Goal: Task Accomplishment & Management: Use online tool/utility

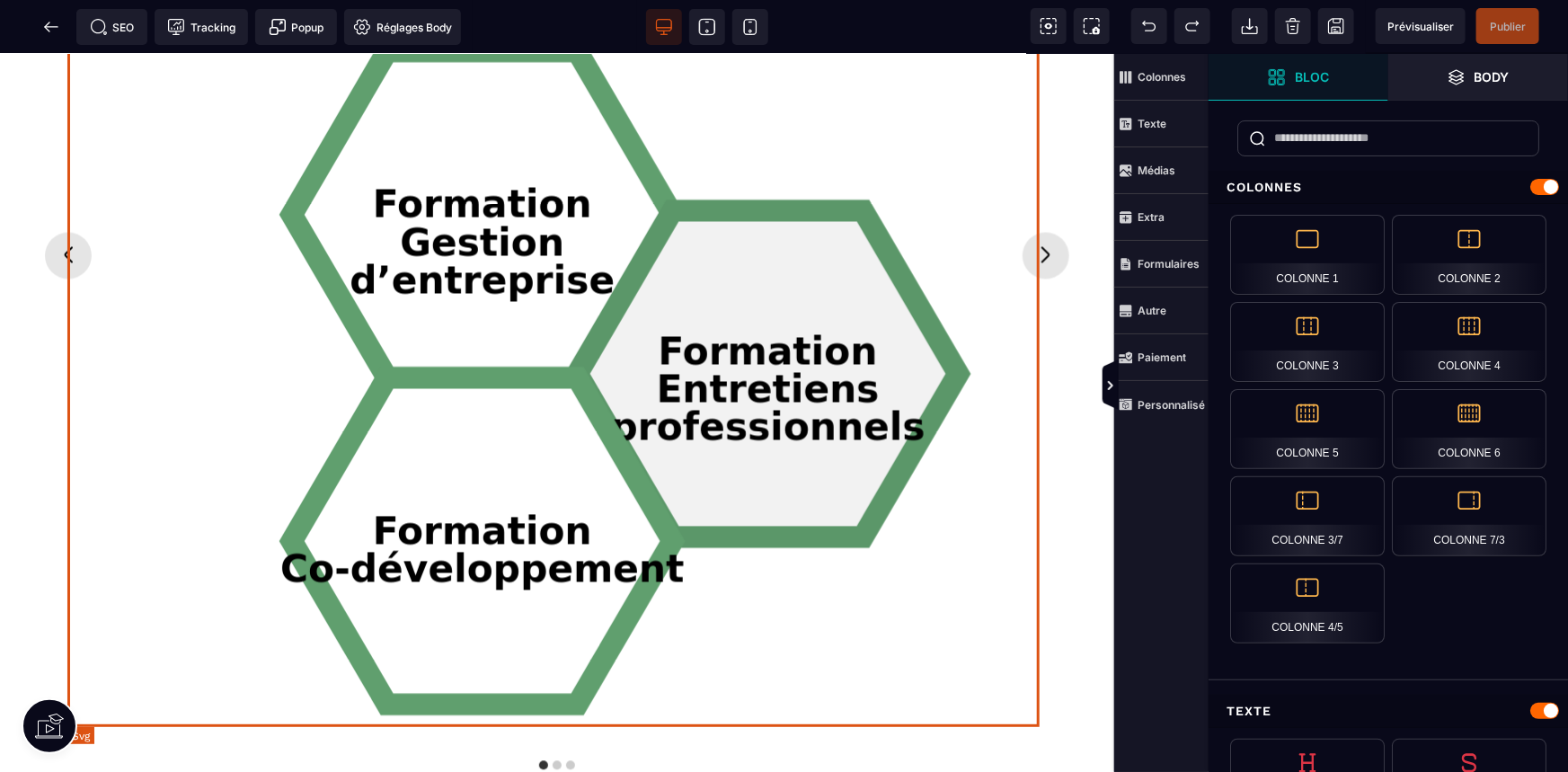
scroll to position [1552, 0]
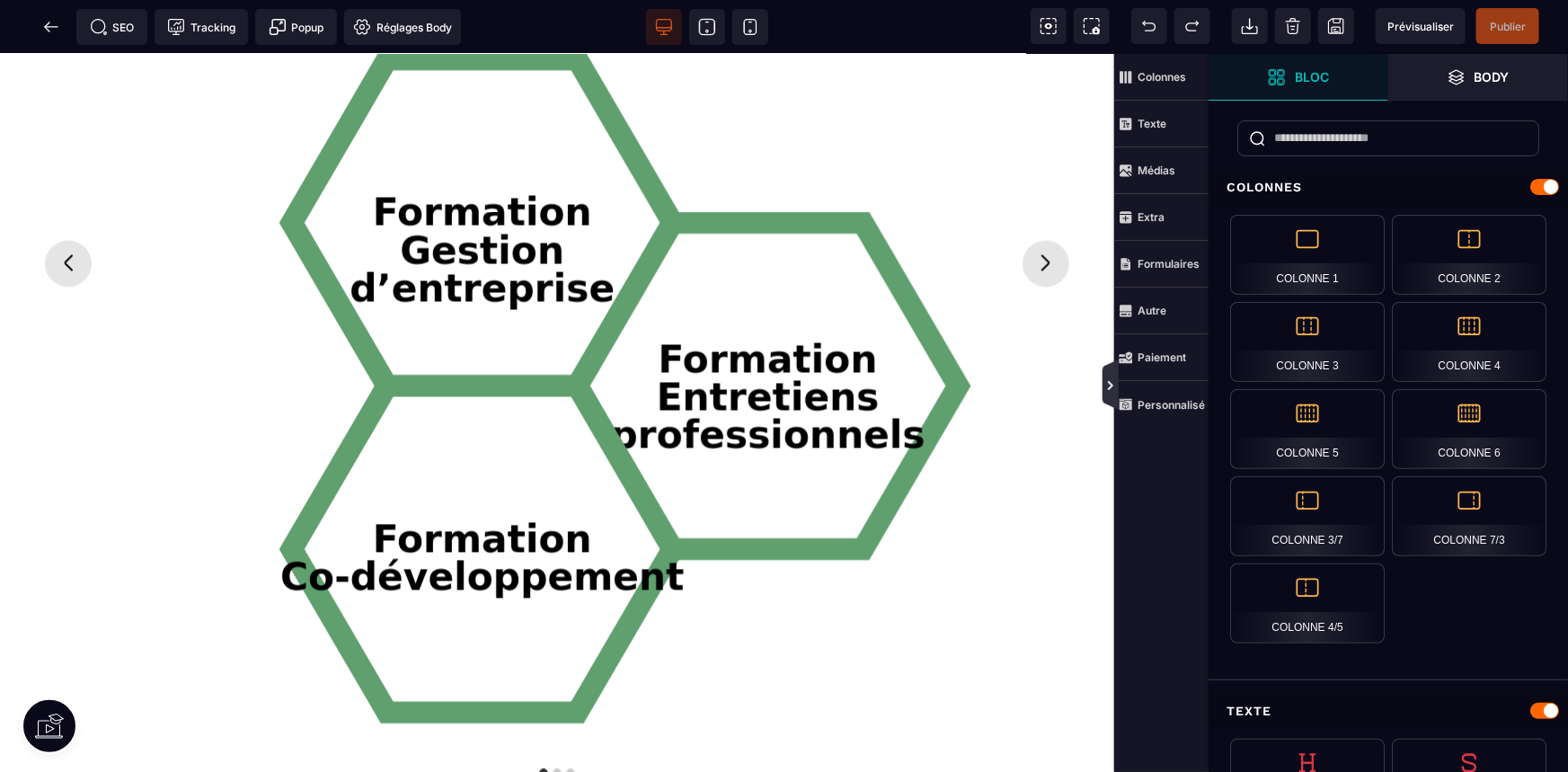
drag, startPoint x: 1105, startPoint y: 387, endPoint x: 1106, endPoint y: 333, distance: 54.0
click at [1105, 387] on icon at bounding box center [1111, 386] width 14 height 14
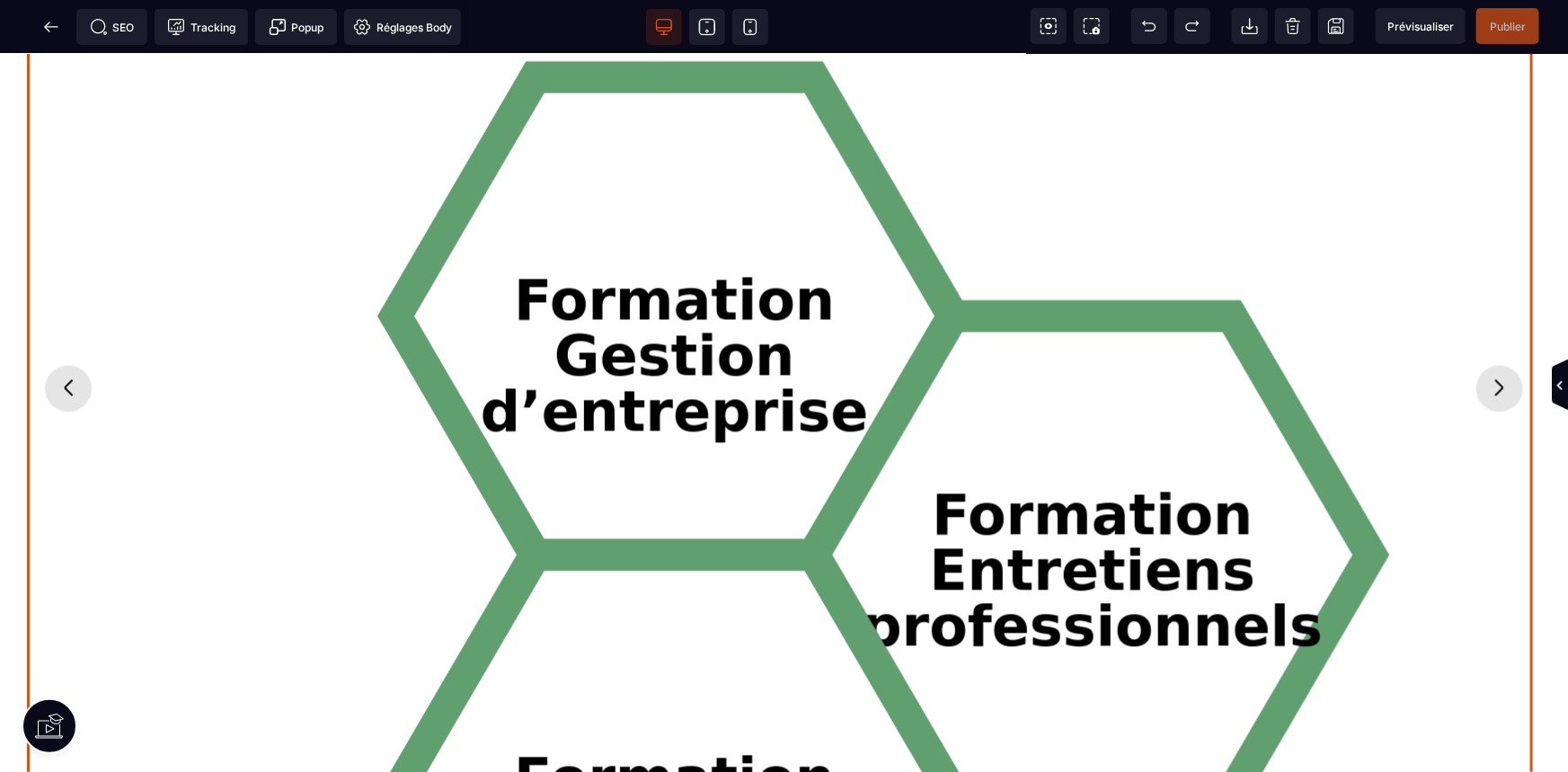
click at [1495, 380] on icon "Diapositive suivante" at bounding box center [1498, 388] width 8 height 16
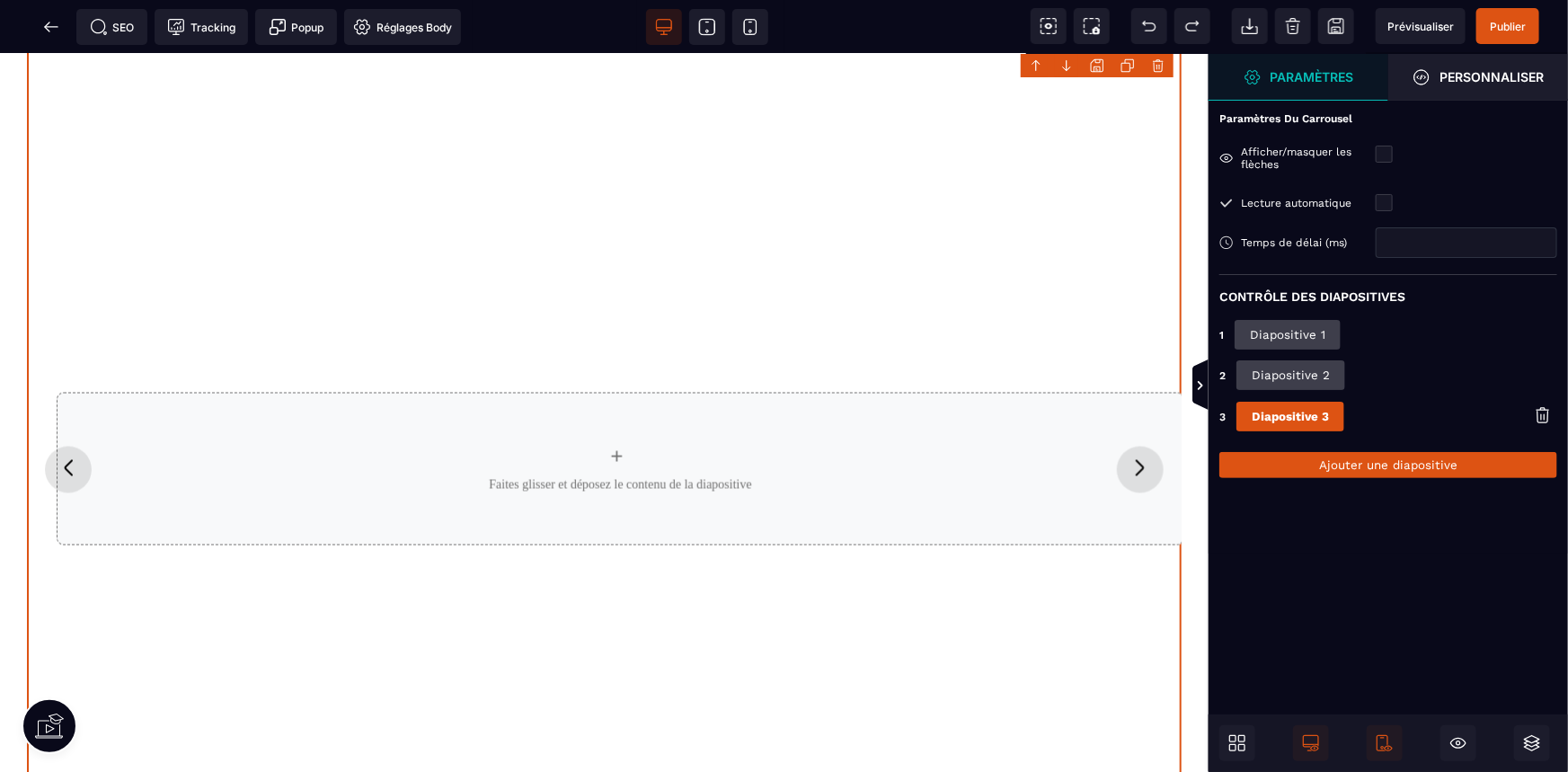
scroll to position [1307, 0]
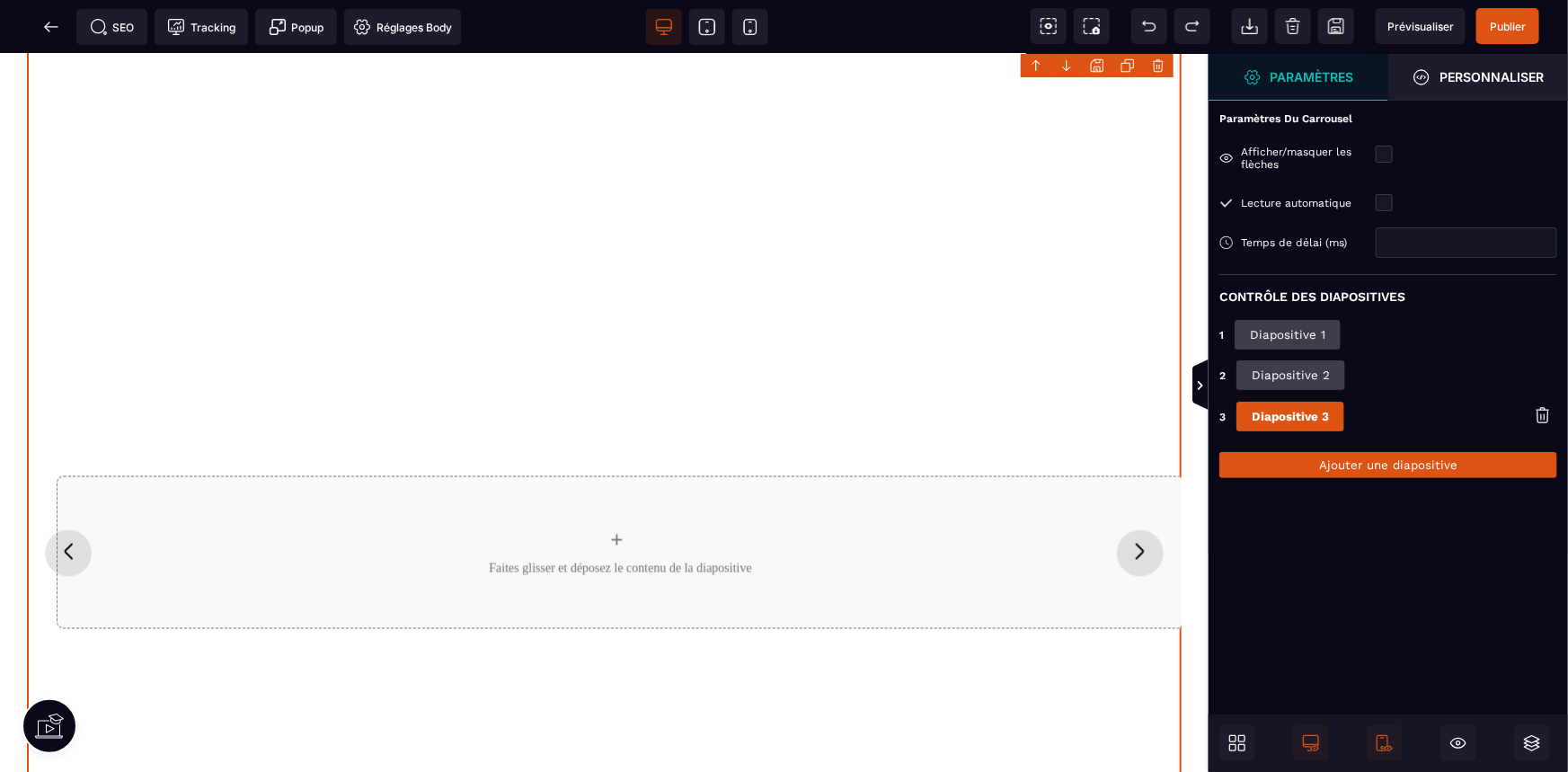
click at [1135, 545] on icon "Diapositive suivante" at bounding box center [1141, 551] width 29 height 29
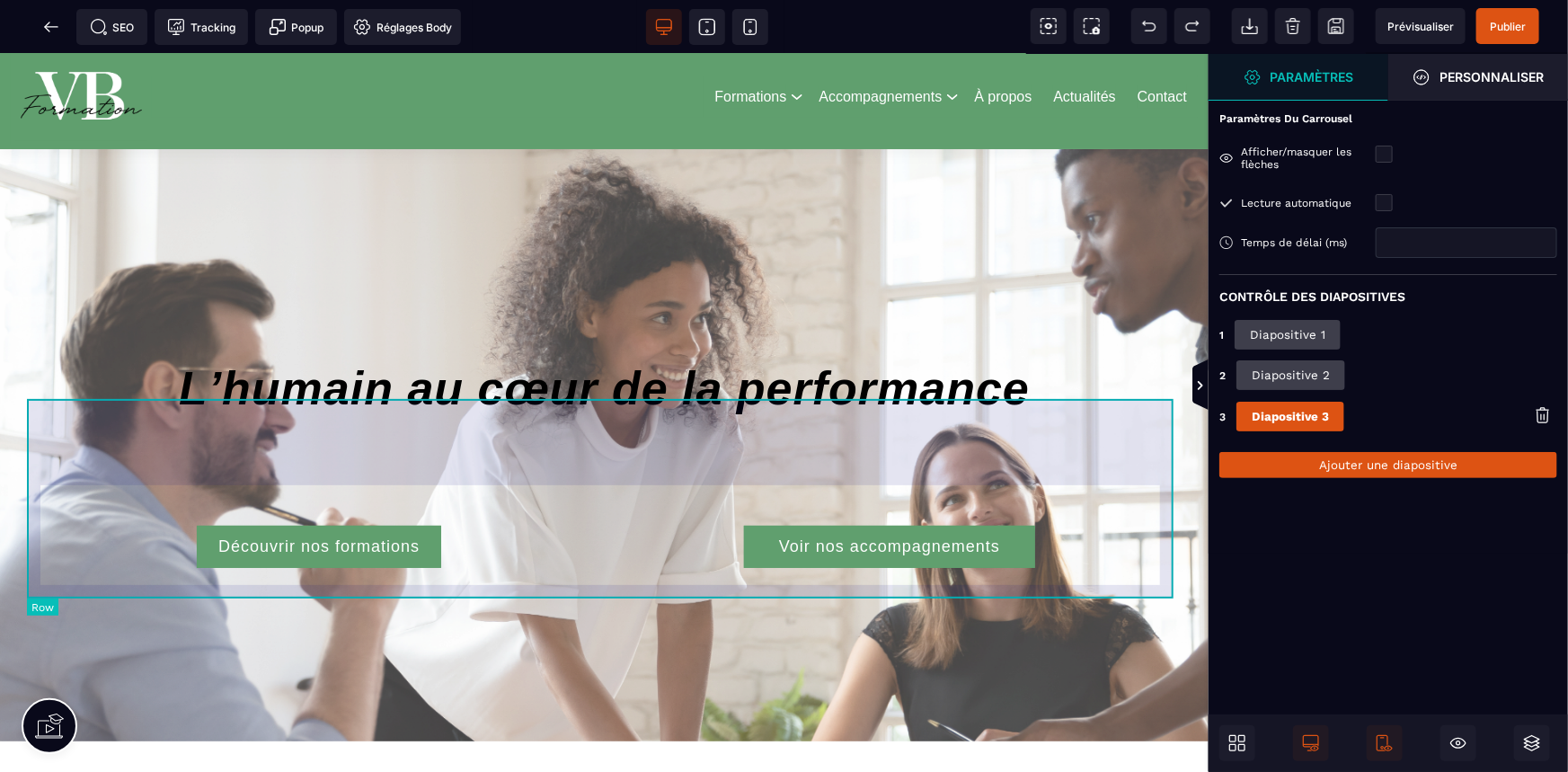
scroll to position [0, 0]
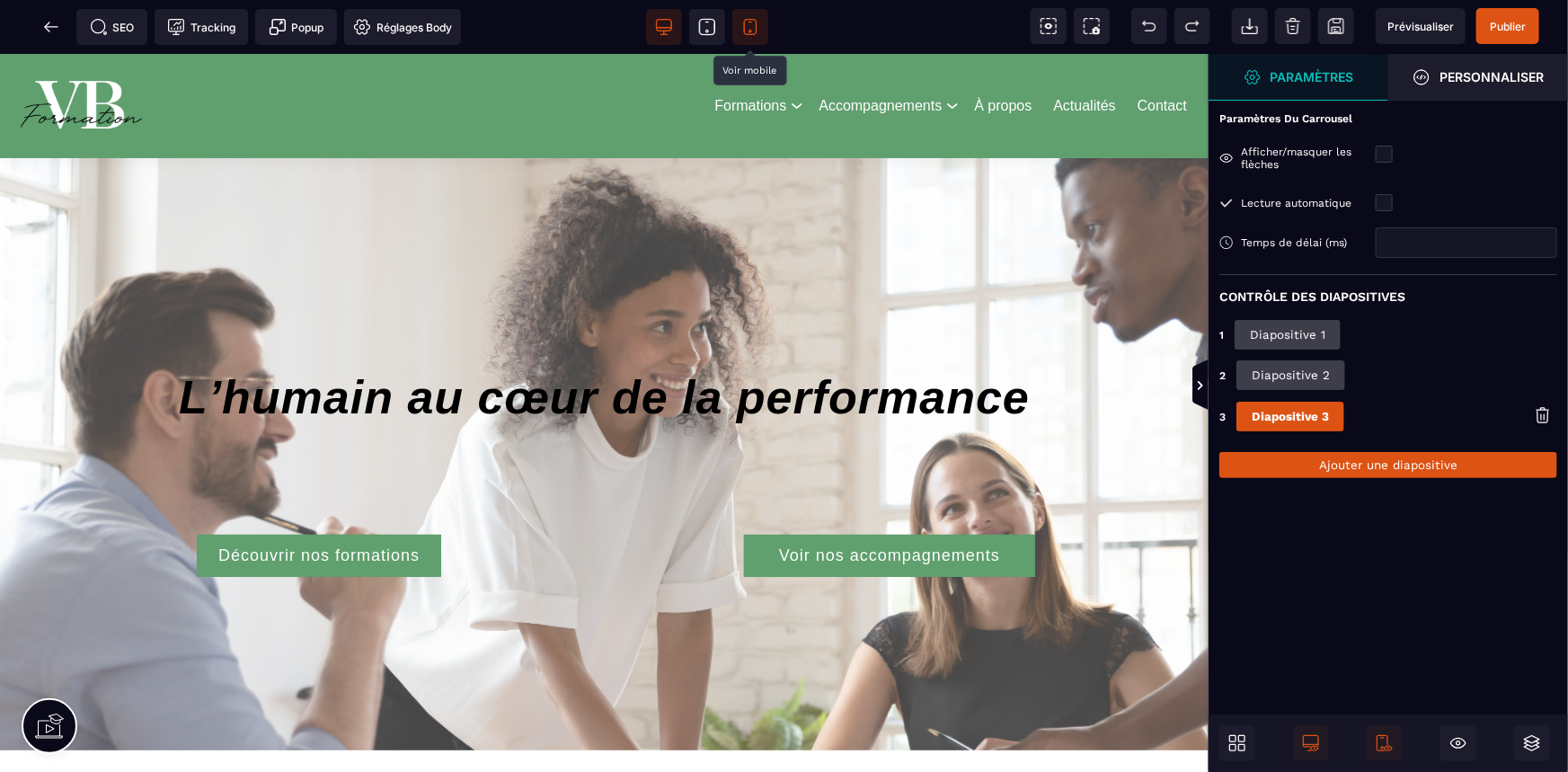
click at [746, 33] on icon at bounding box center [750, 27] width 18 height 18
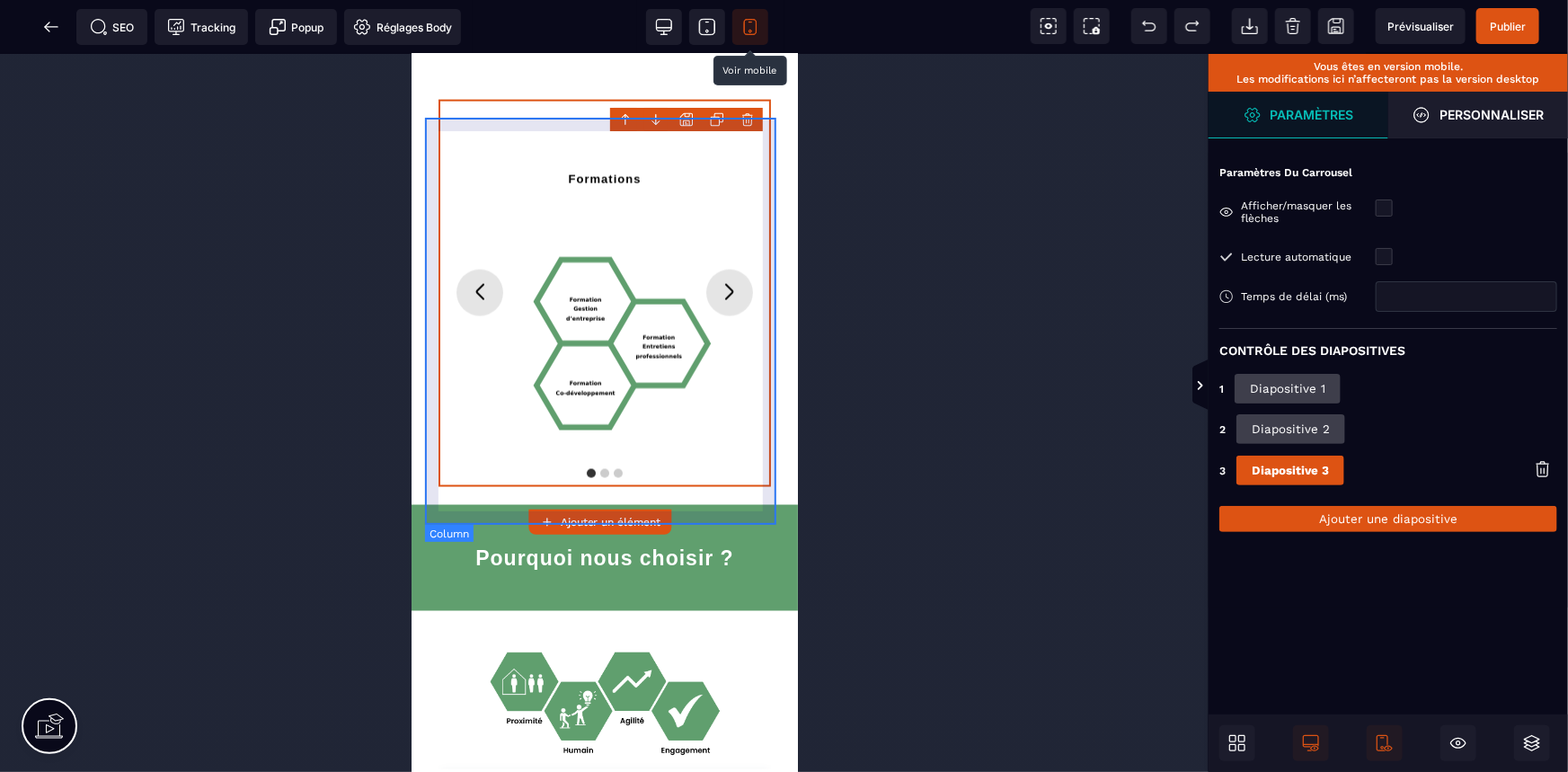
scroll to position [1225, 0]
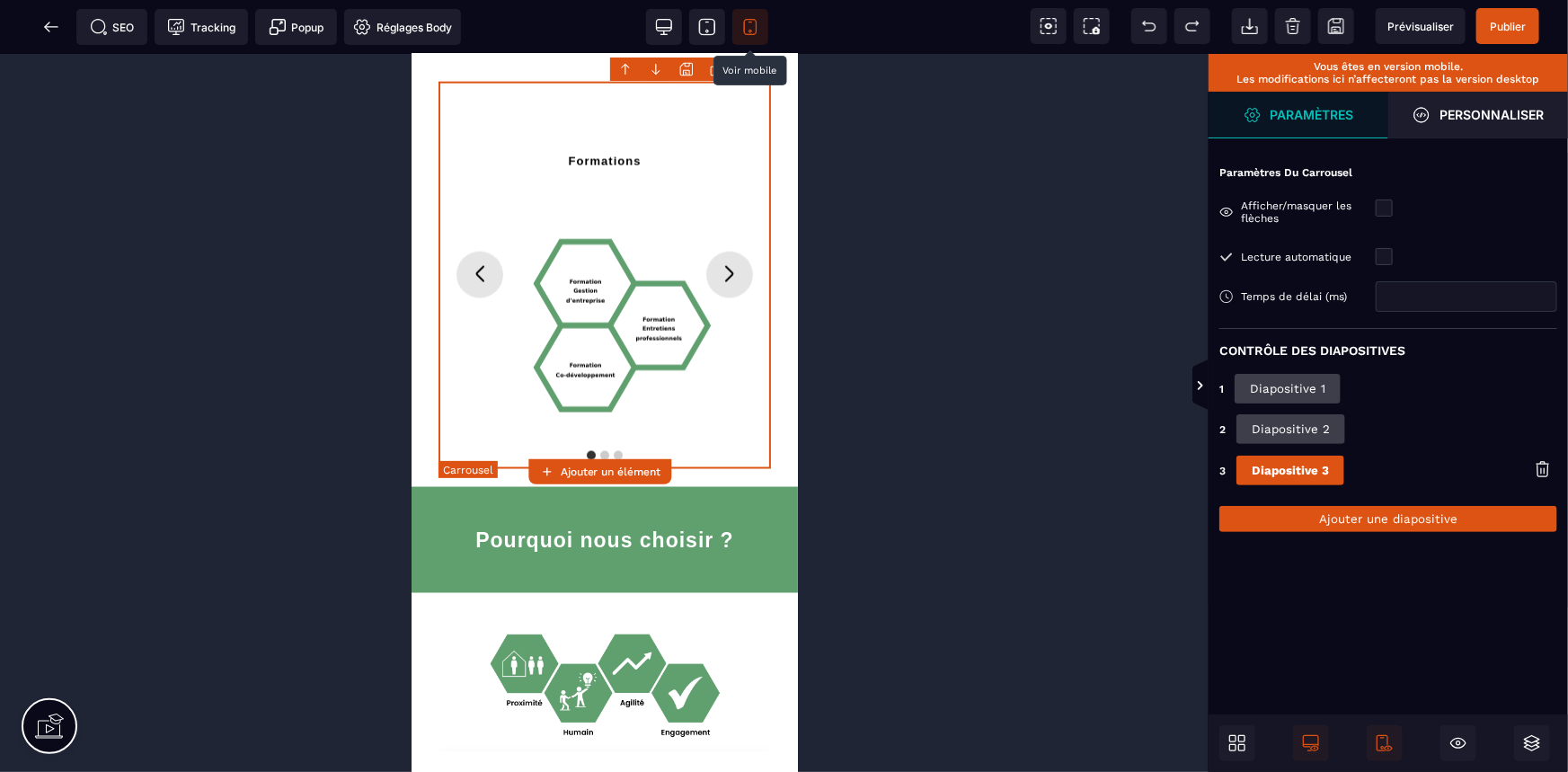
click at [729, 268] on icon "Diapositive suivante" at bounding box center [728, 273] width 29 height 29
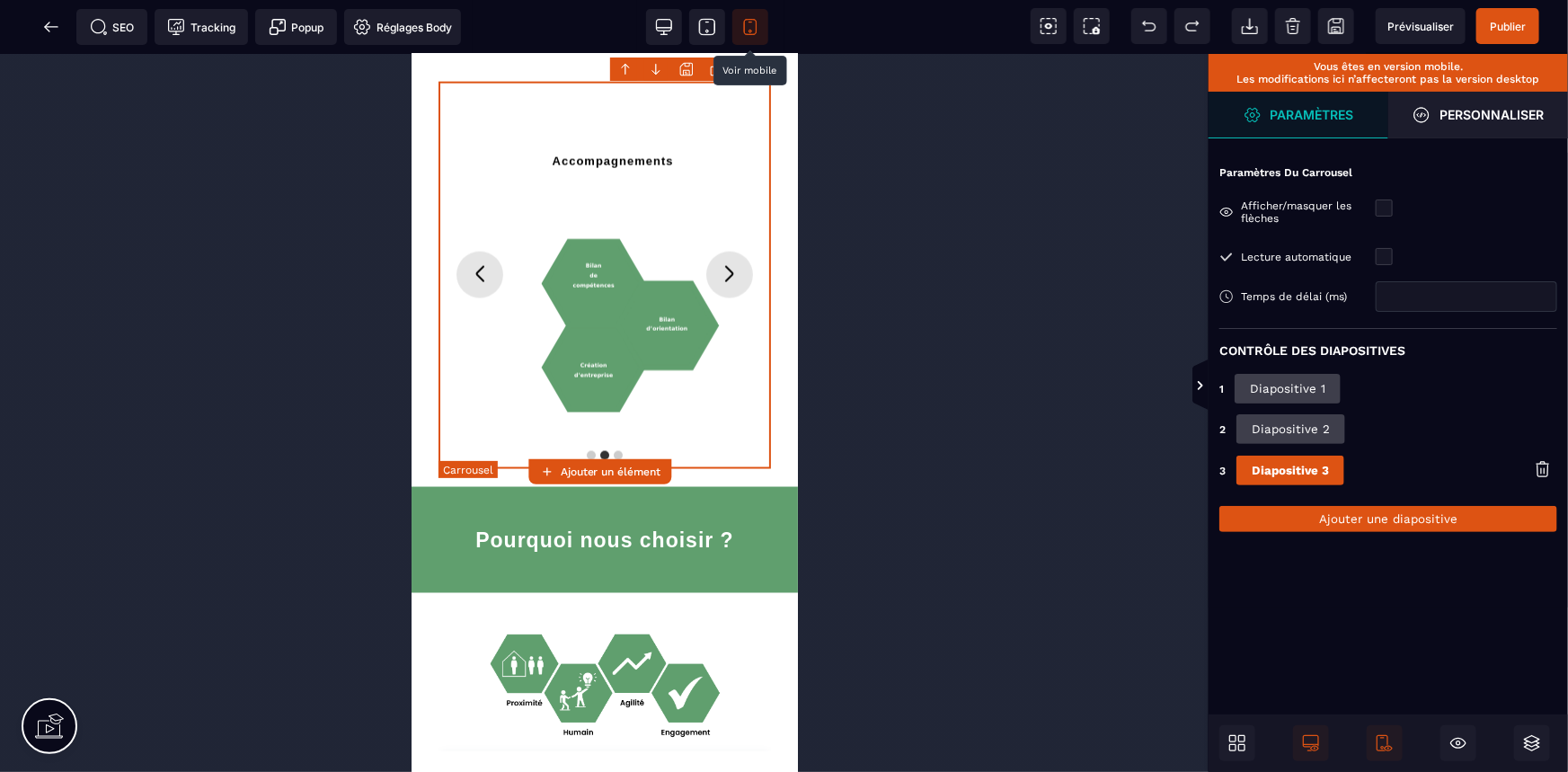
click at [729, 268] on icon "Diapositive suivante" at bounding box center [728, 273] width 29 height 29
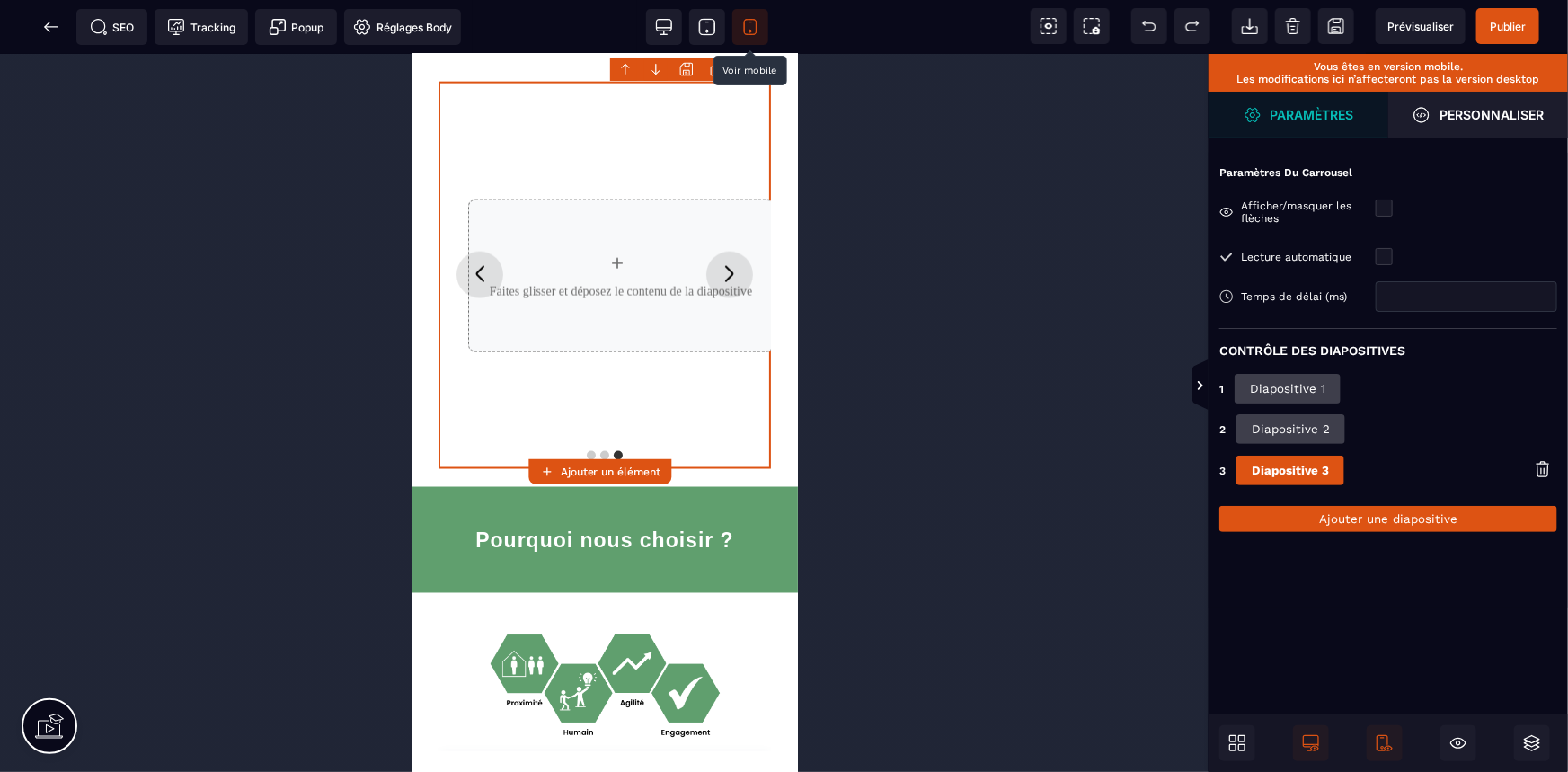
click at [1538, 470] on icon at bounding box center [1543, 469] width 18 height 18
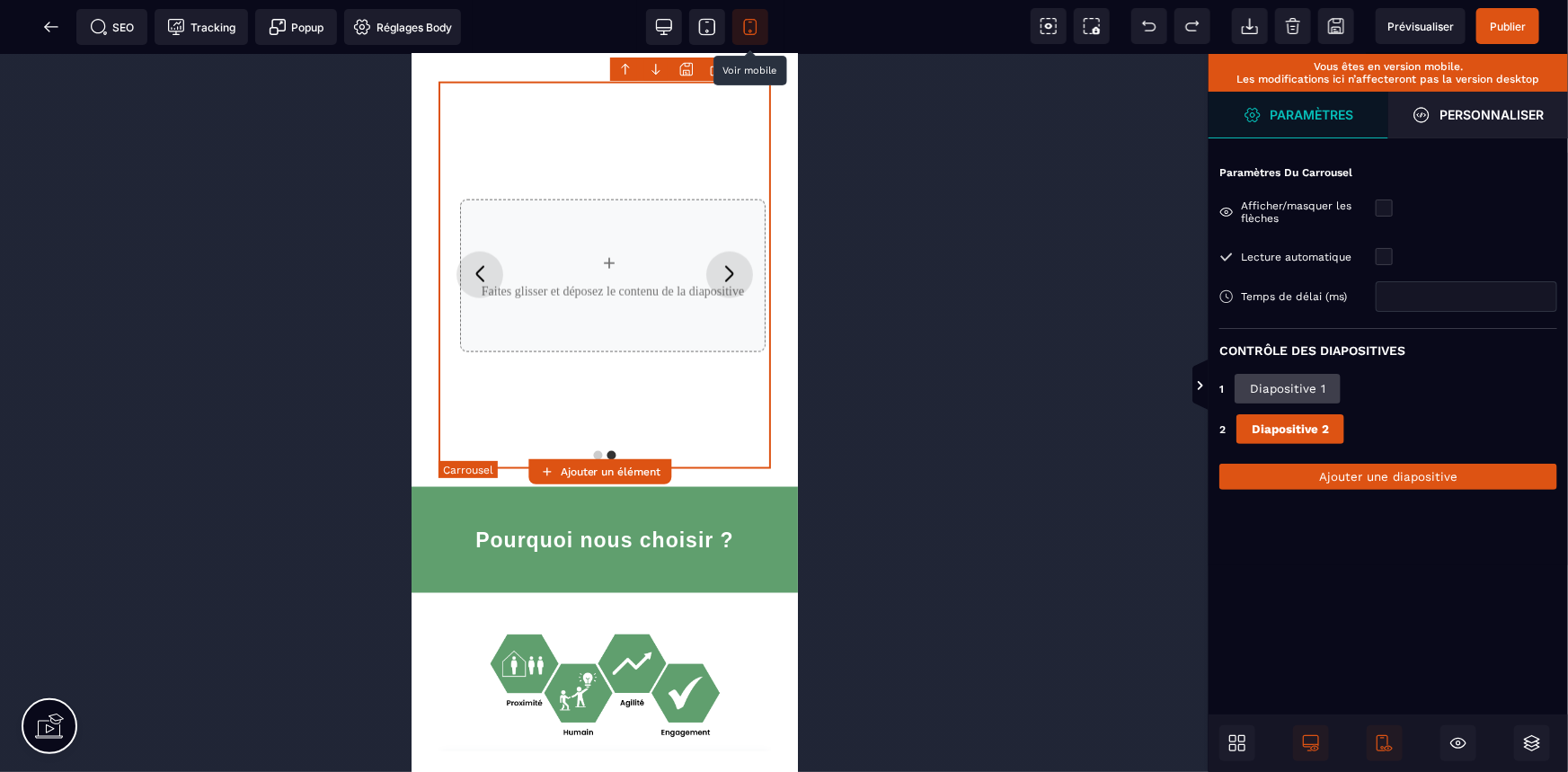
click at [484, 275] on icon "Diapositive précédente" at bounding box center [479, 273] width 29 height 29
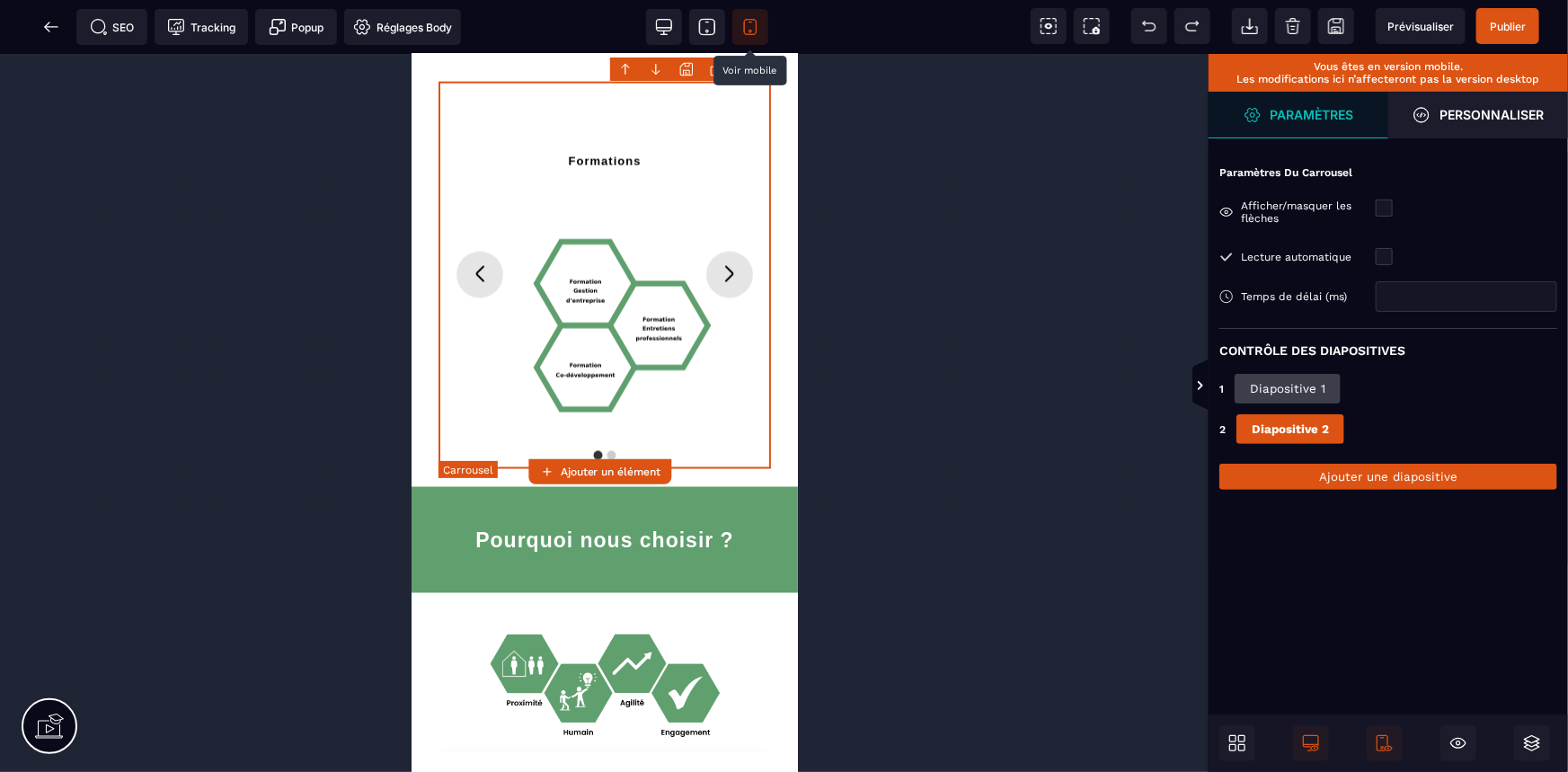
click at [727, 268] on icon "Diapositive suivante" at bounding box center [728, 273] width 29 height 29
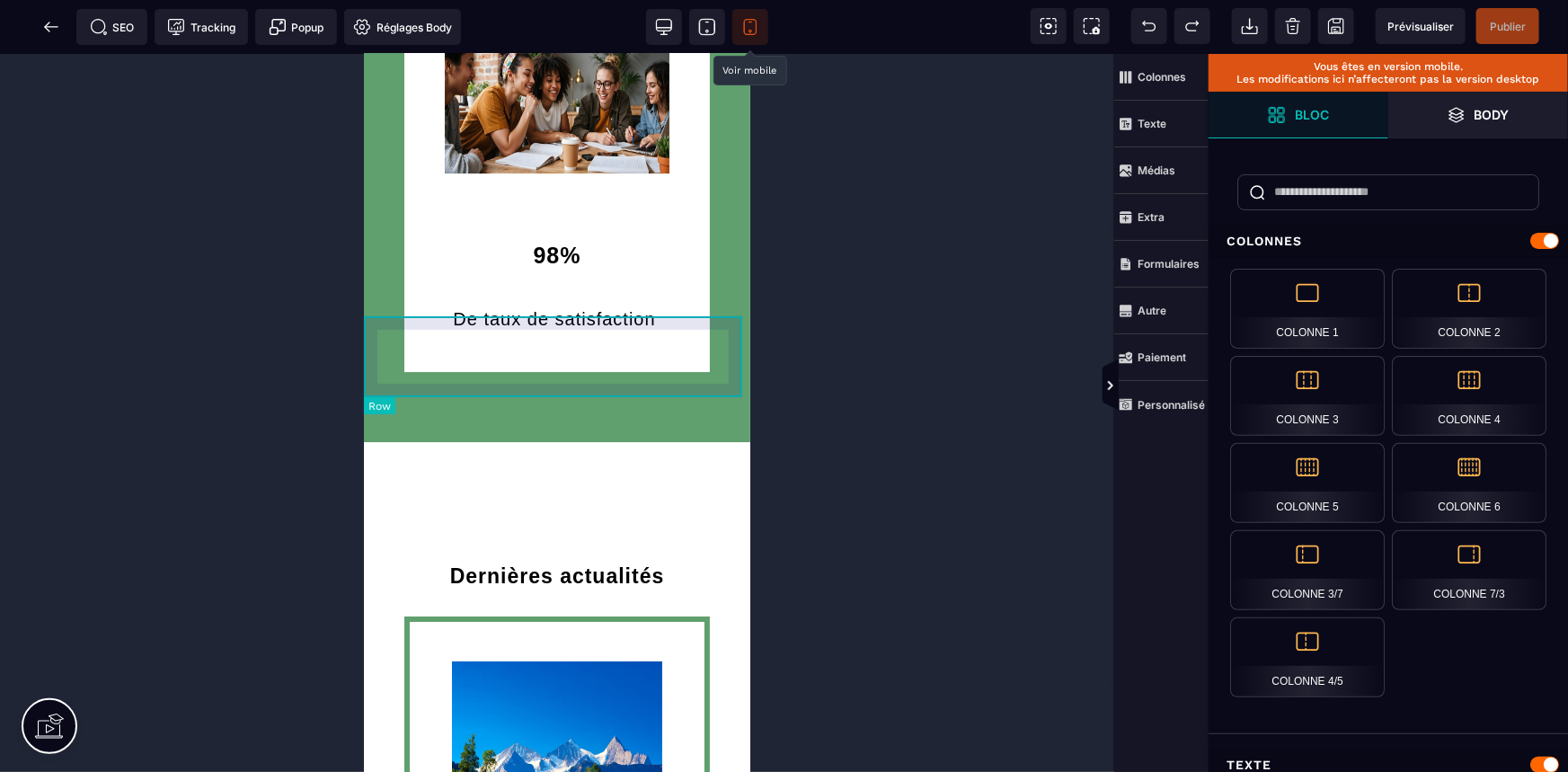
scroll to position [2777, 0]
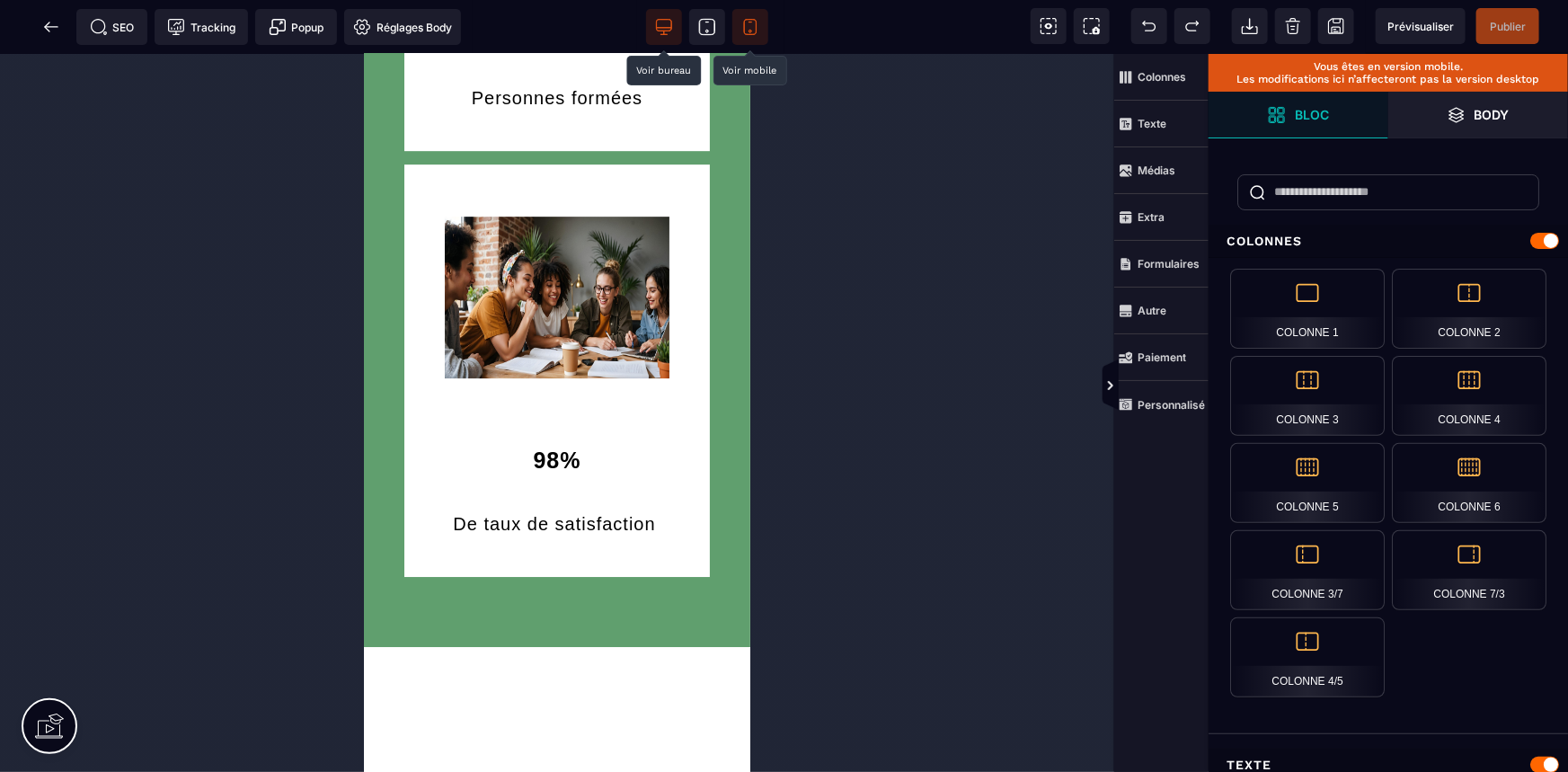
click at [677, 26] on span at bounding box center [664, 27] width 36 height 36
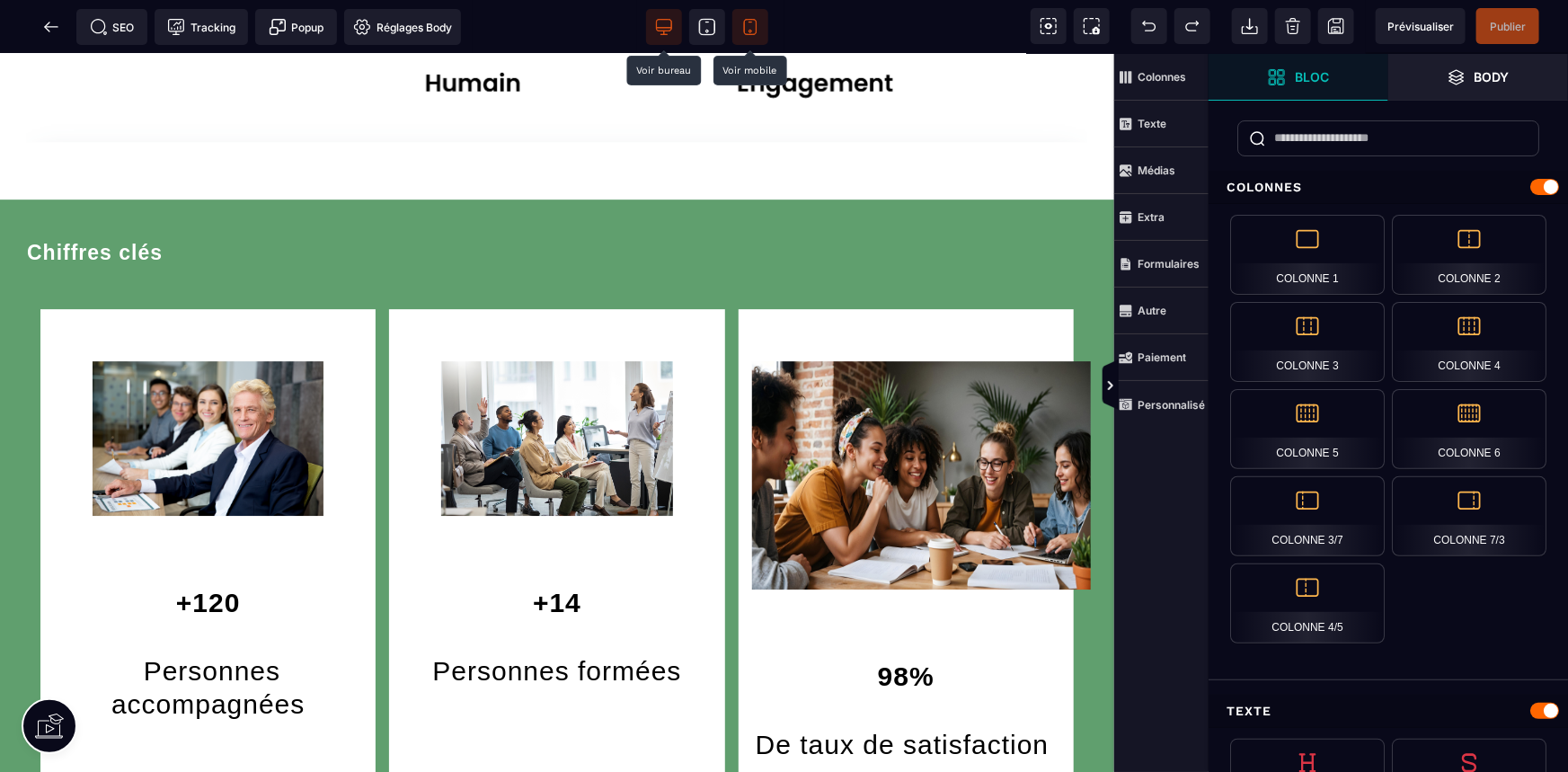
scroll to position [2779, 0]
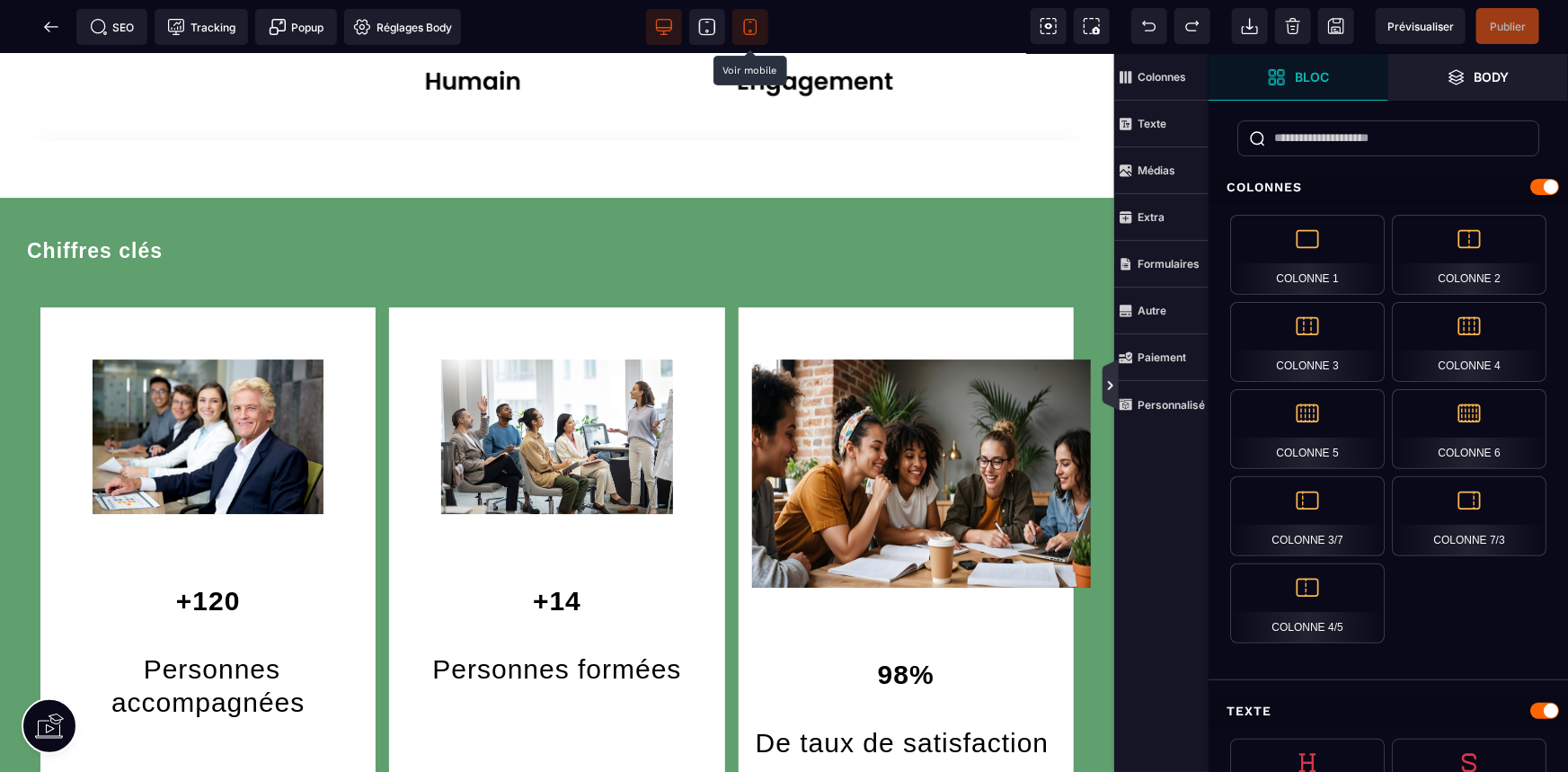
click at [1112, 377] on icon at bounding box center [1111, 385] width 16 height 51
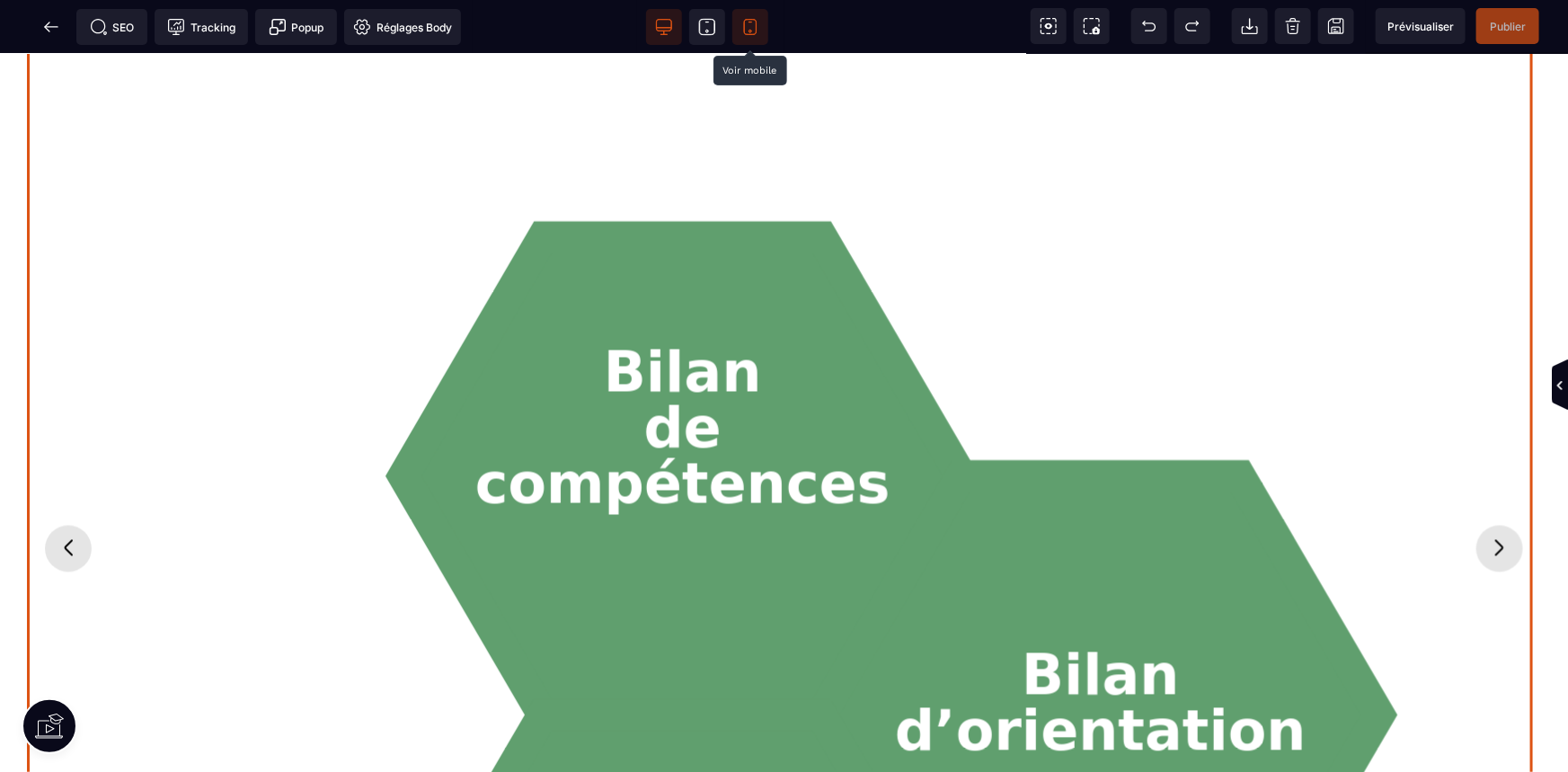
click at [76, 533] on icon "Diapositive précédente" at bounding box center [69, 548] width 29 height 29
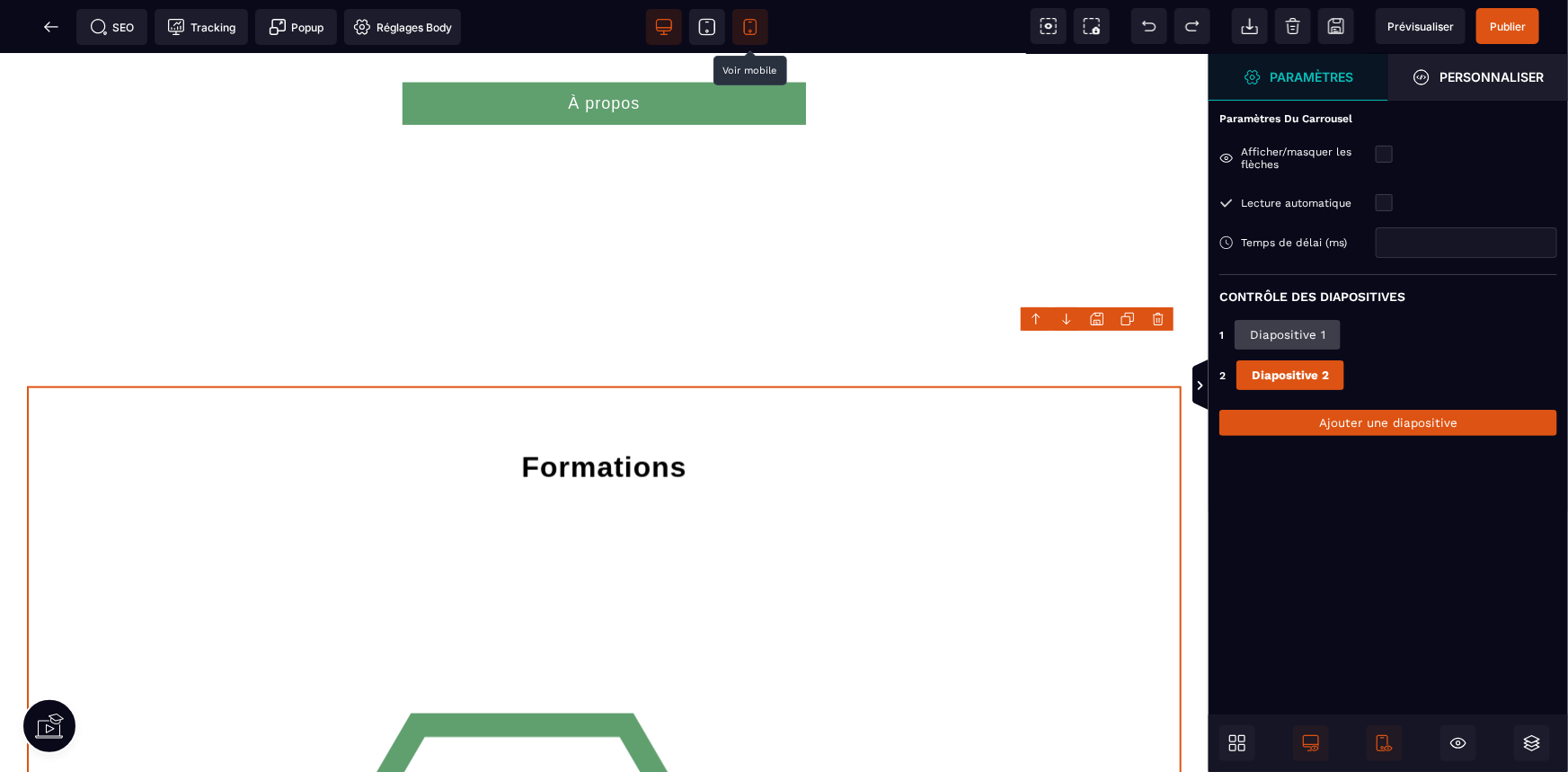
scroll to position [901, 0]
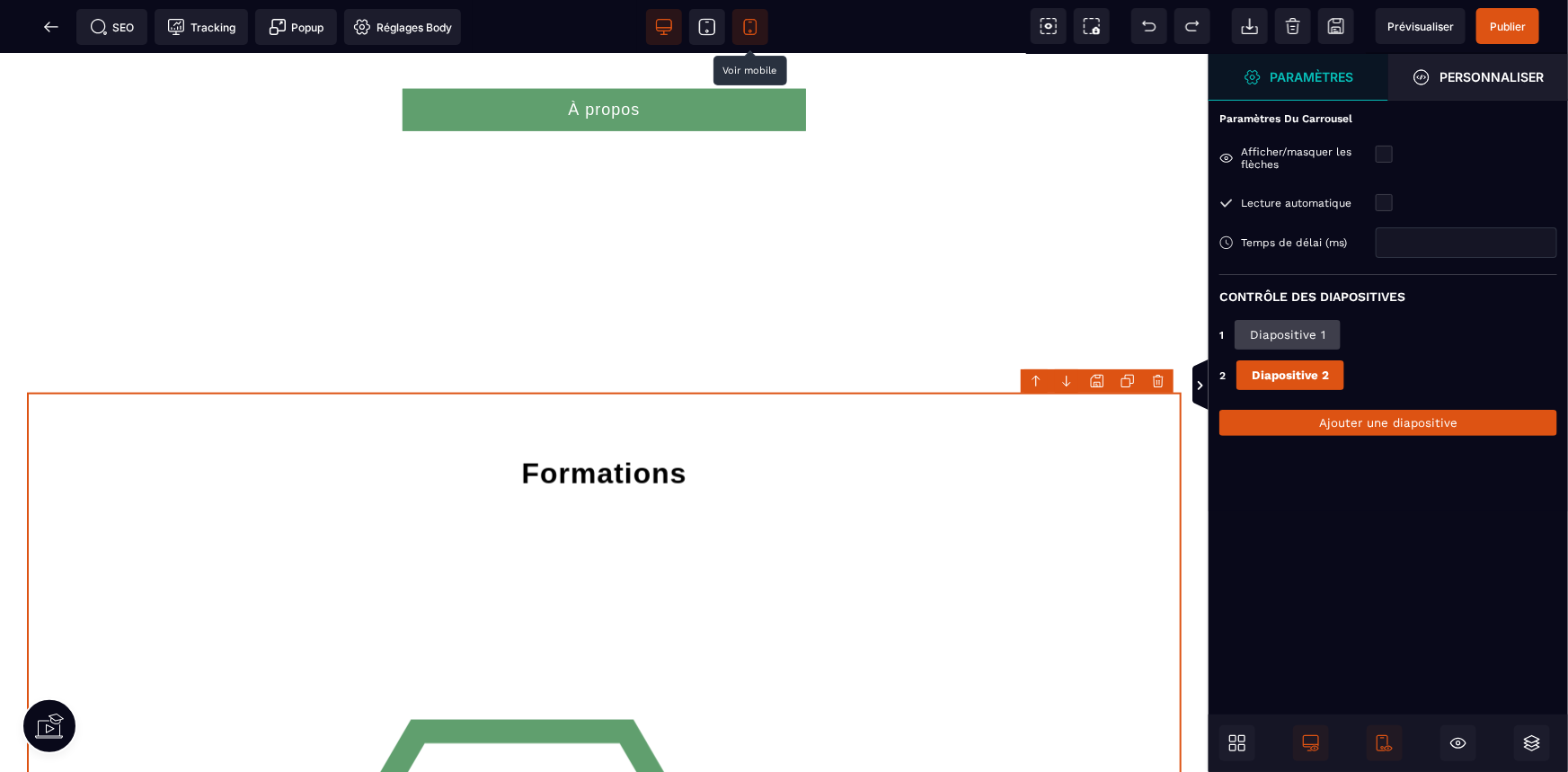
click at [1163, 379] on body "B I U S A ******* Ajouter un élément" at bounding box center [784, 386] width 1568 height 772
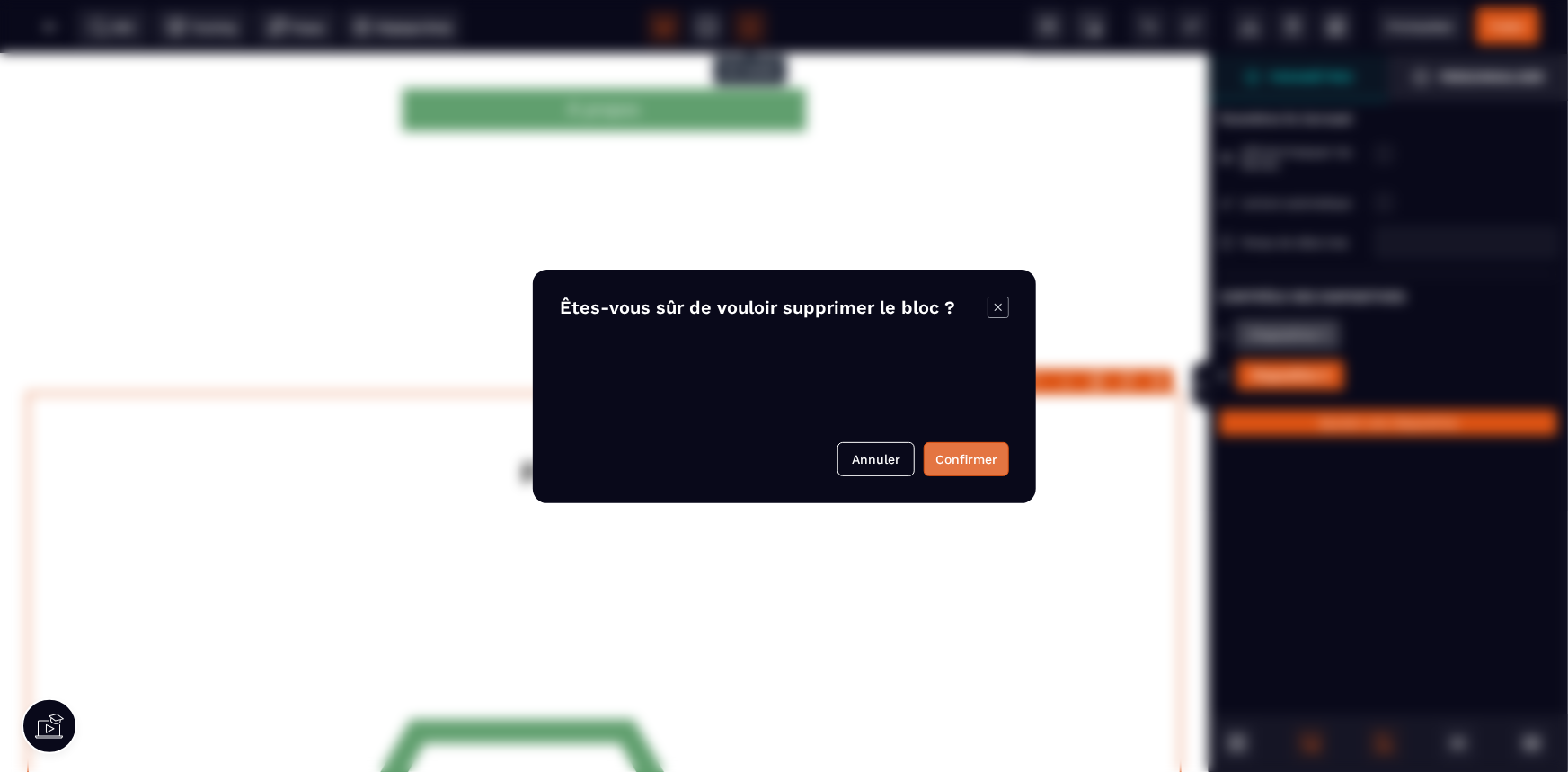
click at [955, 457] on button "Confirmer" at bounding box center [966, 459] width 85 height 34
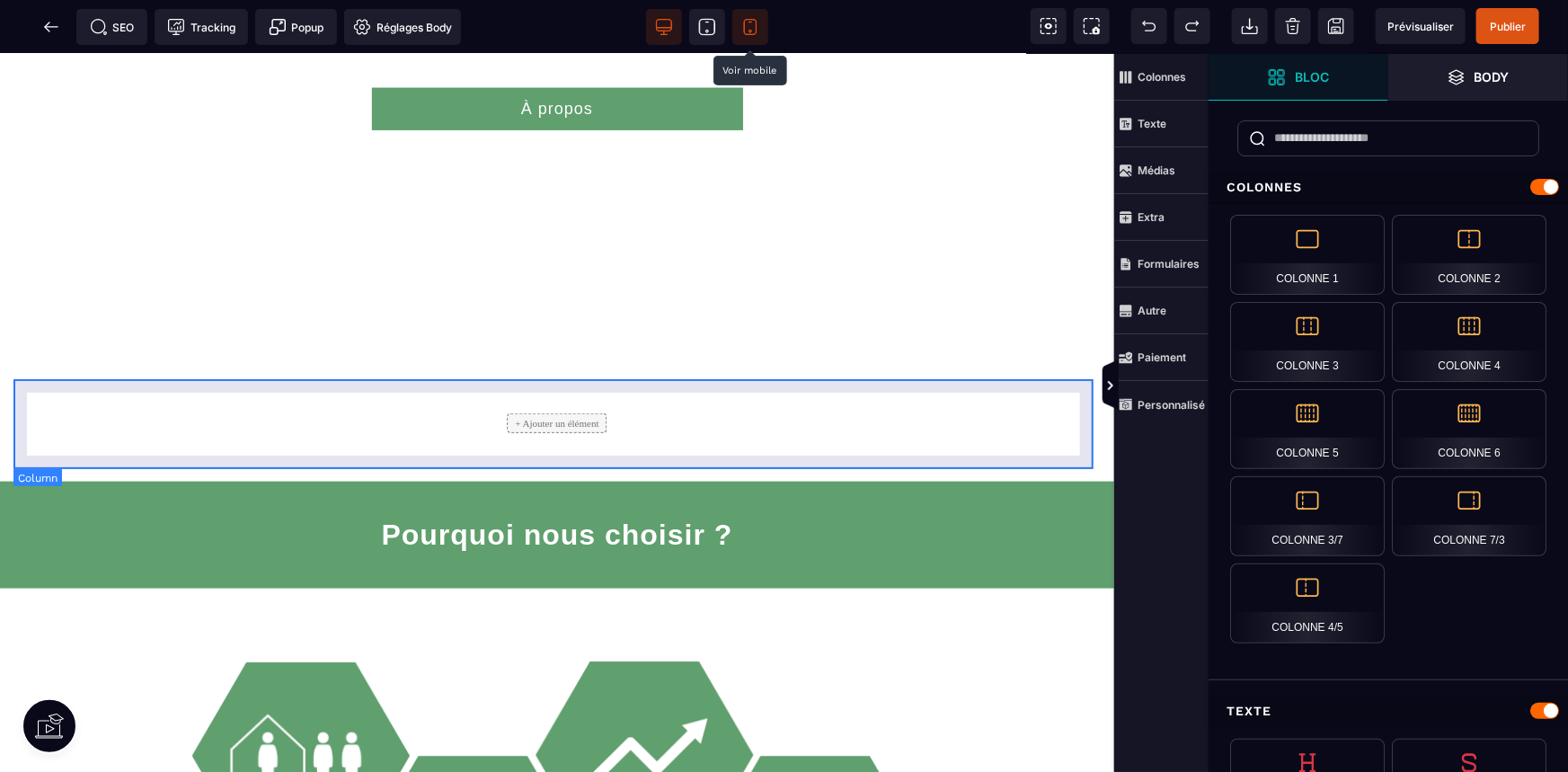
scroll to position [900, 0]
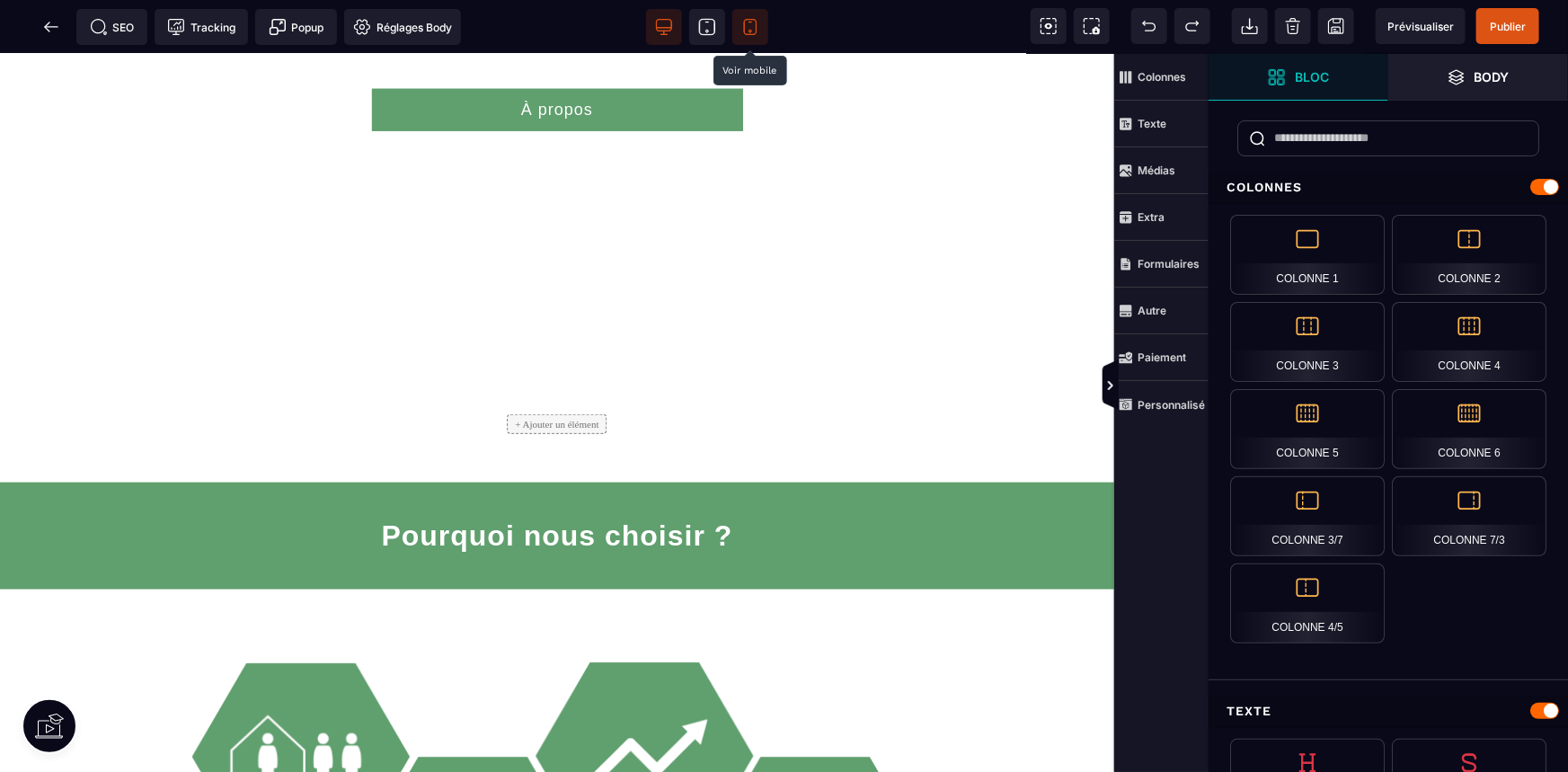
click at [756, 24] on icon at bounding box center [750, 27] width 18 height 18
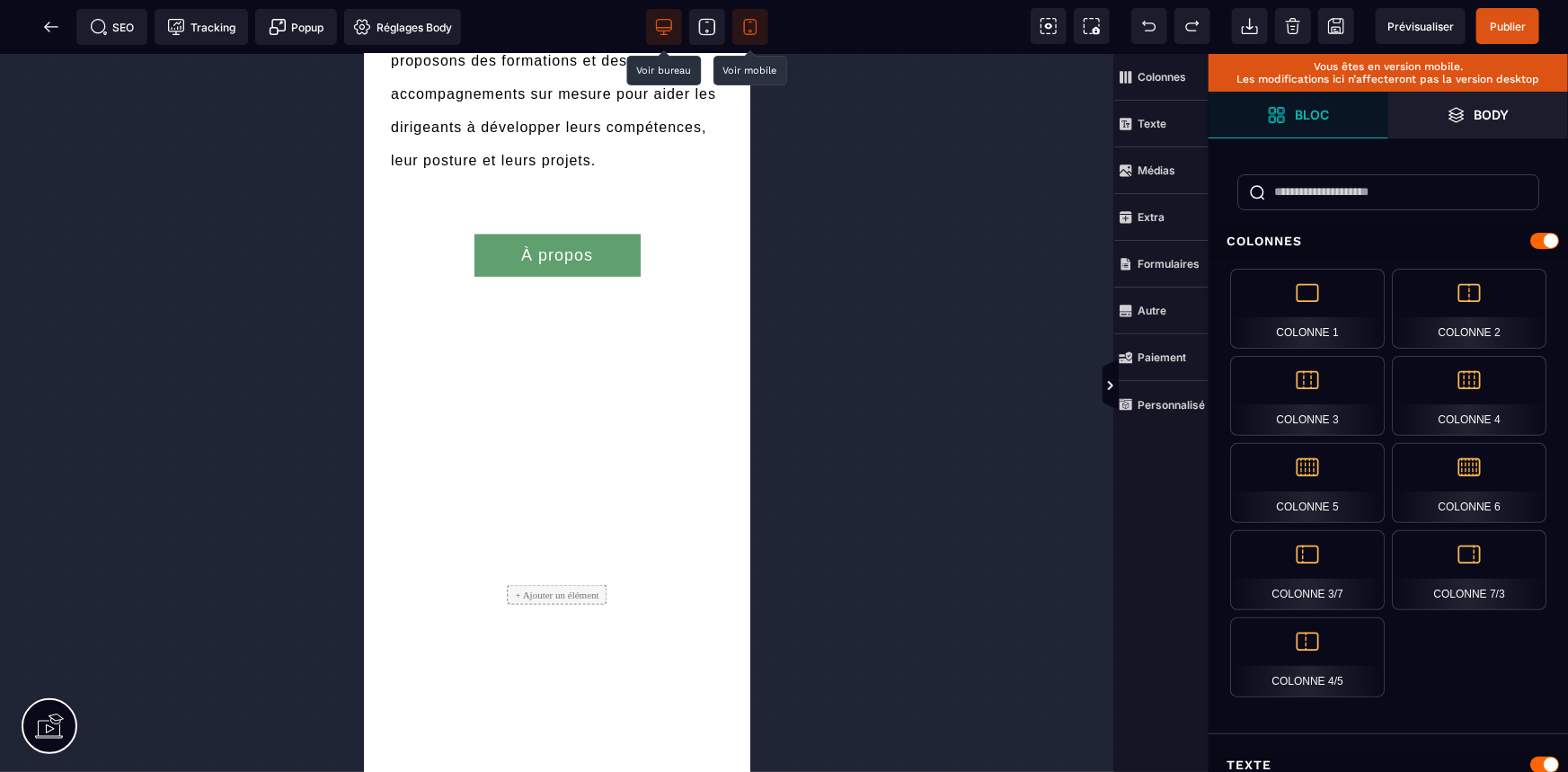
click at [657, 33] on icon at bounding box center [664, 27] width 18 height 18
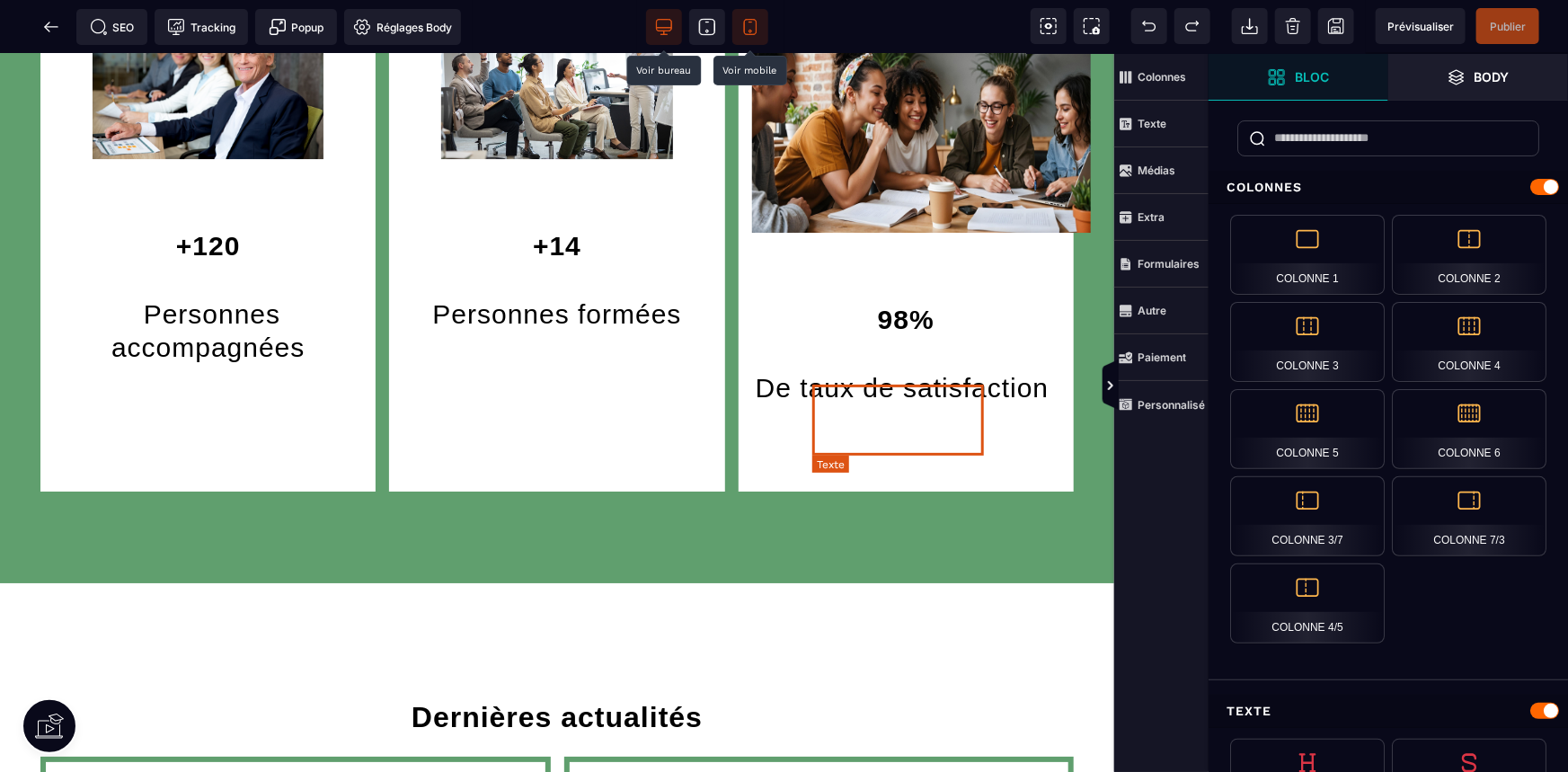
scroll to position [3107, 0]
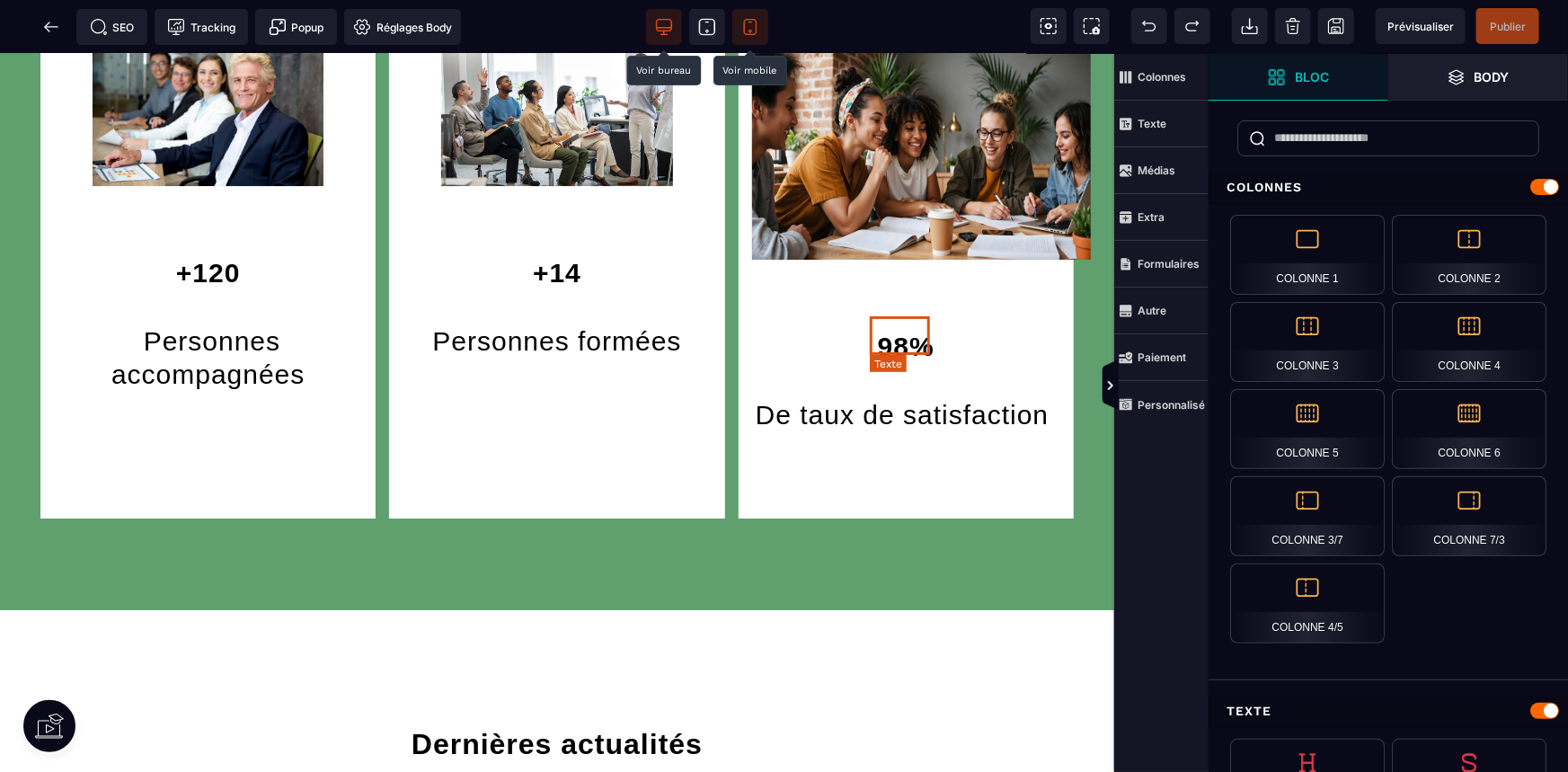
click at [879, 344] on span "98%" at bounding box center [906, 345] width 57 height 30
click at [879, 344] on p "98%" at bounding box center [906, 345] width 308 height 50
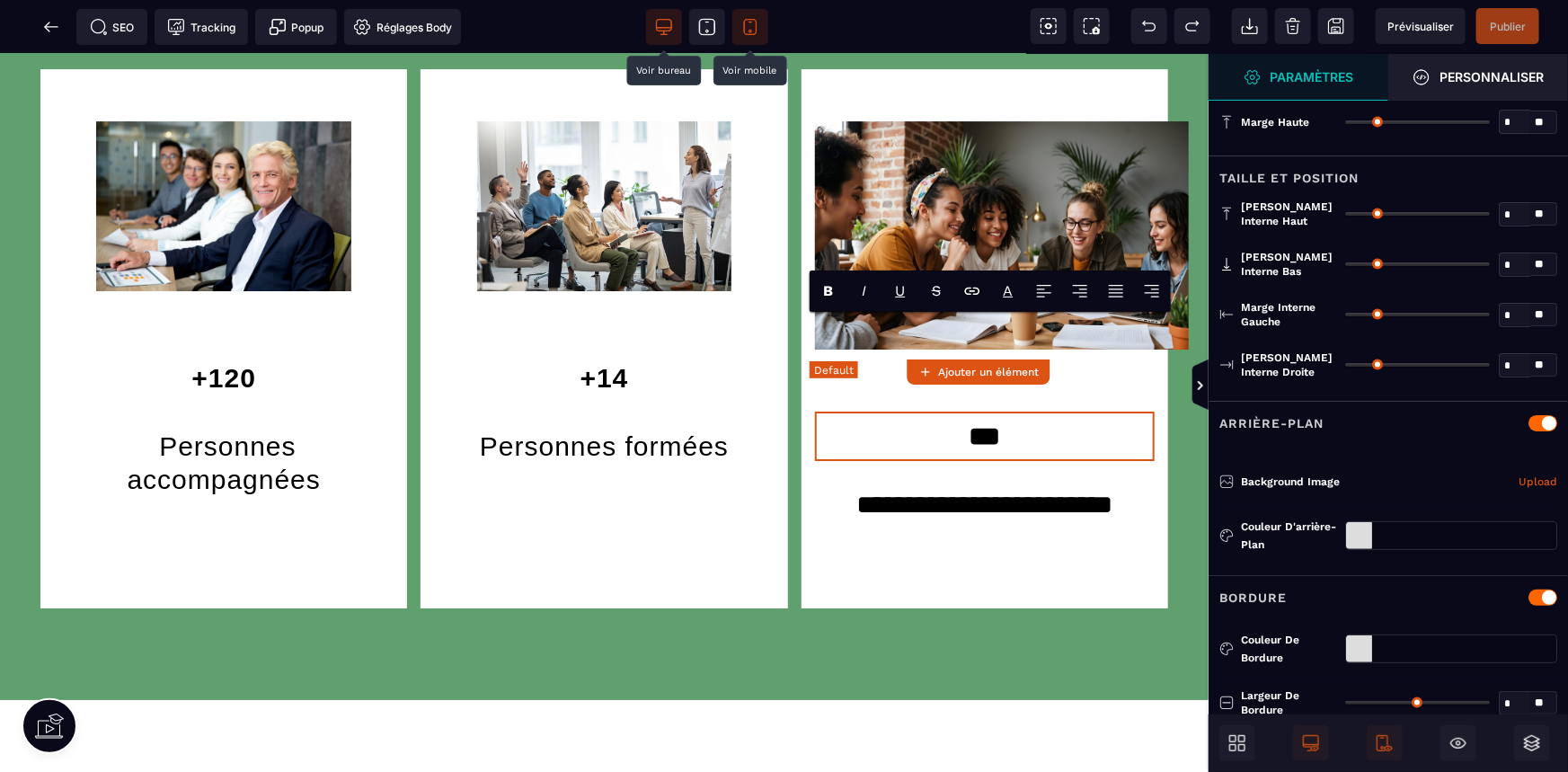
type input "*"
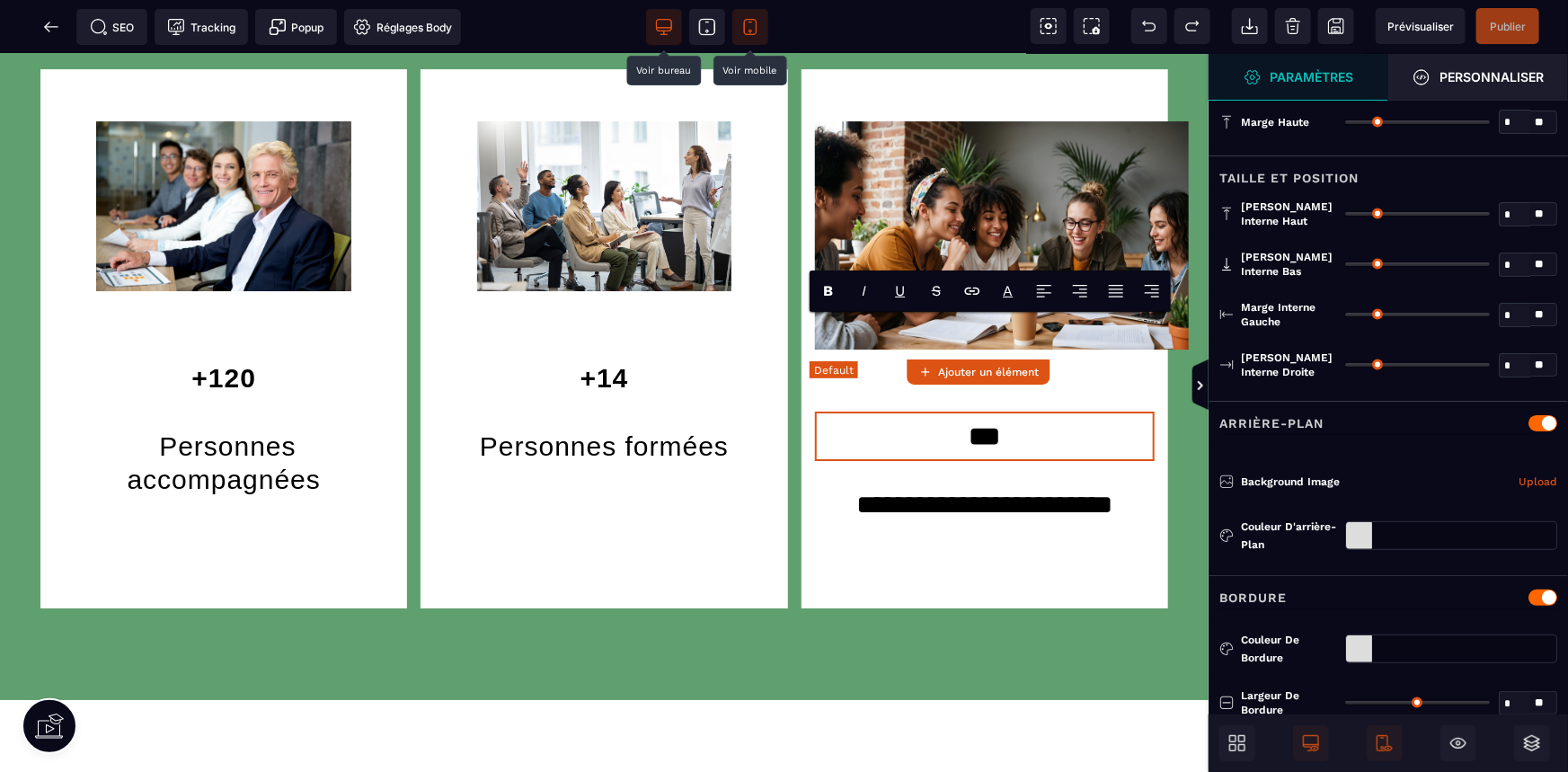
scroll to position [3200, 0]
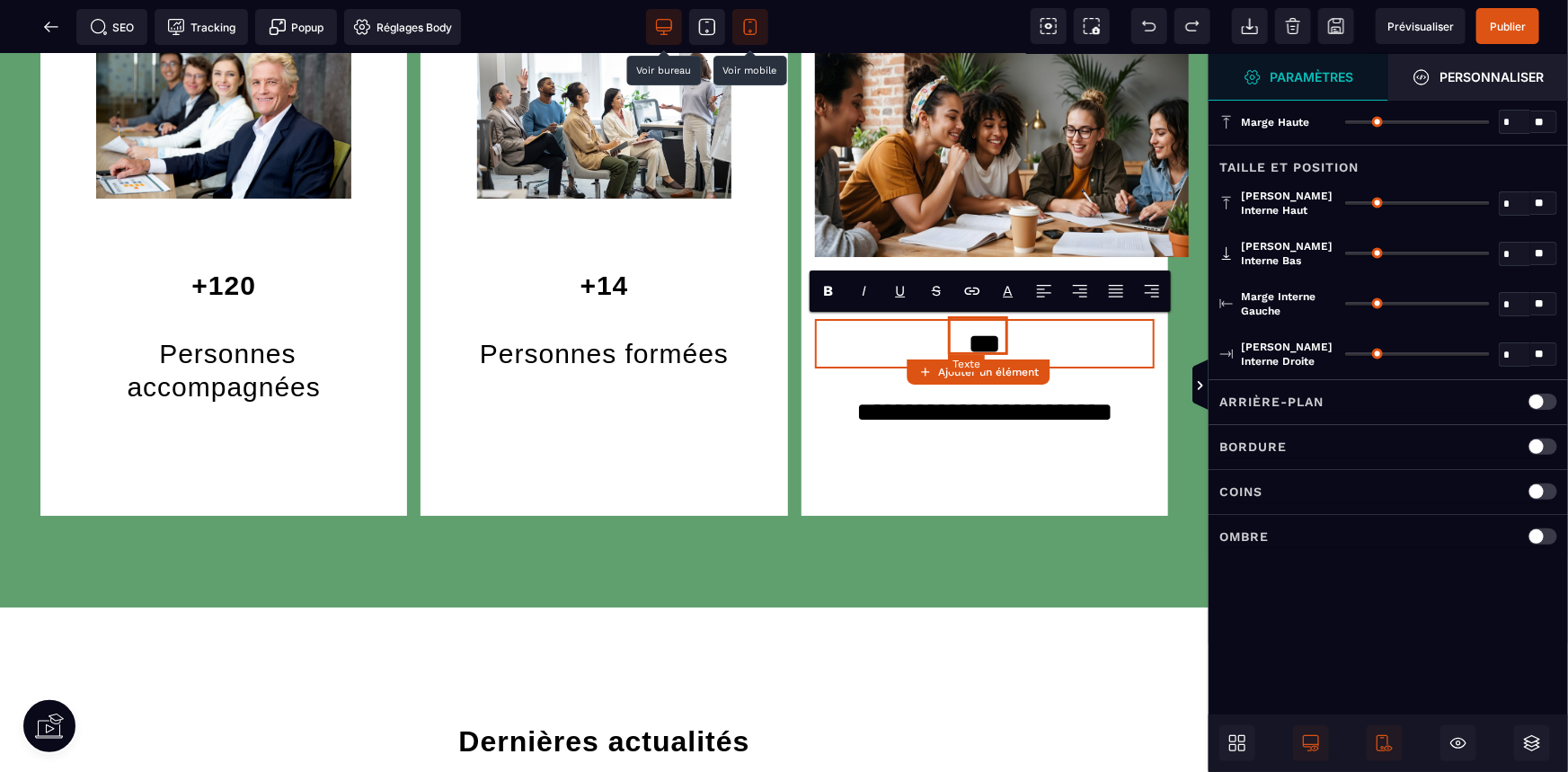
click at [980, 330] on span "***" at bounding box center [984, 343] width 32 height 26
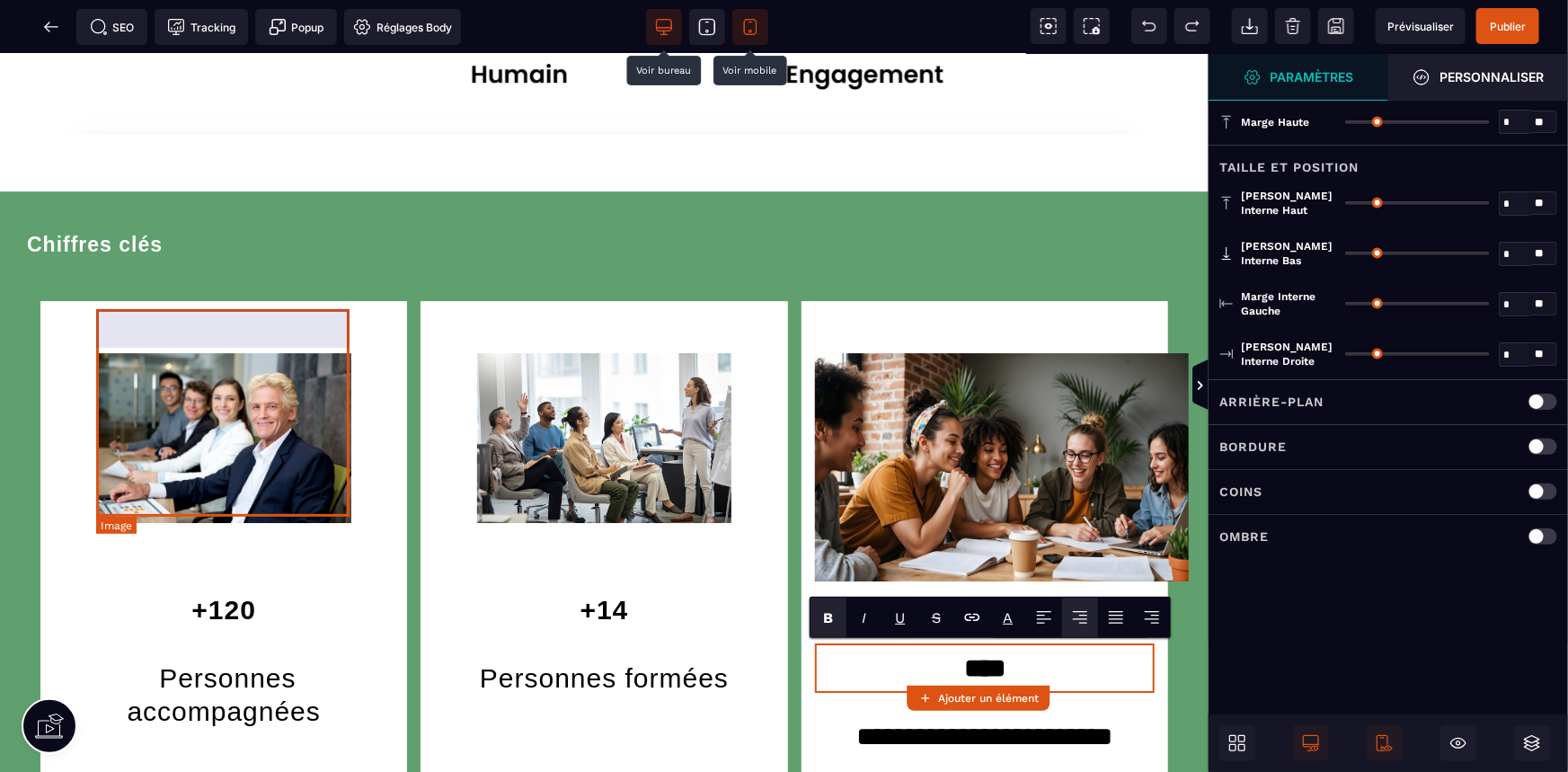
scroll to position [2873, 0]
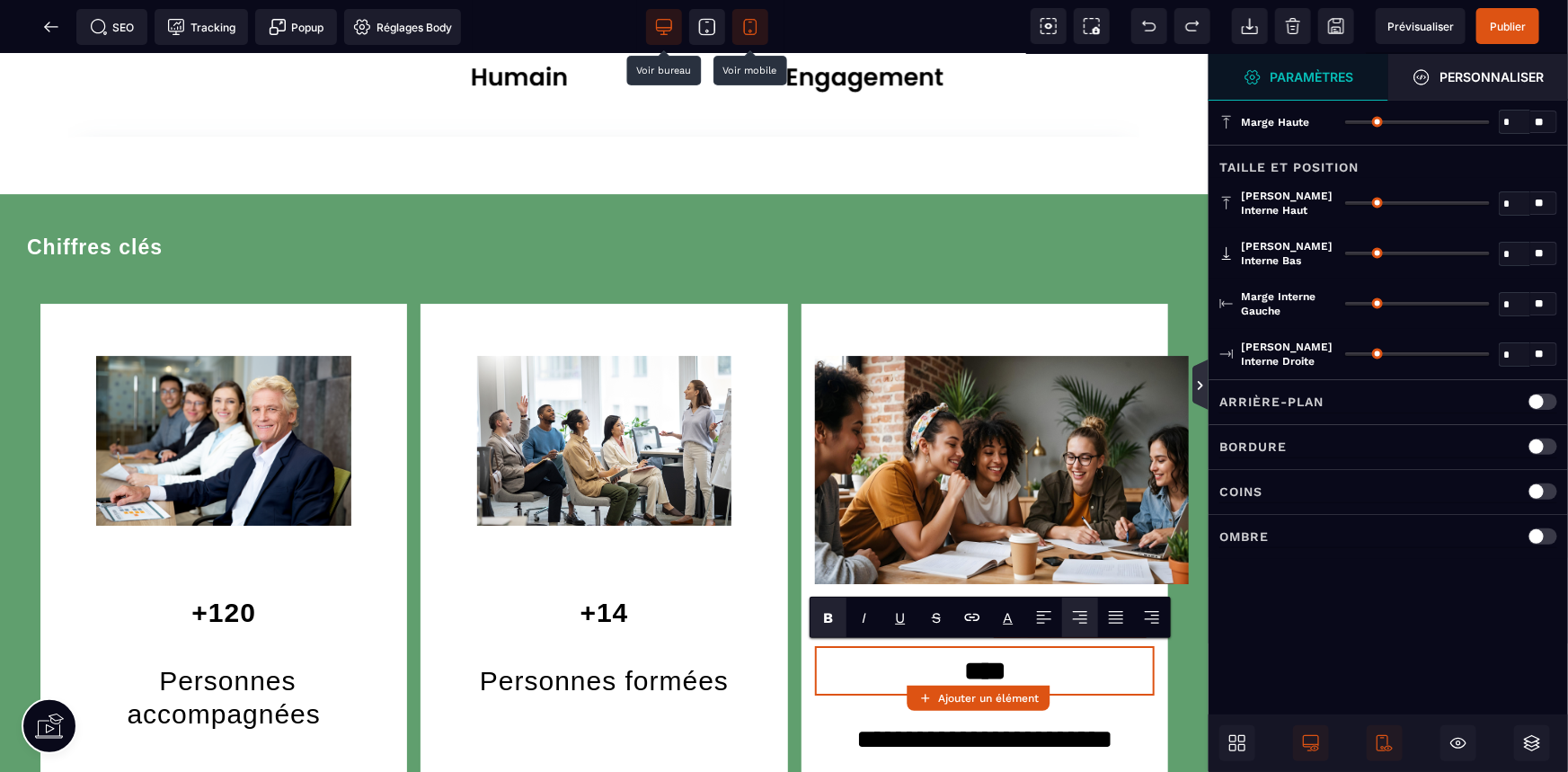
click at [1204, 380] on icon at bounding box center [1200, 386] width 14 height 14
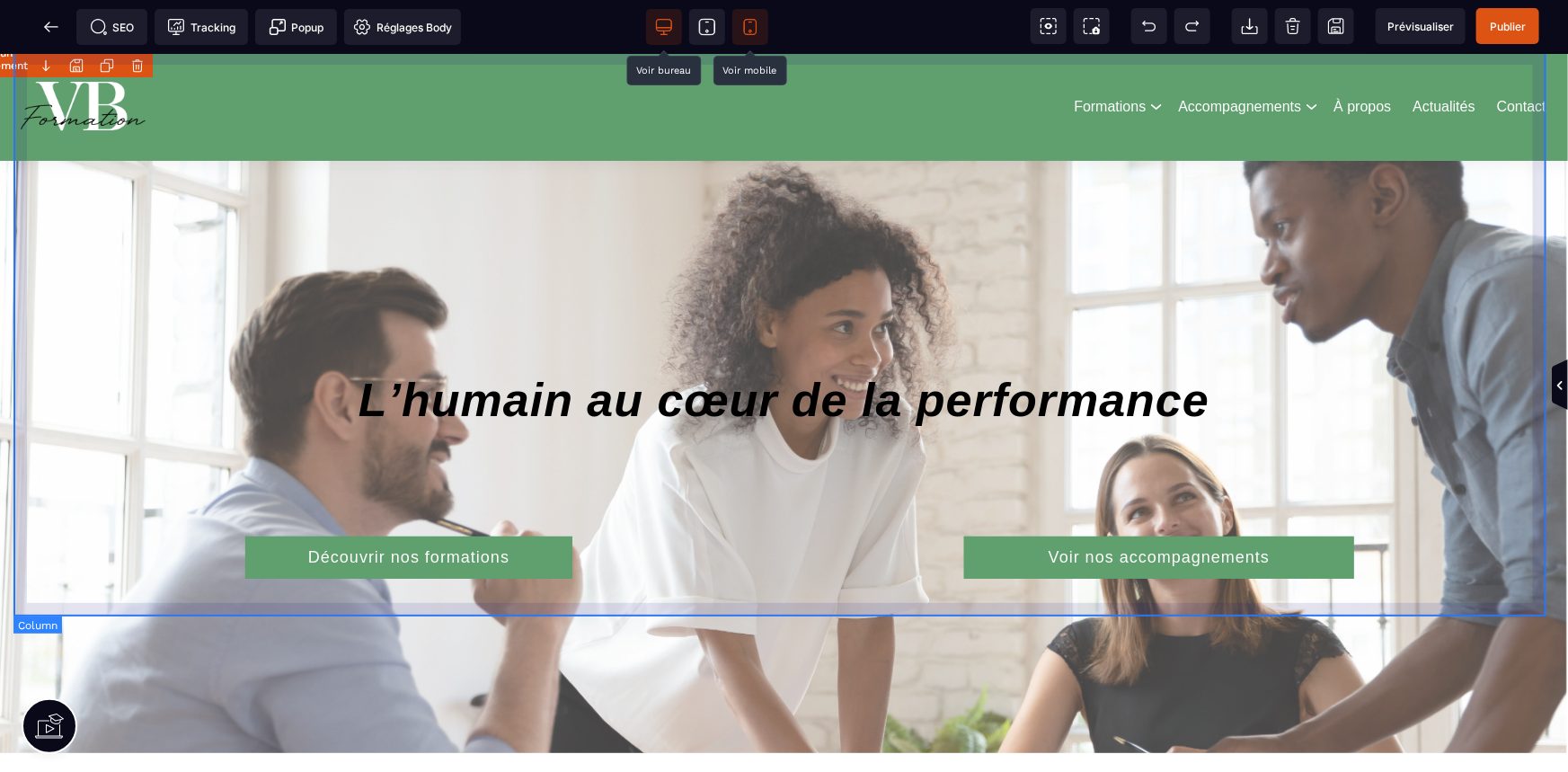
scroll to position [0, 0]
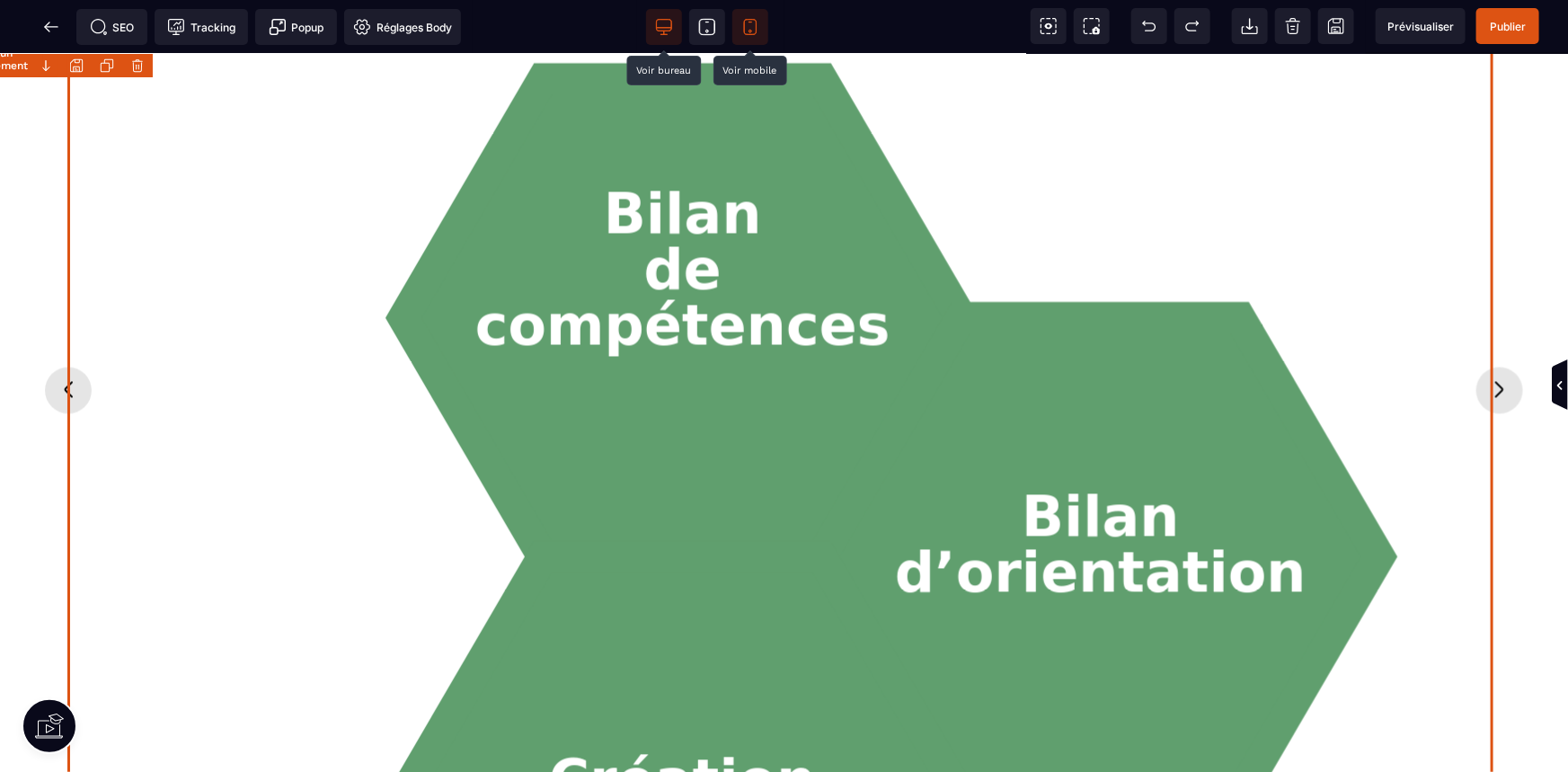
click at [1327, 370] on icon "Bilan de compétences Bilan d’orientation Création d’entreprise" at bounding box center [793, 417] width 1433 height 1295
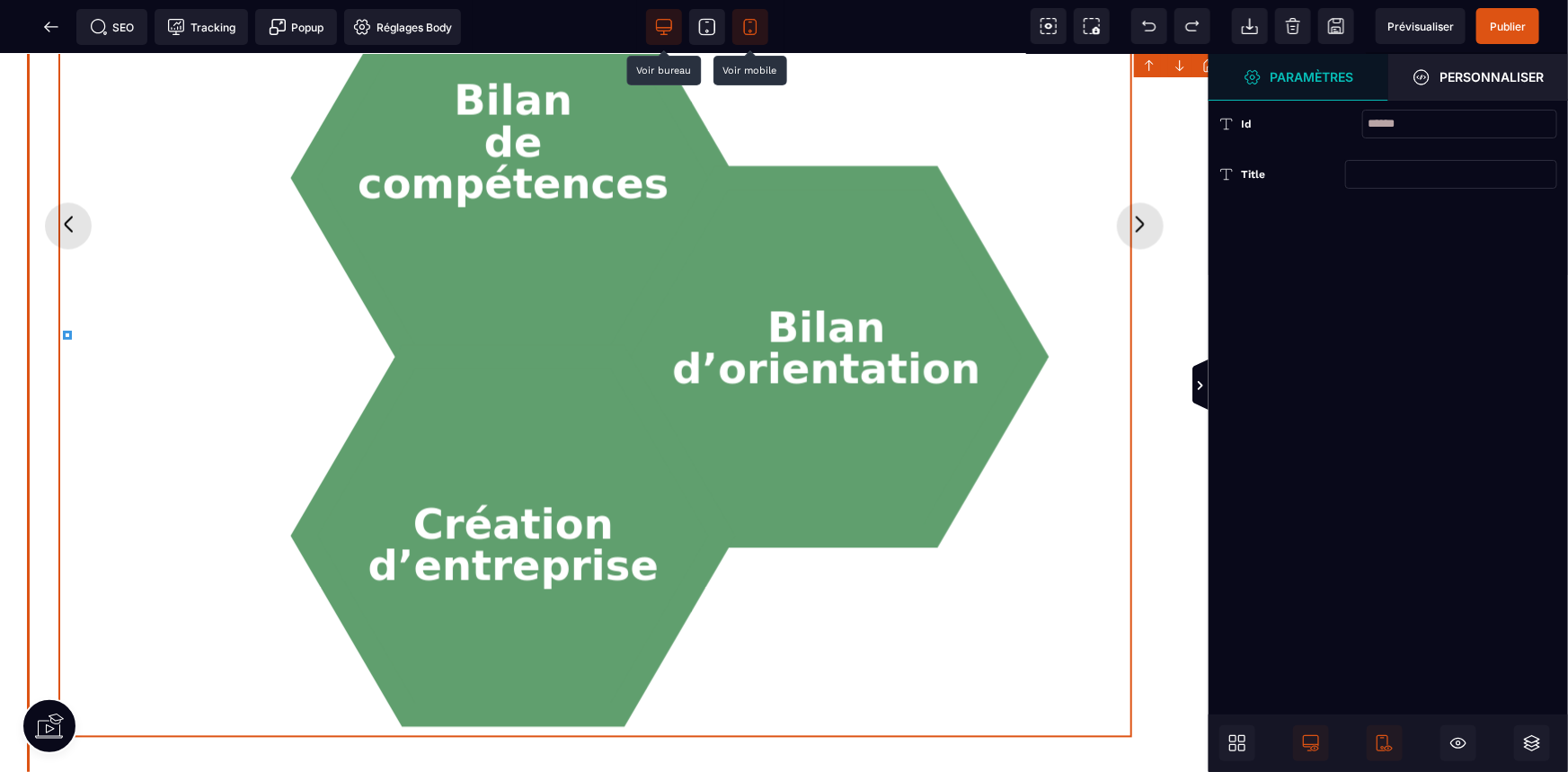
scroll to position [1581, 0]
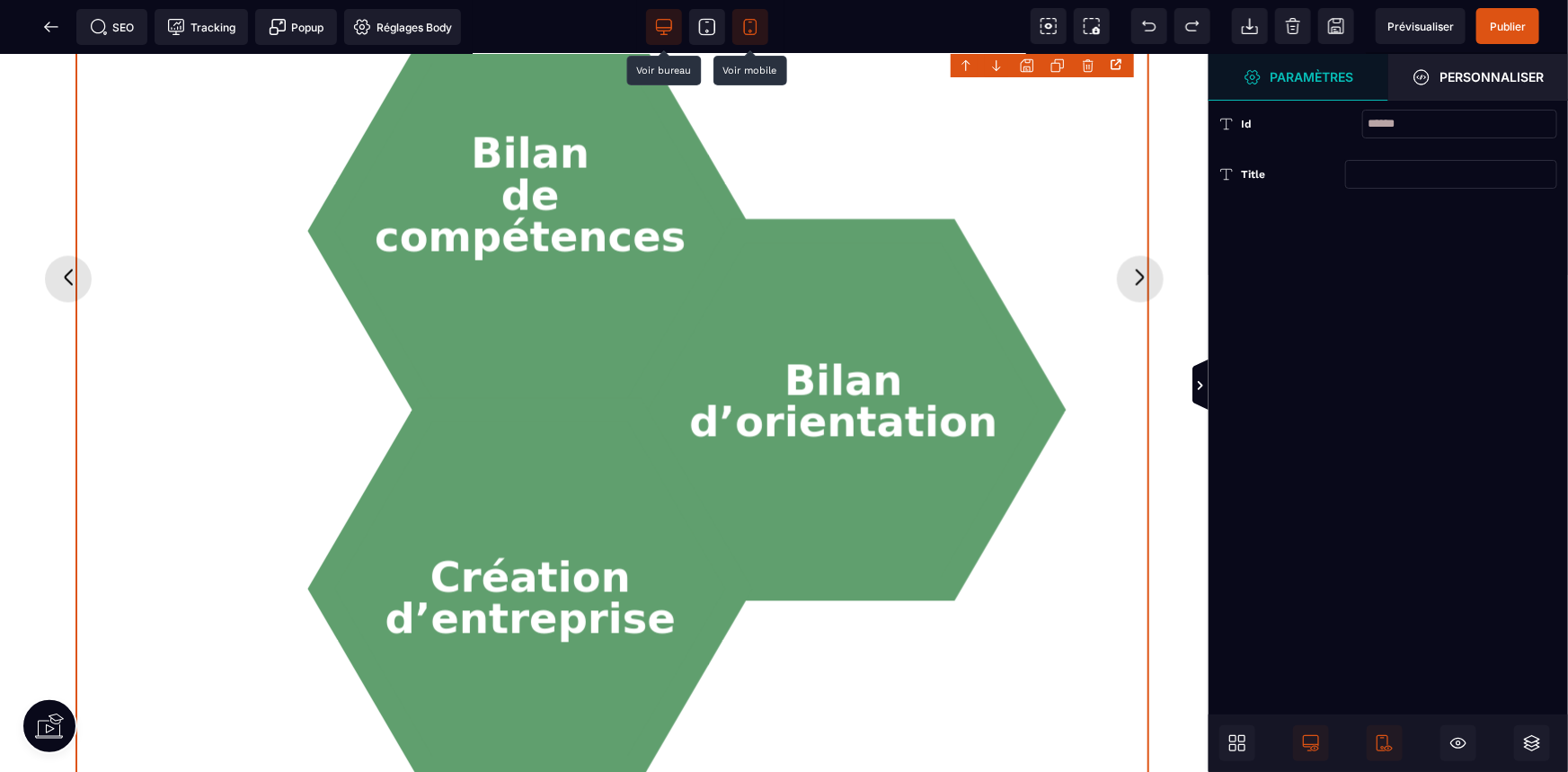
click at [1083, 189] on icon "Bilan de compétences Bilan d’orientation Création d’entreprise" at bounding box center [613, 305] width 1074 height 970
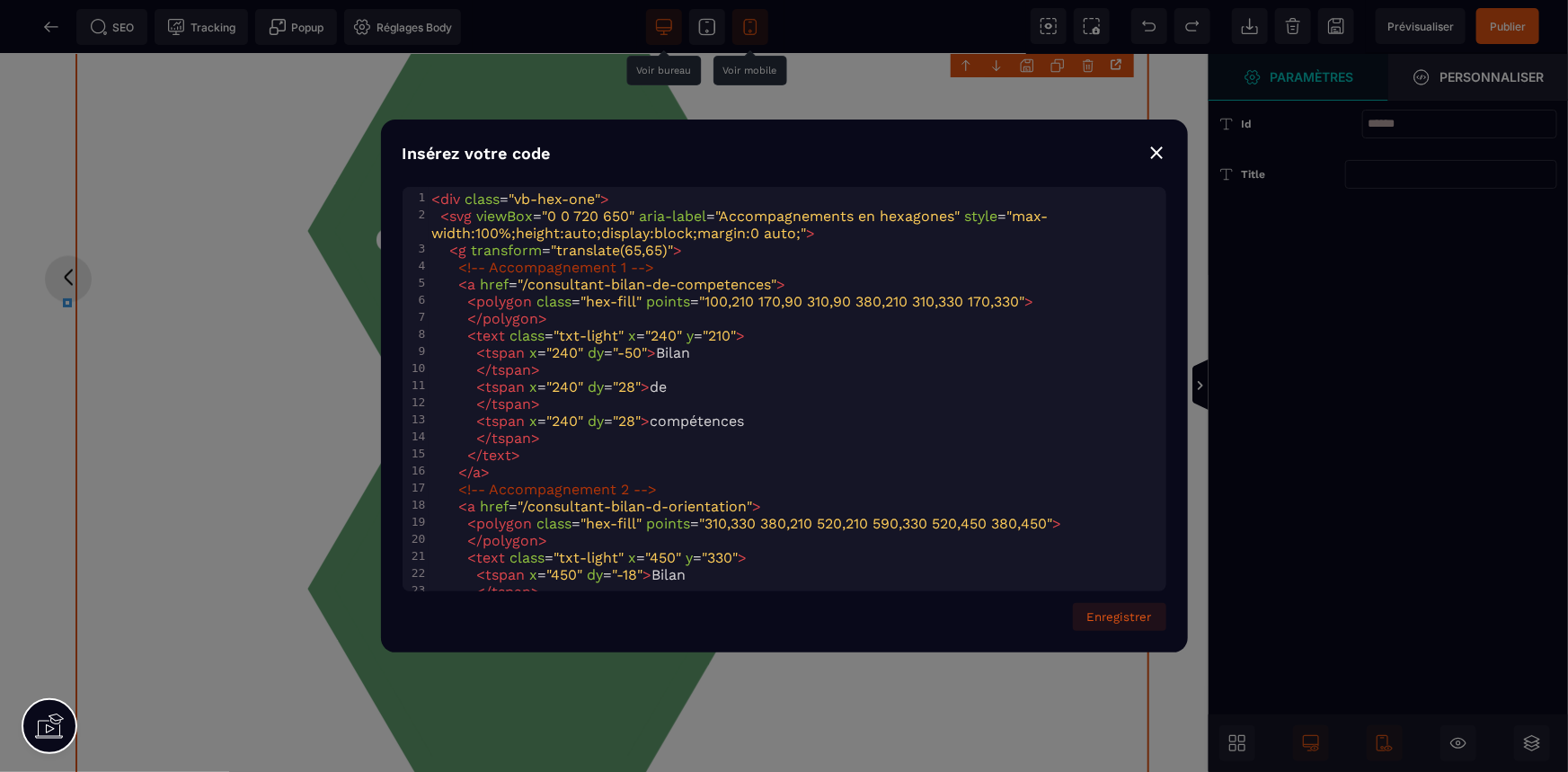
click at [501, 226] on span ""max-width:100%;height:auto;display:block;margin:0 auto;"" at bounding box center [740, 225] width 616 height 34
type textarea "**"
drag, startPoint x: 1150, startPoint y: 622, endPoint x: 1150, endPoint y: 567, distance: 55.0
click at [1150, 622] on button "Enregistrer" at bounding box center [1119, 617] width 93 height 28
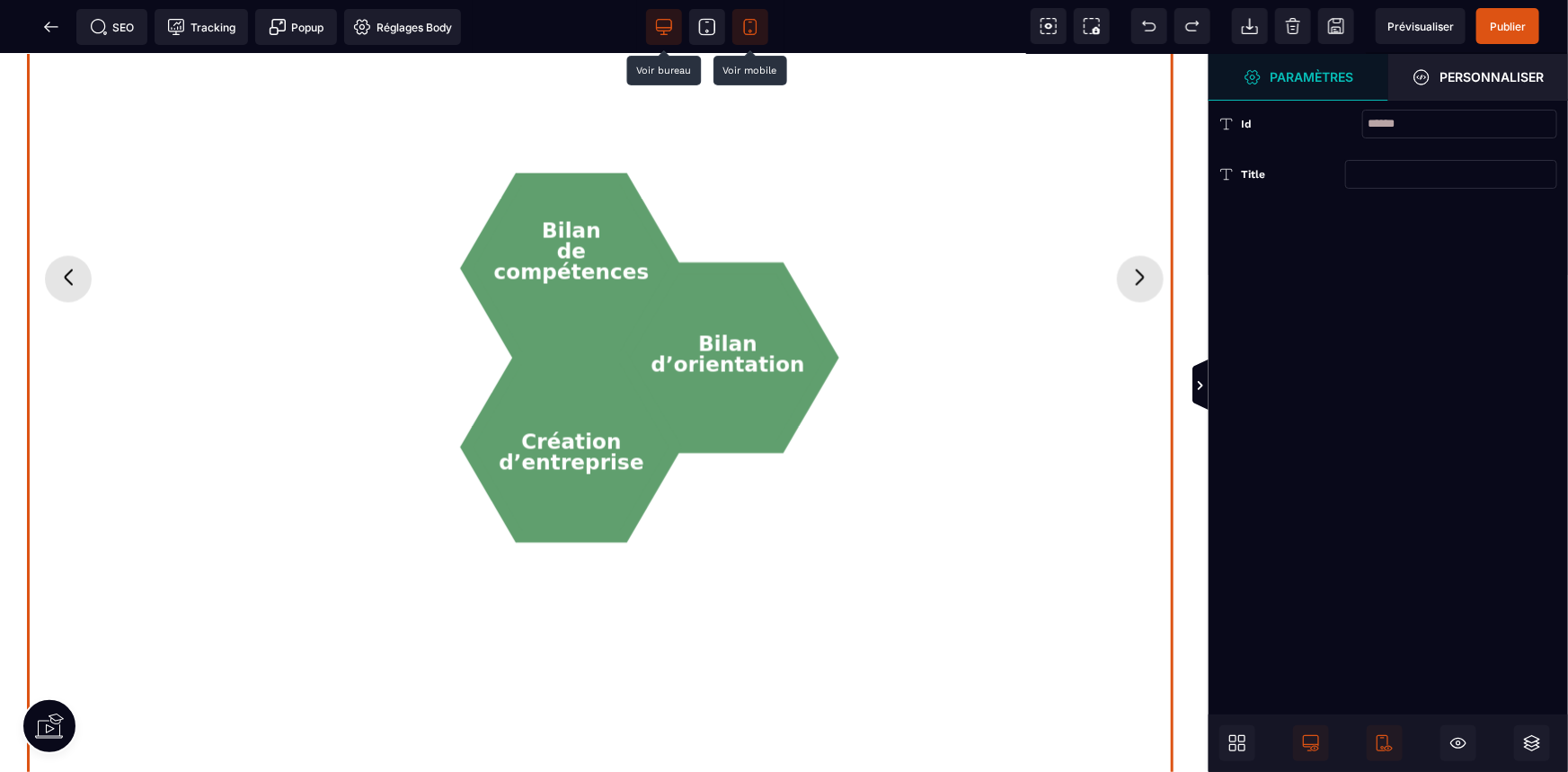
click at [782, 591] on div "Formations Formation Gestion d’entreprise Formation Entretiens professionnels F…" at bounding box center [605, 278] width 1155 height 1132
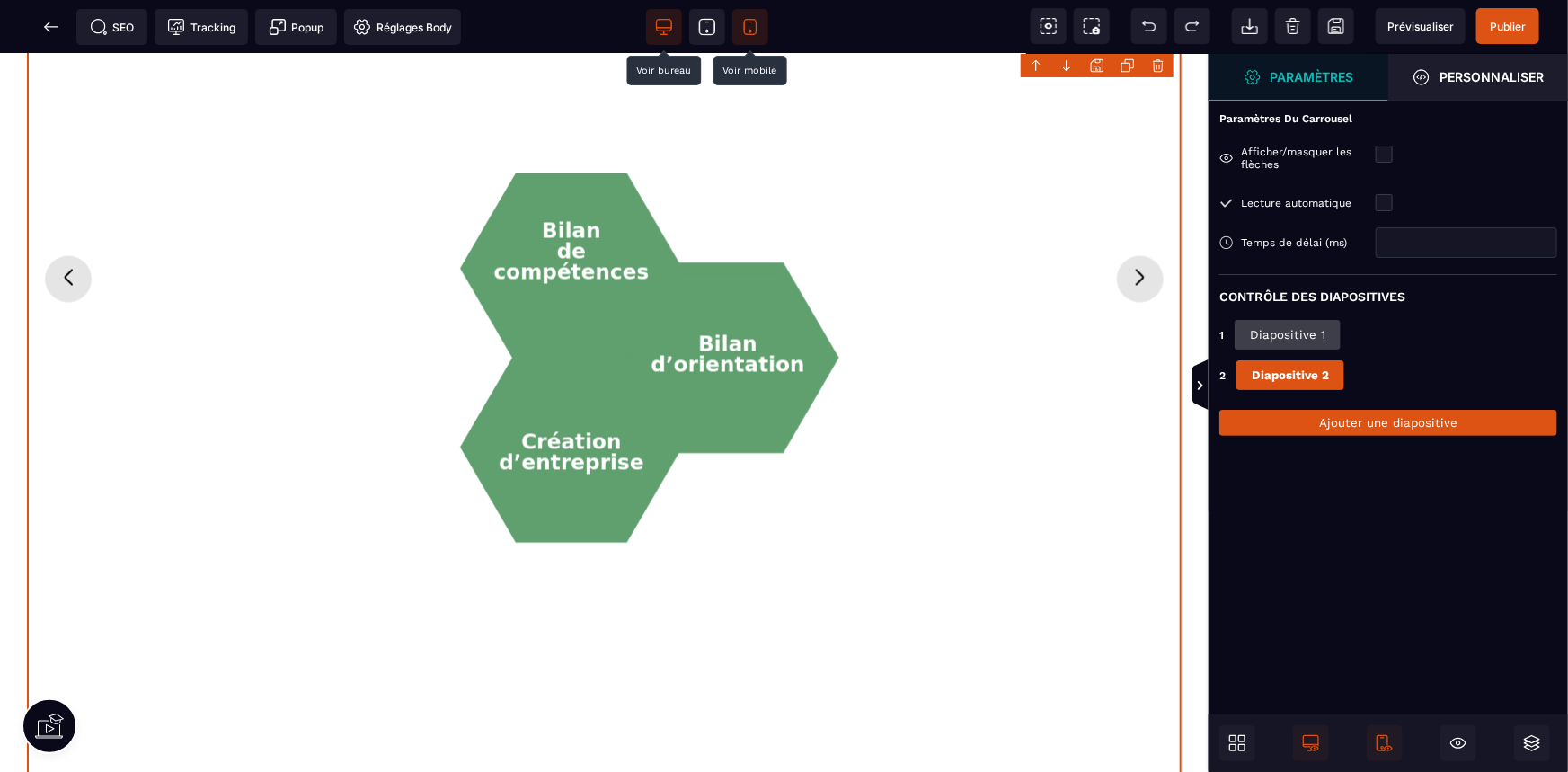
click at [782, 591] on div "Formations Formation Gestion d’entreprise Formation Entretiens professionnels F…" at bounding box center [605, 278] width 1155 height 1132
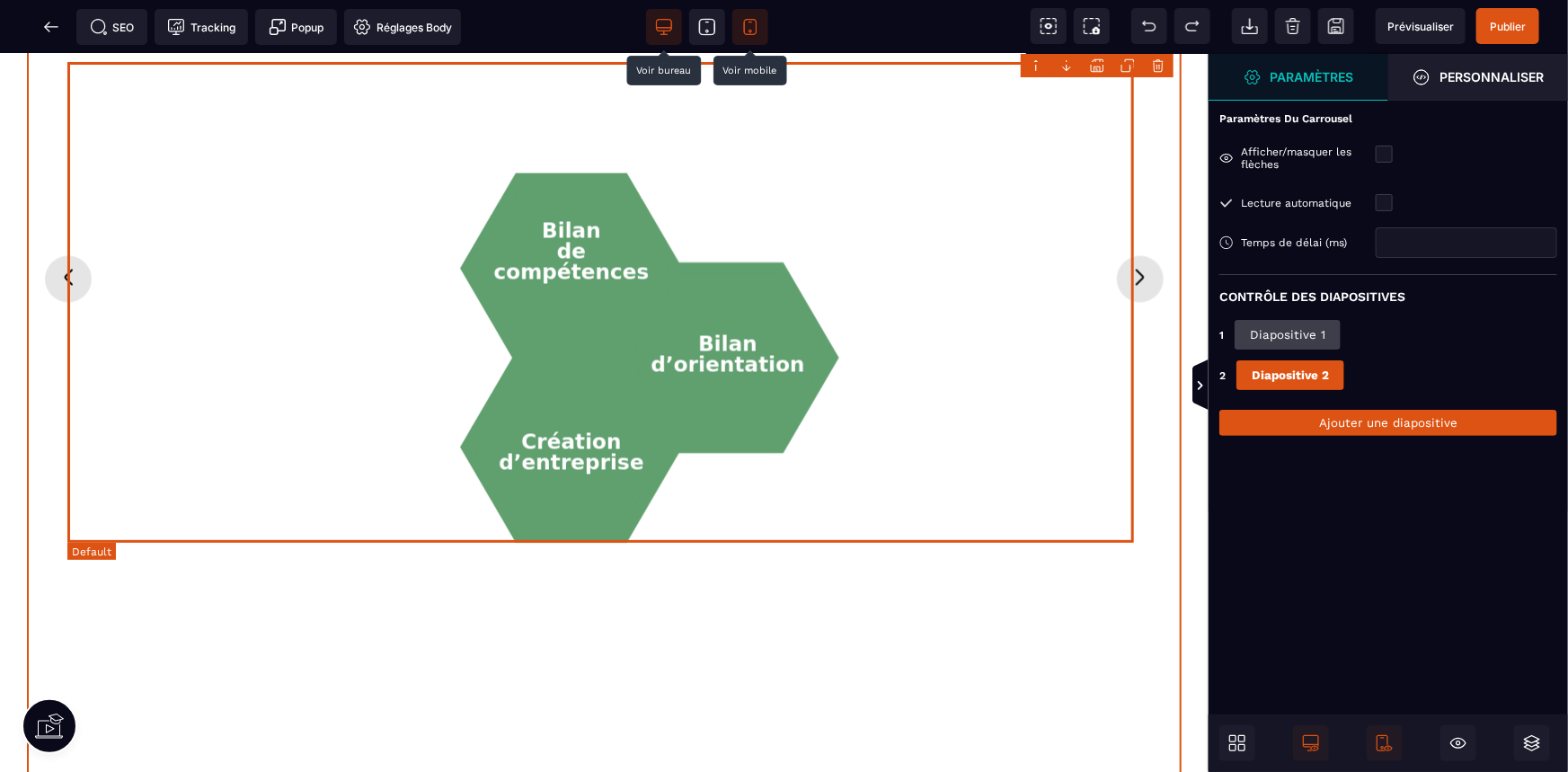
click at [1049, 397] on div "Bilan de compétences Bilan d’orientation Création d’entreprise" at bounding box center [613, 306] width 1074 height 485
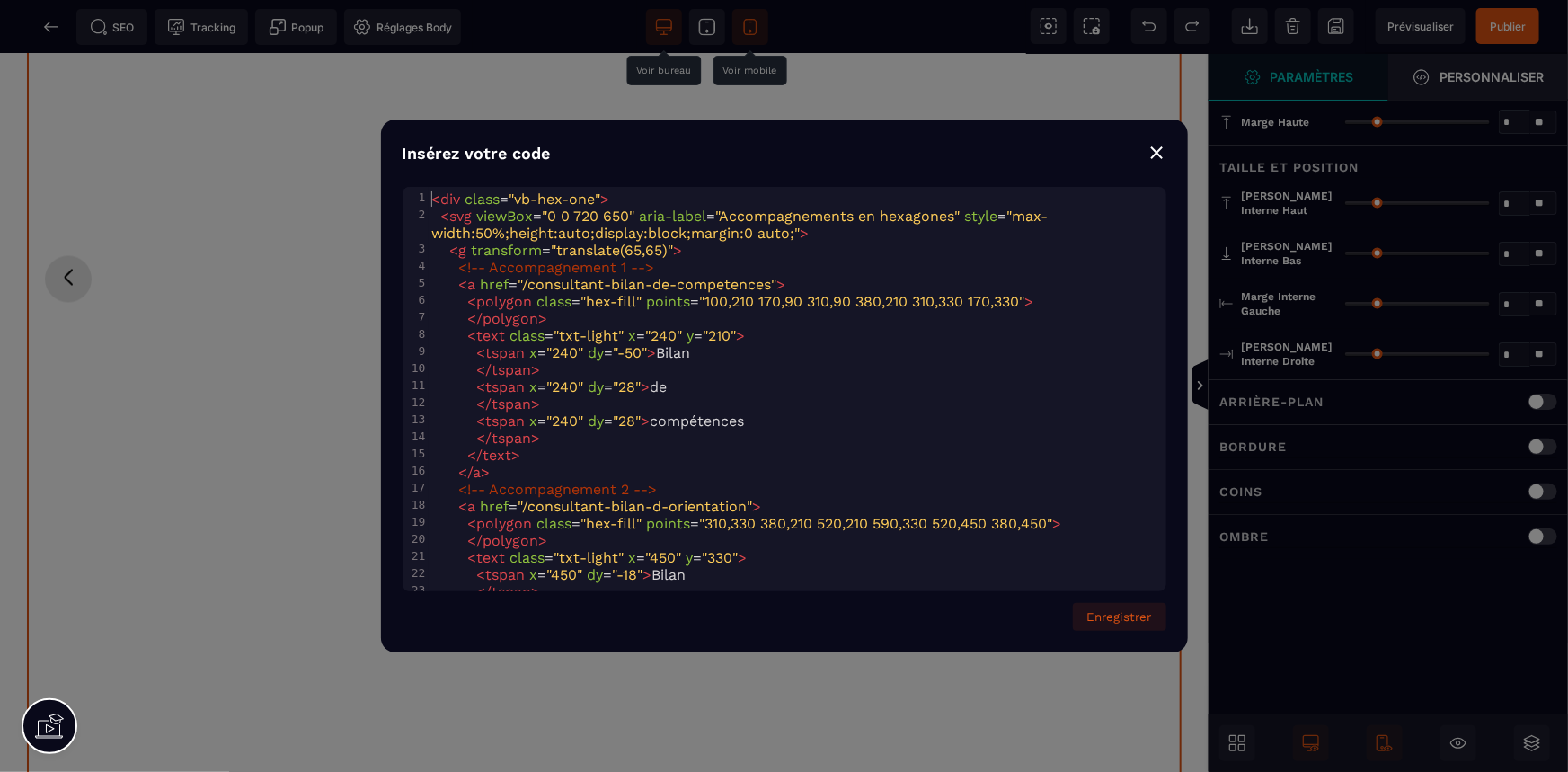
type input "*"
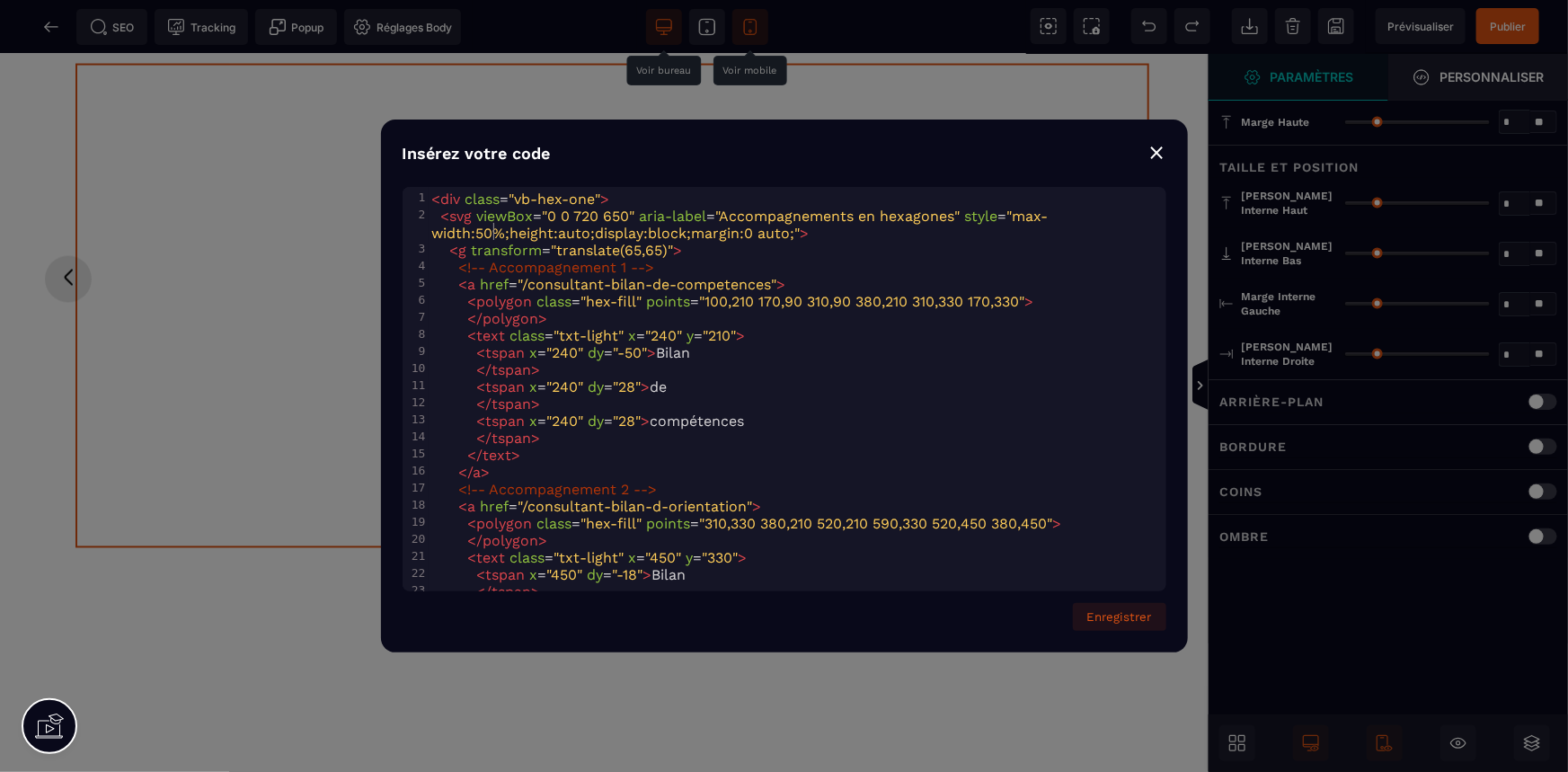
click at [493, 225] on span ""max-width:50%;height:auto;display:block;margin:0 auto;"" at bounding box center [740, 225] width 616 height 34
type textarea "**"
click at [1131, 620] on button "Enregistrer" at bounding box center [1119, 617] width 93 height 28
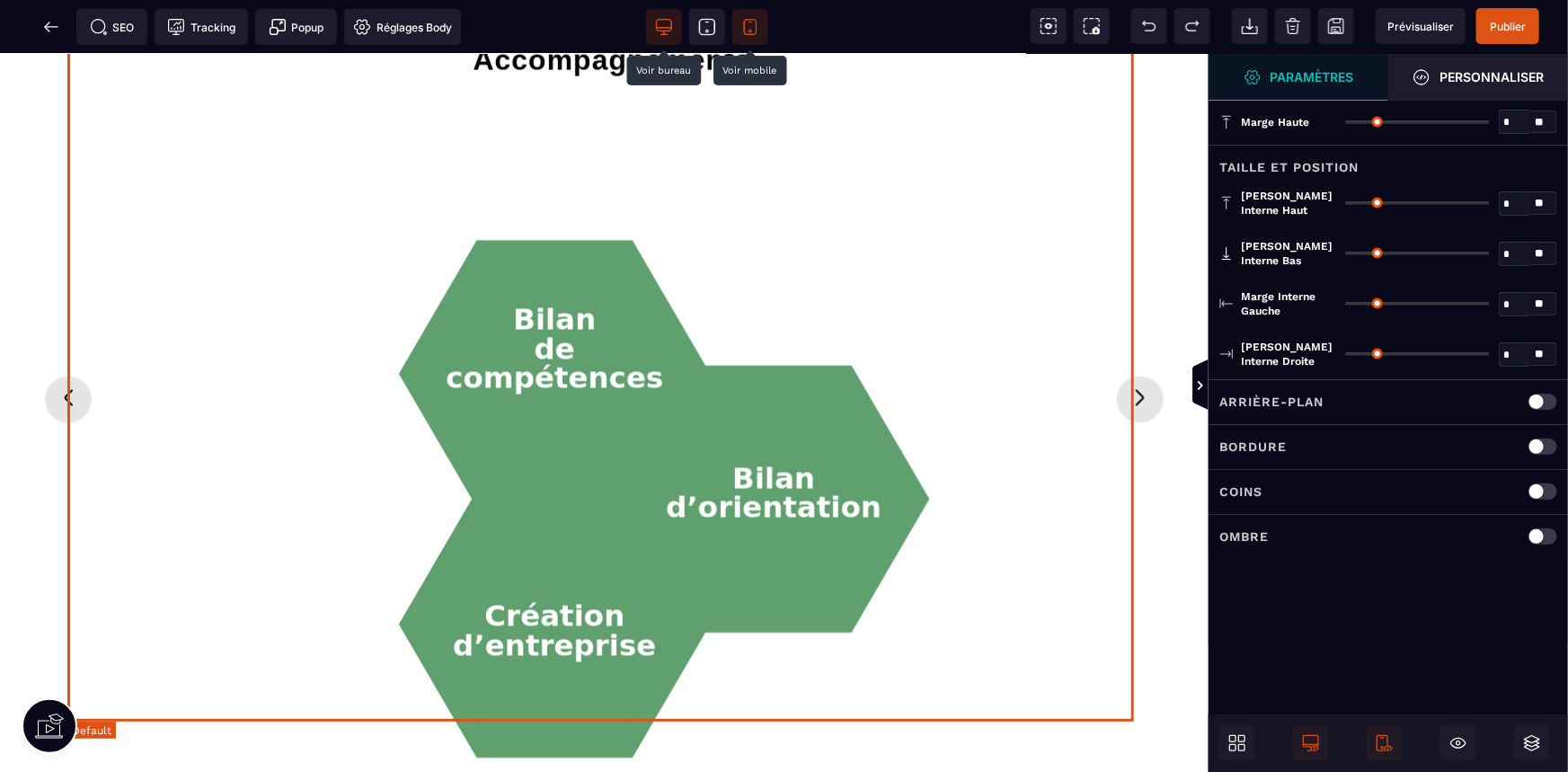
scroll to position [1499, 0]
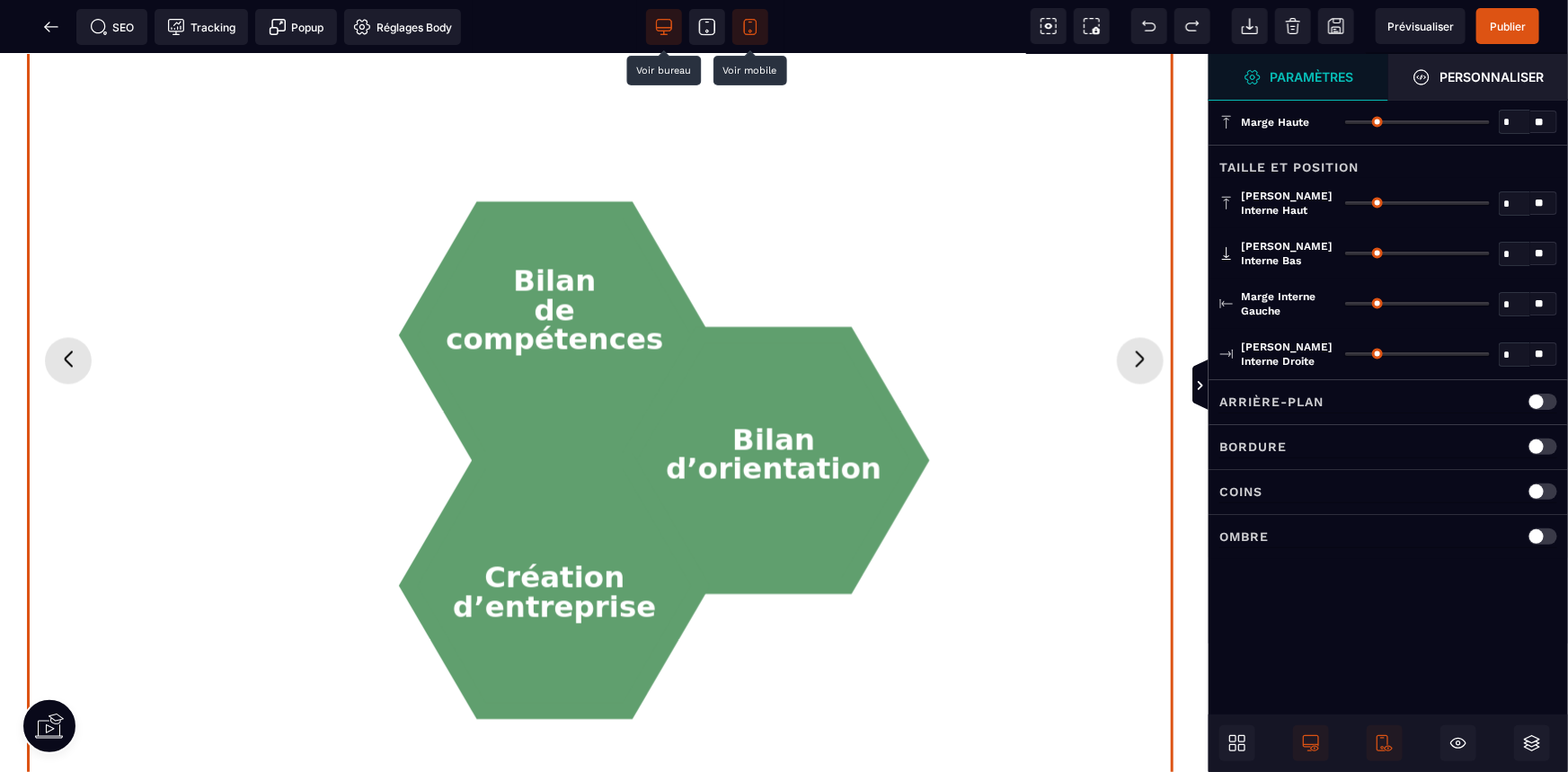
click at [76, 364] on icon "Diapositive précédente" at bounding box center [69, 359] width 29 height 29
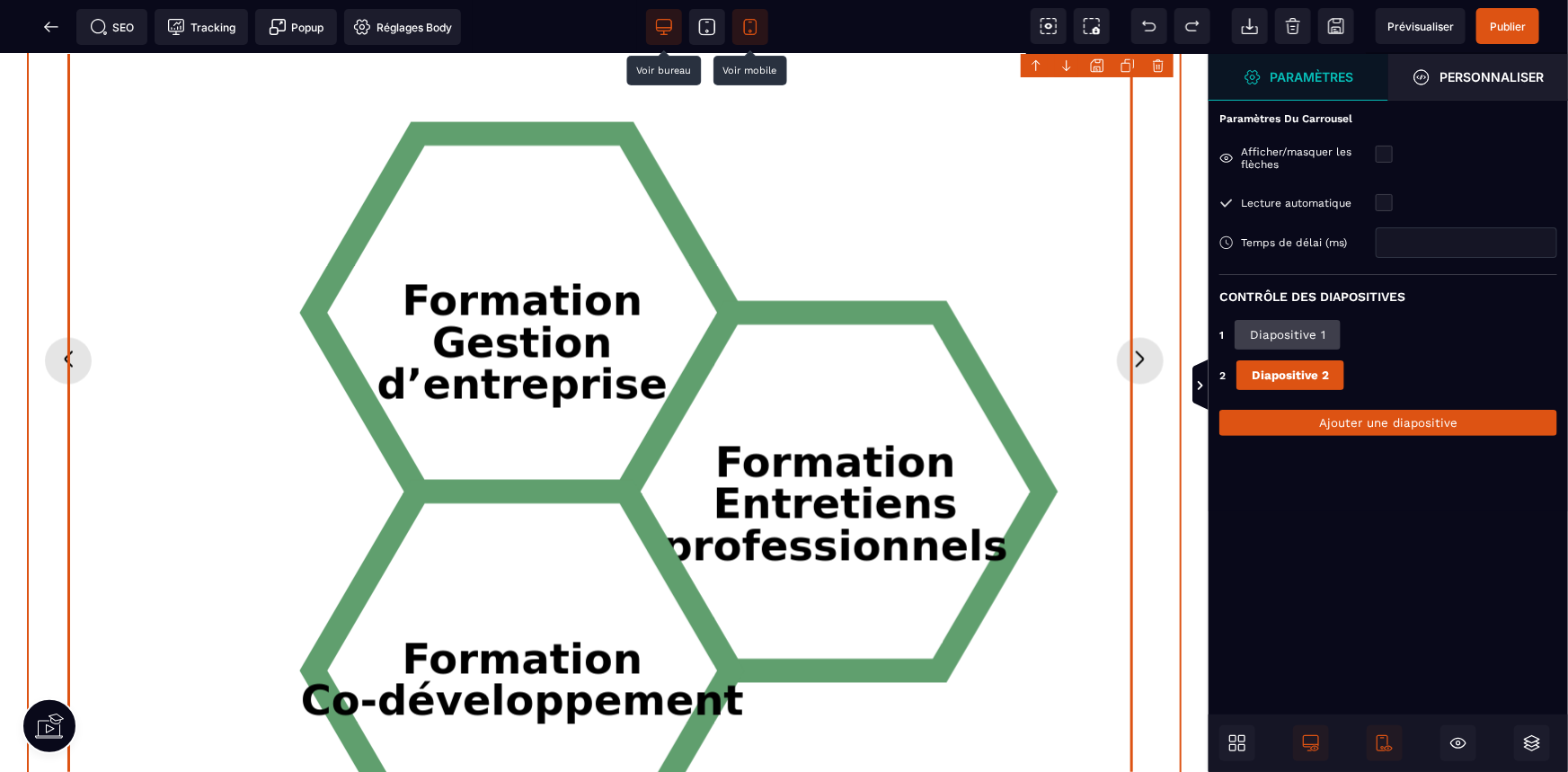
click at [934, 233] on div "Formation Gestion d’entreprise Formation Entretiens professionnels Formation Co…" at bounding box center [605, 387] width 1074 height 970
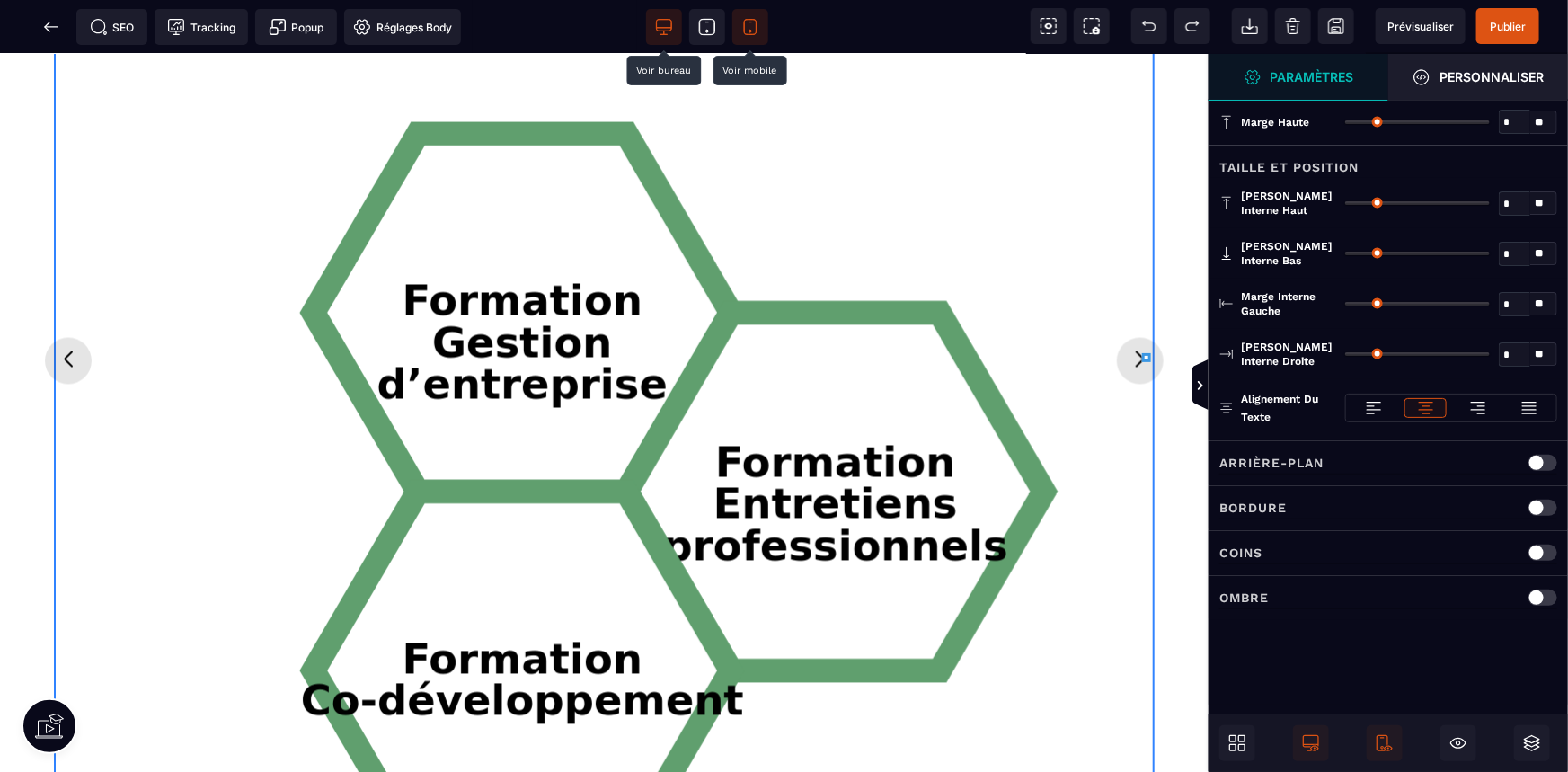
type input "*"
type input "**"
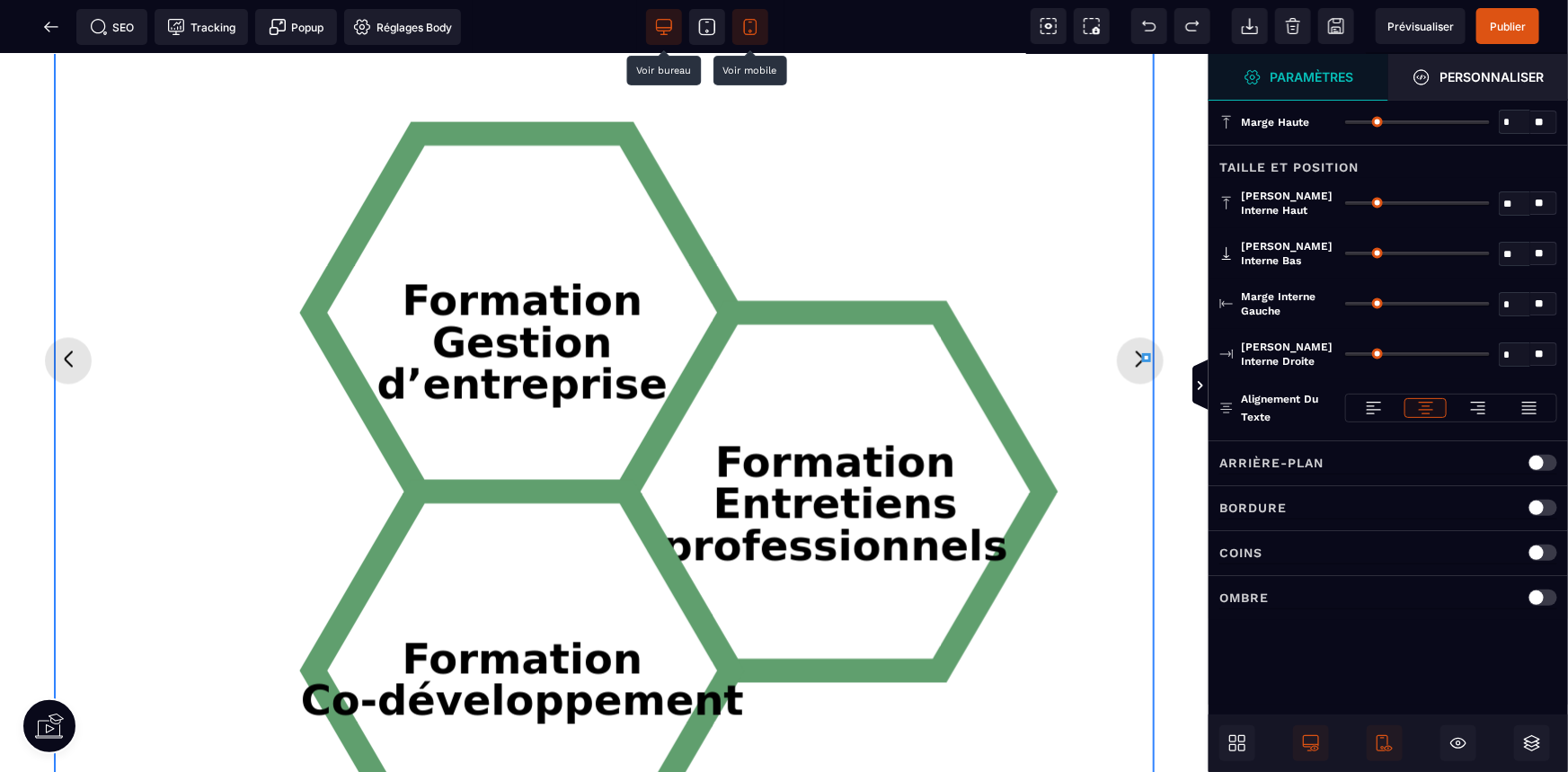
type input "**"
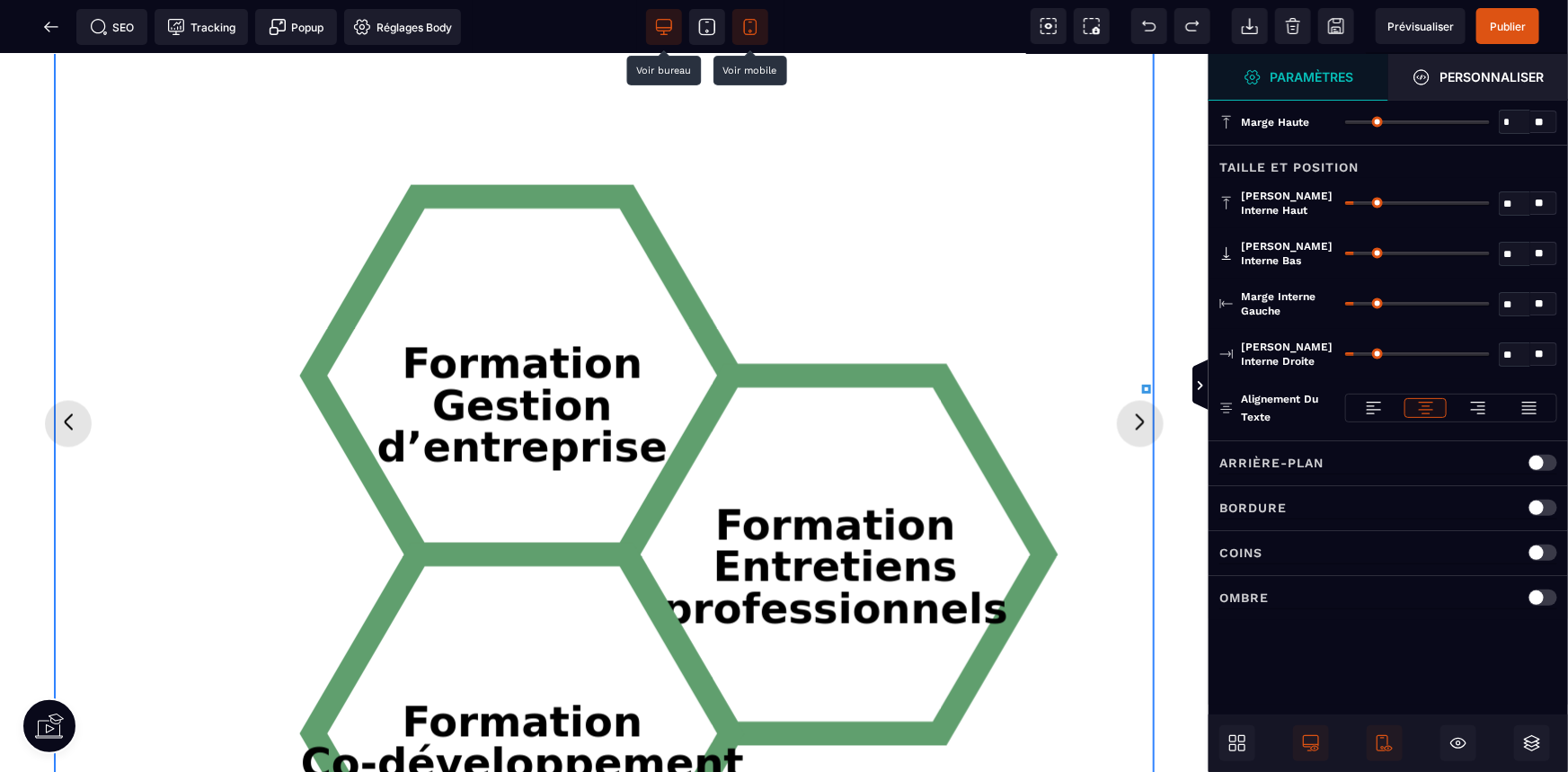
scroll to position [1335, 0]
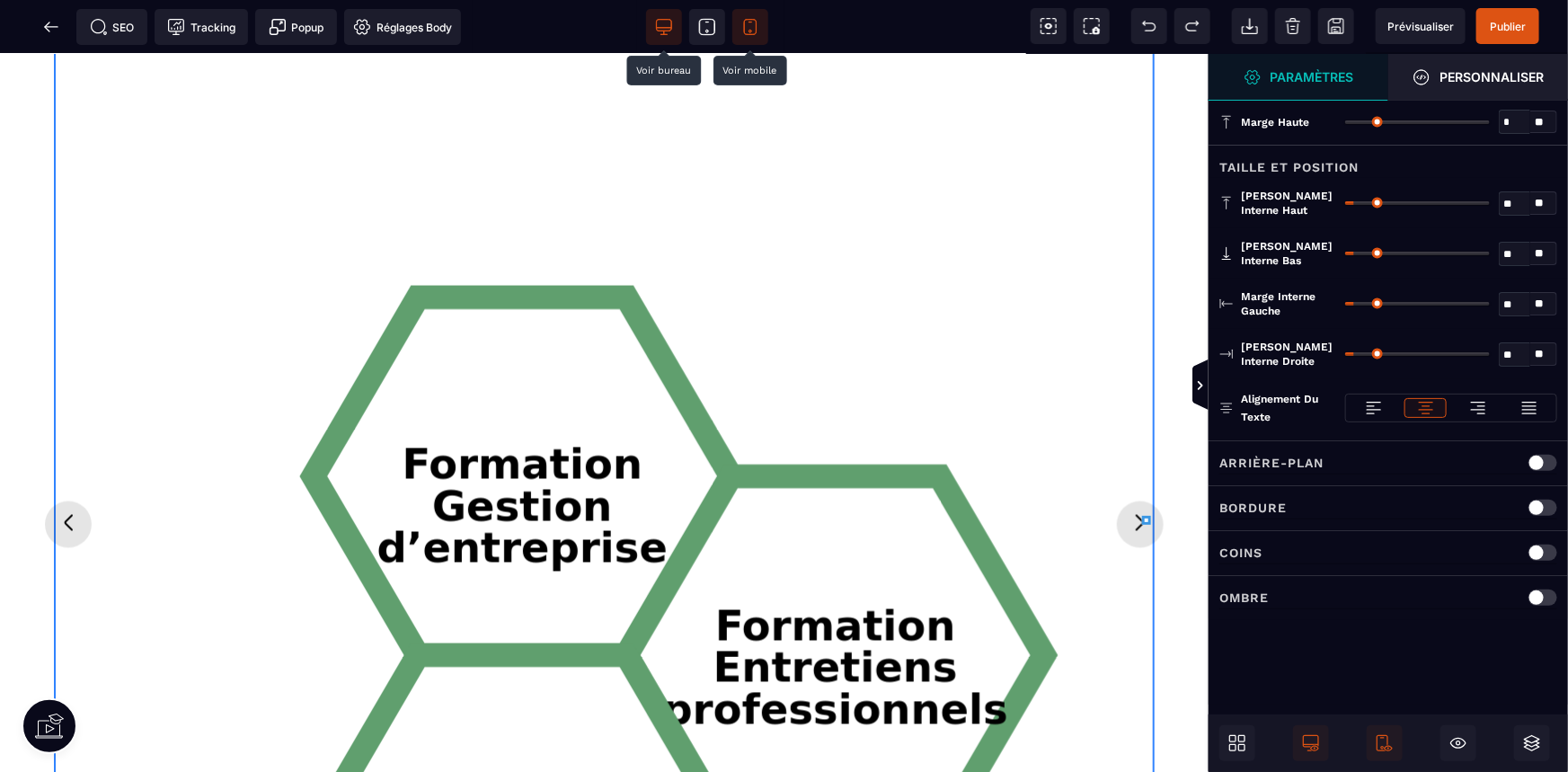
click at [746, 235] on icon "Formation Gestion d’entreprise Formation Entretiens professionnels Formation Co…" at bounding box center [605, 551] width 1074 height 970
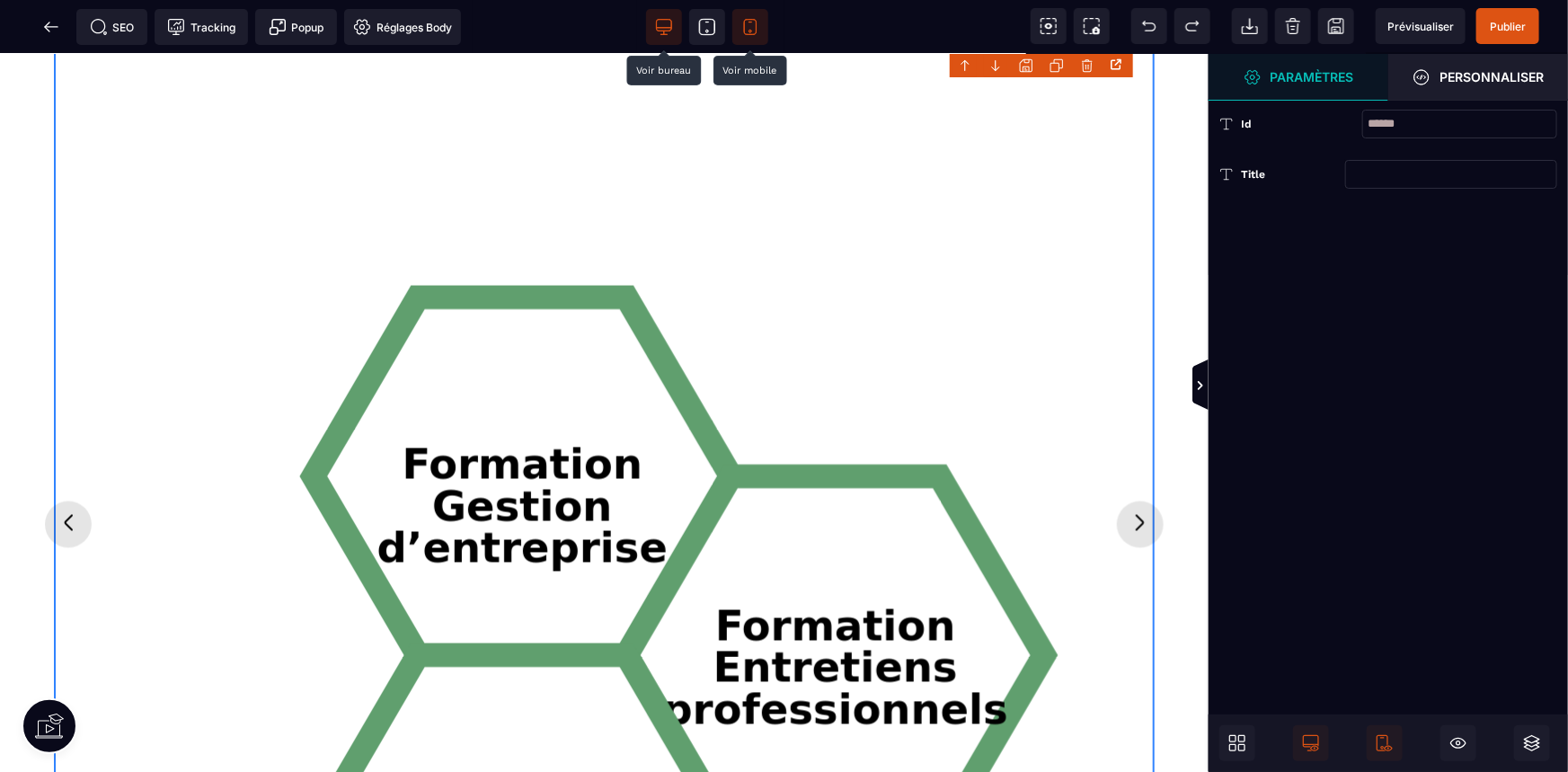
click at [746, 235] on icon "Formation Gestion d’entreprise Formation Entretiens professionnels Formation Co…" at bounding box center [605, 551] width 1074 height 970
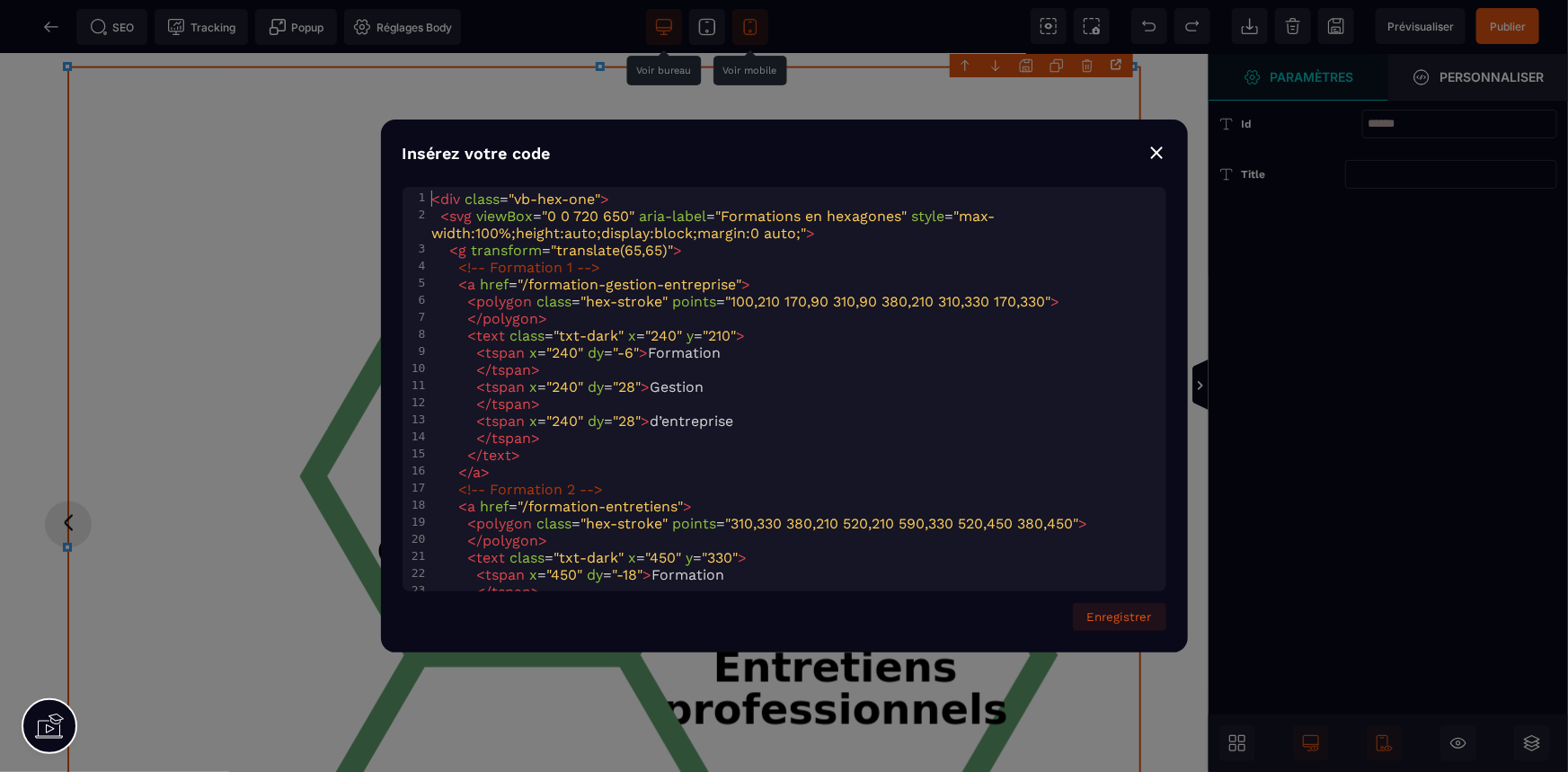
scroll to position [0, 14]
click at [494, 228] on span ""max-width:100%;height:auto;display:block;margin:0 auto;"" at bounding box center [713, 225] width 563 height 34
type textarea "*"
drag, startPoint x: 1141, startPoint y: 608, endPoint x: 1137, endPoint y: 555, distance: 53.2
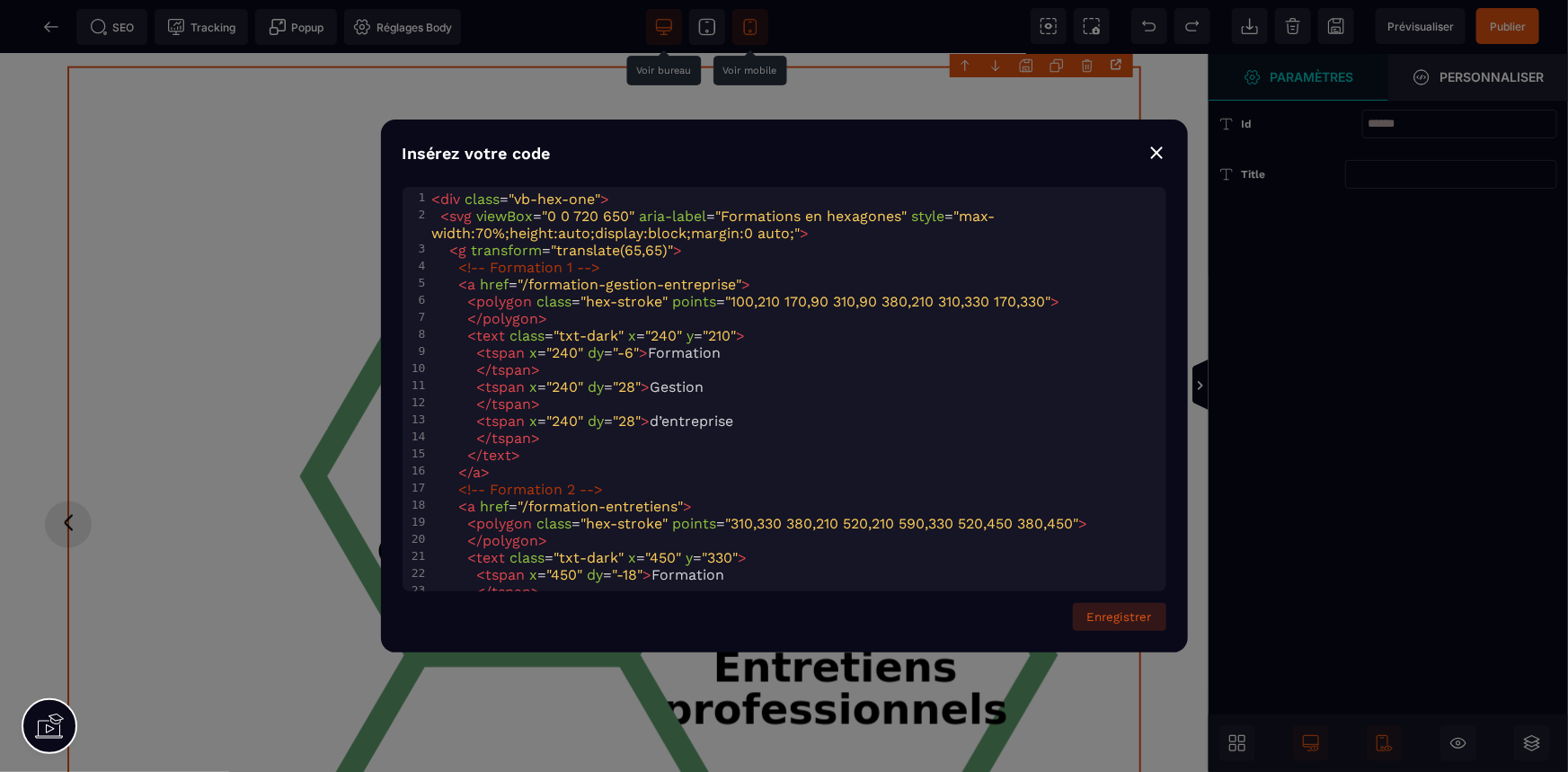
click at [1141, 608] on button "Enregistrer" at bounding box center [1119, 617] width 93 height 28
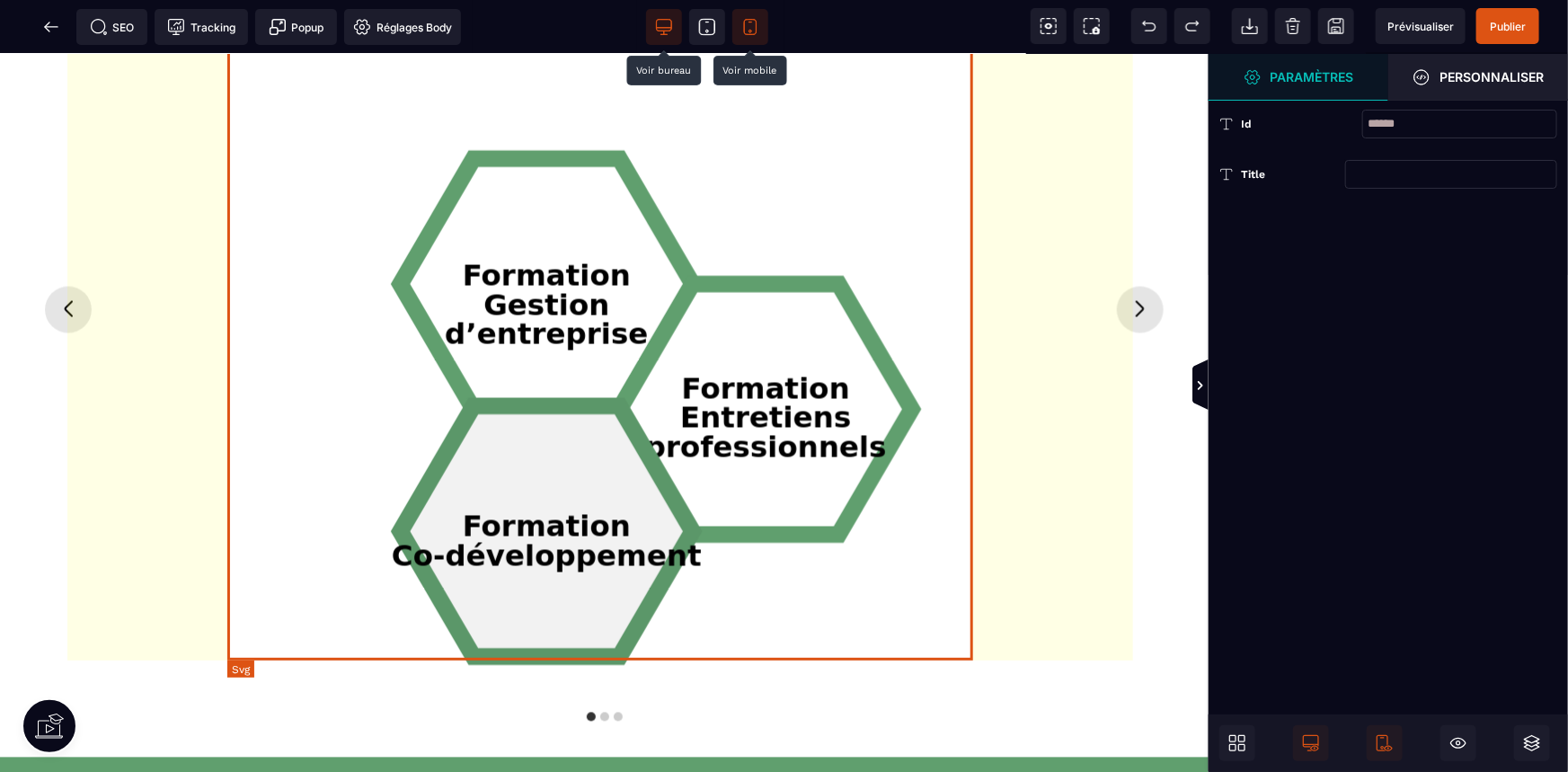
scroll to position [1335, 0]
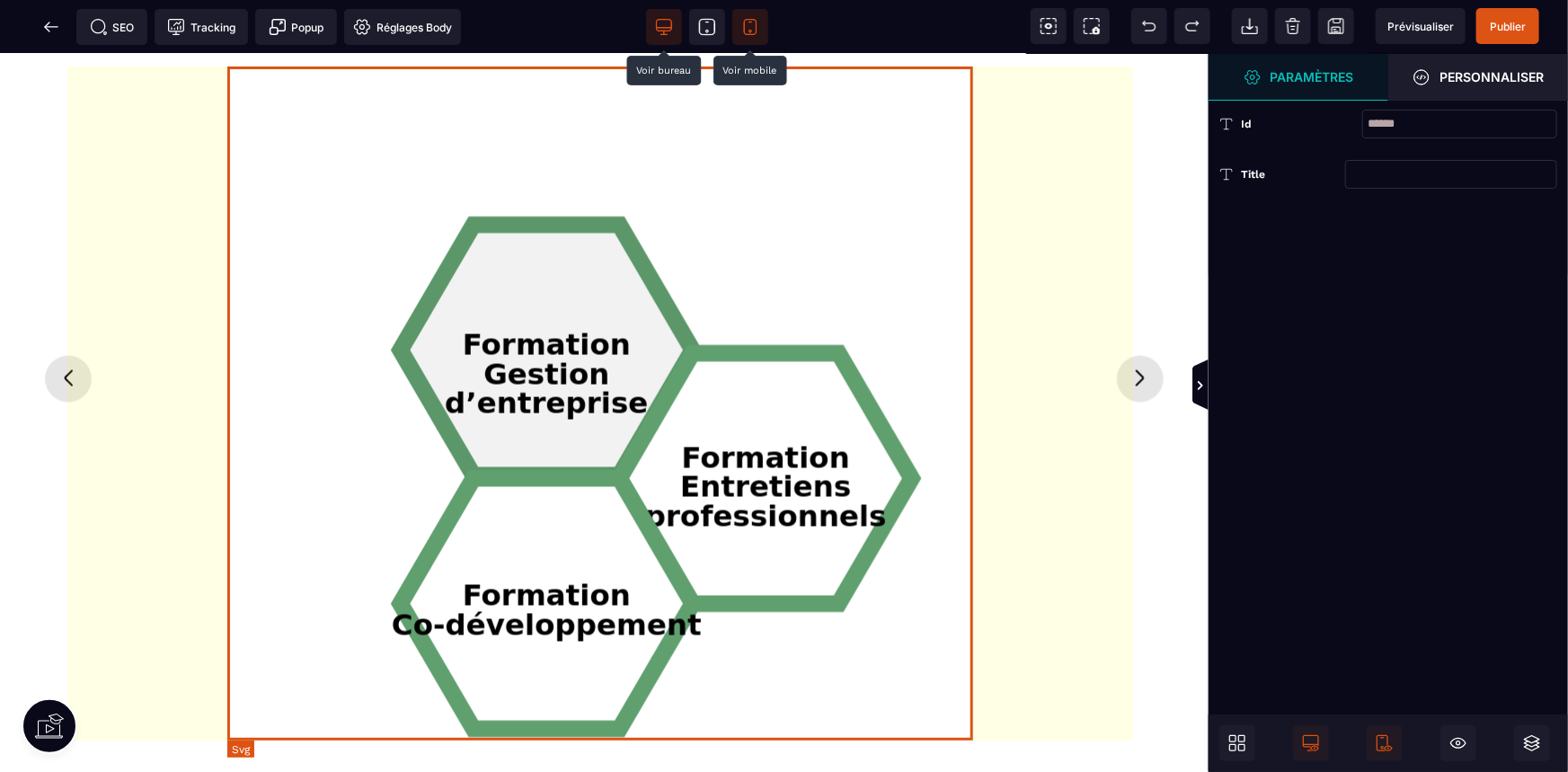
click at [542, 391] on tspan "d’entreprise" at bounding box center [546, 404] width 203 height 34
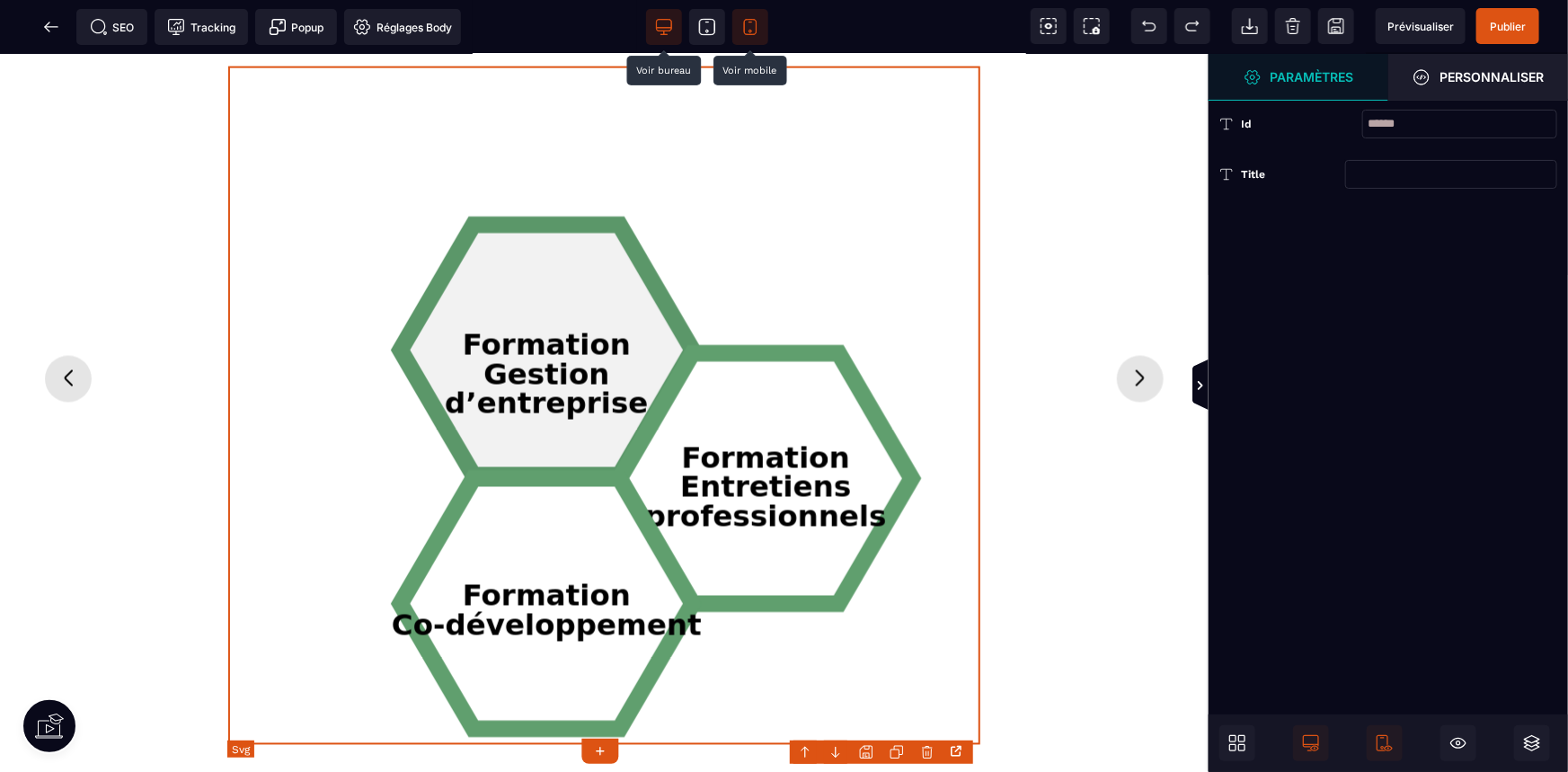
click at [542, 391] on tspan "d’entreprise" at bounding box center [546, 404] width 203 height 34
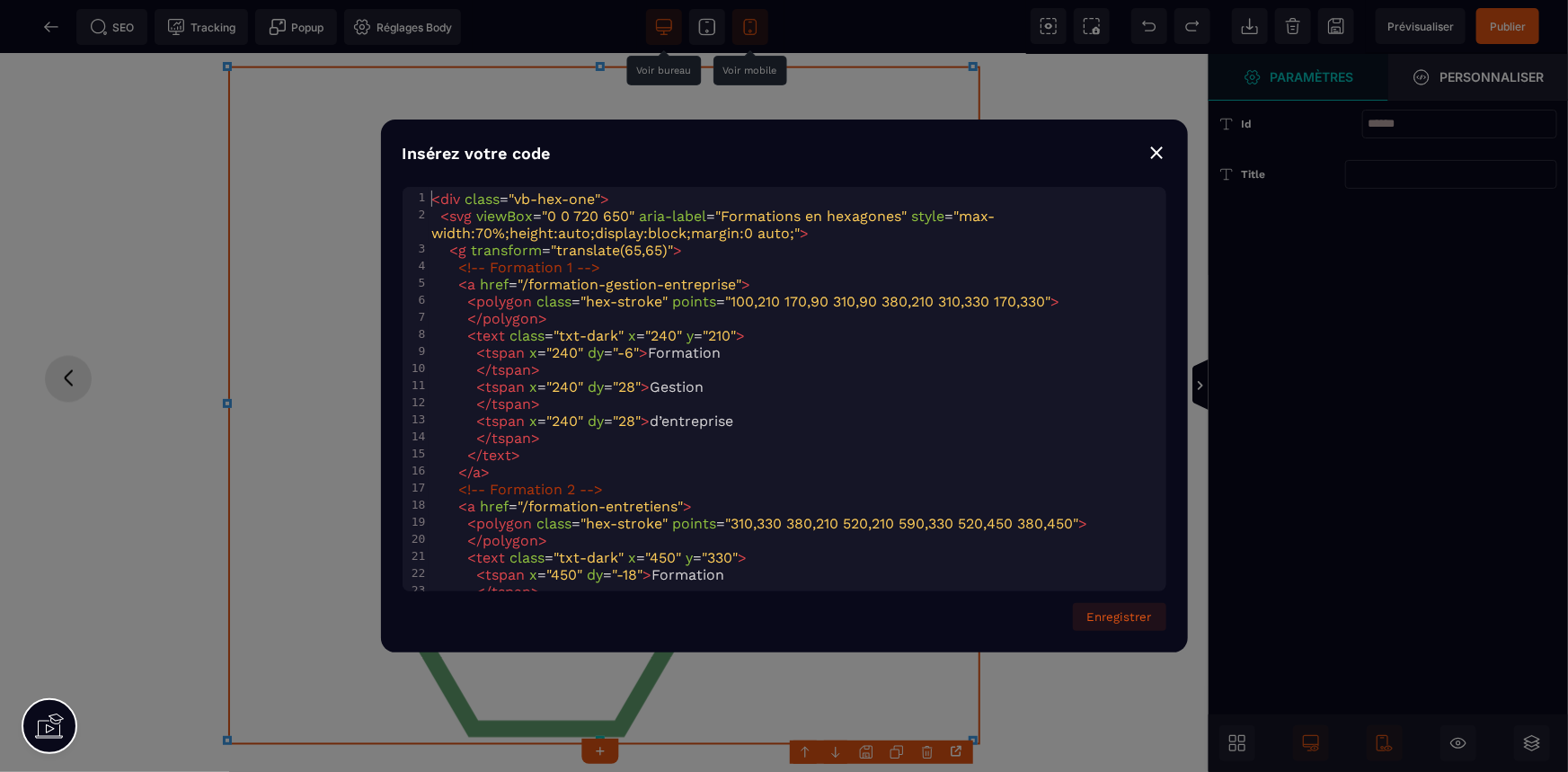
click at [541, 395] on span ">" at bounding box center [537, 403] width 9 height 17
click at [1160, 152] on div "⨯" at bounding box center [1158, 152] width 18 height 25
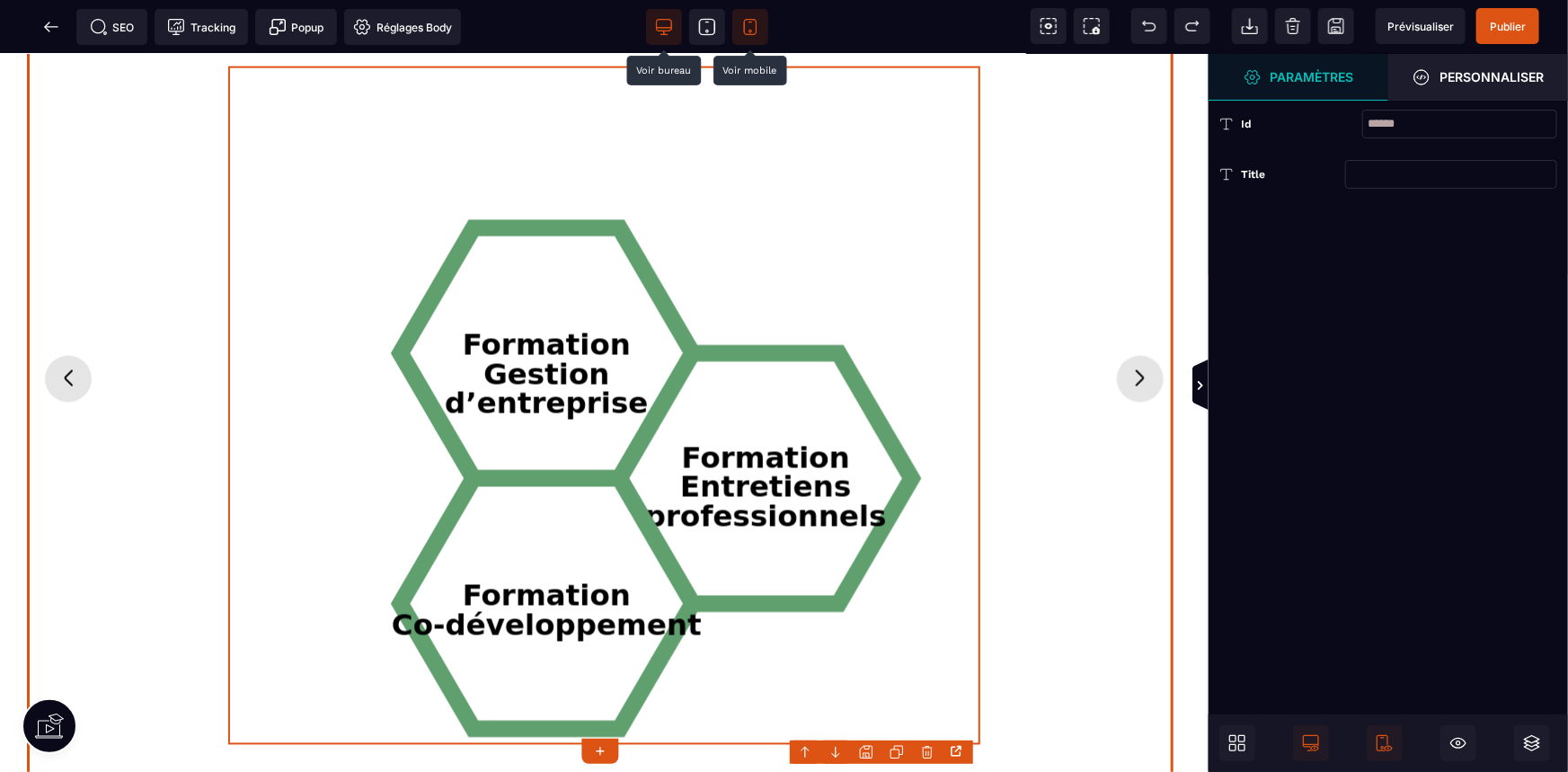
click at [1126, 367] on icon "Diapositive suivante" at bounding box center [1141, 378] width 29 height 29
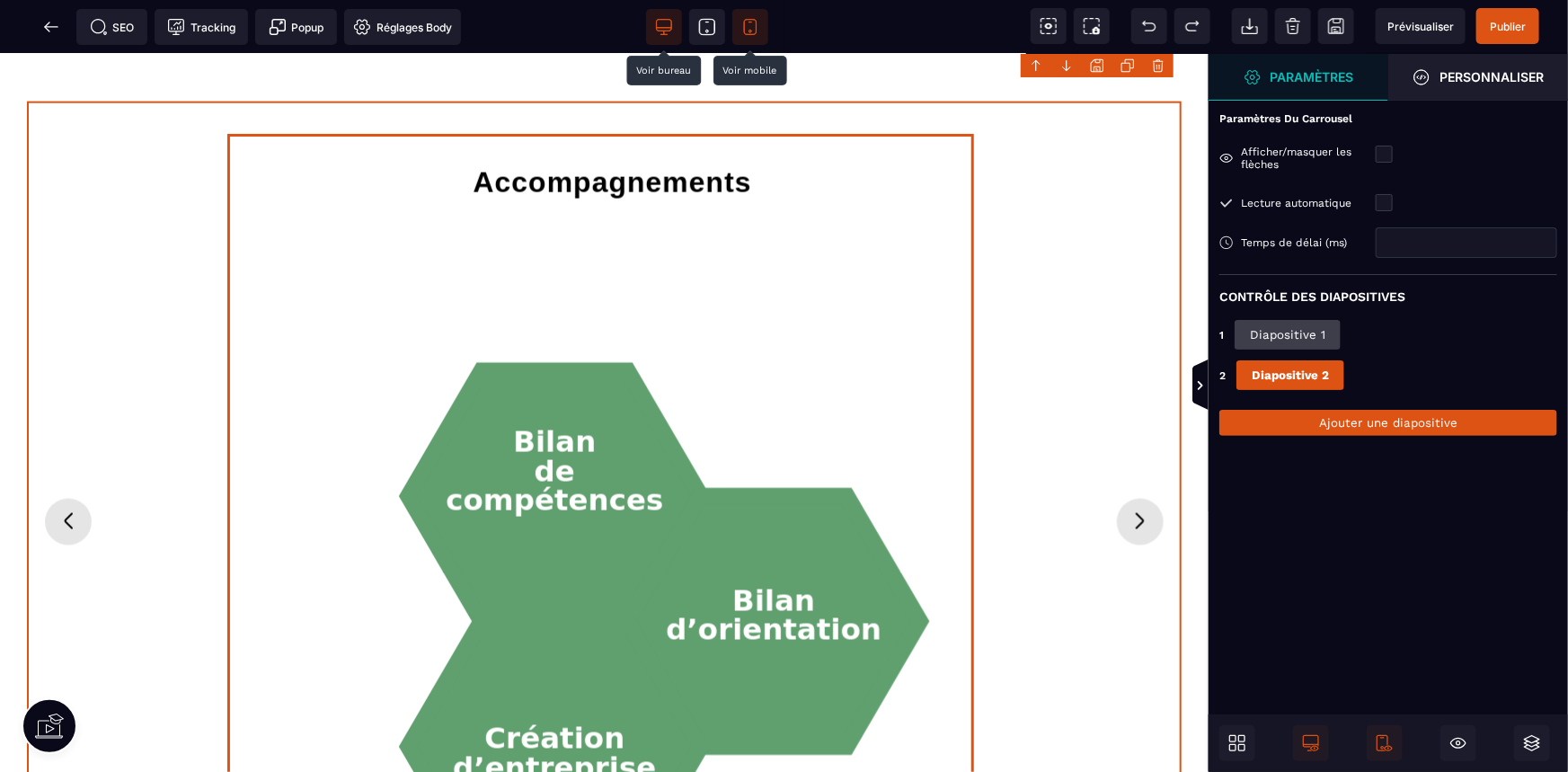
scroll to position [1172, 0]
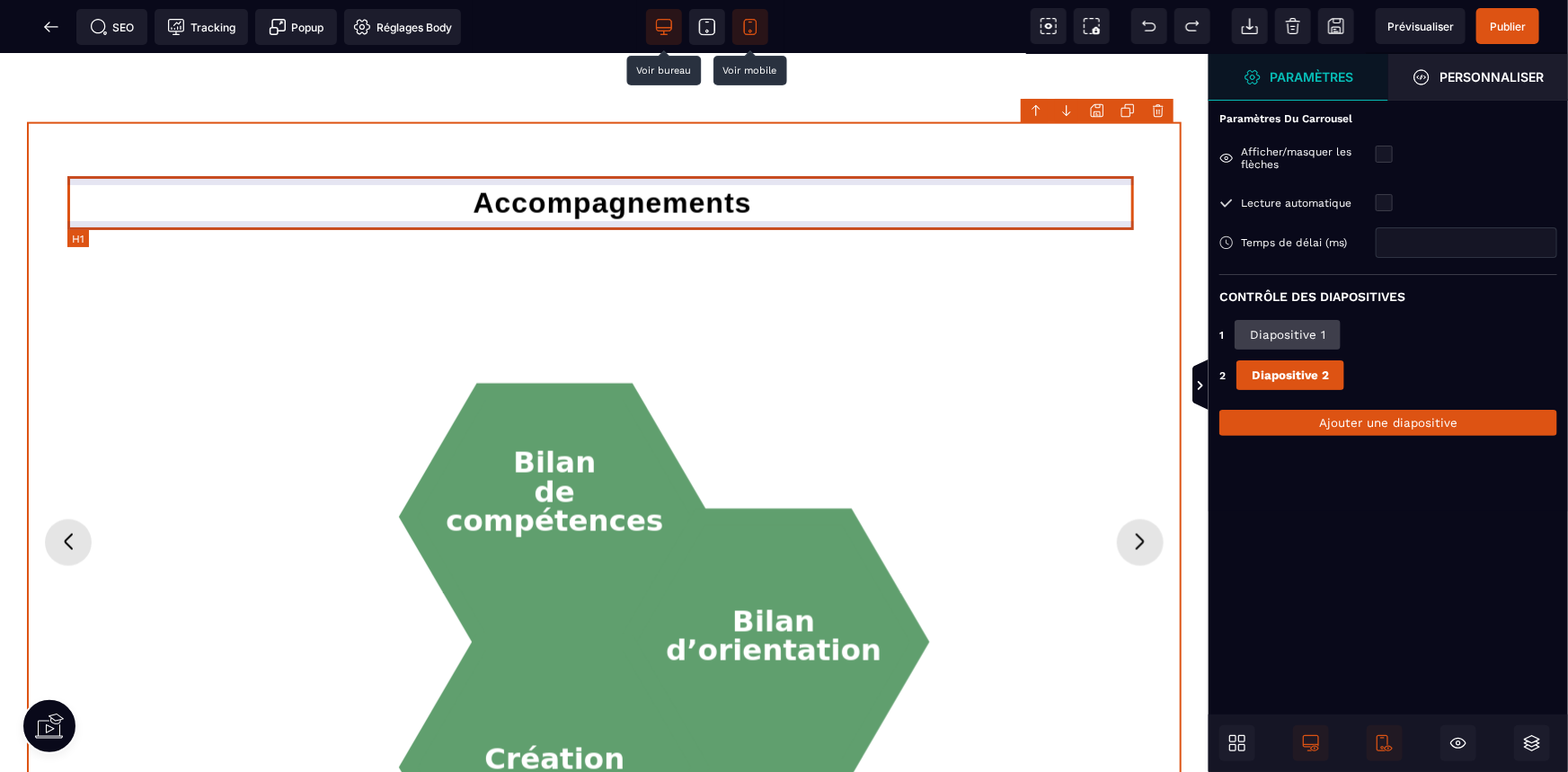
click at [642, 206] on h1 "Accompagnements" at bounding box center [613, 202] width 1074 height 54
select select "***"
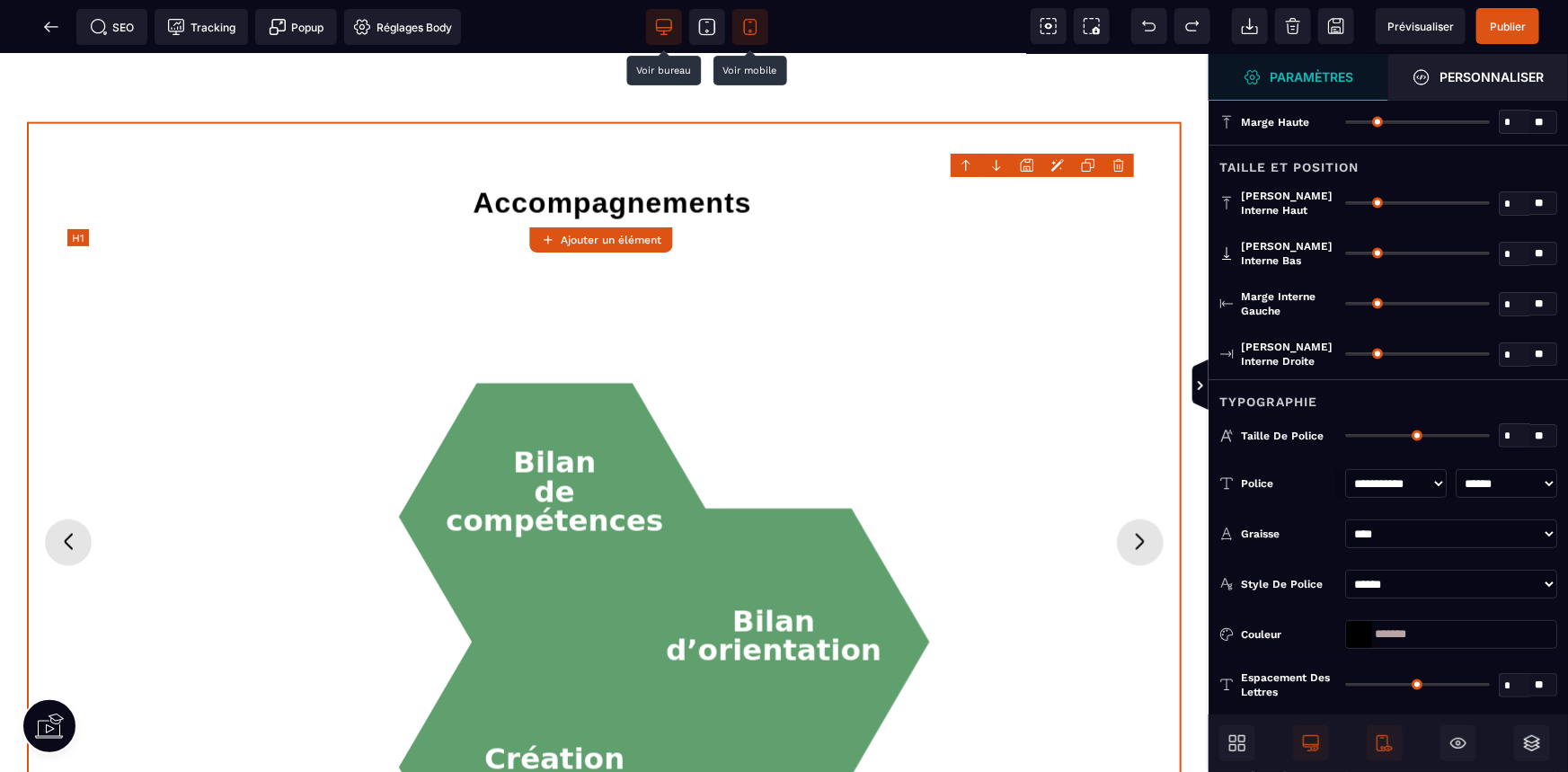
type input "*"
type input "**"
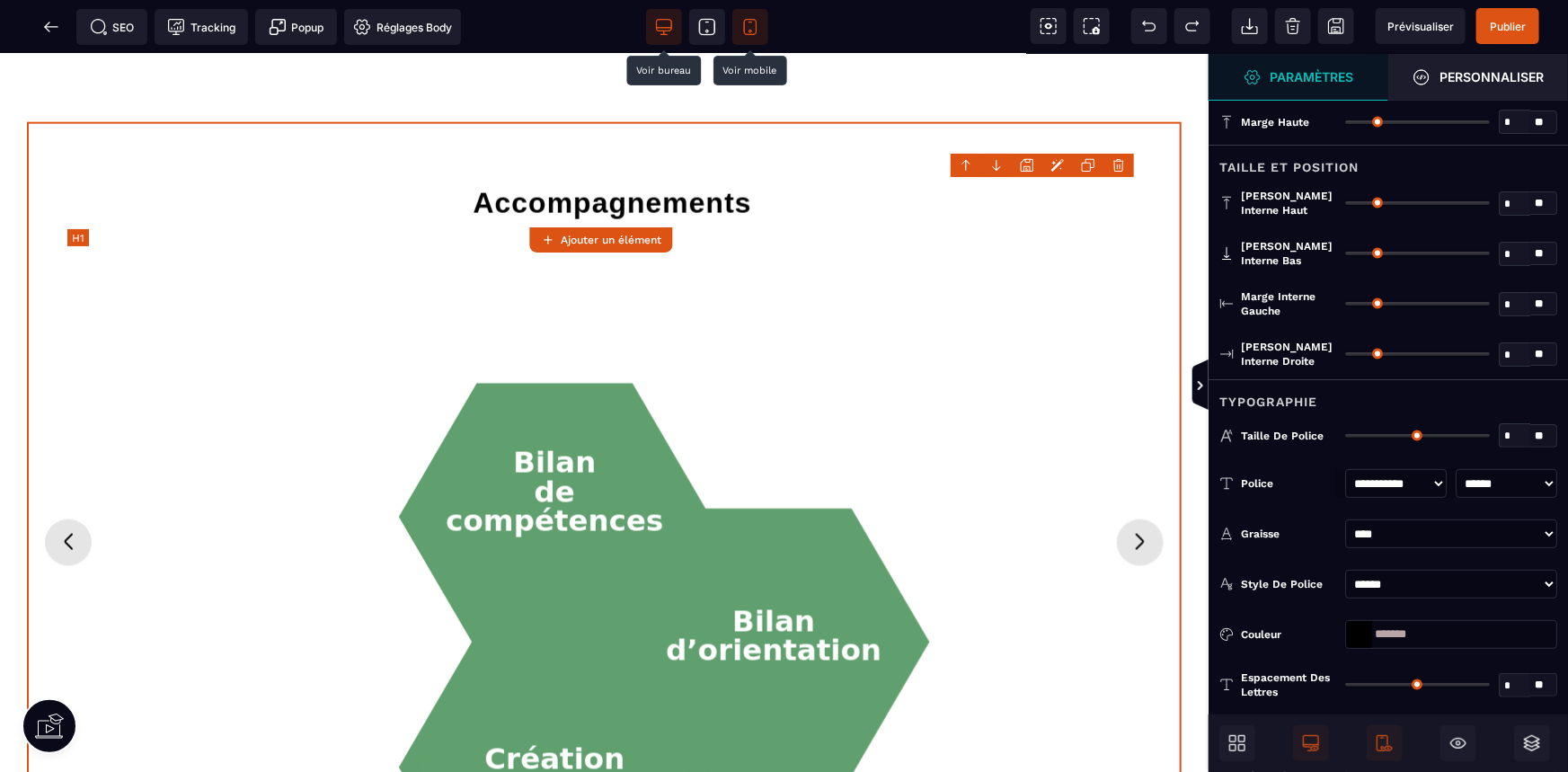
type input "*"
type input "**"
type input "*"
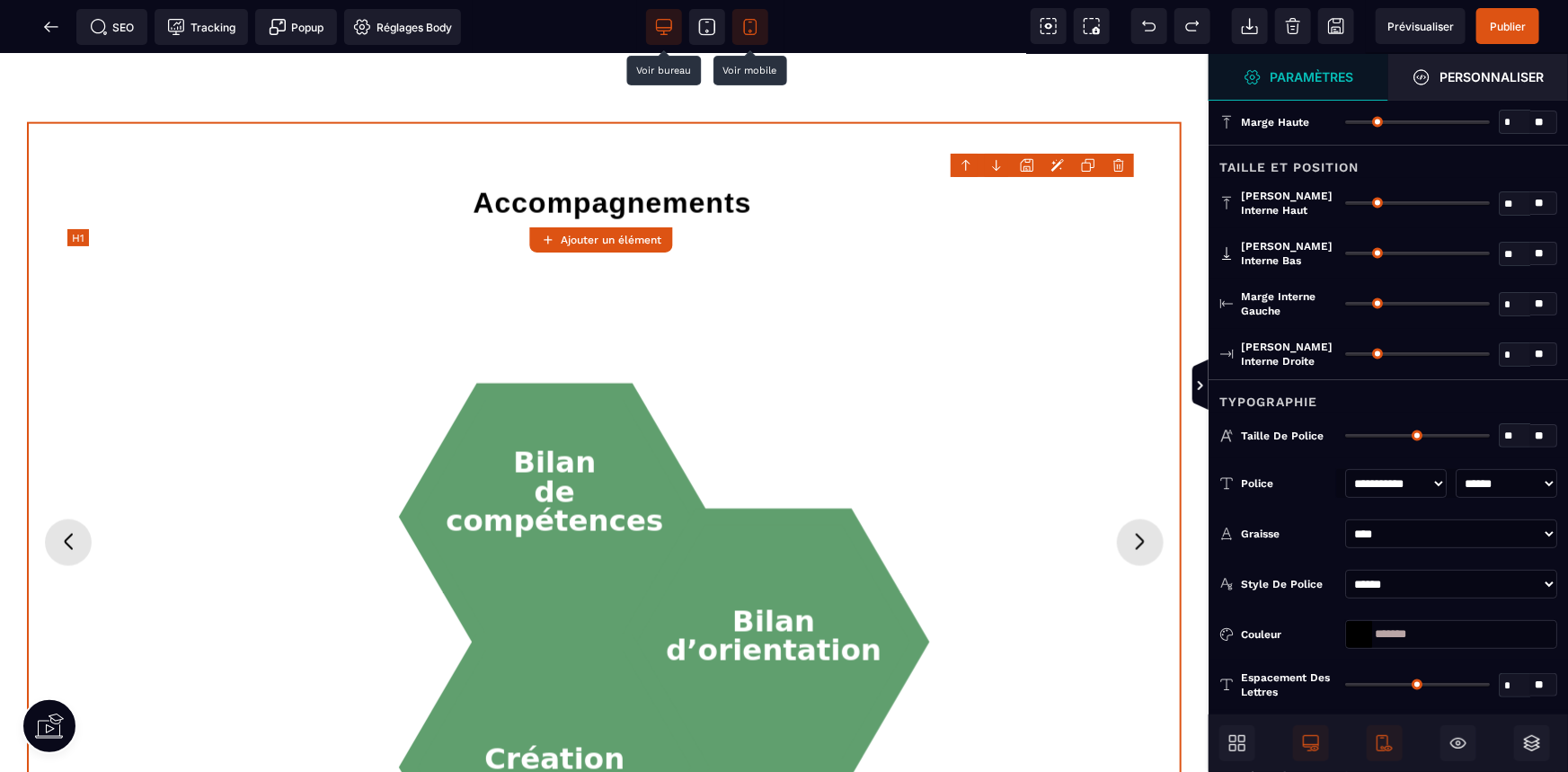
type input "*"
type input "**"
type input "****"
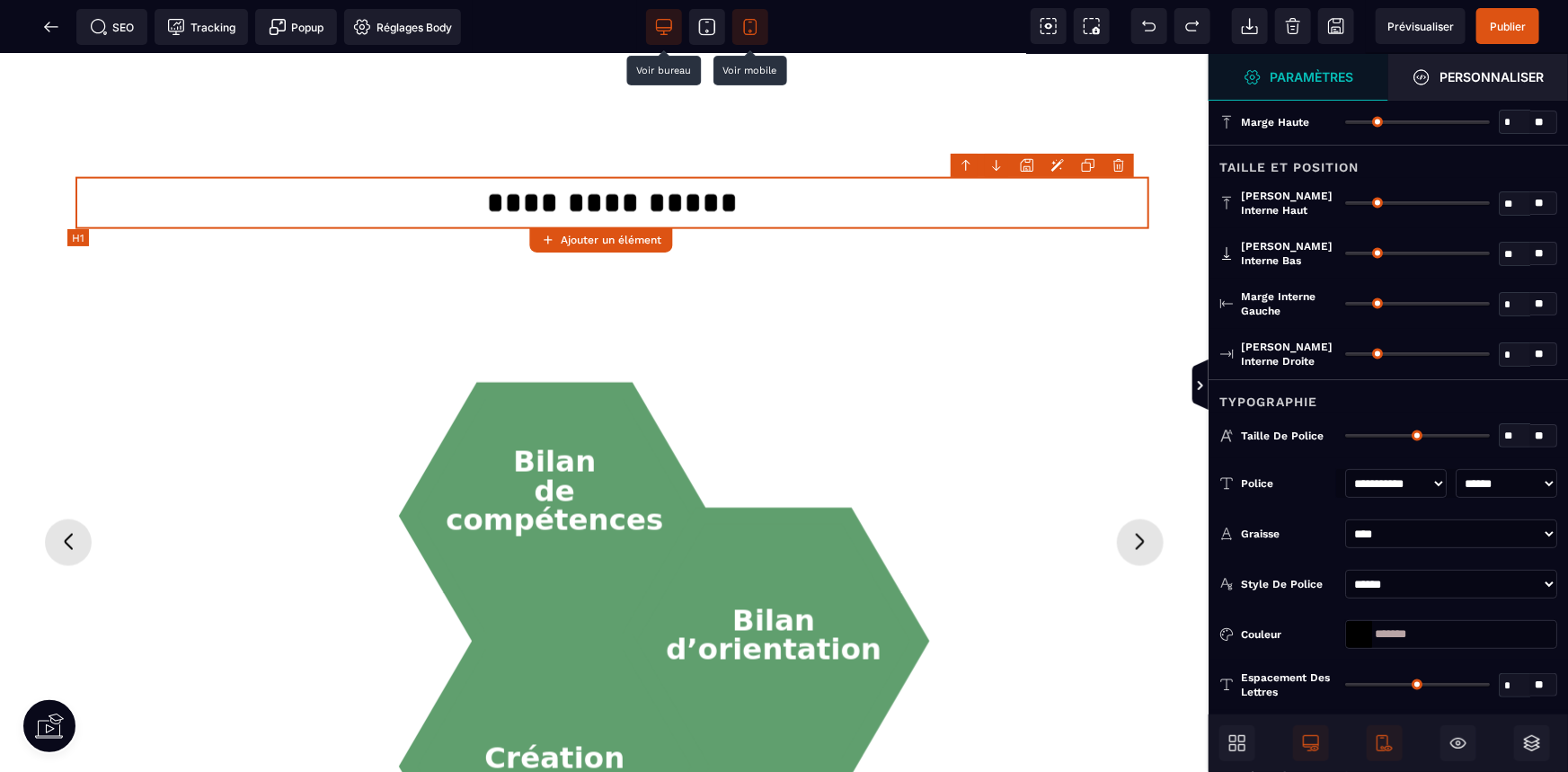
type input "**"
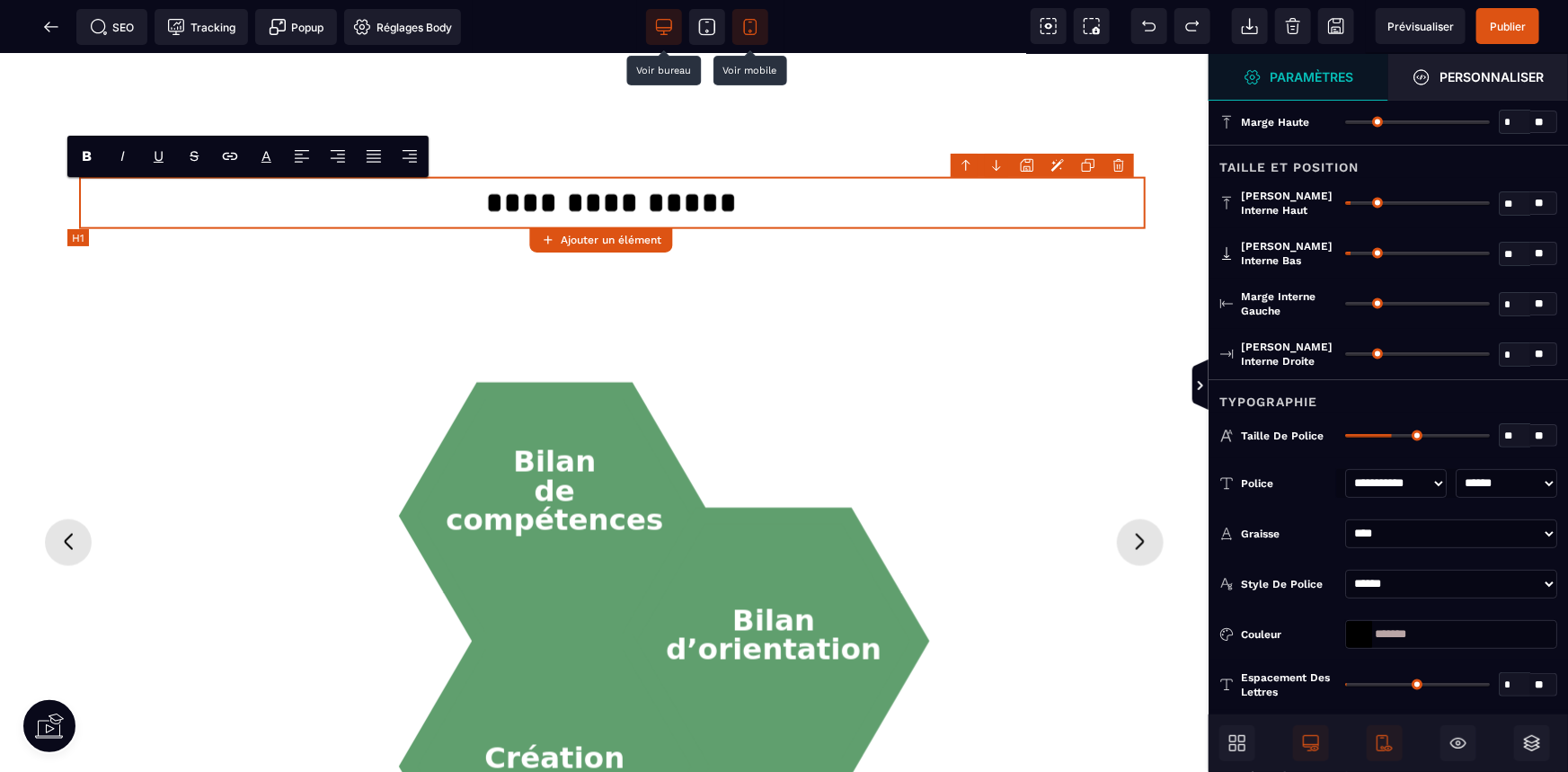
click at [642, 206] on h1 "**********" at bounding box center [611, 202] width 1066 height 52
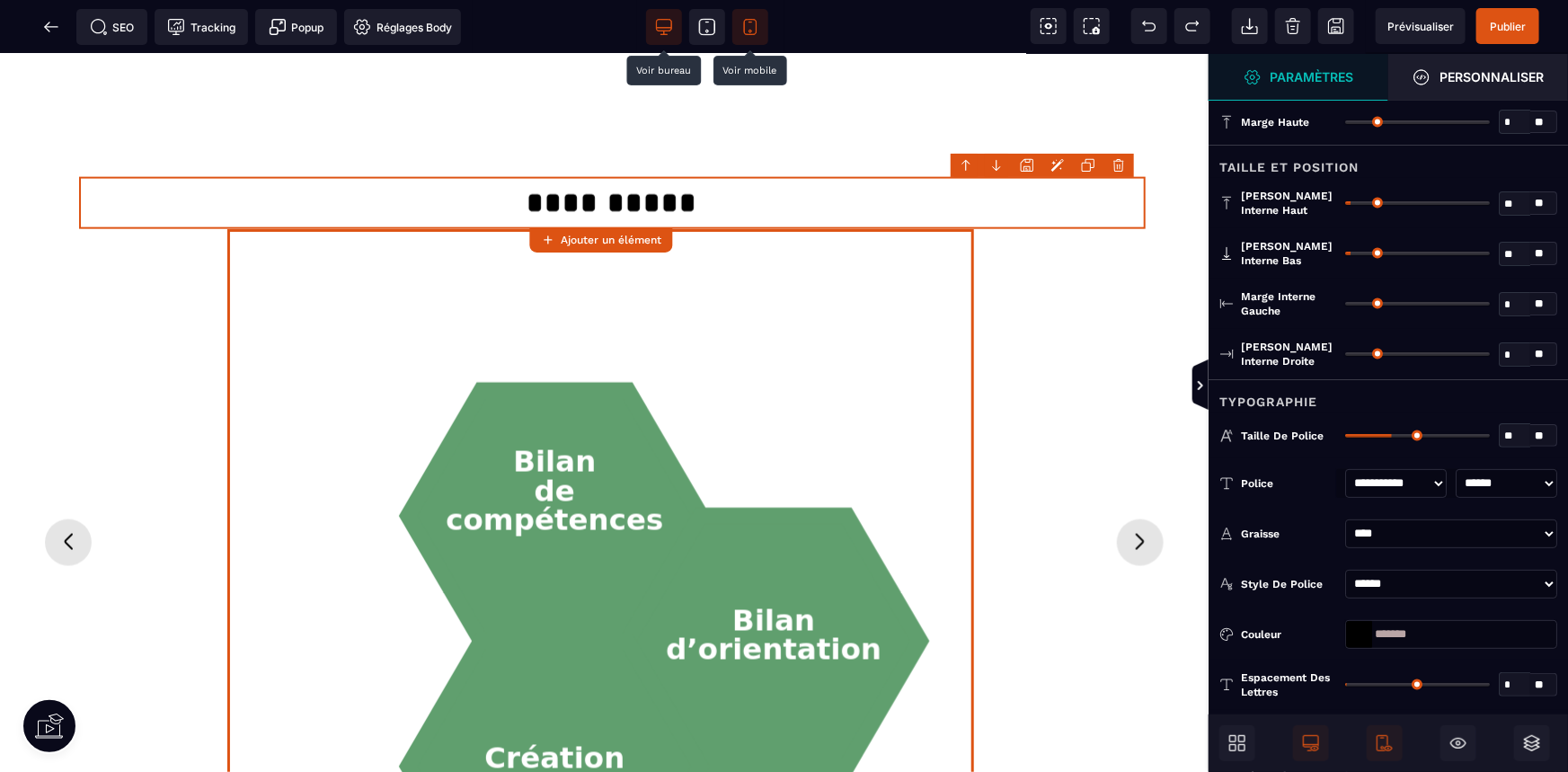
click at [468, 347] on icon "Bilan de compétences Bilan d’orientation Création d’entreprise" at bounding box center [612, 569] width 752 height 679
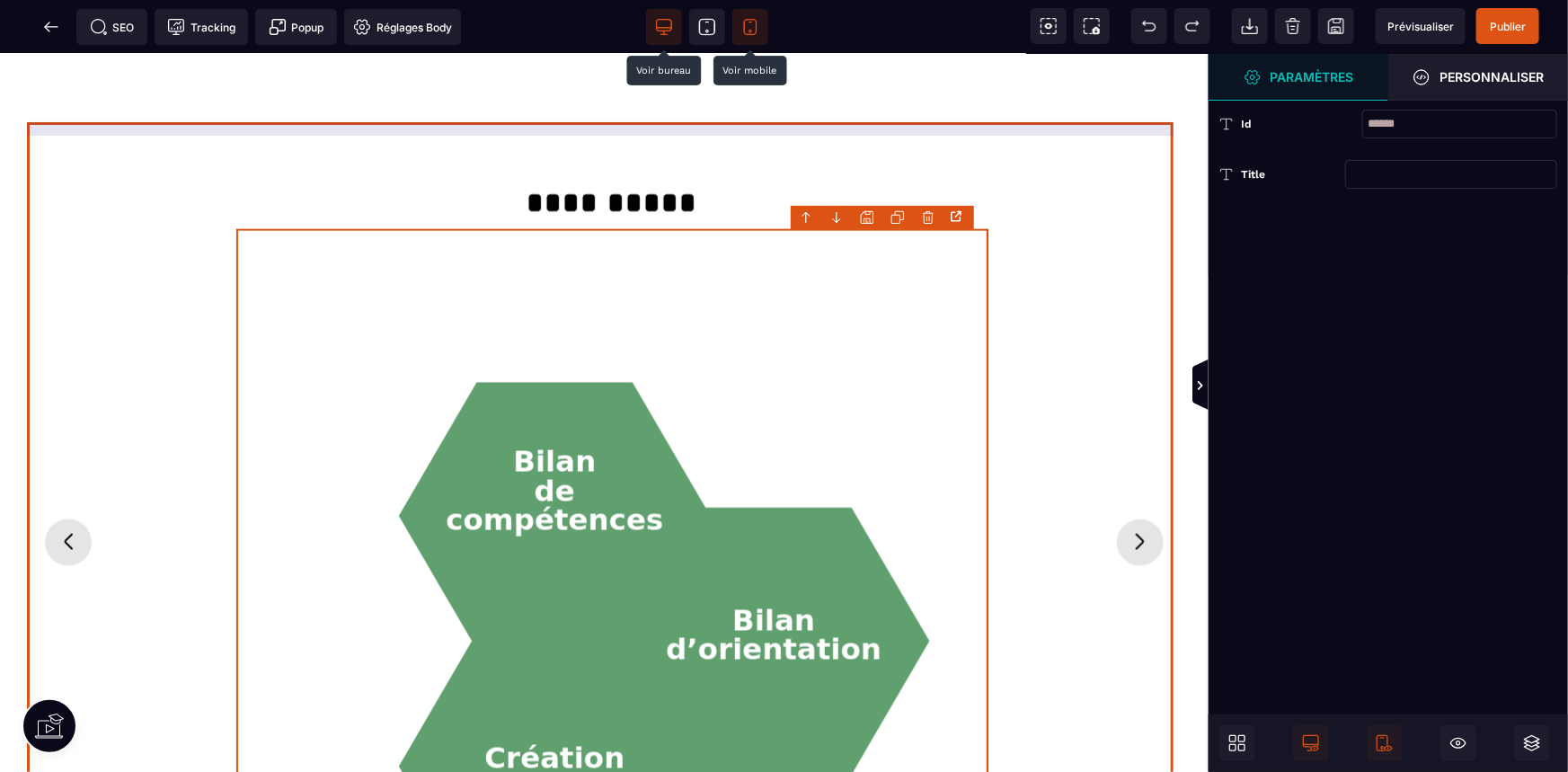
click at [72, 527] on icon "Diapositive précédente" at bounding box center [69, 541] width 29 height 29
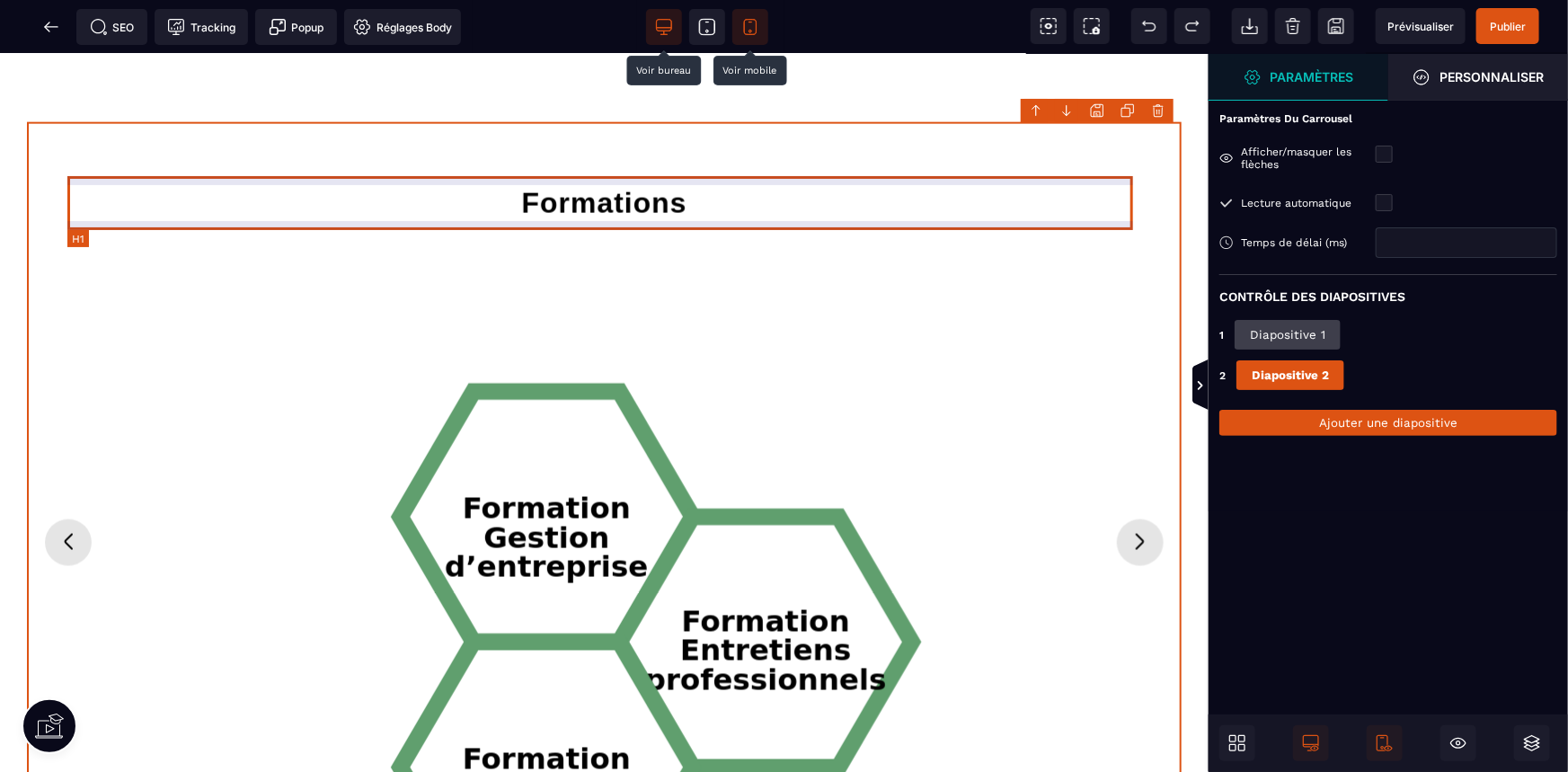
click at [523, 186] on h1 "Formations" at bounding box center [605, 202] width 1074 height 54
select select "***"
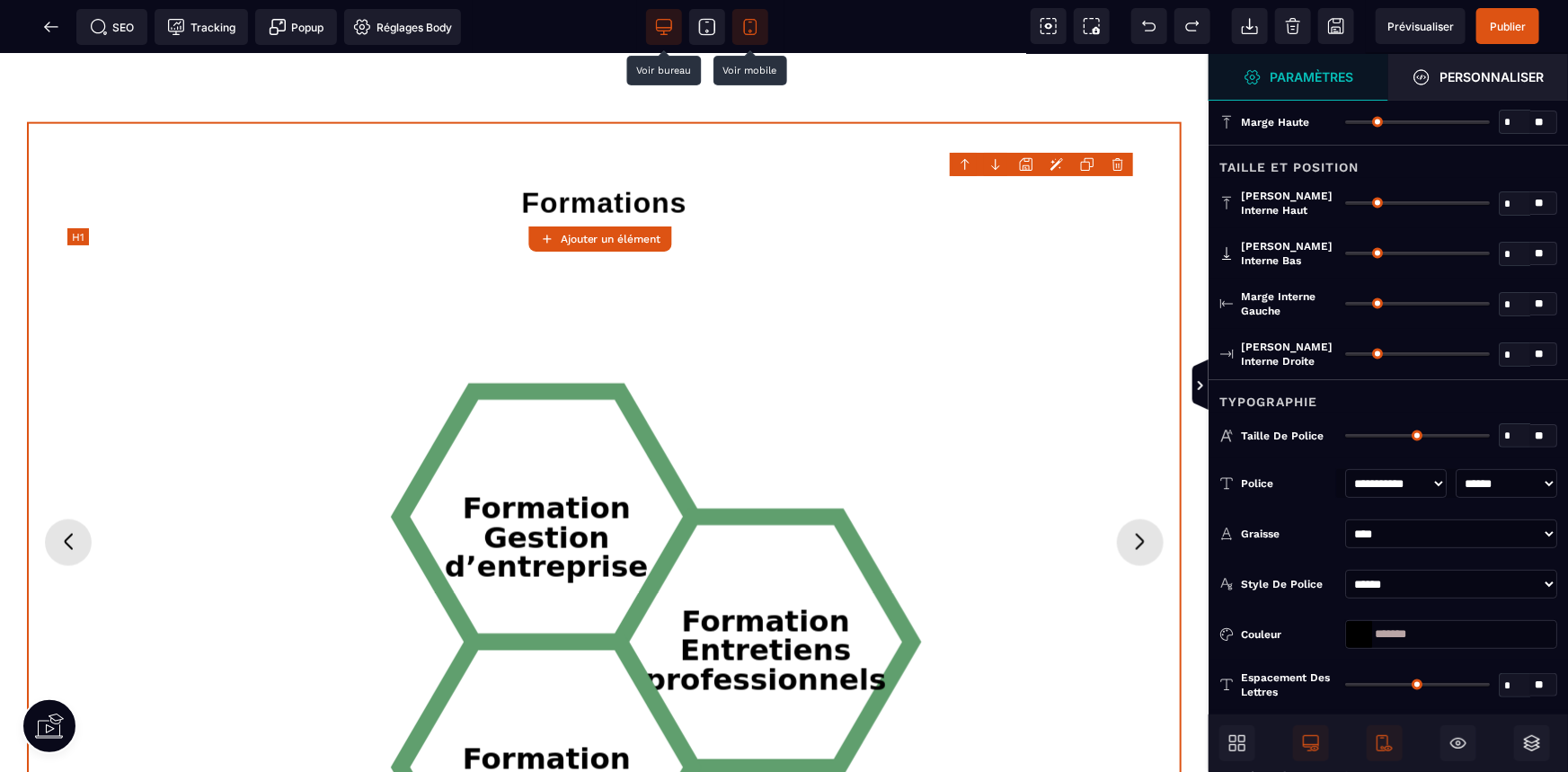
type input "*"
type input "**"
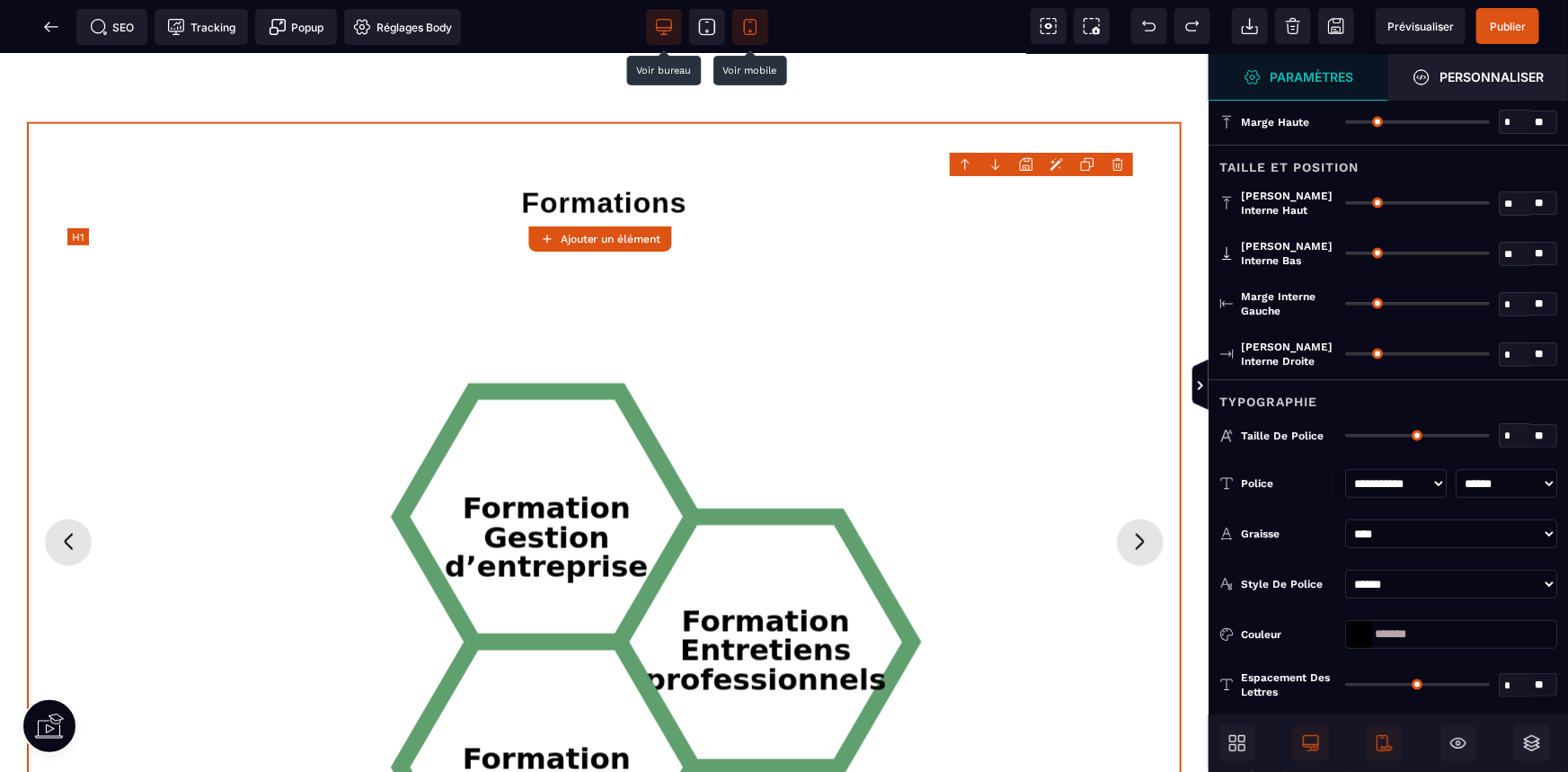
type input "*"
type input "**"
type input "*"
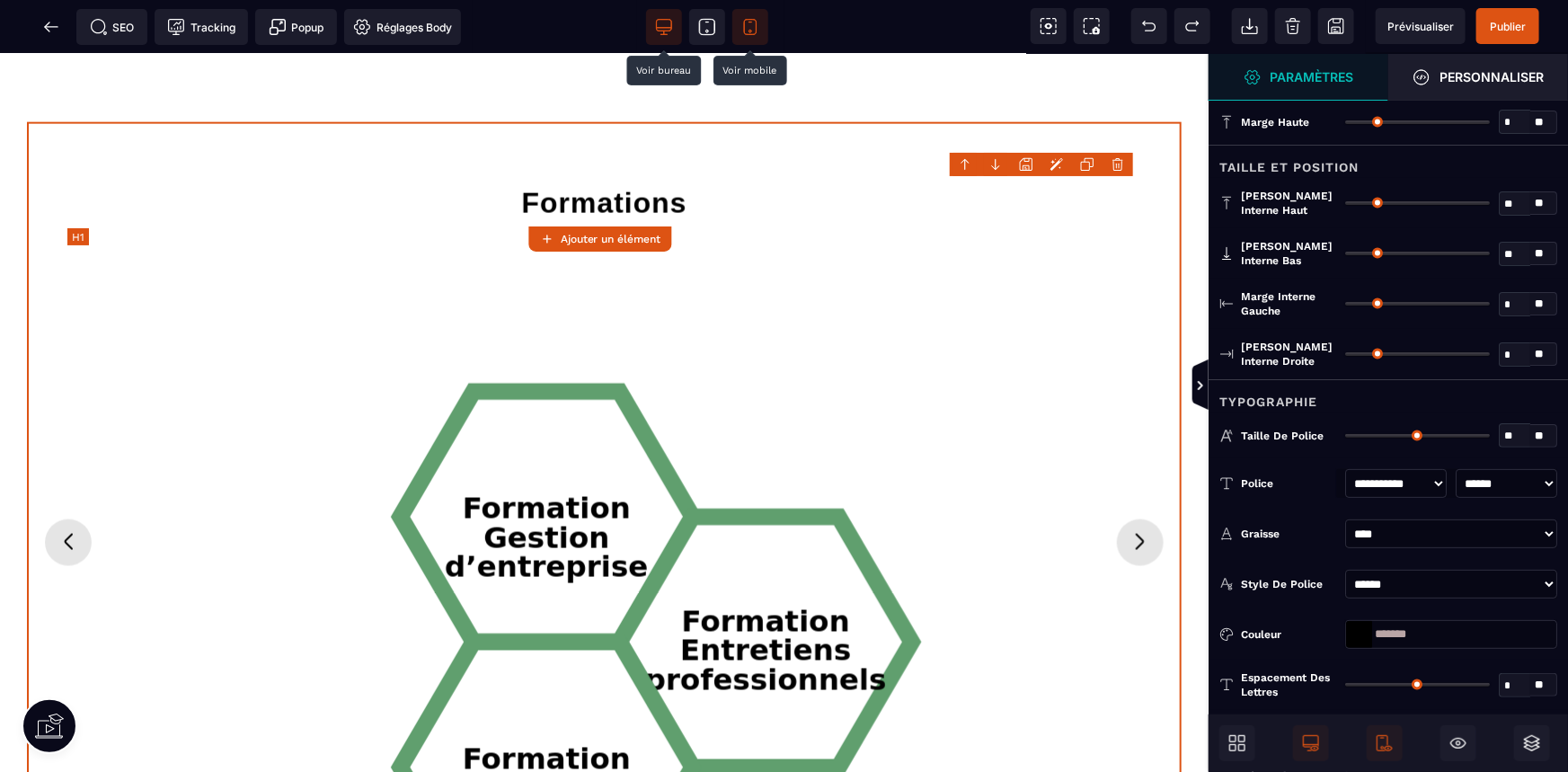
type input "*"
type input "**"
type input "****"
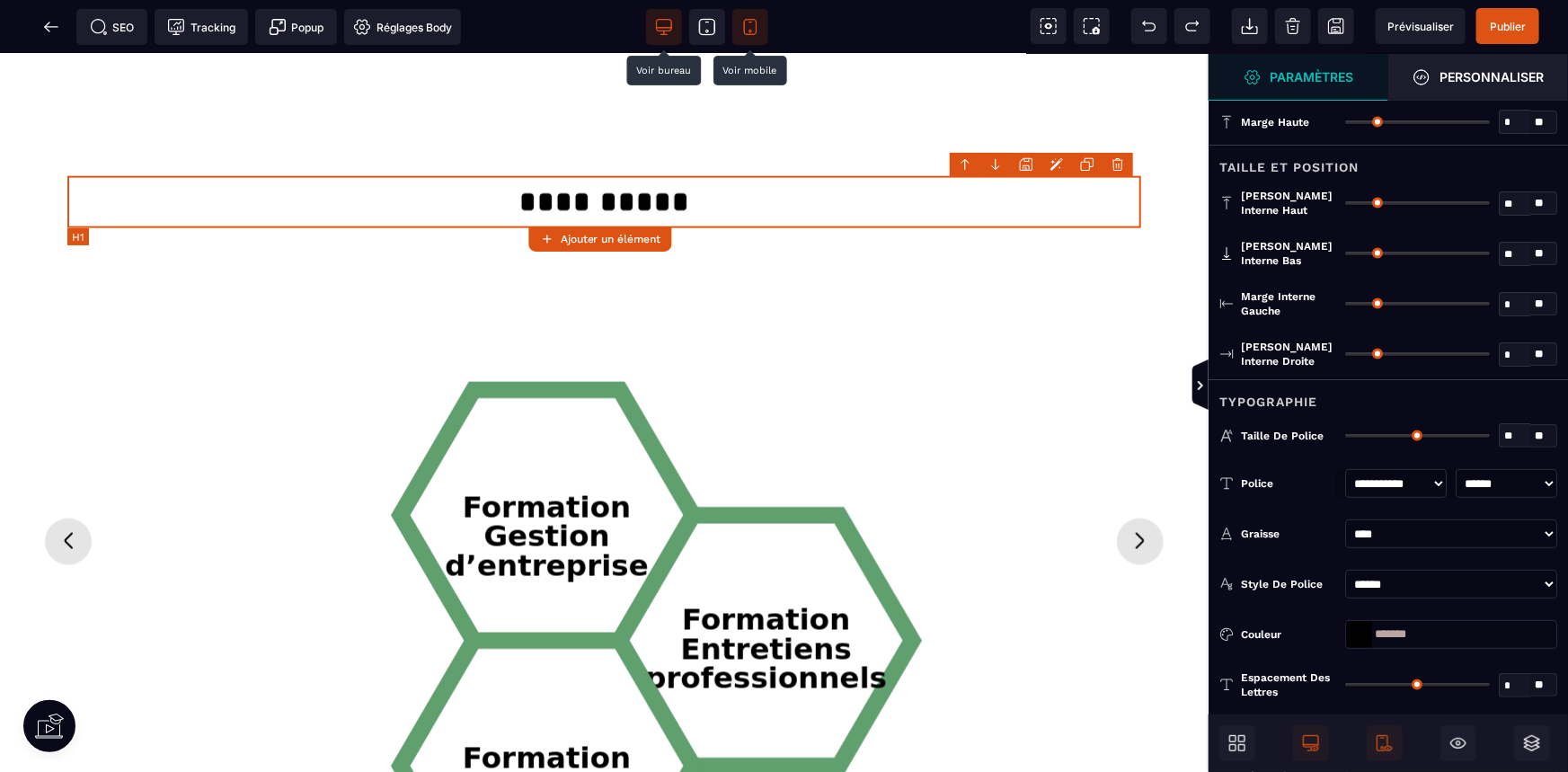
type input "**"
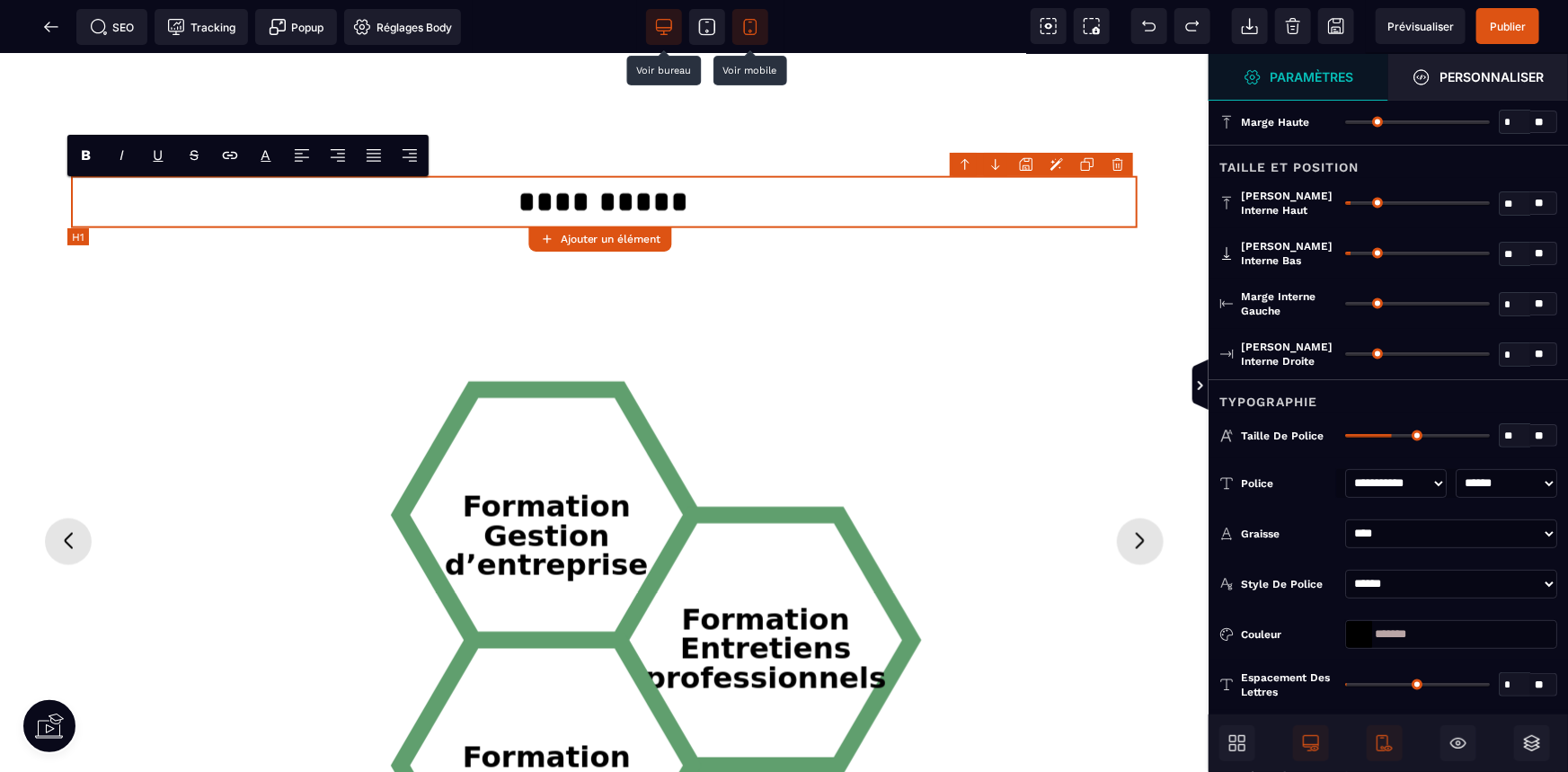
click at [523, 186] on h1 "**********" at bounding box center [604, 202] width 1066 height 52
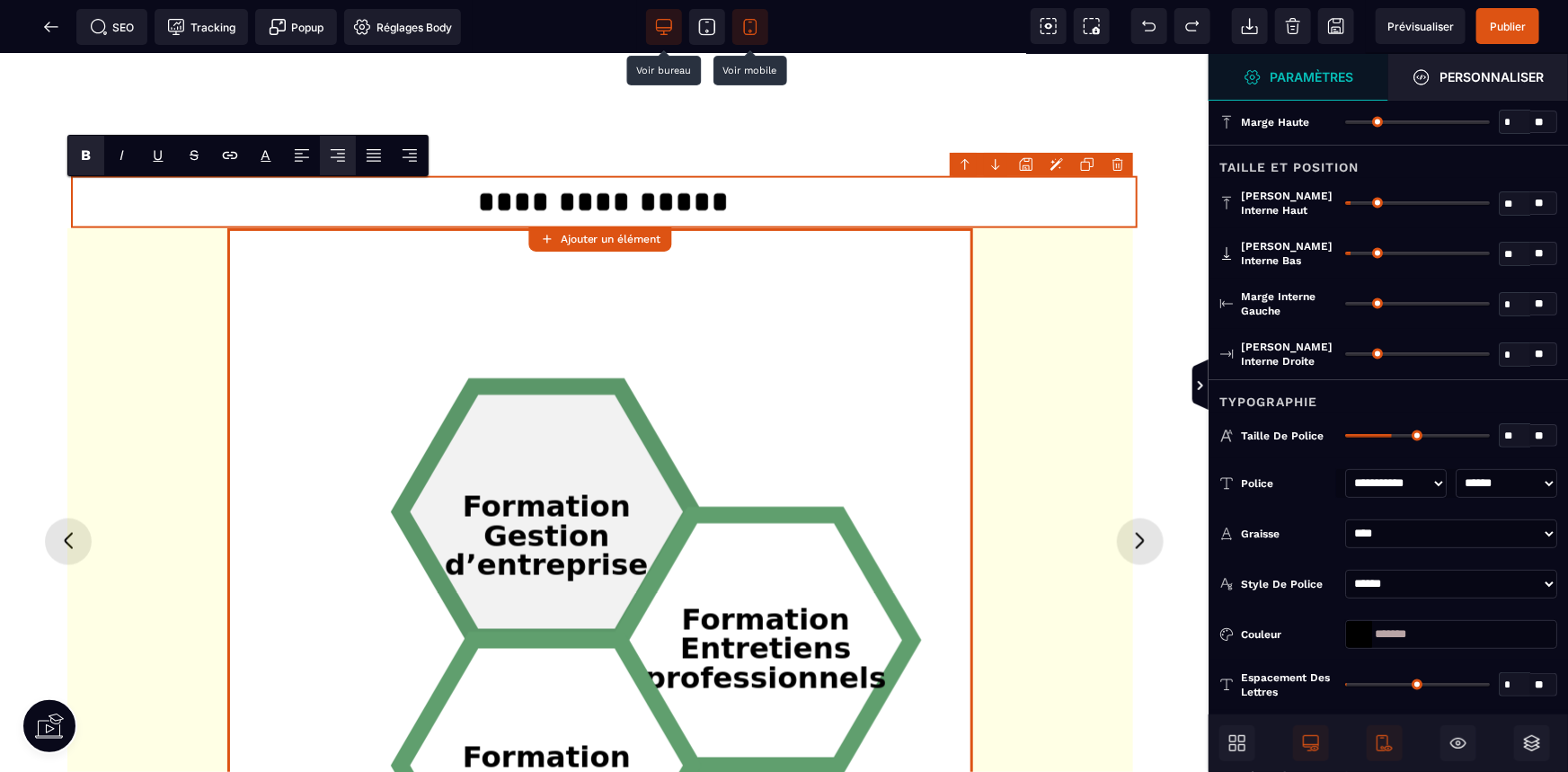
click at [546, 531] on tspan "Gestion" at bounding box center [546, 537] width 126 height 34
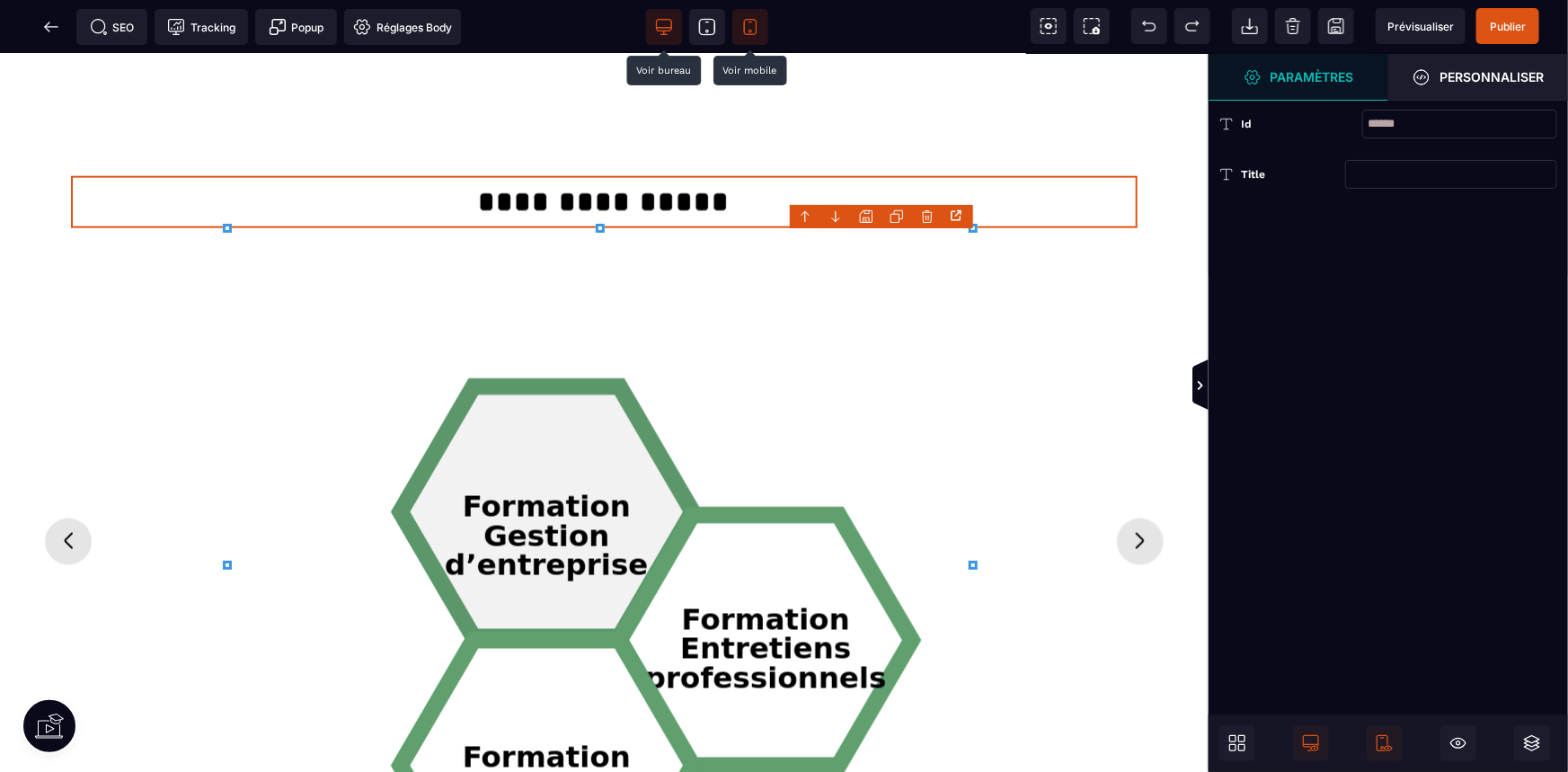
click at [546, 531] on tspan "Gestion" at bounding box center [546, 537] width 126 height 34
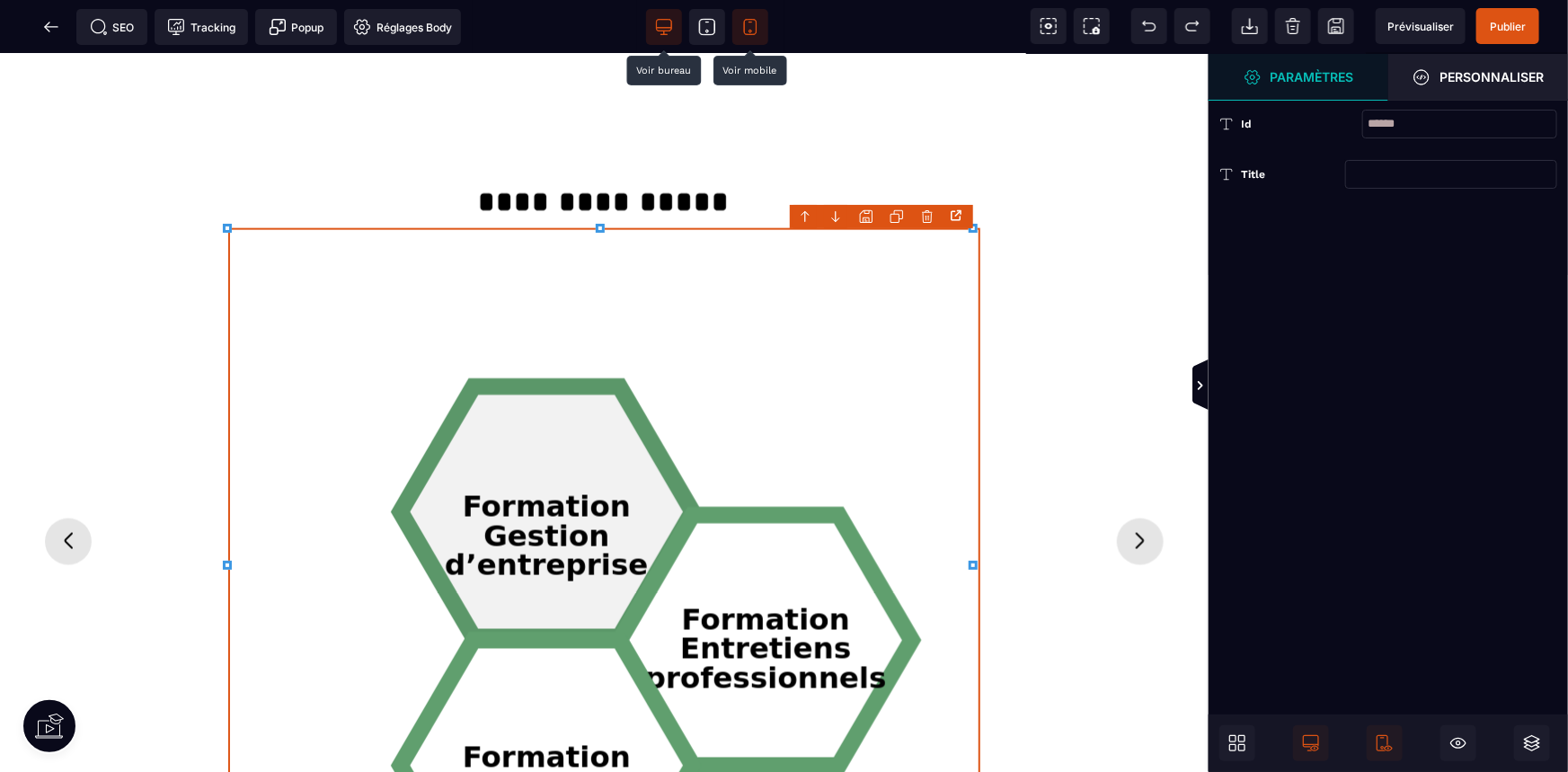
scroll to position [0, 0]
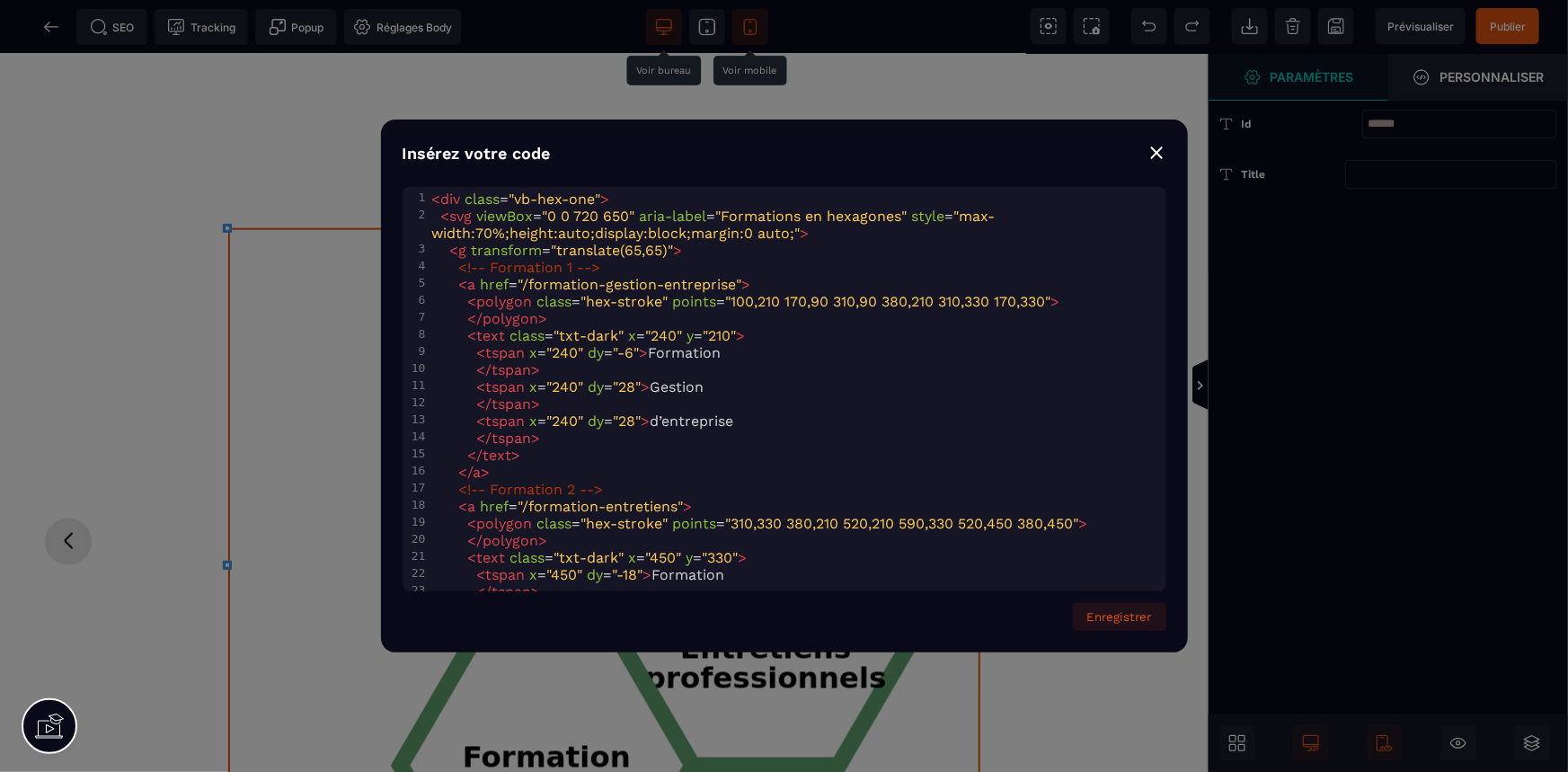
click at [584, 277] on span ""/formation-gestion-entreprise"" at bounding box center [631, 284] width 224 height 17
type textarea "*********"
click at [584, 277] on span ""/formation-gestion-entreprise"" at bounding box center [631, 284] width 224 height 17
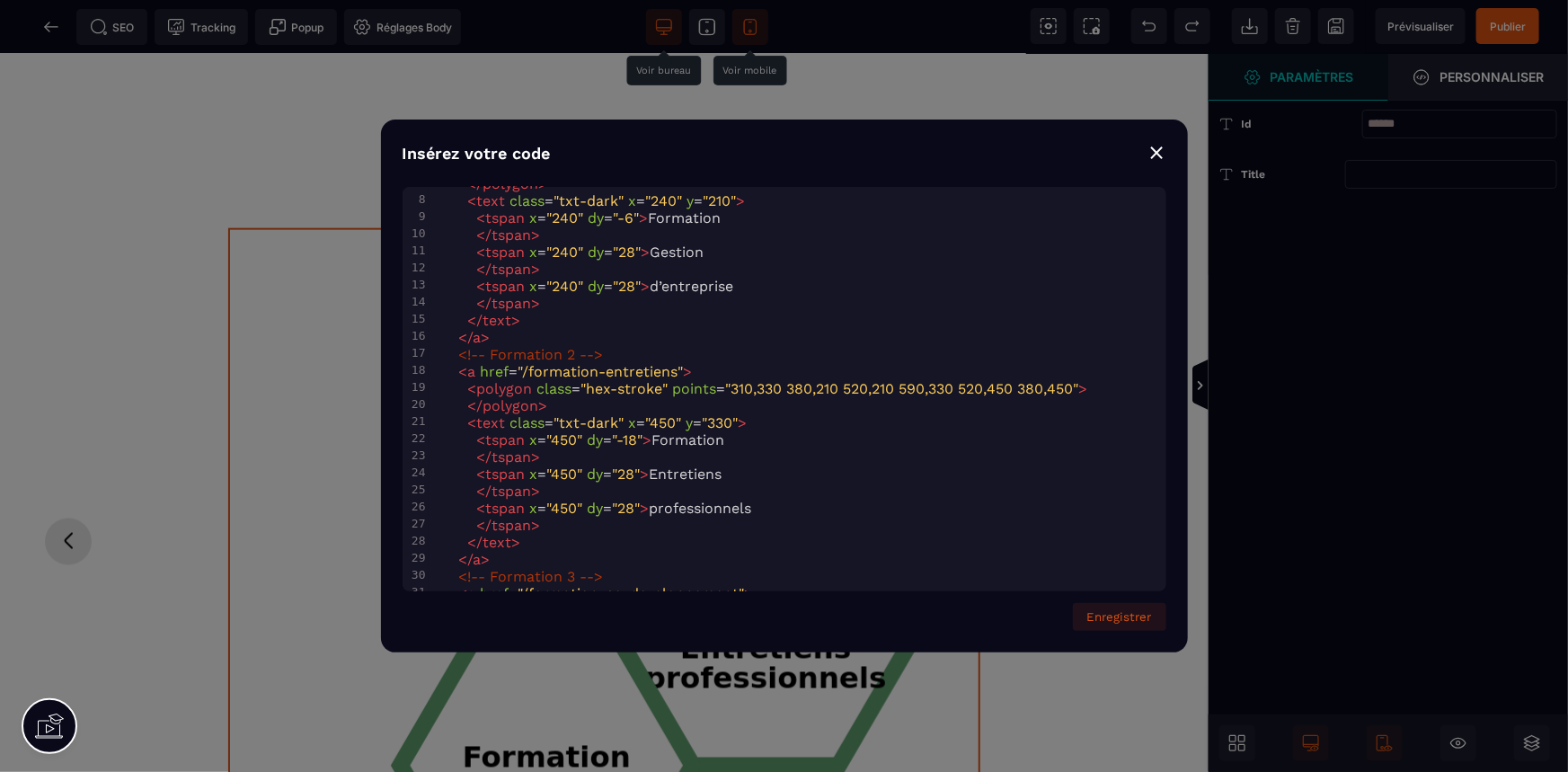
scroll to position [162, 0]
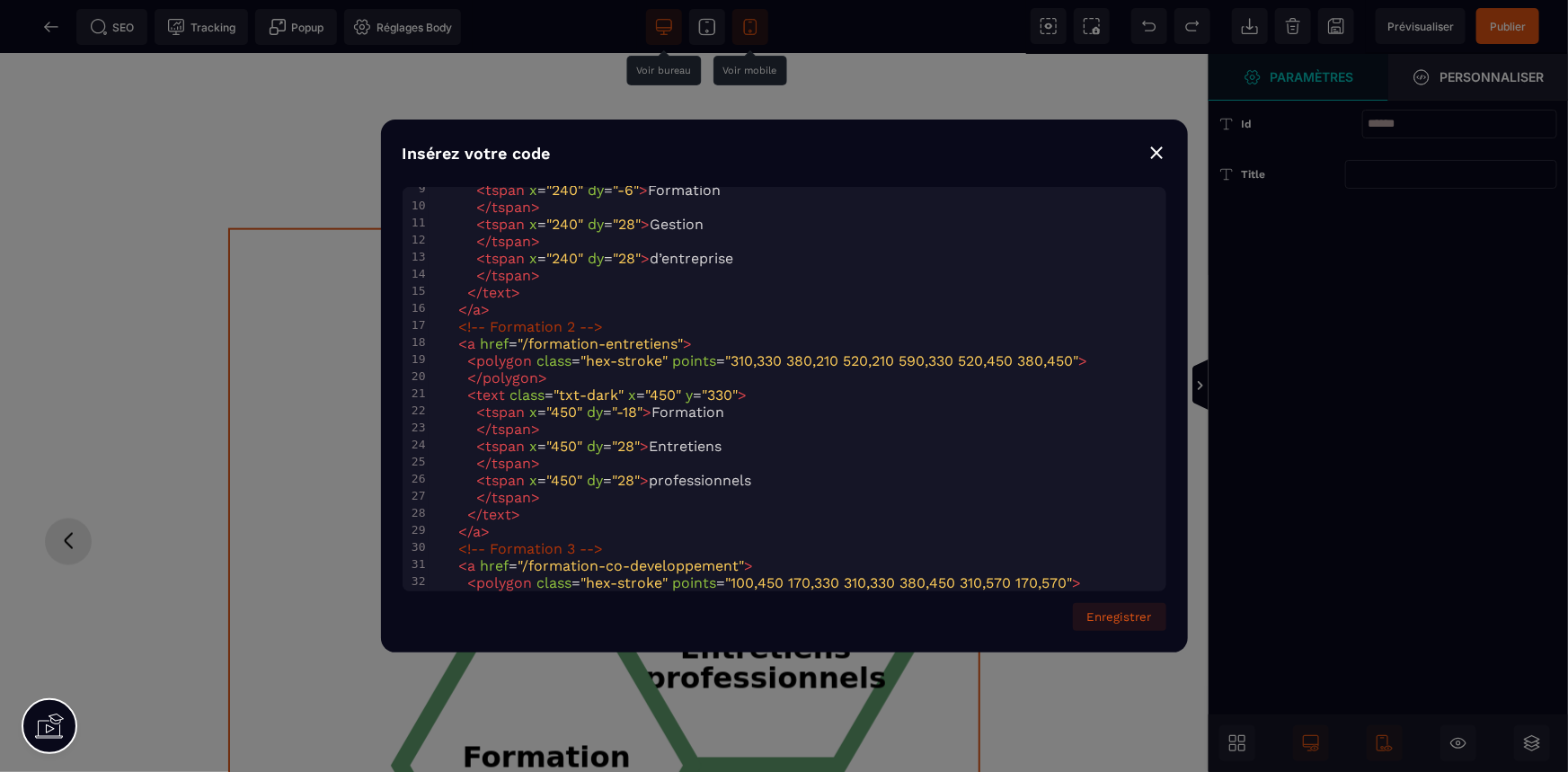
click at [685, 403] on span "< tspan x = "450" dy = "-18" > Formation" at bounding box center [578, 411] width 293 height 17
type textarea "*********"
click at [685, 403] on span "< tspan x = "450" dy = "-18" > Formation" at bounding box center [578, 411] width 293 height 17
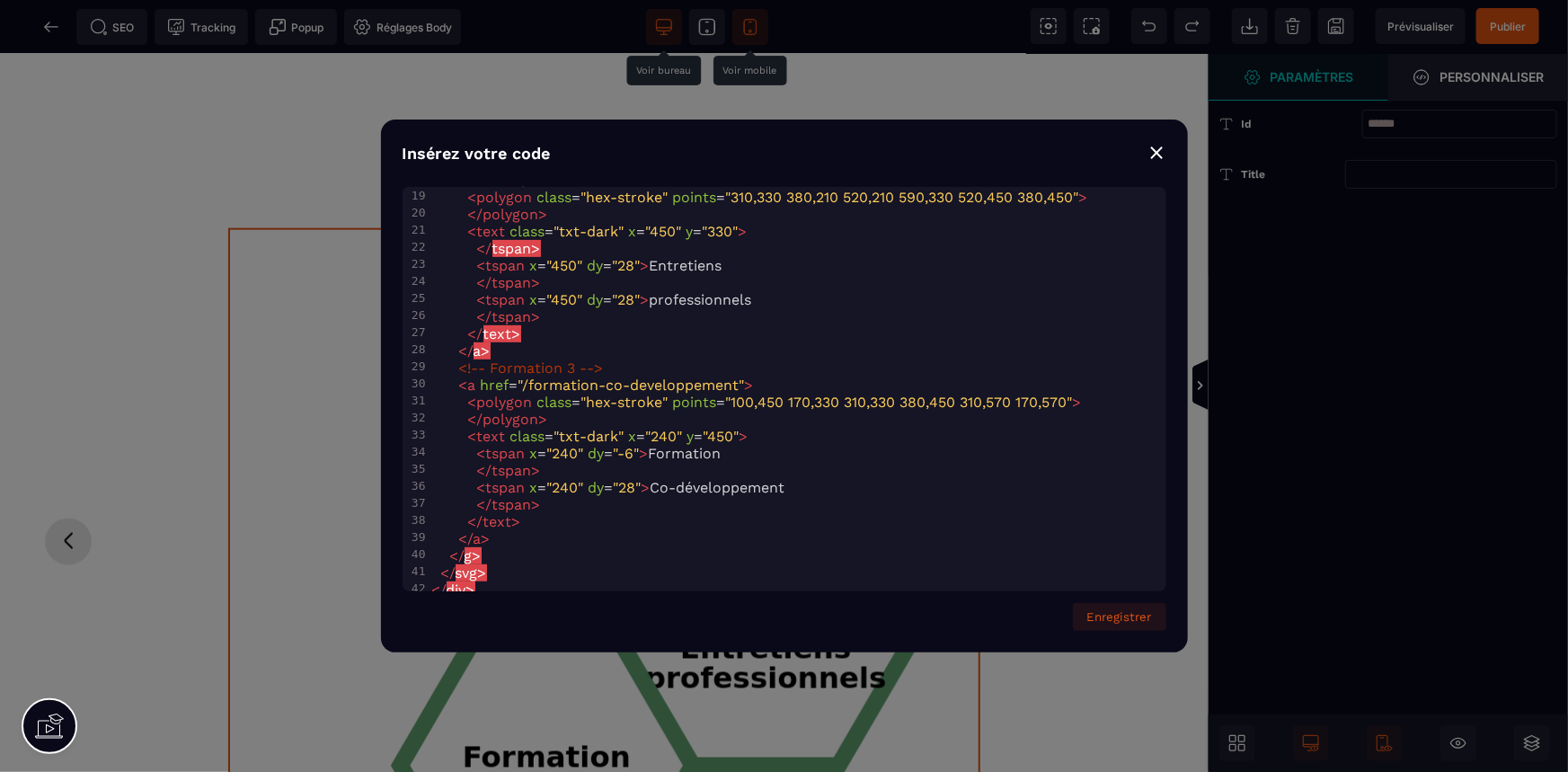
scroll to position [327, 0]
click at [709, 444] on span "< tspan x = "240" dy = "-6" > Formation" at bounding box center [577, 452] width 289 height 17
type textarea "**********"
drag, startPoint x: 709, startPoint y: 425, endPoint x: 458, endPoint y: 424, distance: 251.0
click at [458, 444] on span "< tspan x = "240" dy = "-6" > Formation" at bounding box center [577, 452] width 289 height 17
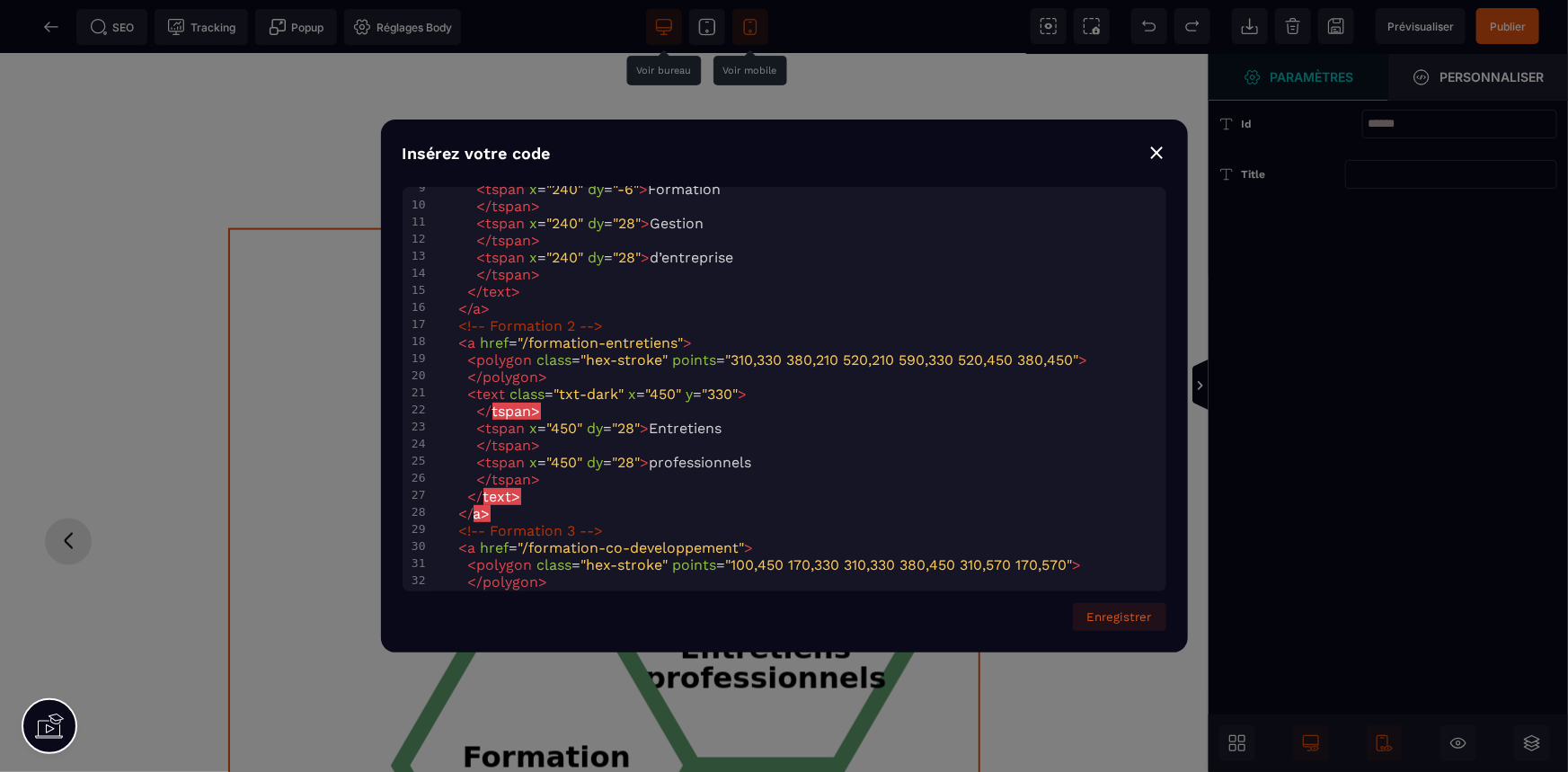
scroll to position [0, 0]
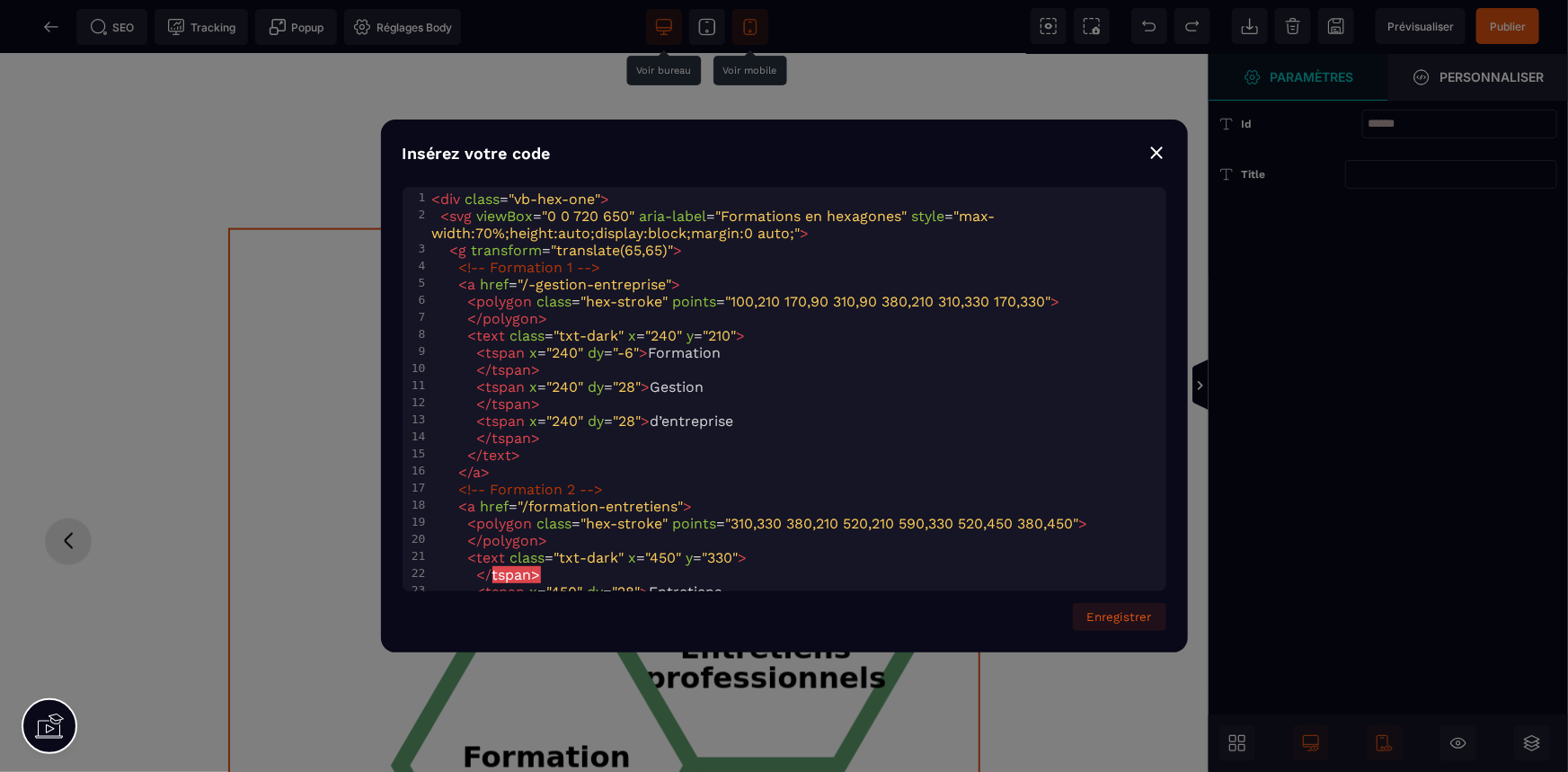
click at [694, 344] on span "< tspan x = "240" dy = "-6" > Formation" at bounding box center [577, 353] width 289 height 17
type textarea "**********"
drag, startPoint x: 694, startPoint y: 342, endPoint x: 427, endPoint y: 337, distance: 267.0
click at [428, 344] on div "9 < tspan x = "240" dy = "-6" > Formation" at bounding box center [797, 353] width 737 height 17
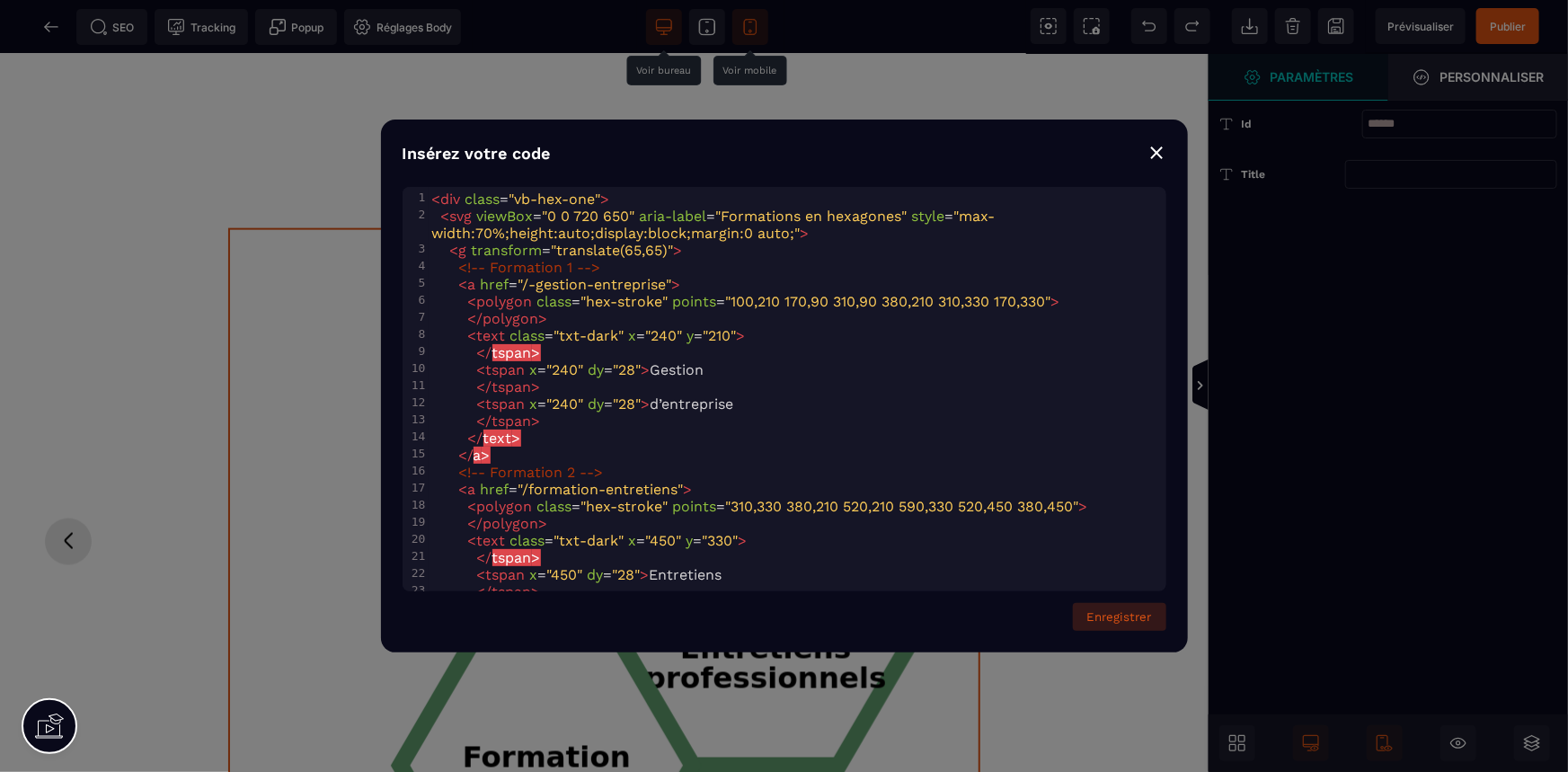
click at [1094, 613] on button "Enregistrer" at bounding box center [1119, 617] width 93 height 28
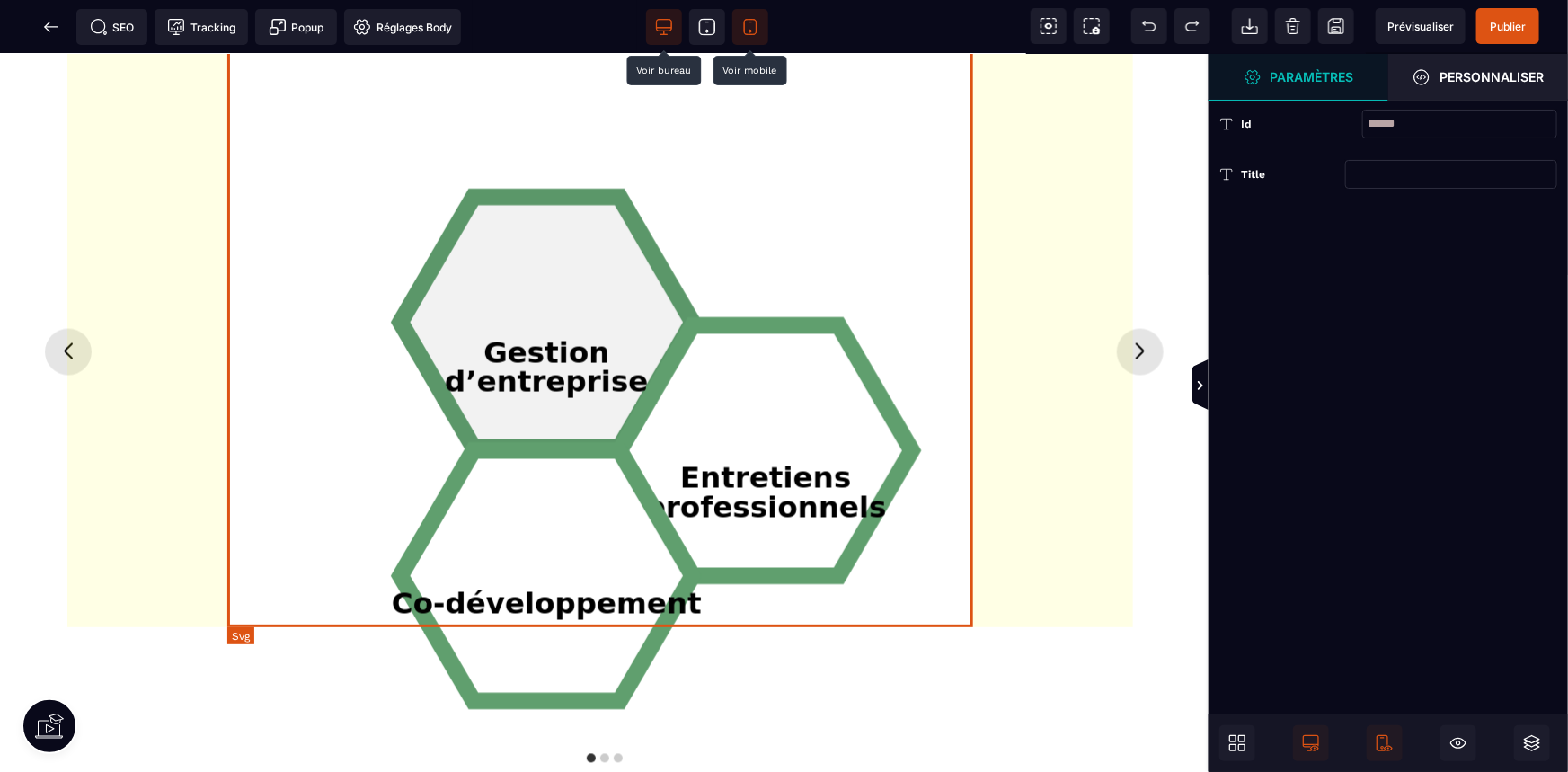
scroll to position [1335, 0]
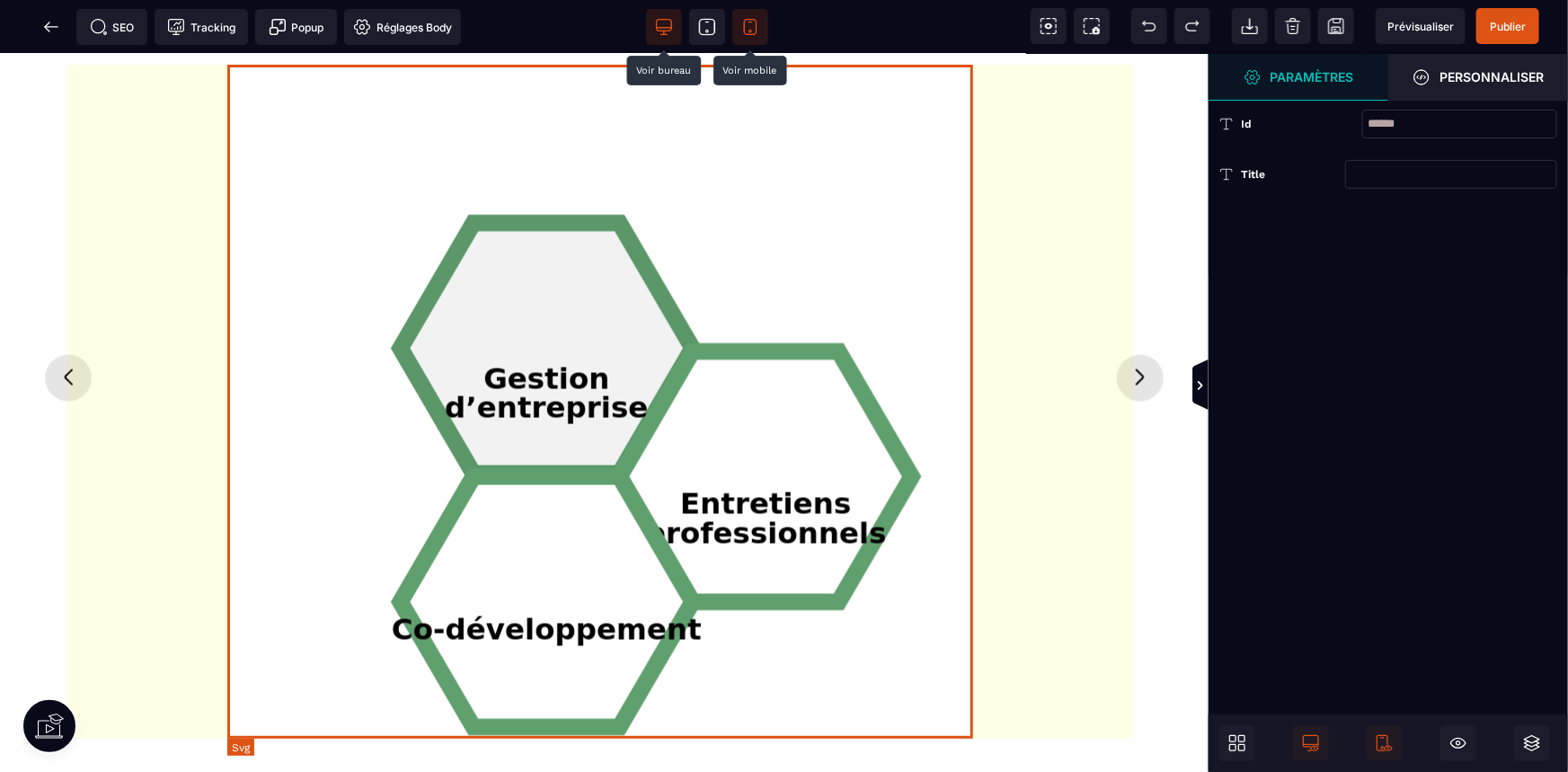
click at [535, 352] on polygon "Formations en hexagones" at bounding box center [546, 348] width 292 height 250
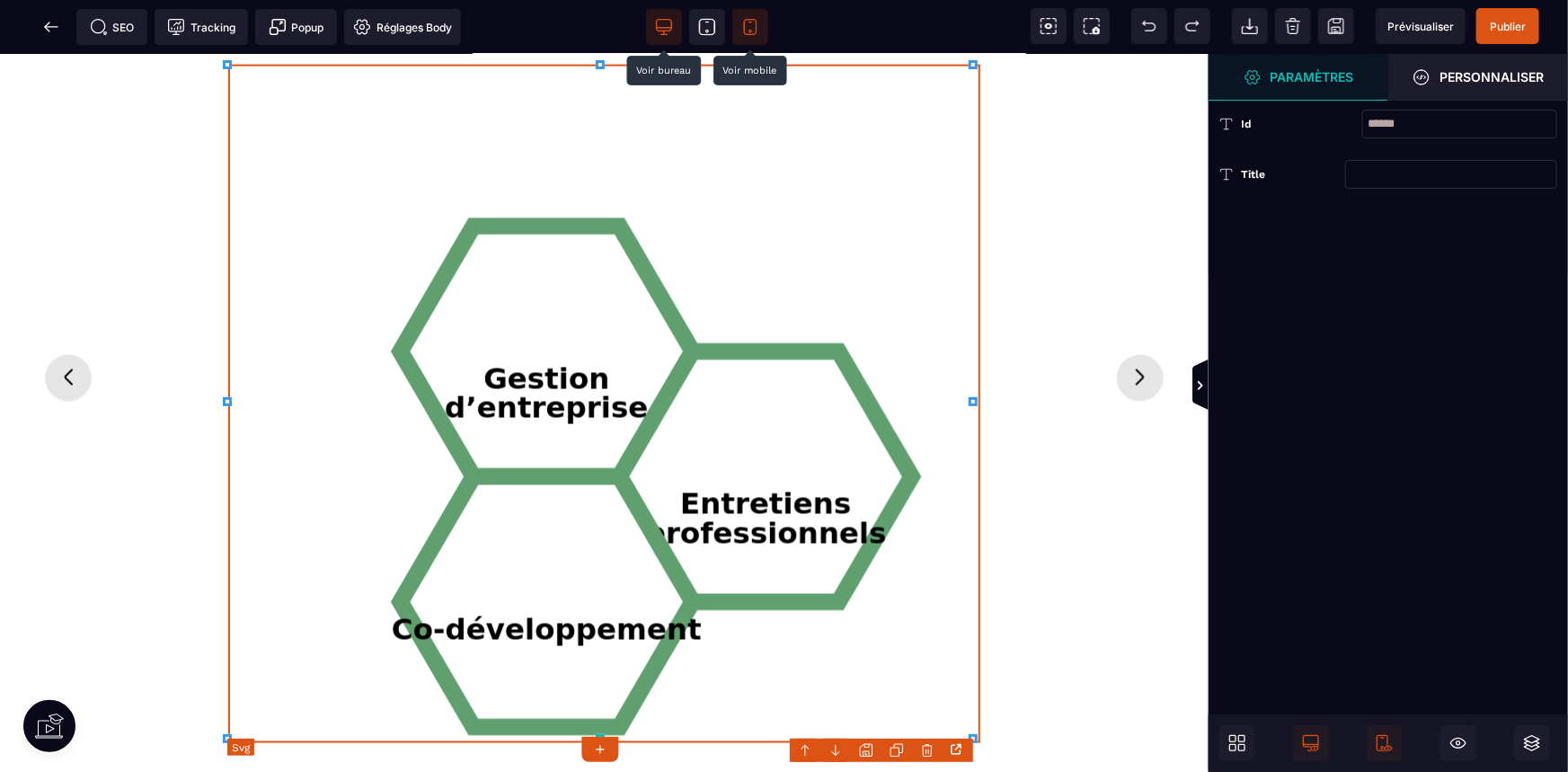
click at [783, 182] on icon "Gestion d’entreprise Entretiens professionnels Co-développement" at bounding box center [605, 404] width 752 height 679
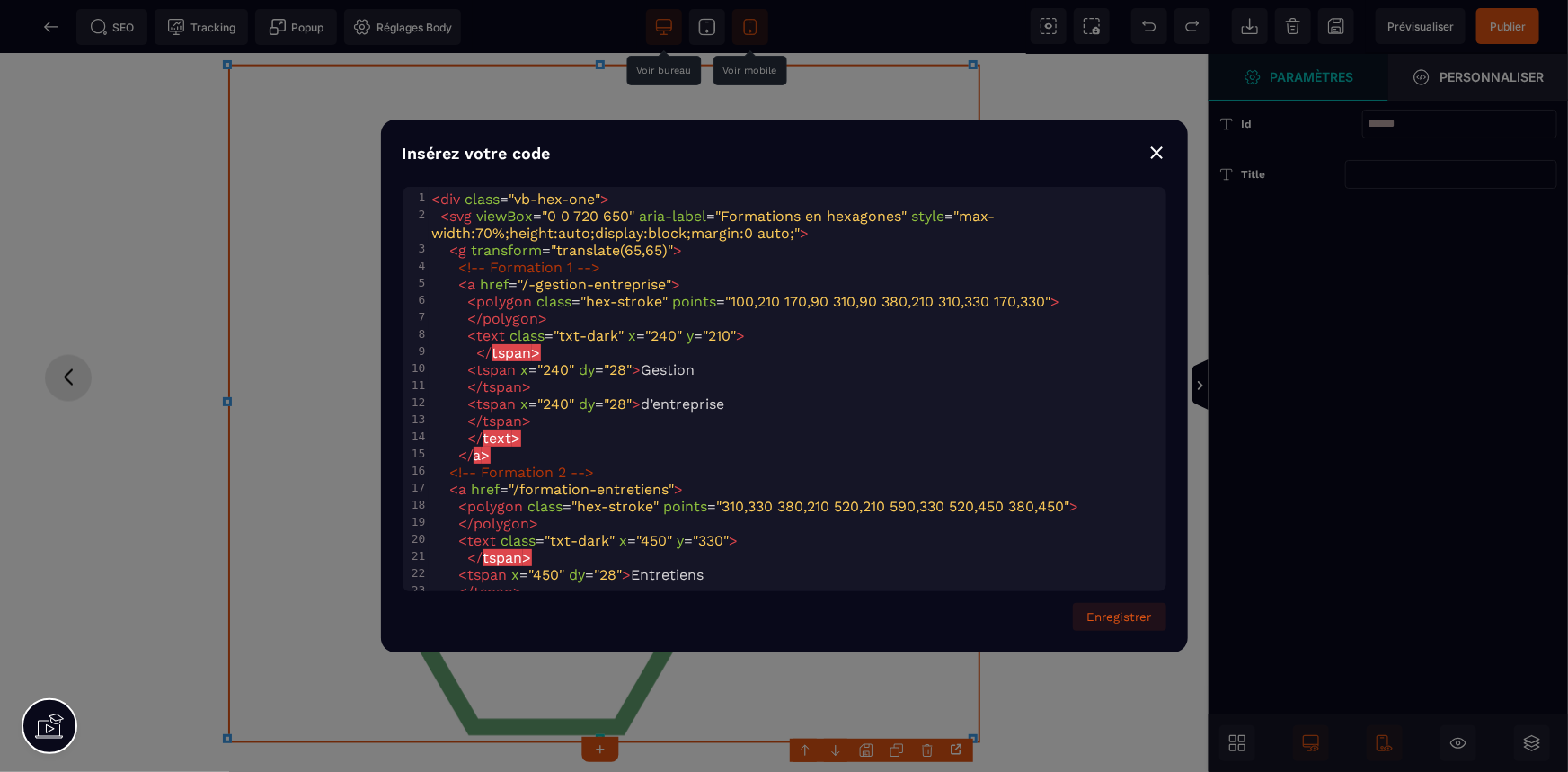
click at [532, 344] on span "tspan" at bounding box center [512, 353] width 40 height 17
type textarea "********"
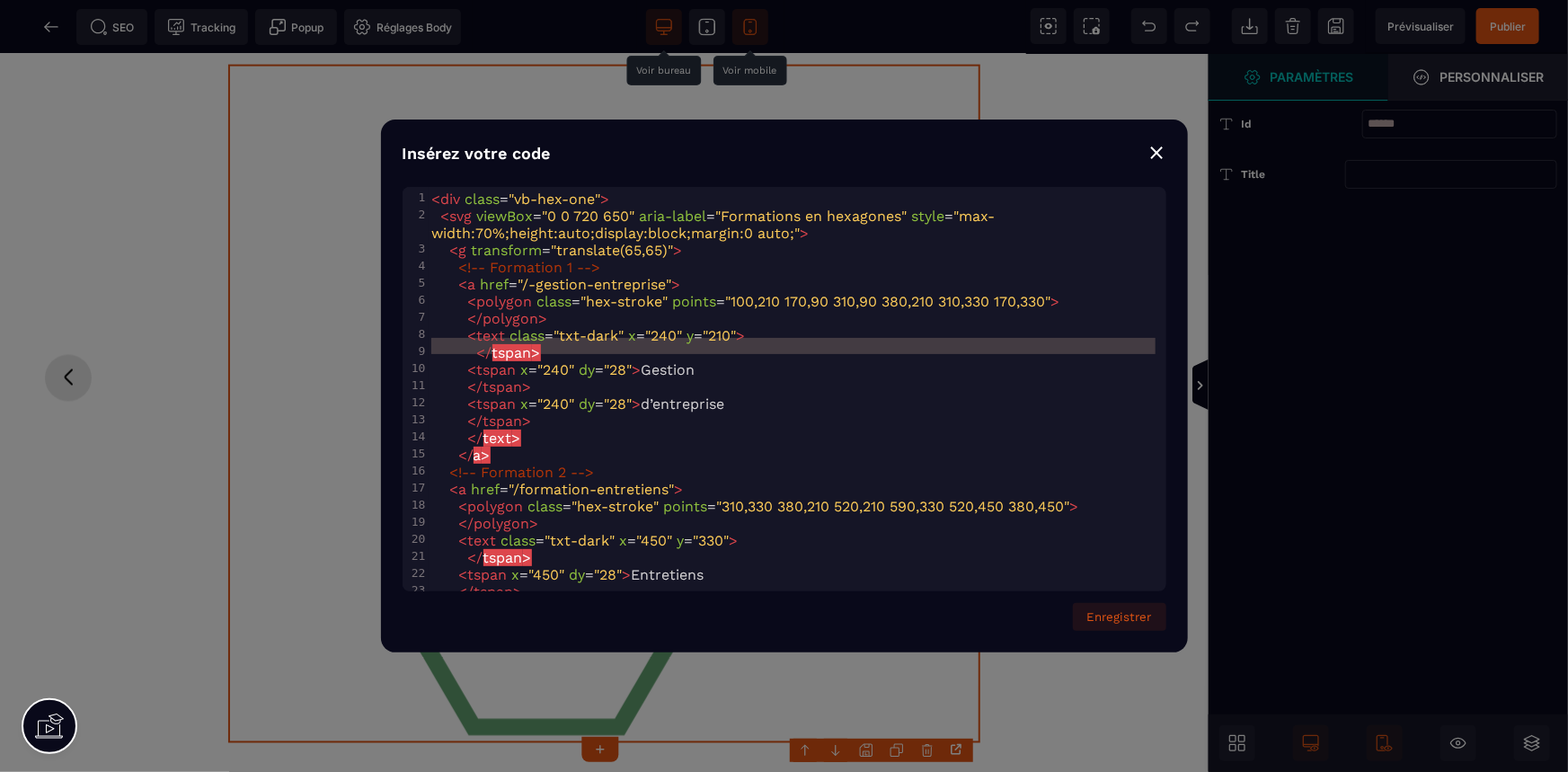
click at [532, 344] on span "tspan" at bounding box center [512, 353] width 40 height 17
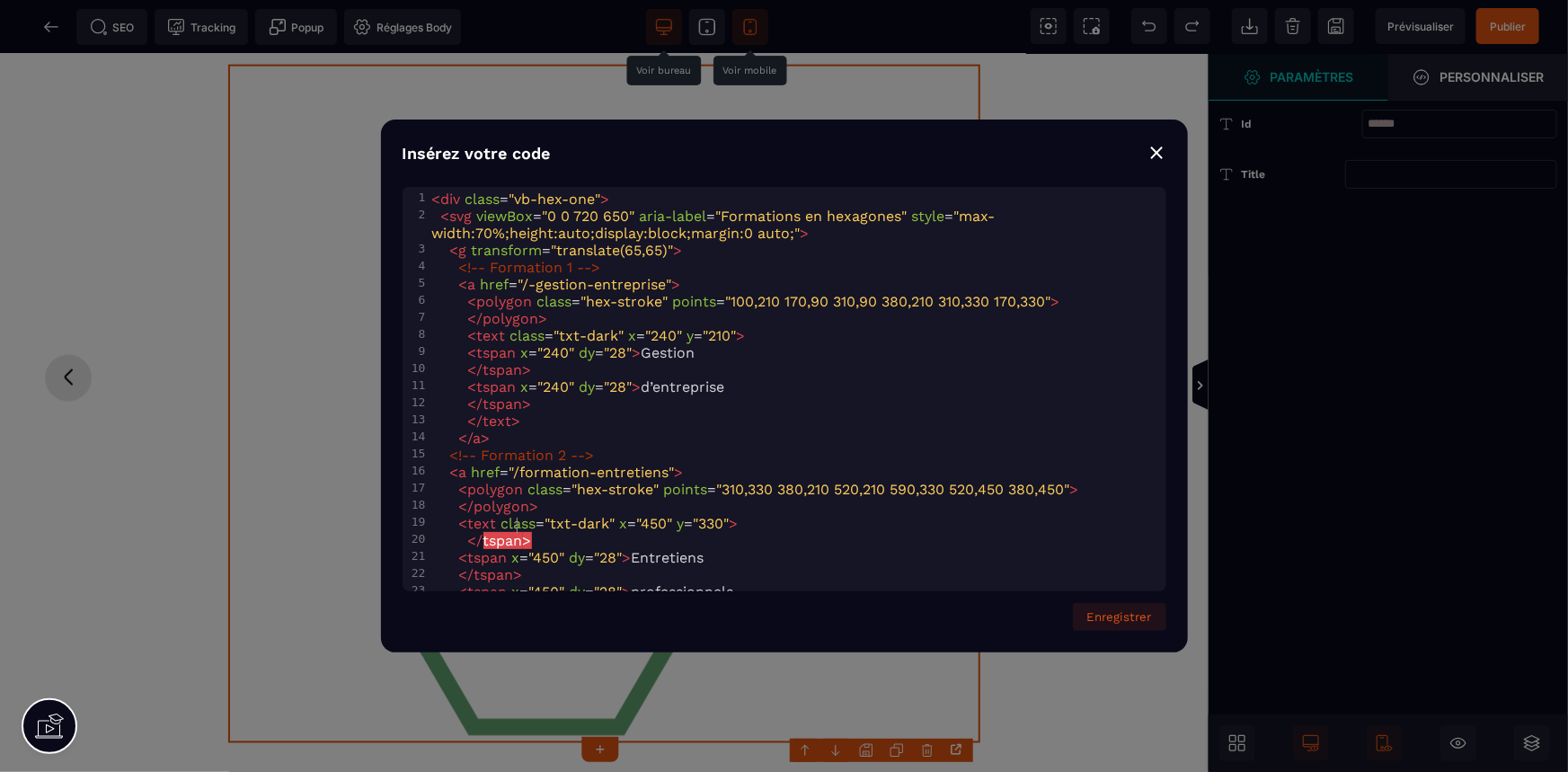
click at [516, 532] on span "tspan" at bounding box center [503, 541] width 40 height 17
type textarea "********"
click at [516, 532] on span "tspan" at bounding box center [503, 541] width 40 height 17
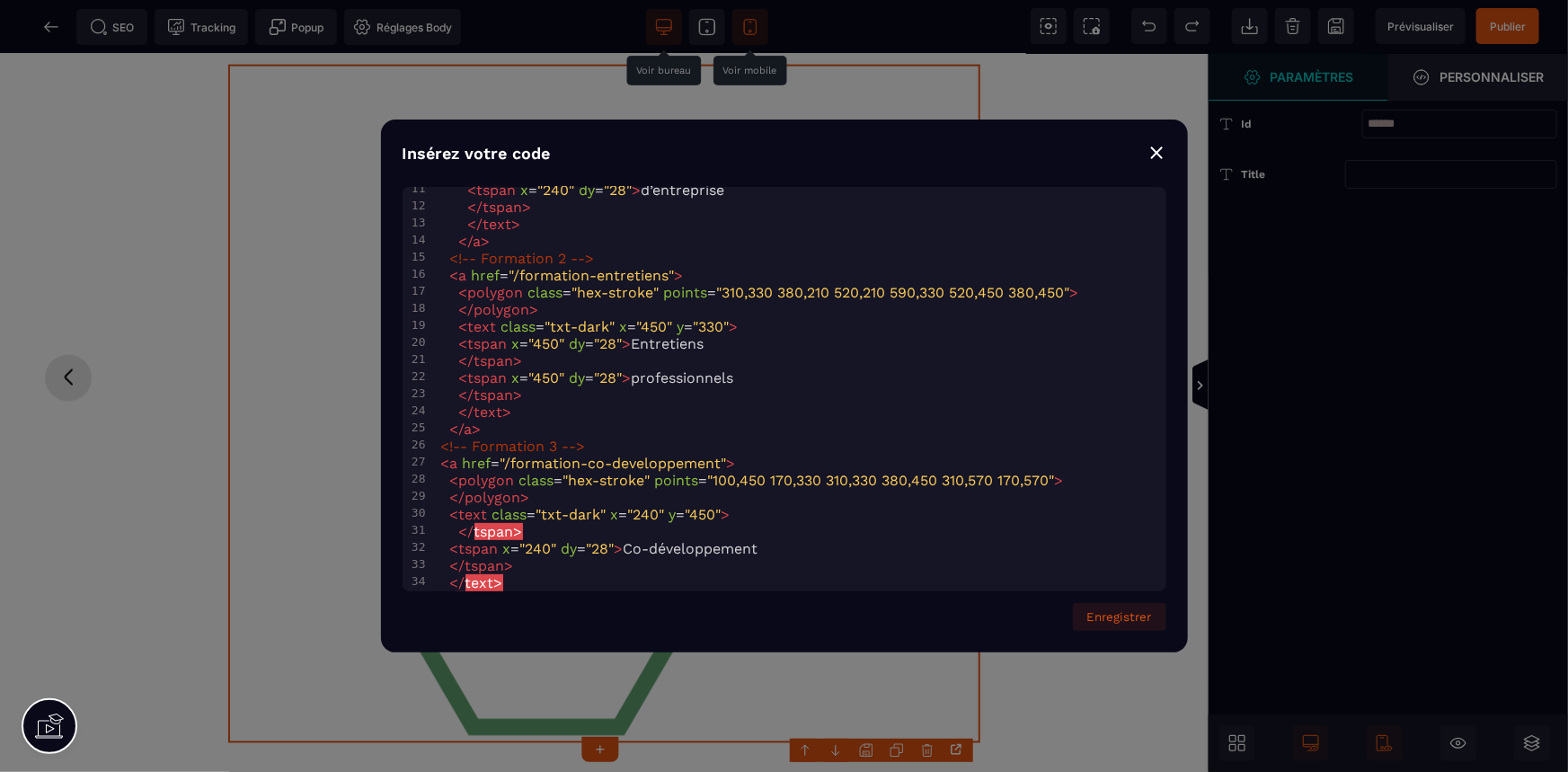
scroll to position [243, 0]
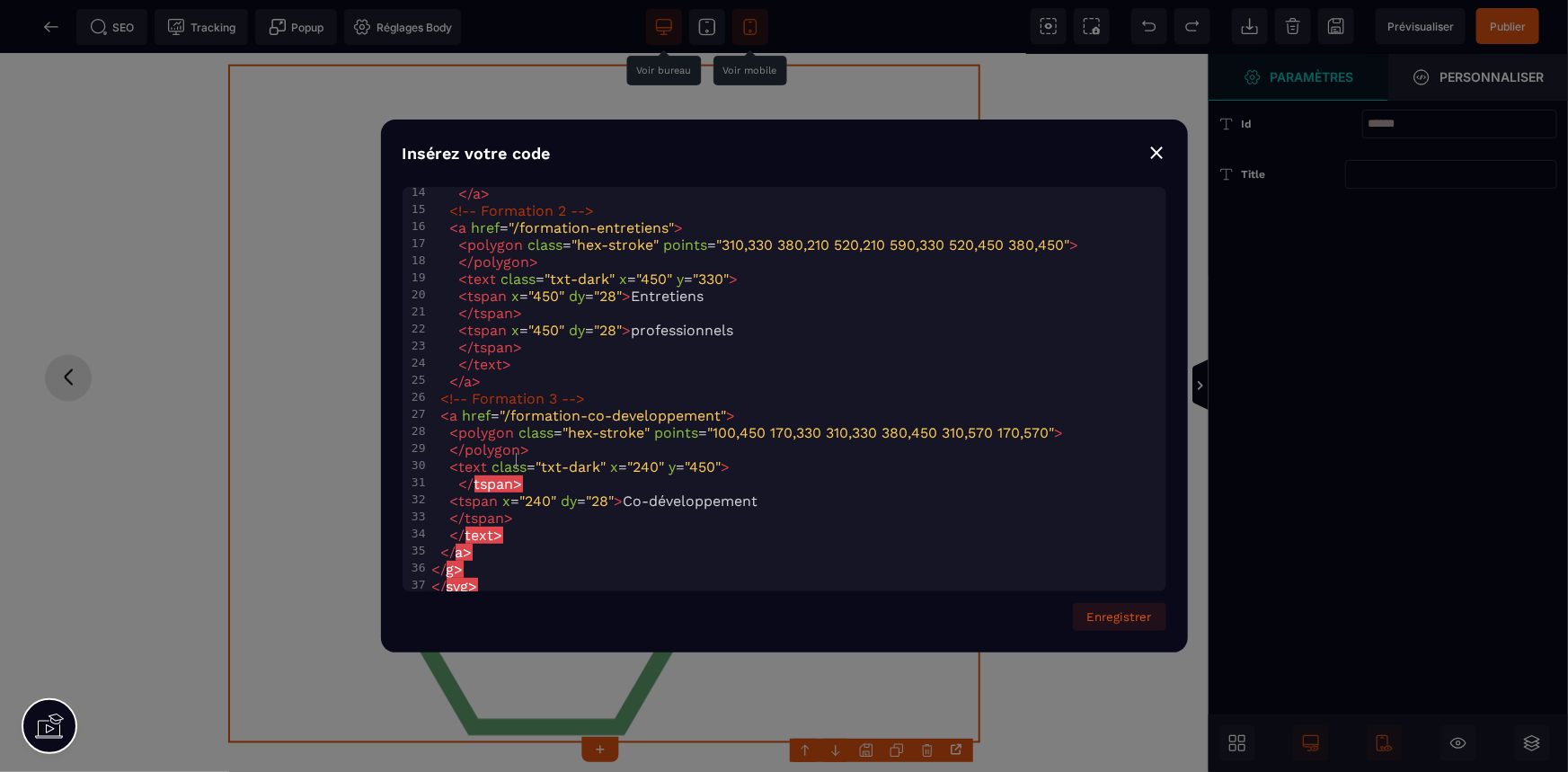
click at [517, 475] on span ">" at bounding box center [519, 484] width 9 height 17
type textarea "********"
click at [517, 475] on span ">" at bounding box center [519, 484] width 9 height 17
click at [1140, 607] on button "Enregistrer" at bounding box center [1119, 617] width 93 height 28
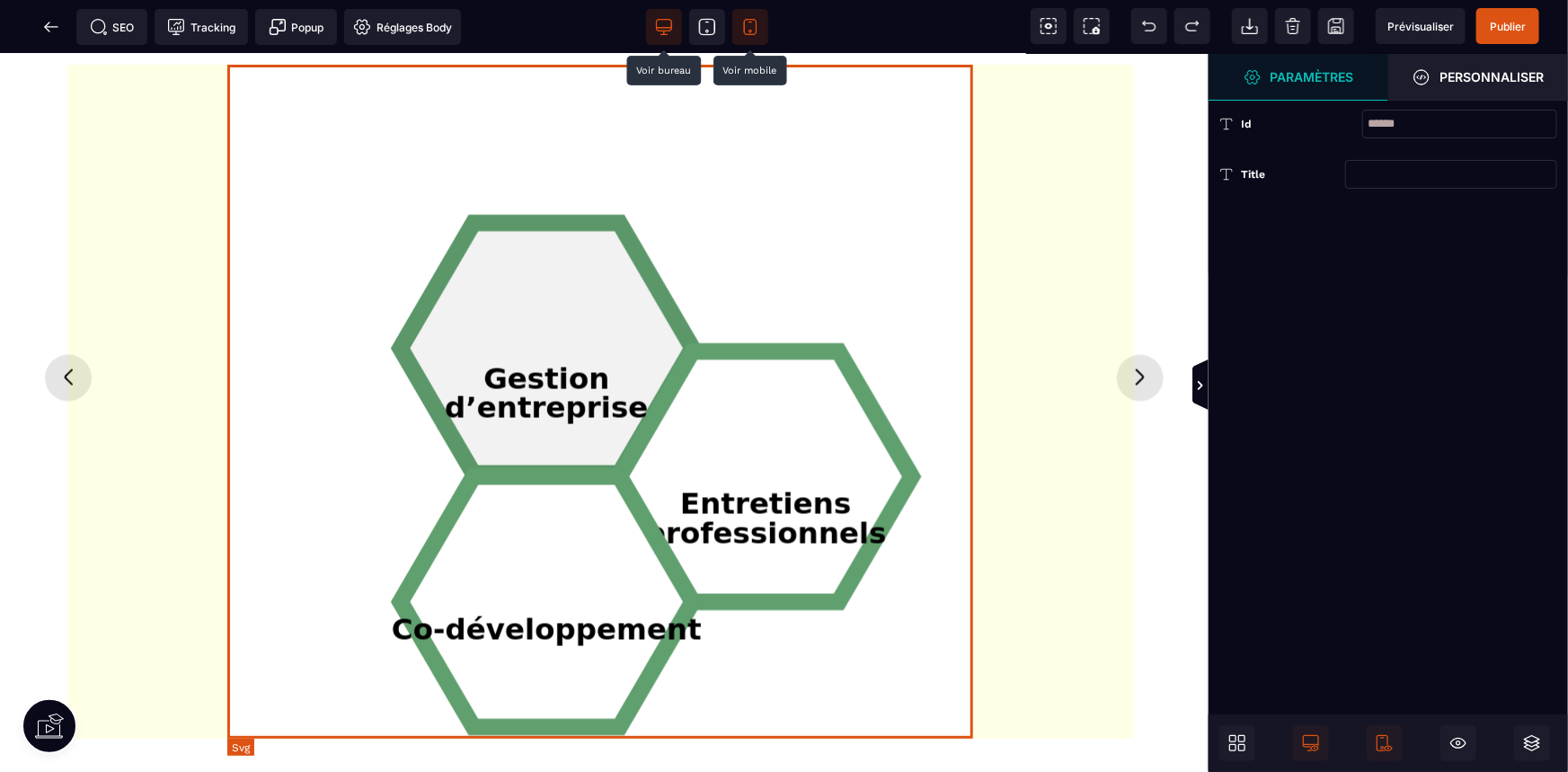
click at [534, 362] on tspan "Gestion" at bounding box center [546, 380] width 126 height 34
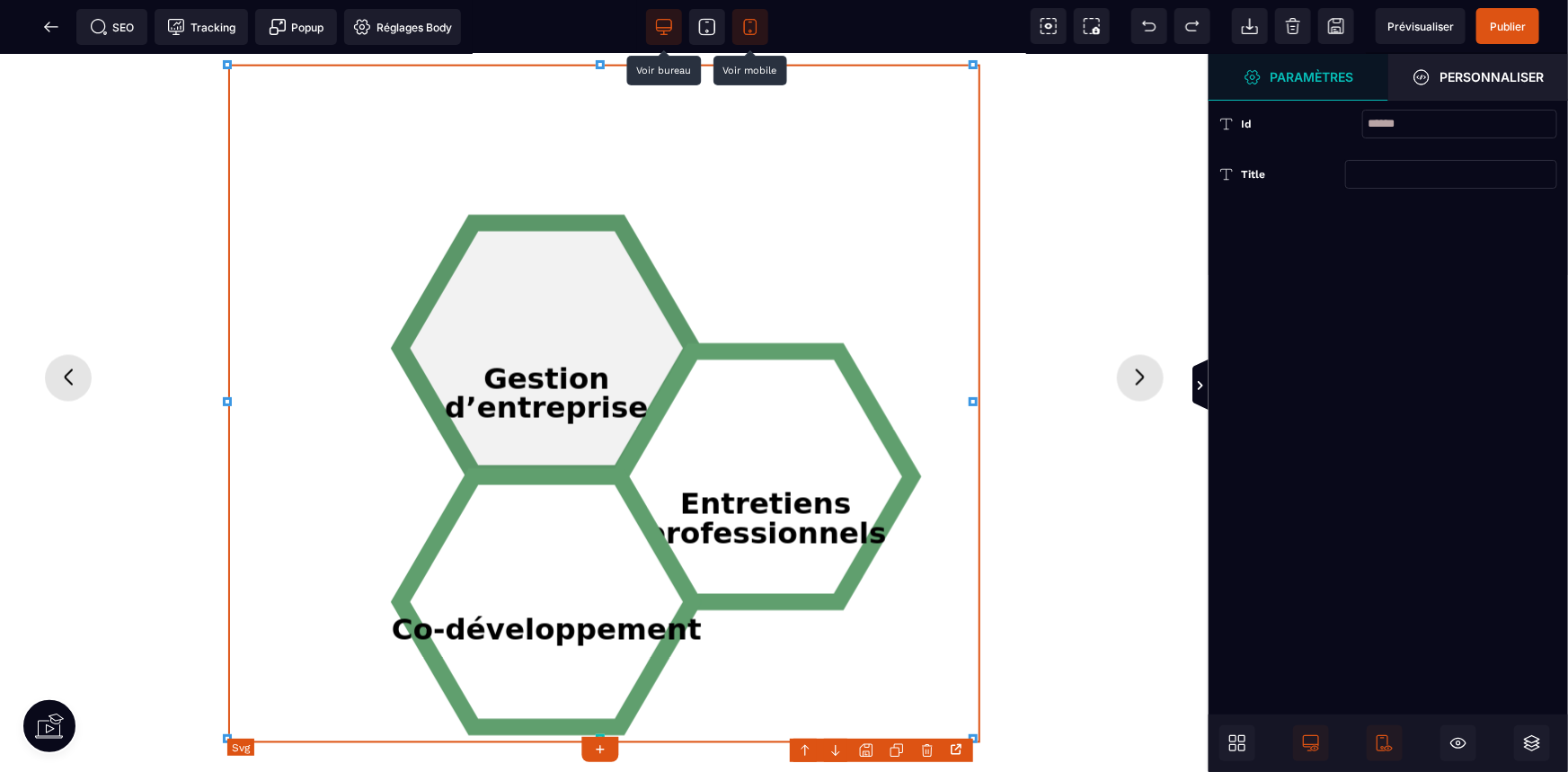
click at [534, 362] on tspan "Gestion" at bounding box center [546, 380] width 126 height 34
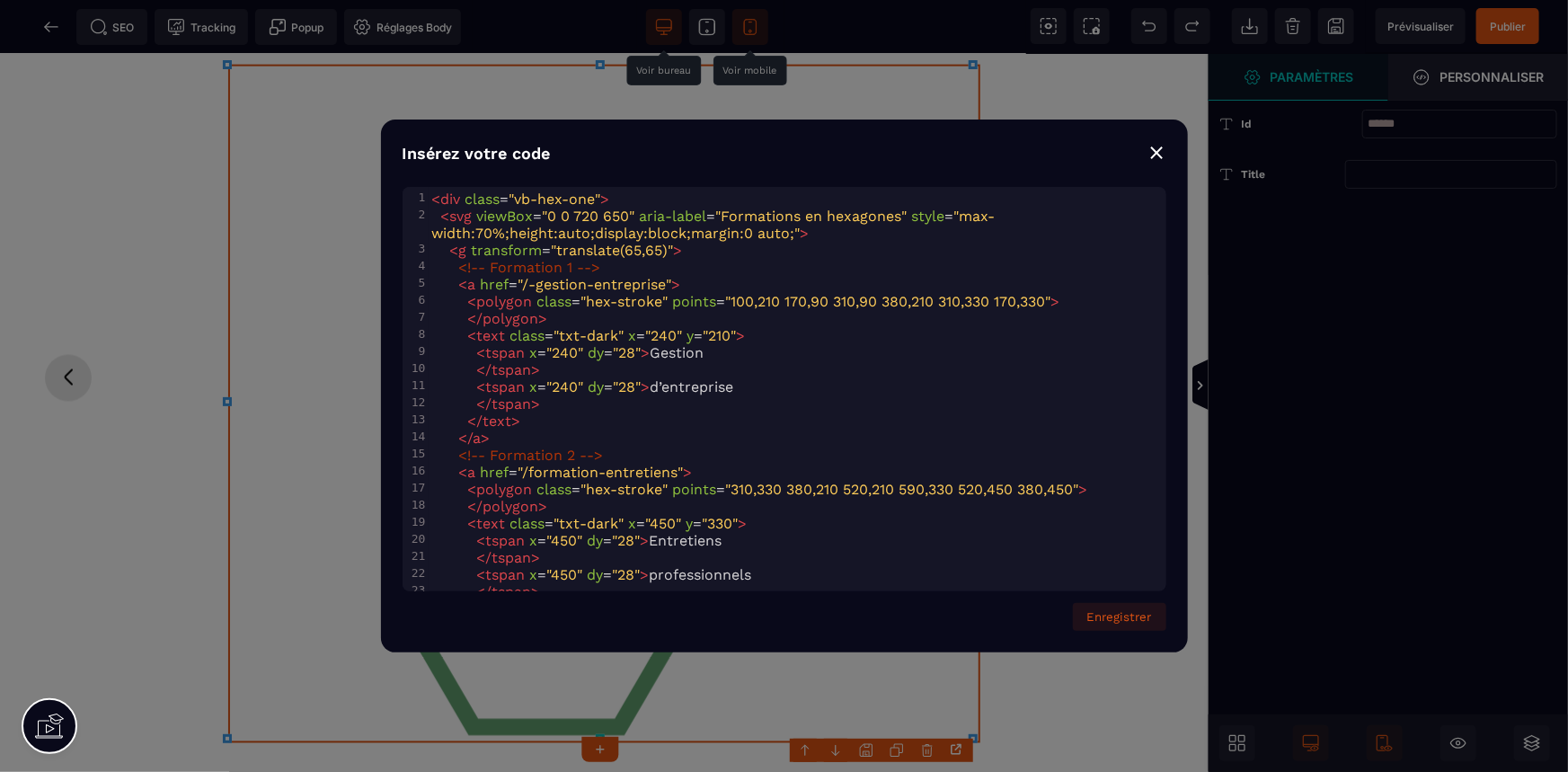
scroll to position [0, 0]
click at [619, 362] on pre "</ tspan >" at bounding box center [797, 370] width 737 height 17
drag, startPoint x: 1131, startPoint y: 618, endPoint x: 1134, endPoint y: 546, distance: 72.1
click at [1130, 618] on button "Enregistrer" at bounding box center [1119, 617] width 93 height 28
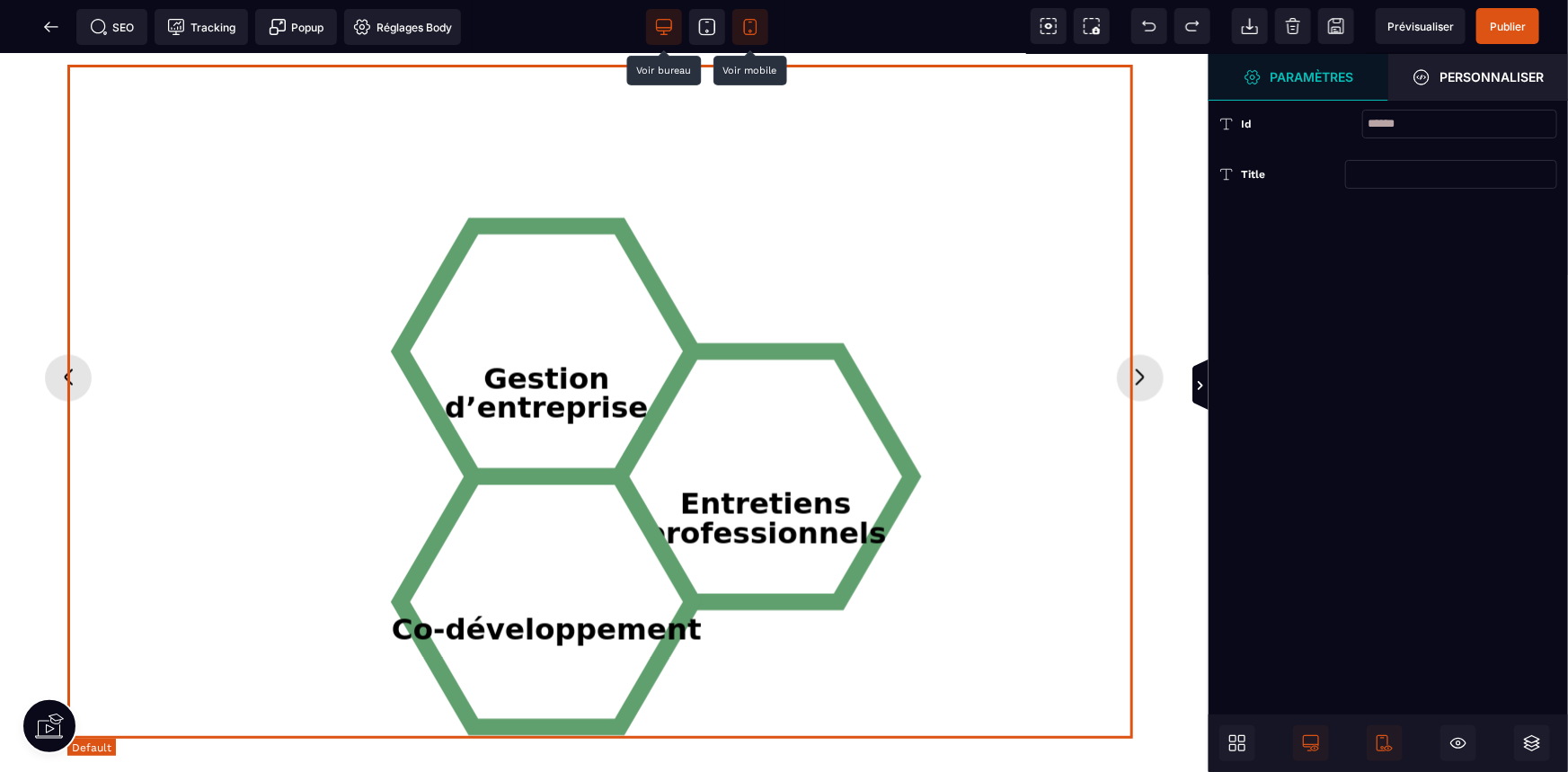
drag, startPoint x: 994, startPoint y: 645, endPoint x: 912, endPoint y: 629, distance: 83.5
click at [994, 645] on div "Gestion d’entreprise Entretiens professionnels Co-développement" at bounding box center [605, 404] width 1074 height 679
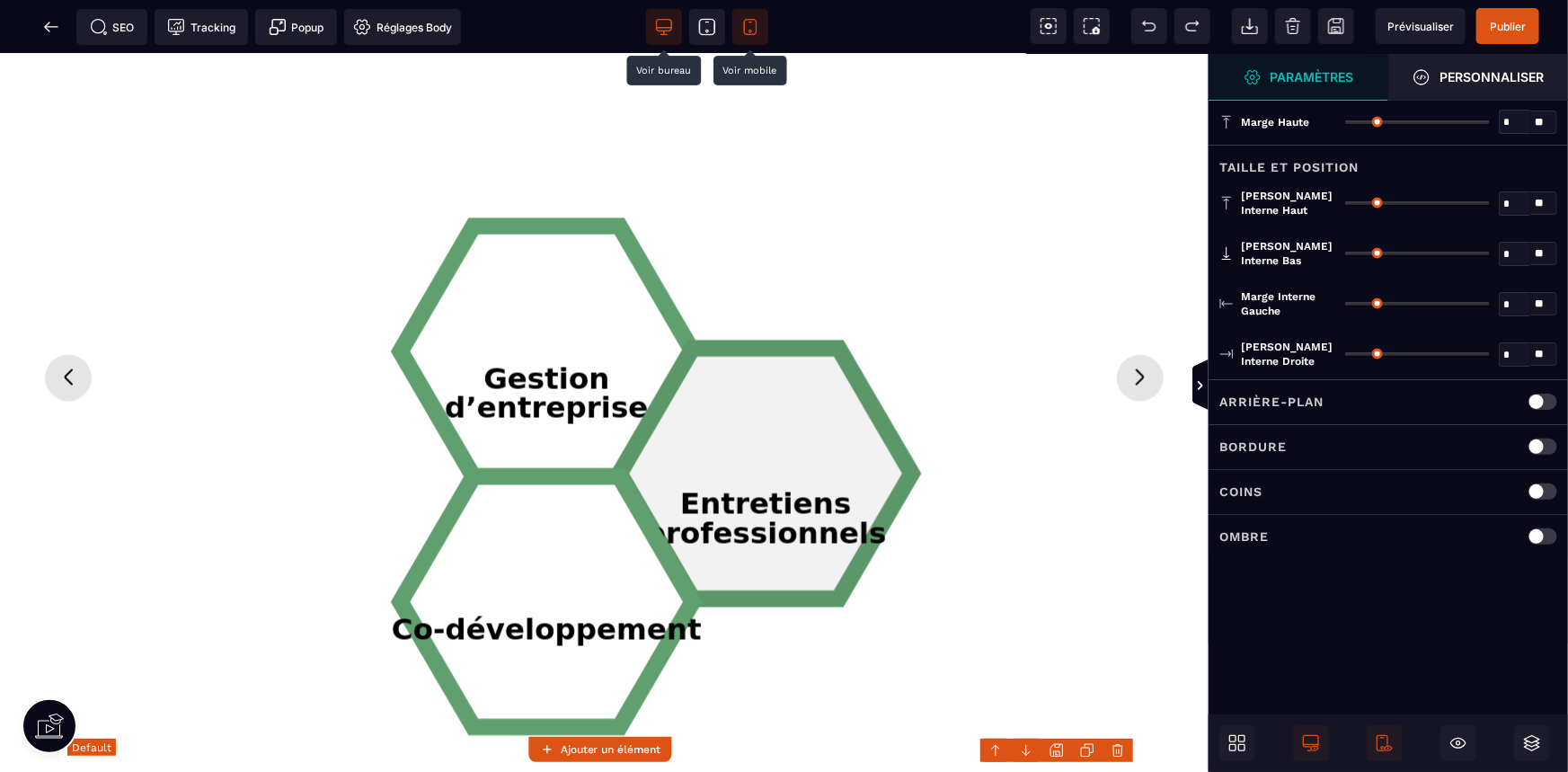
type input "*"
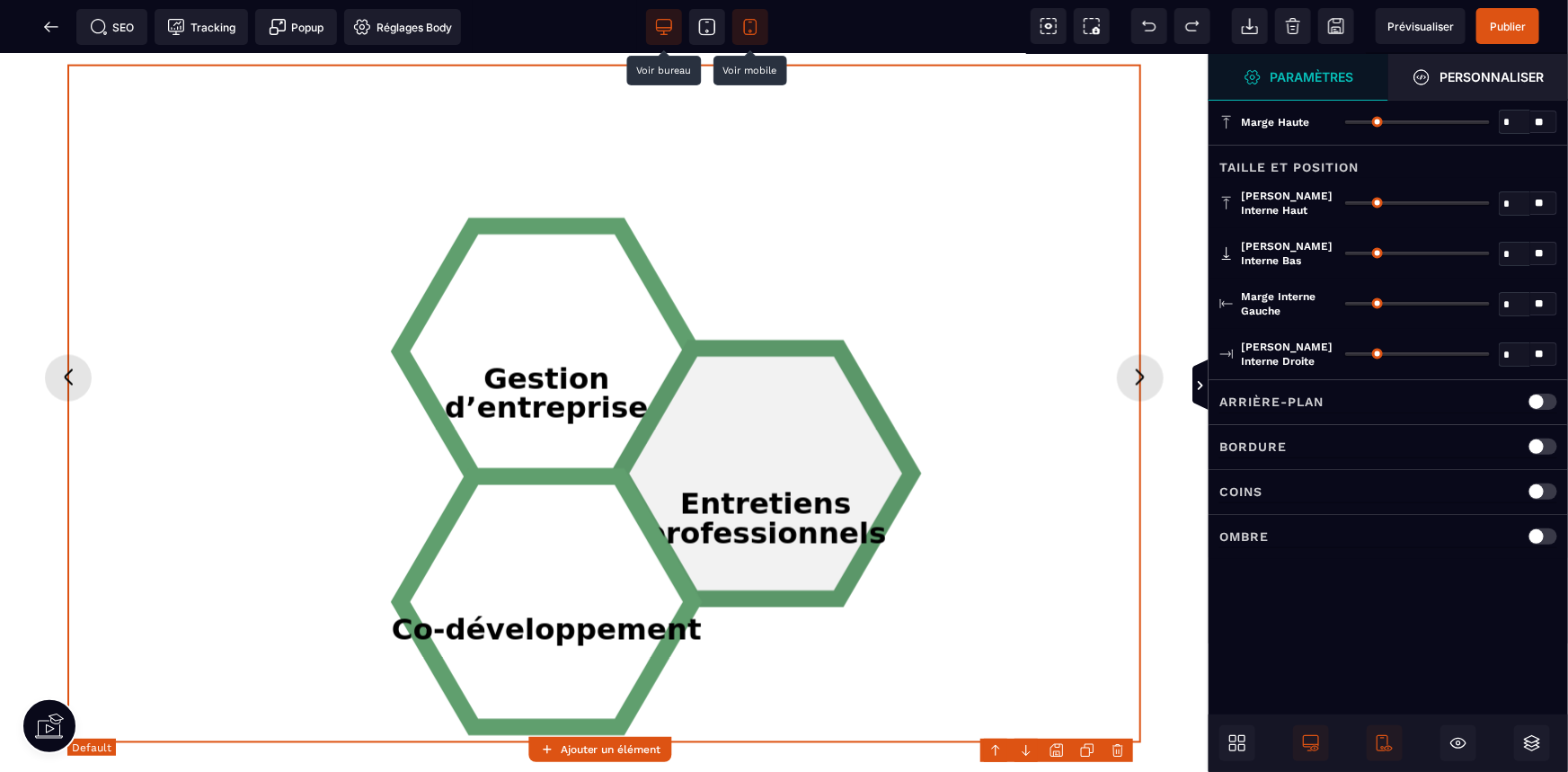
click at [672, 519] on tspan "professionnels" at bounding box center [765, 534] width 241 height 34
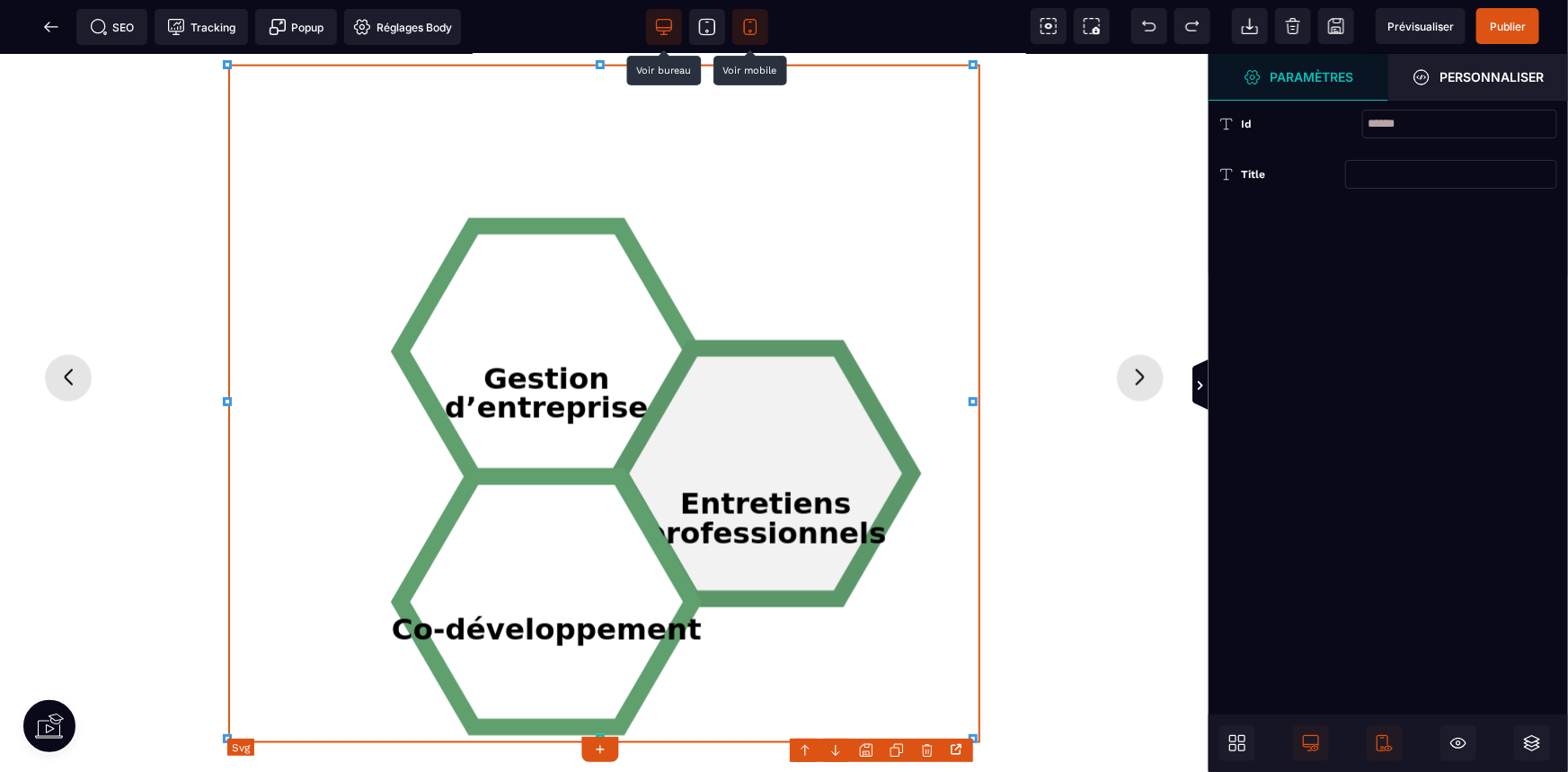
click at [672, 519] on tspan "professionnels" at bounding box center [765, 534] width 241 height 34
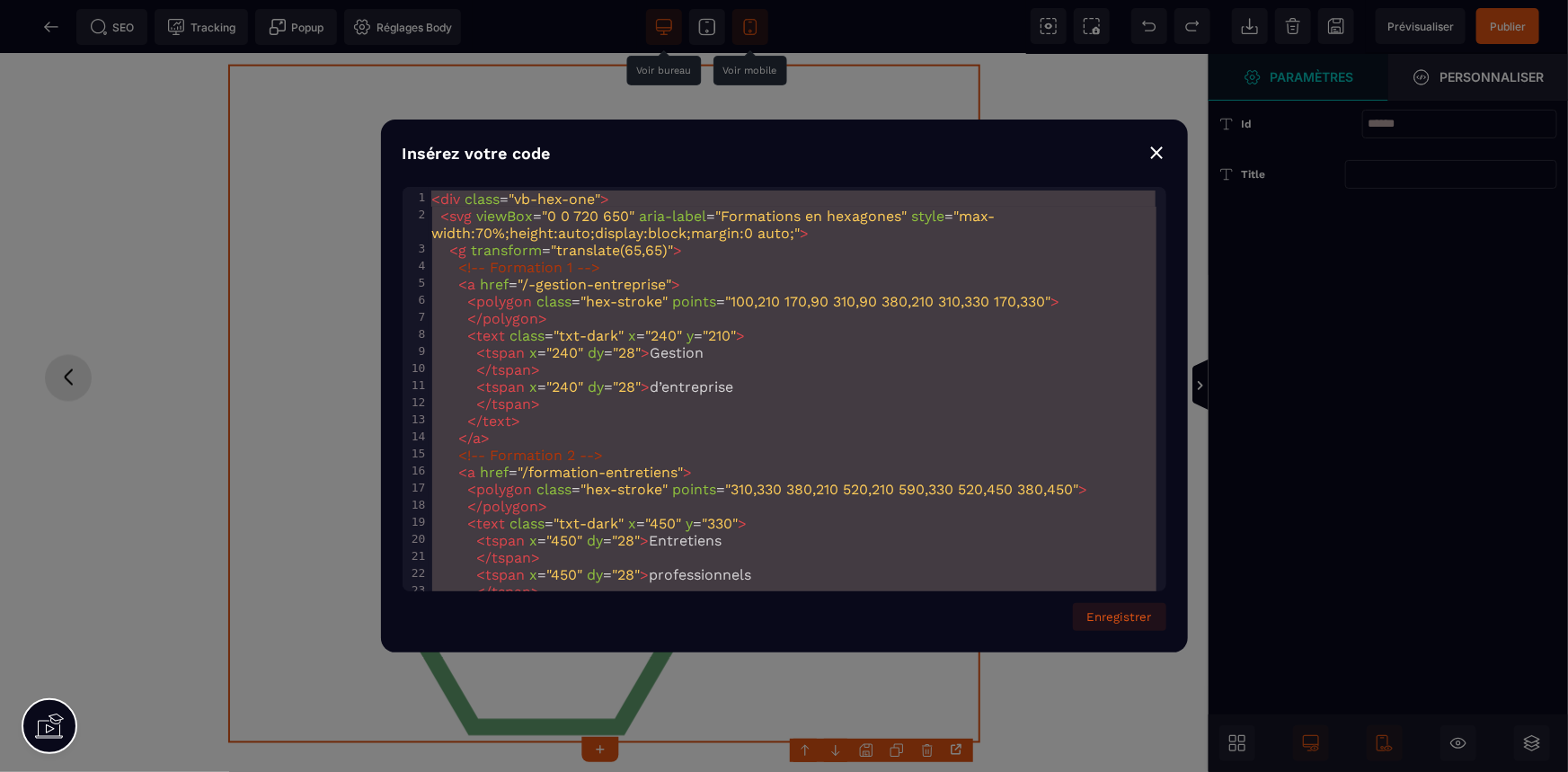
type textarea "**********"
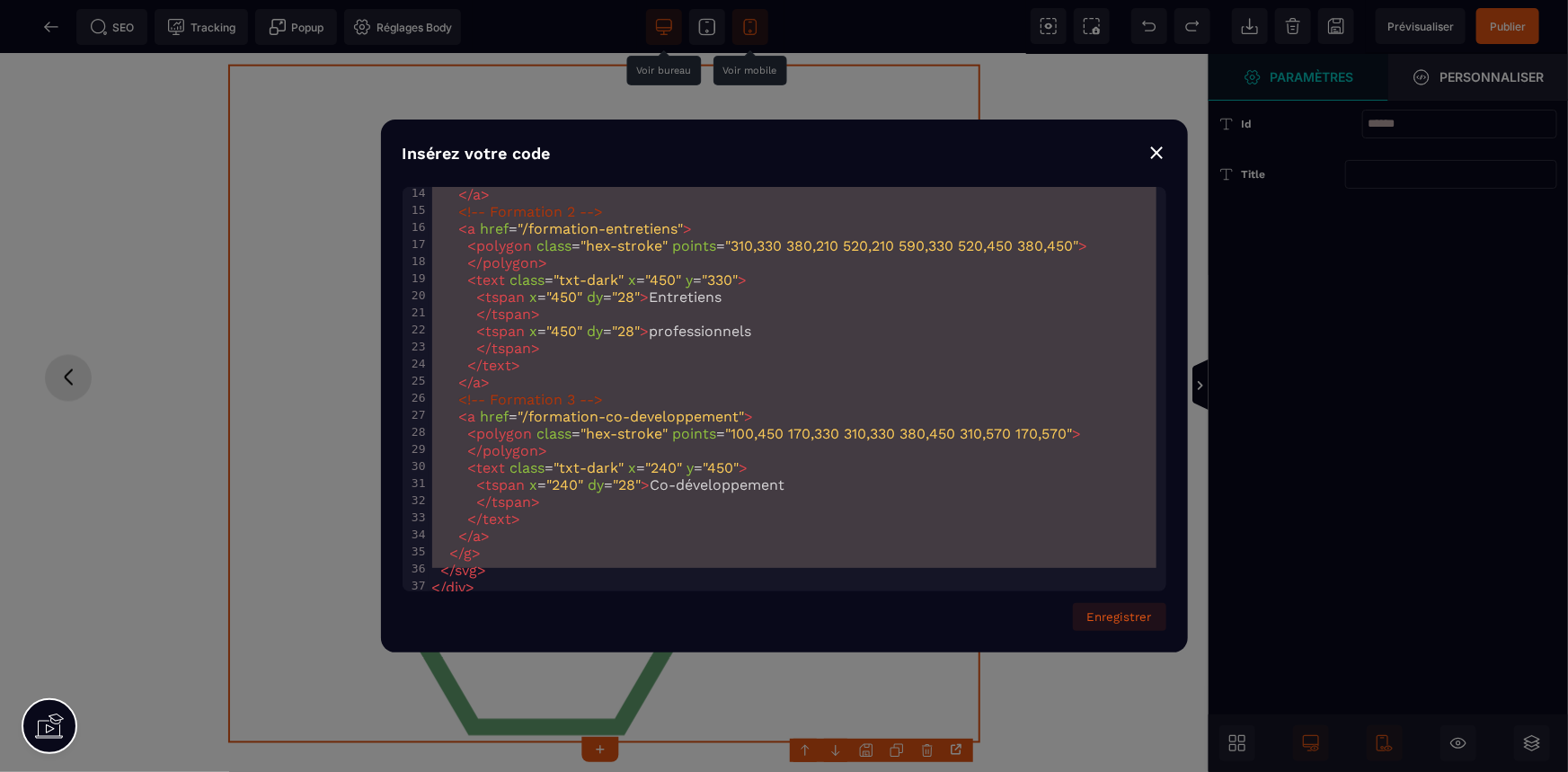
scroll to position [245, 0]
drag, startPoint x: 430, startPoint y: 199, endPoint x: 854, endPoint y: 810, distance: 743.7
click at [854, 771] on html "B I U S A ******* Svg" at bounding box center [784, 386] width 1568 height 772
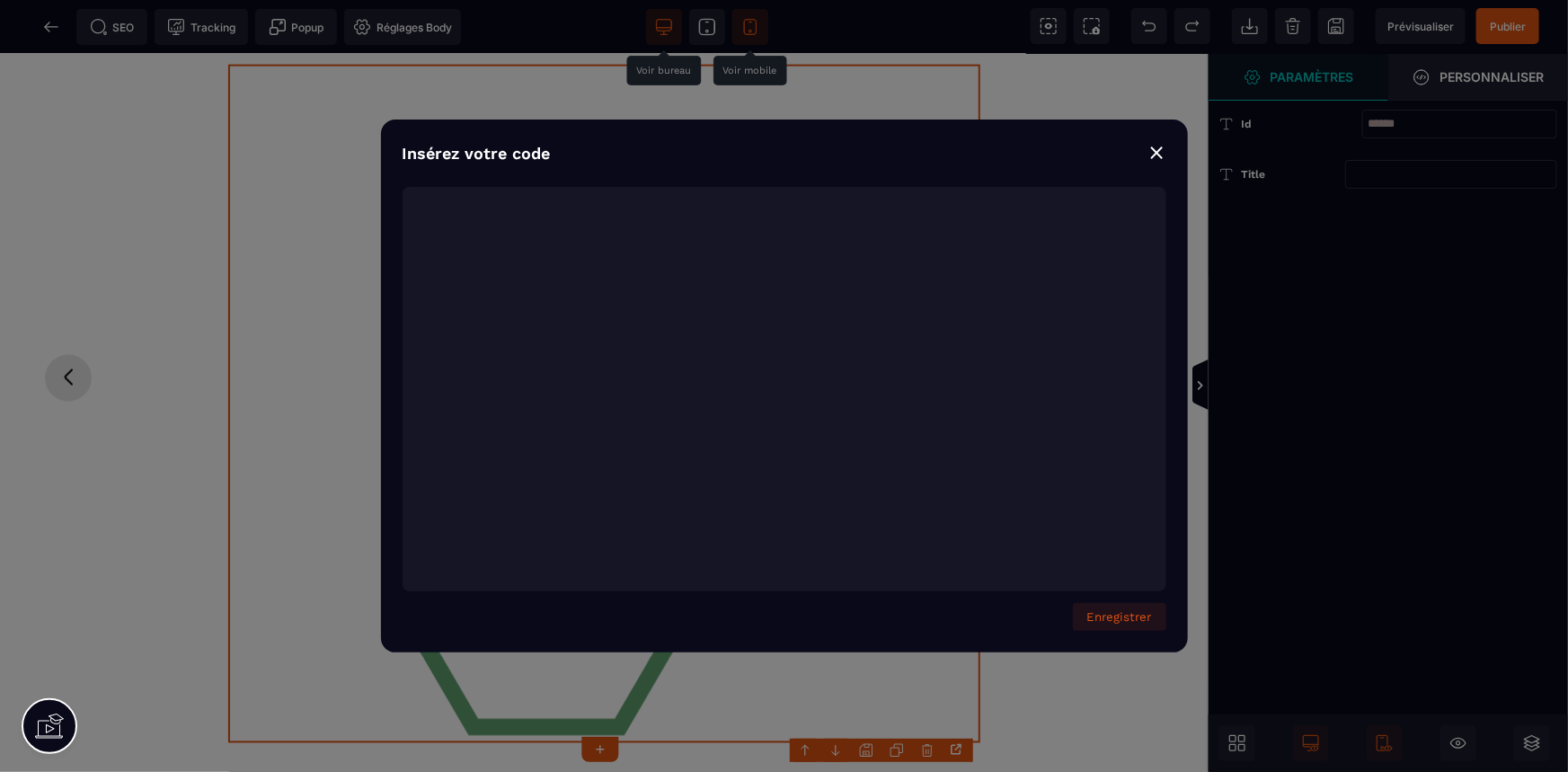
scroll to position [769, 0]
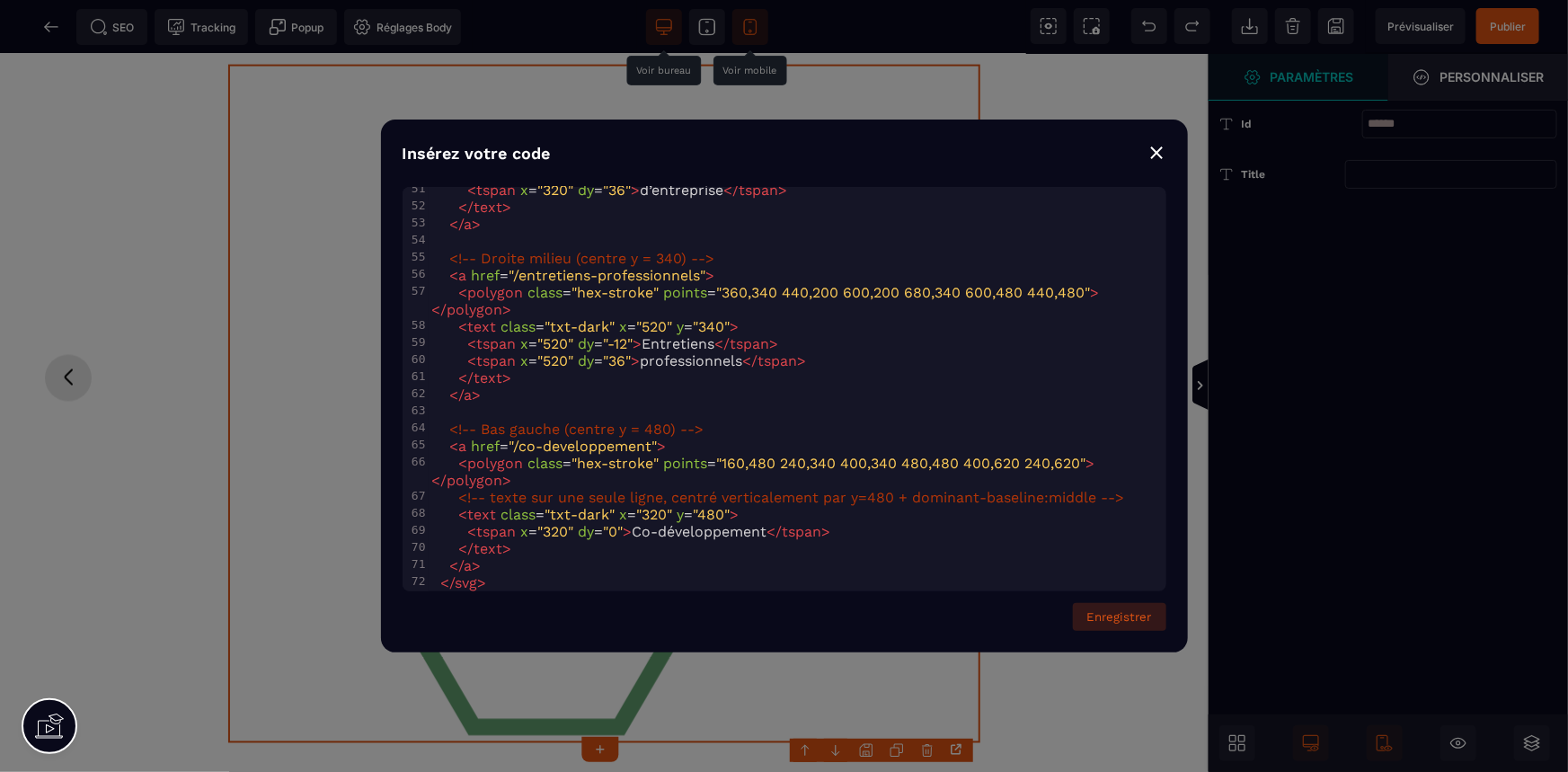
click at [1150, 619] on button "Enregistrer" at bounding box center [1119, 617] width 93 height 28
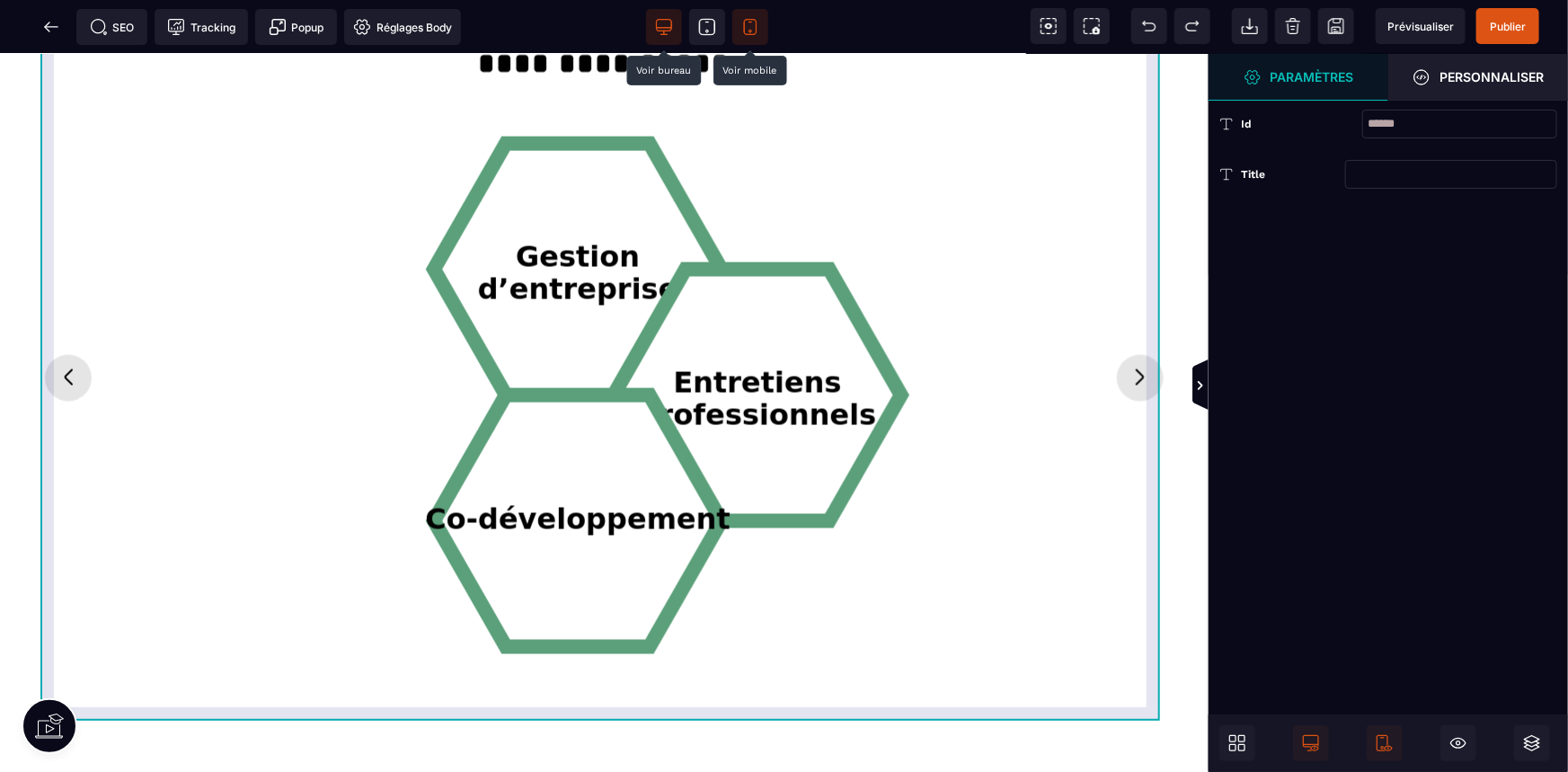
scroll to position [1358, 0]
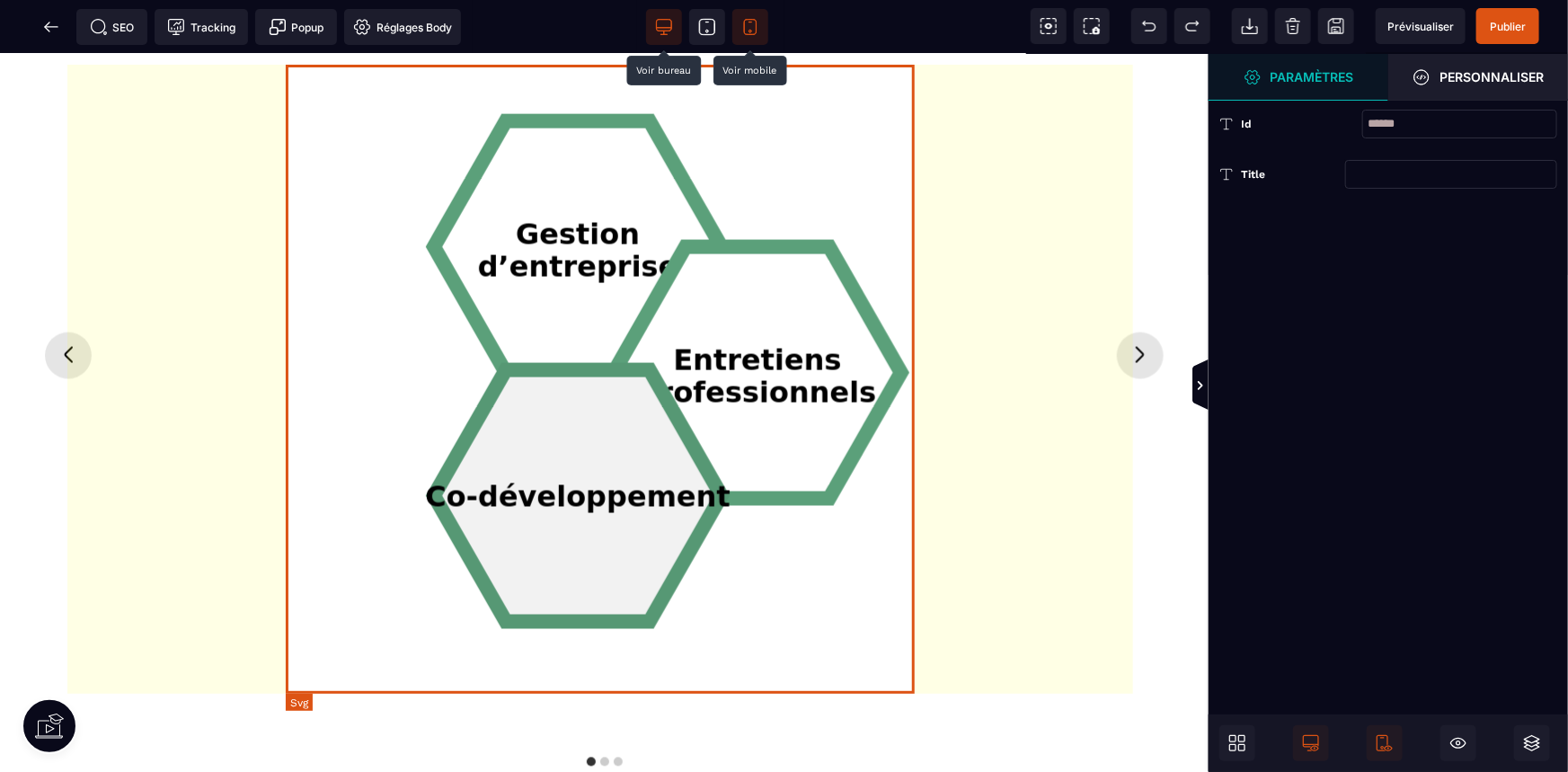
click at [544, 484] on tspan "Co-développement" at bounding box center [577, 496] width 305 height 34
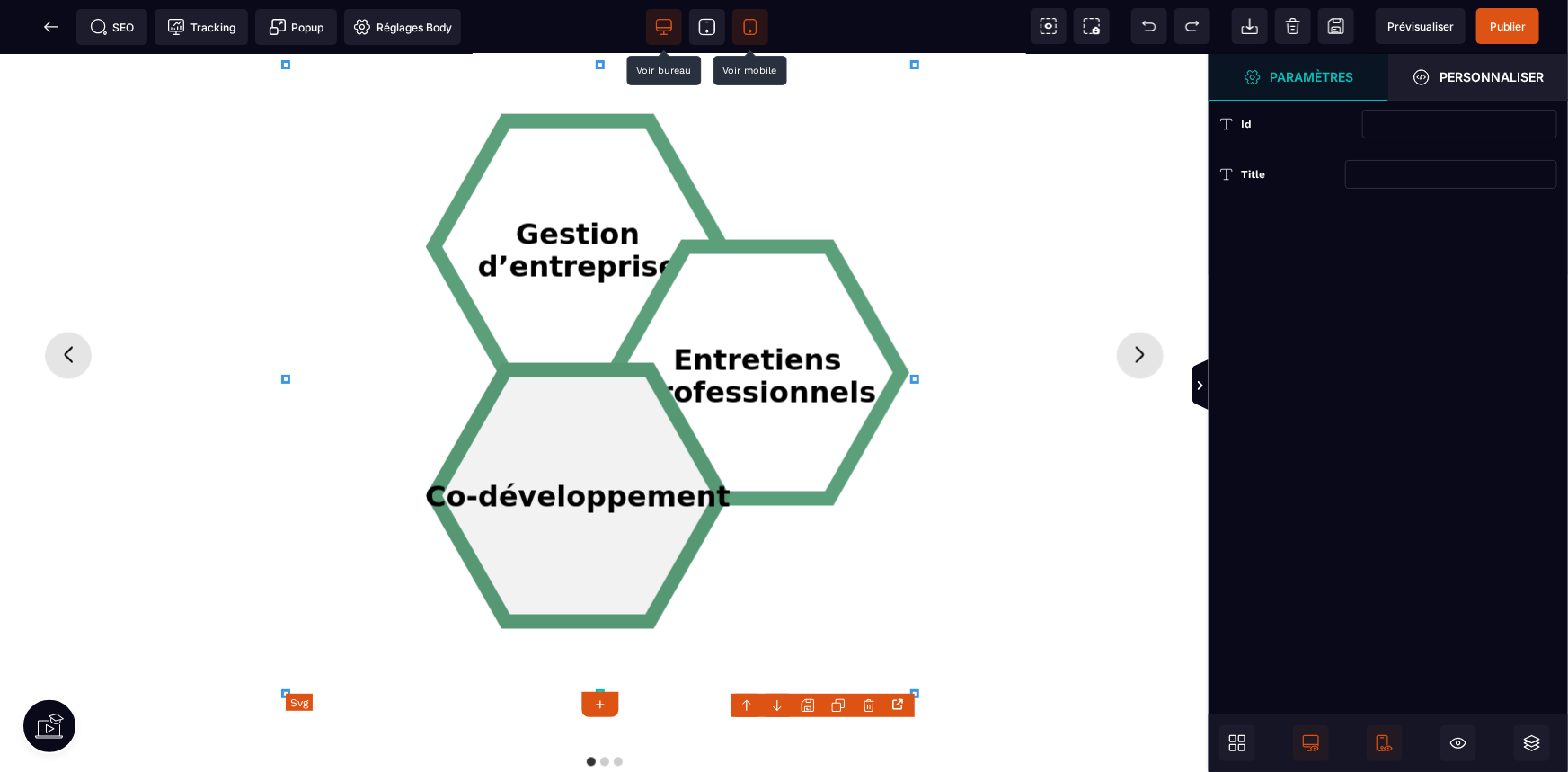
click at [544, 484] on tspan "Co-développement" at bounding box center [577, 496] width 305 height 34
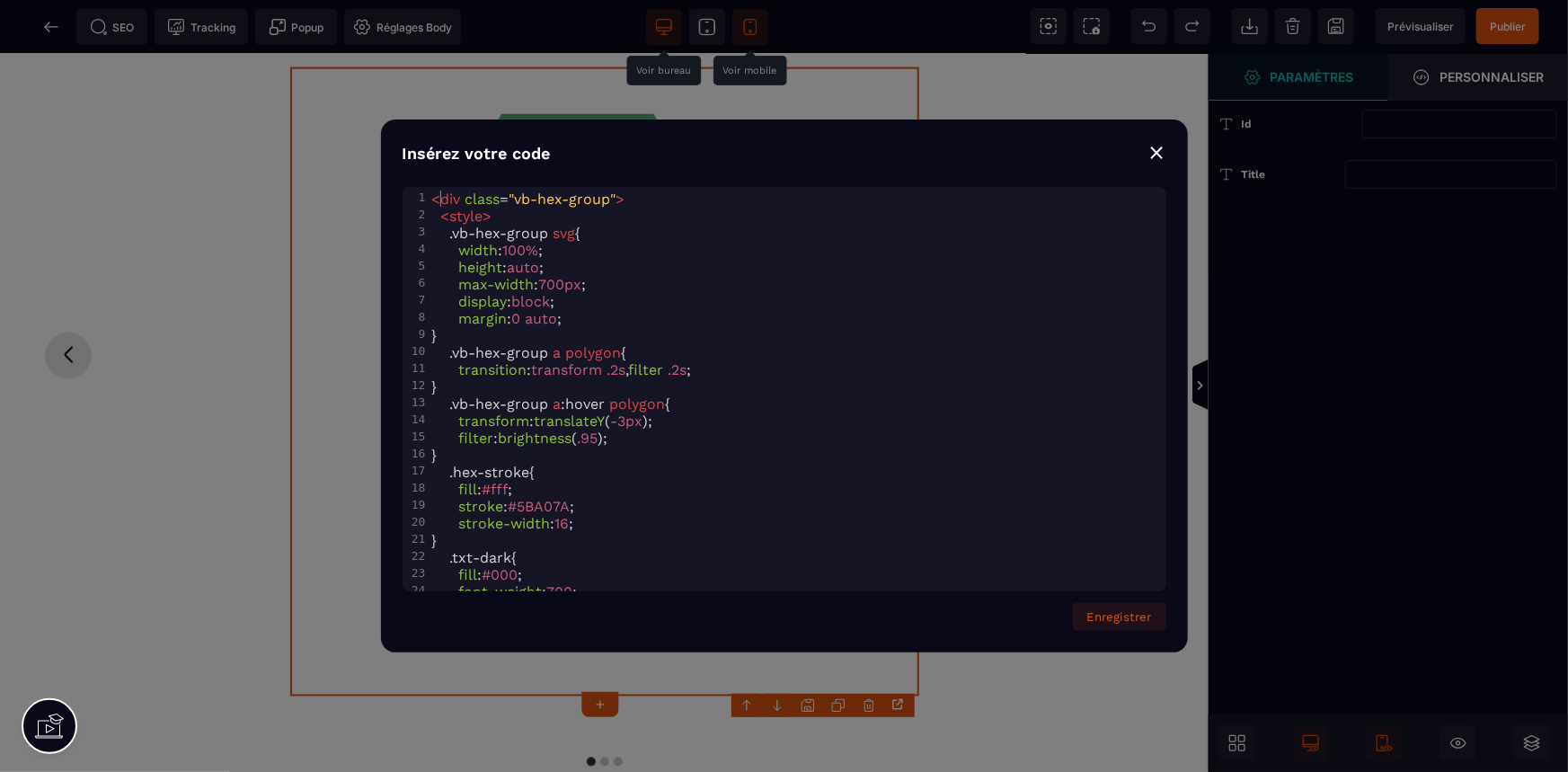
click at [437, 197] on span "<" at bounding box center [437, 199] width 9 height 17
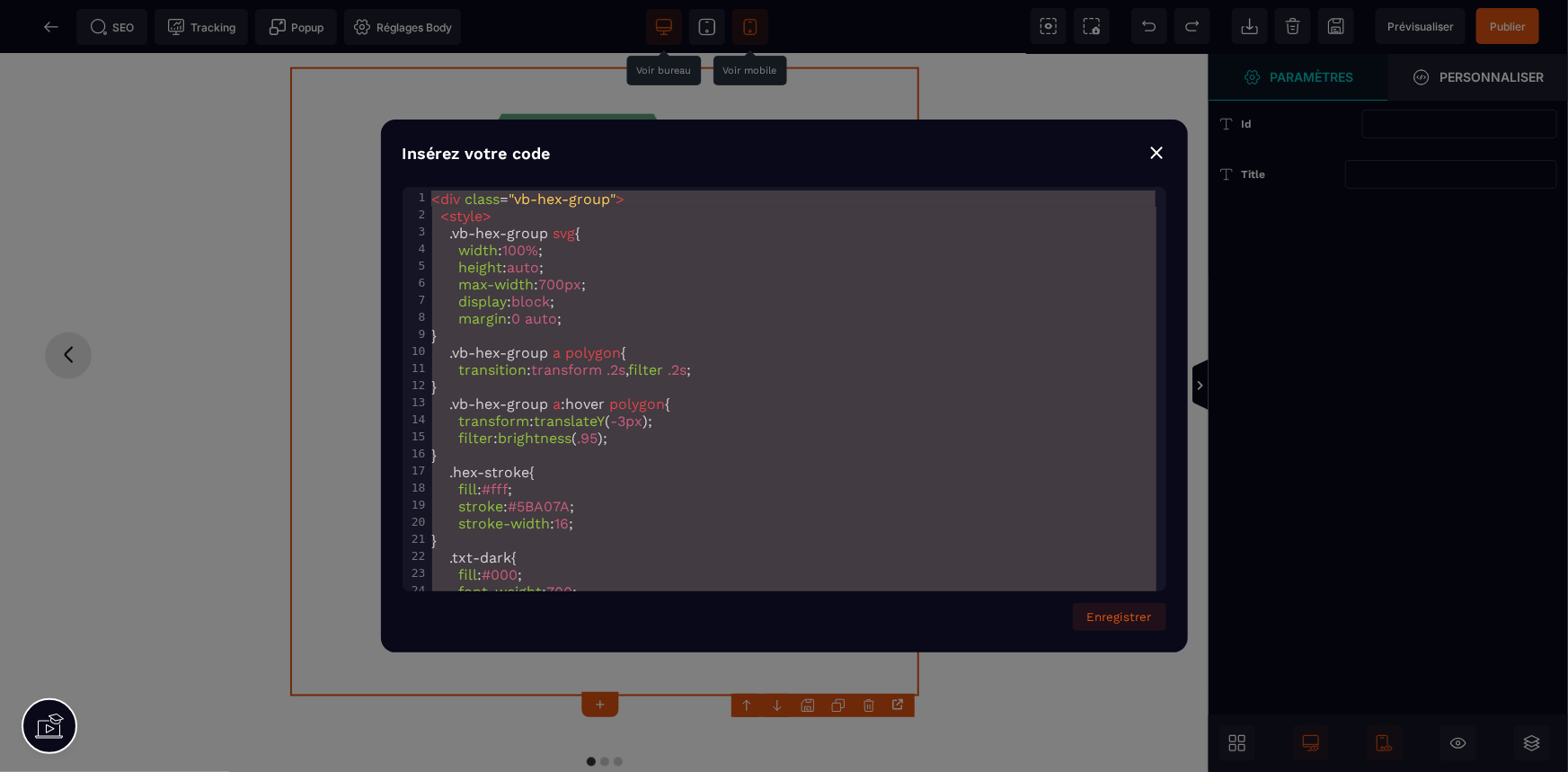
type textarea "**********"
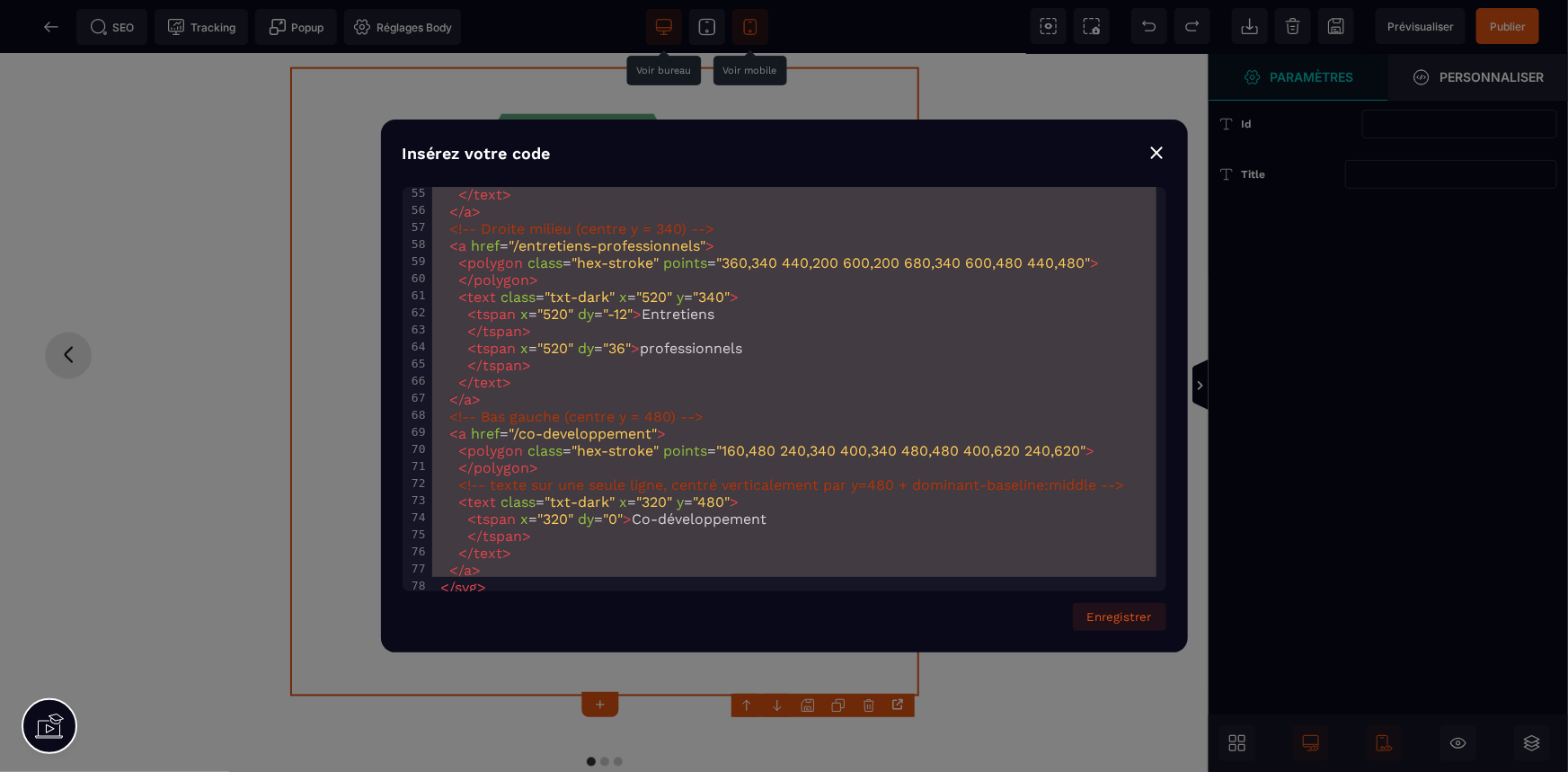
drag, startPoint x: 437, startPoint y: 197, endPoint x: 1113, endPoint y: 810, distance: 912.5
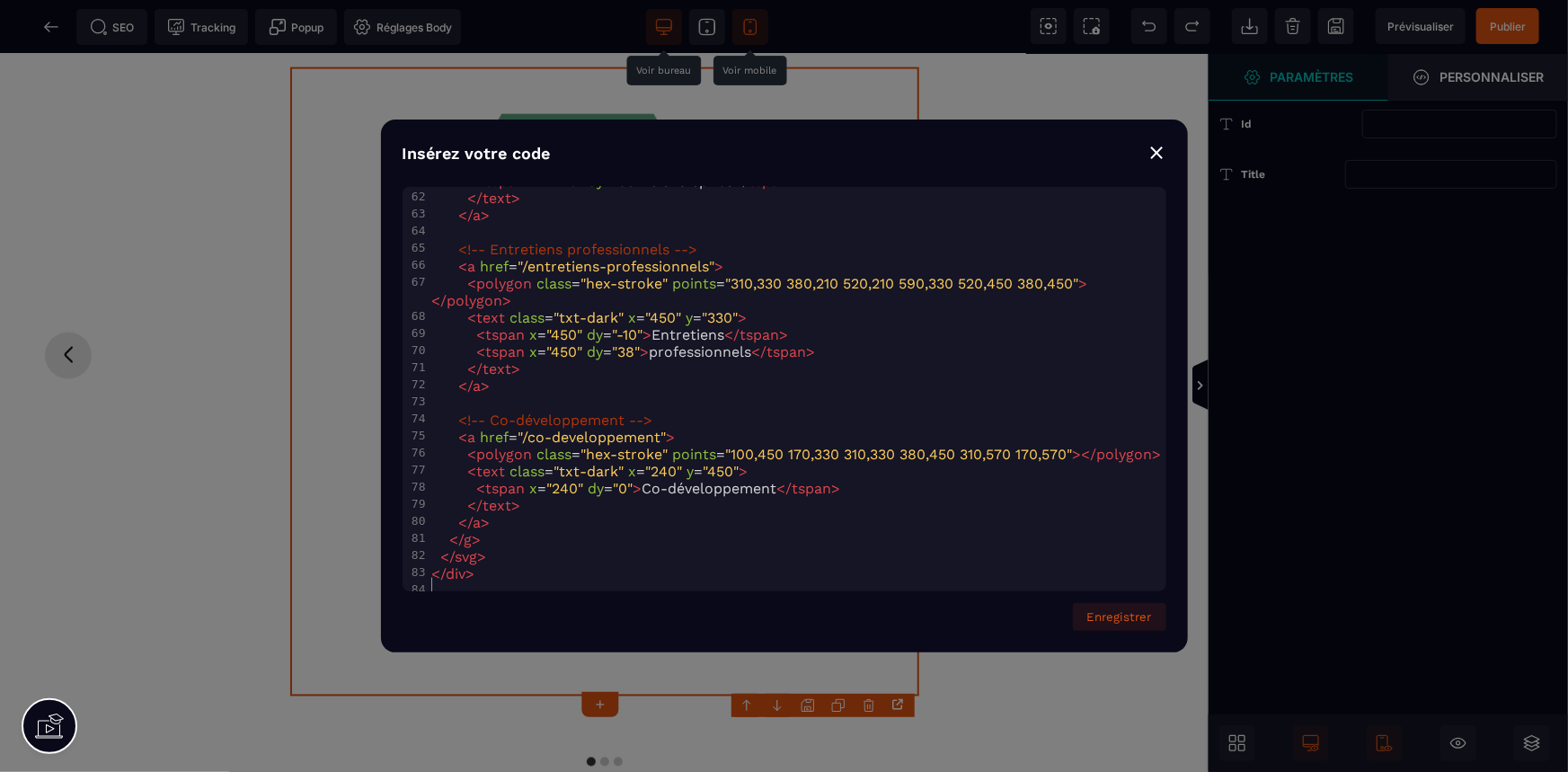
scroll to position [880, 0]
drag, startPoint x: 1123, startPoint y: 557, endPoint x: 1123, endPoint y: 611, distance: 54.0
click at [1123, 611] on button "Enregistrer" at bounding box center [1119, 617] width 93 height 28
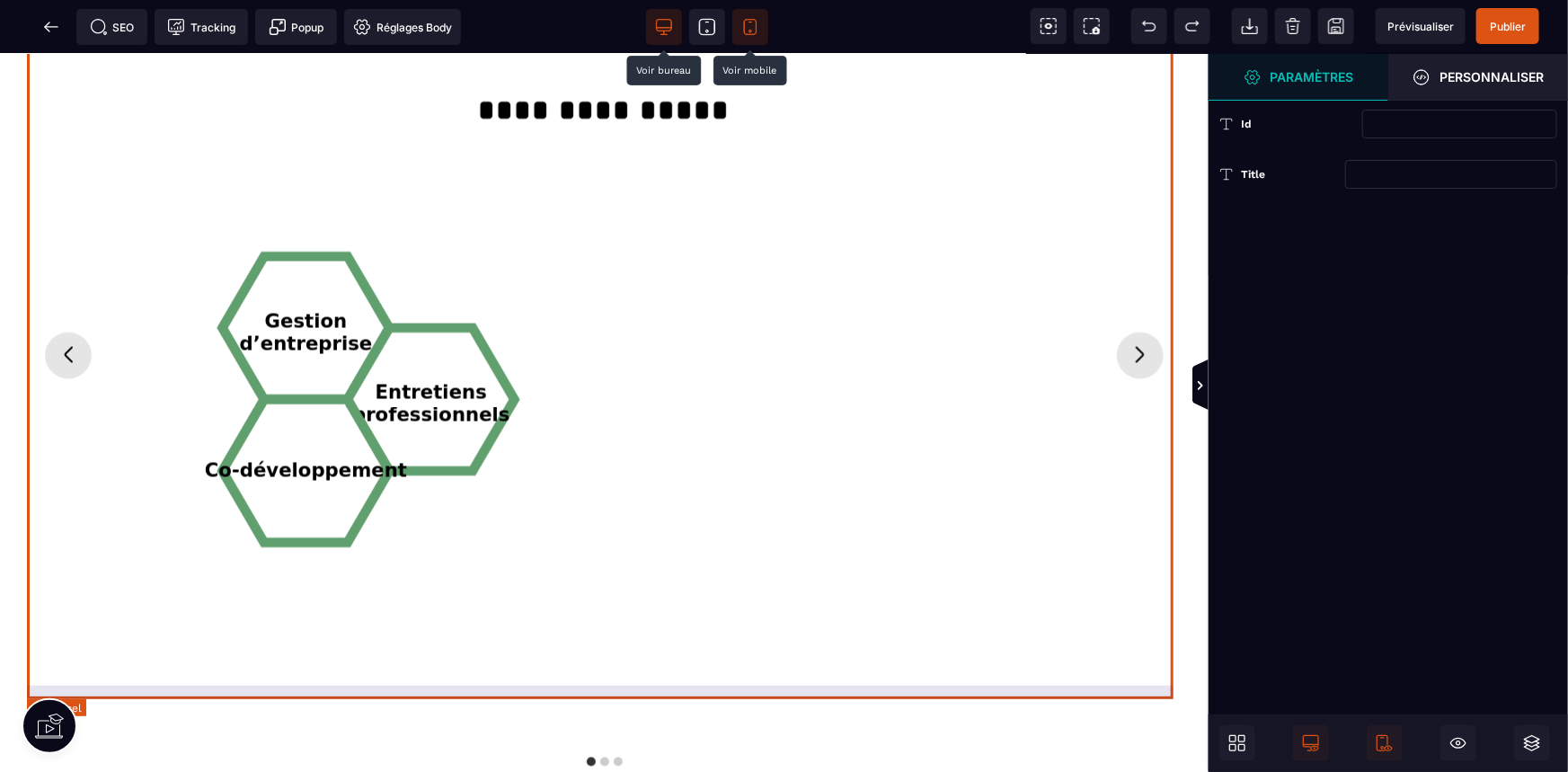
scroll to position [1429, 0]
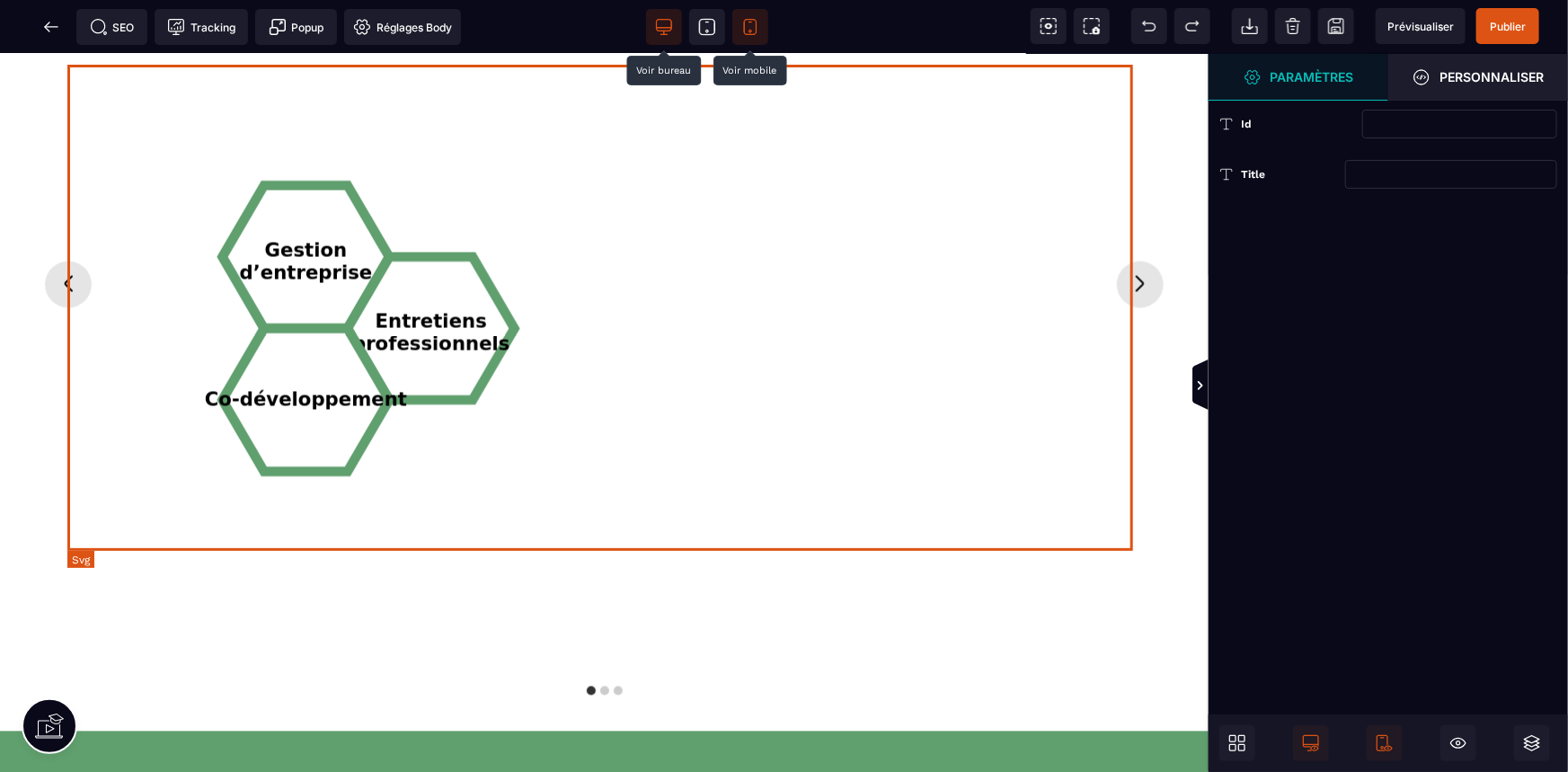
click at [897, 452] on icon "Gestion d’entreprise Entretiens professionnels Co-développement" at bounding box center [605, 310] width 1074 height 489
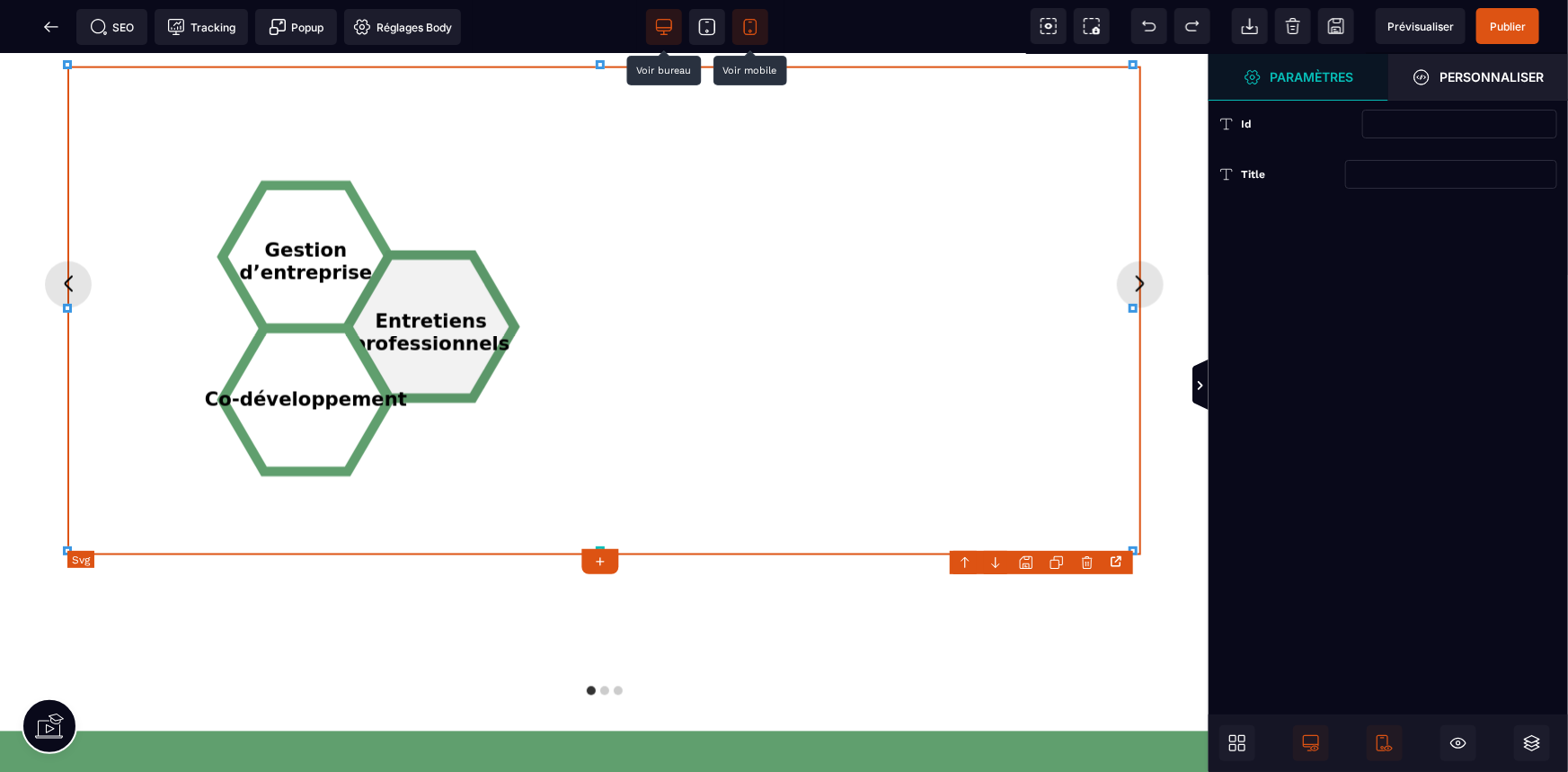
click at [410, 346] on tspan "professionnels" at bounding box center [431, 344] width 158 height 23
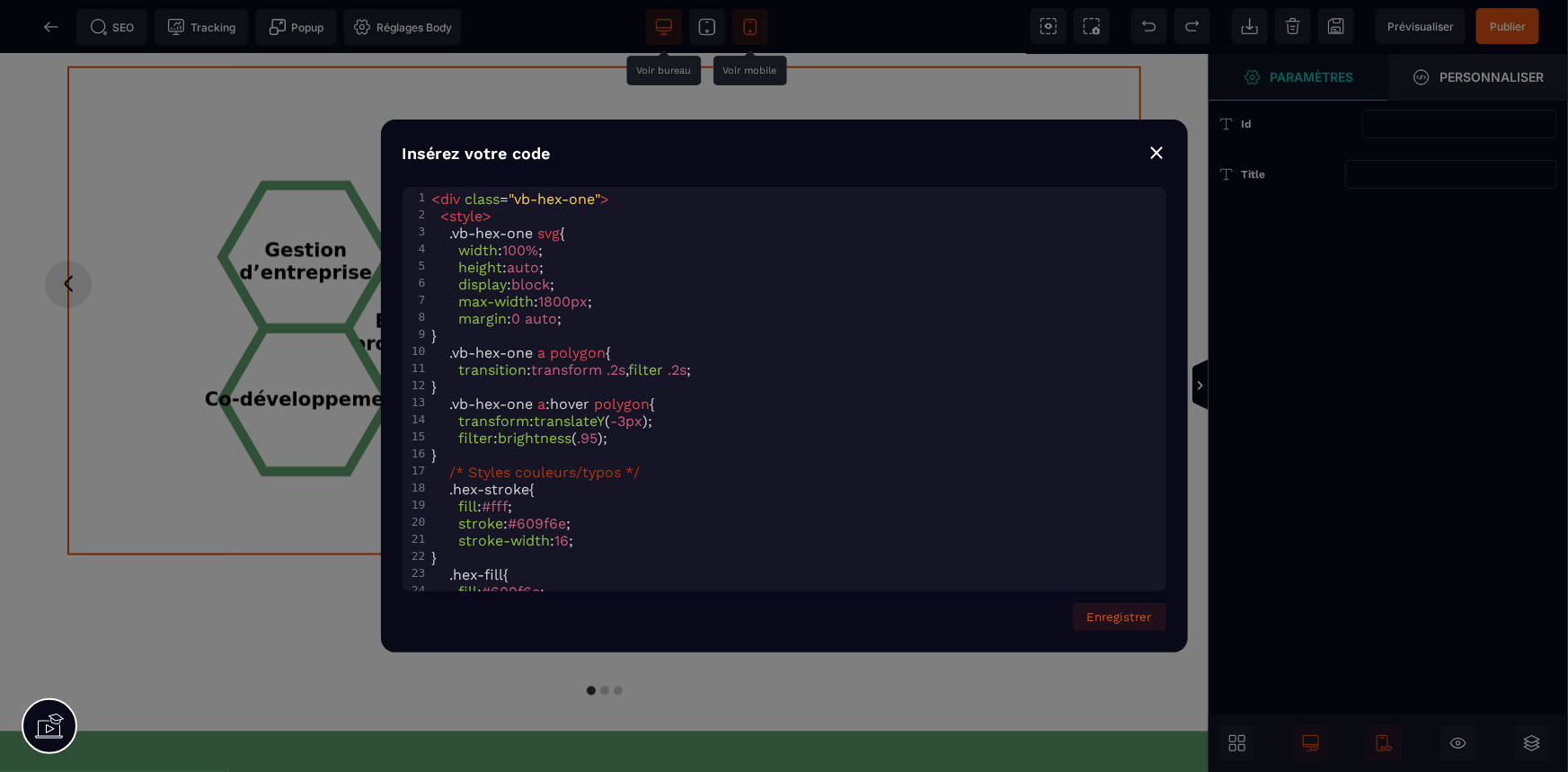
click at [1161, 154] on div "⨯" at bounding box center [1158, 152] width 18 height 25
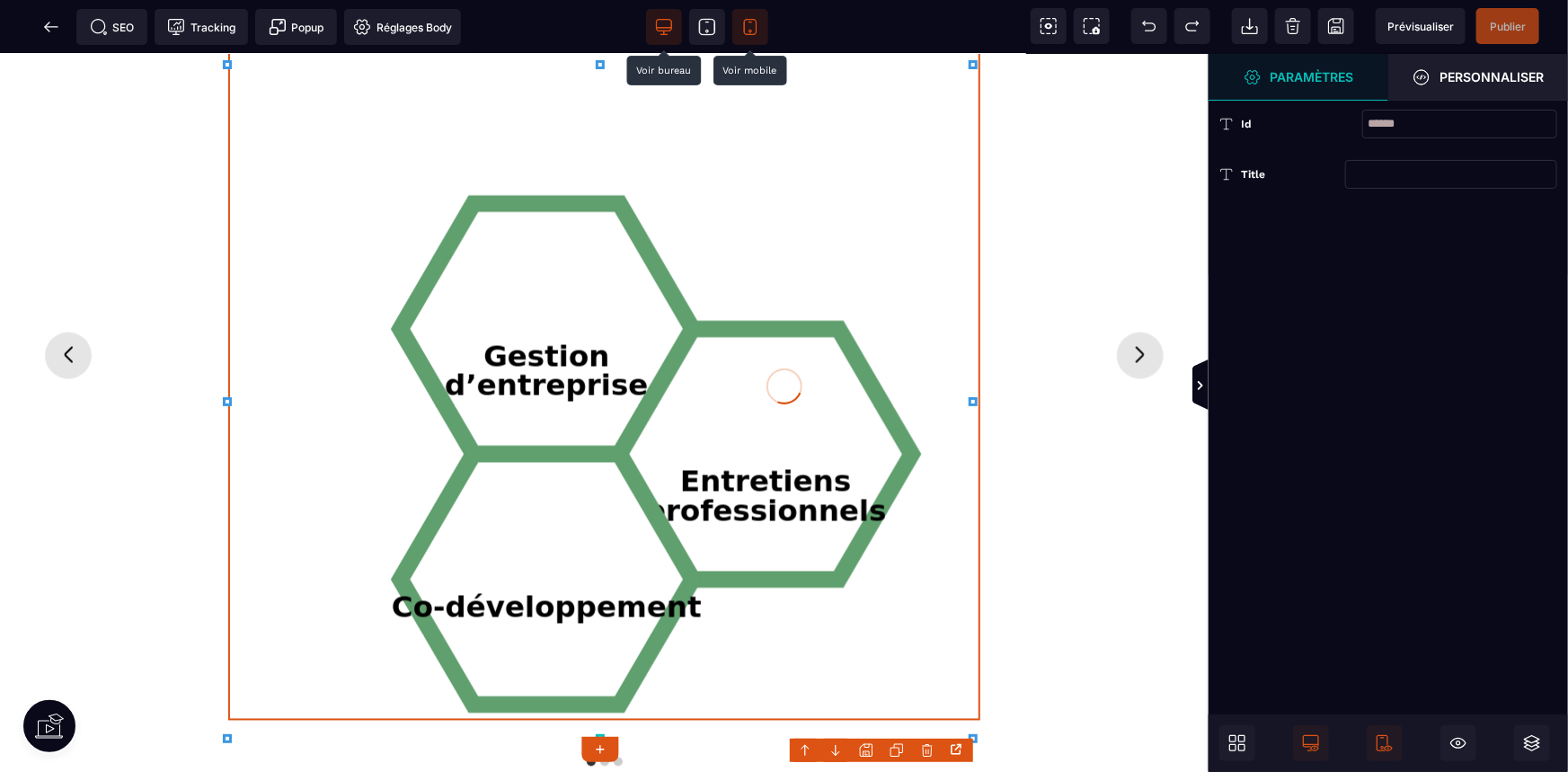
scroll to position [1335, 0]
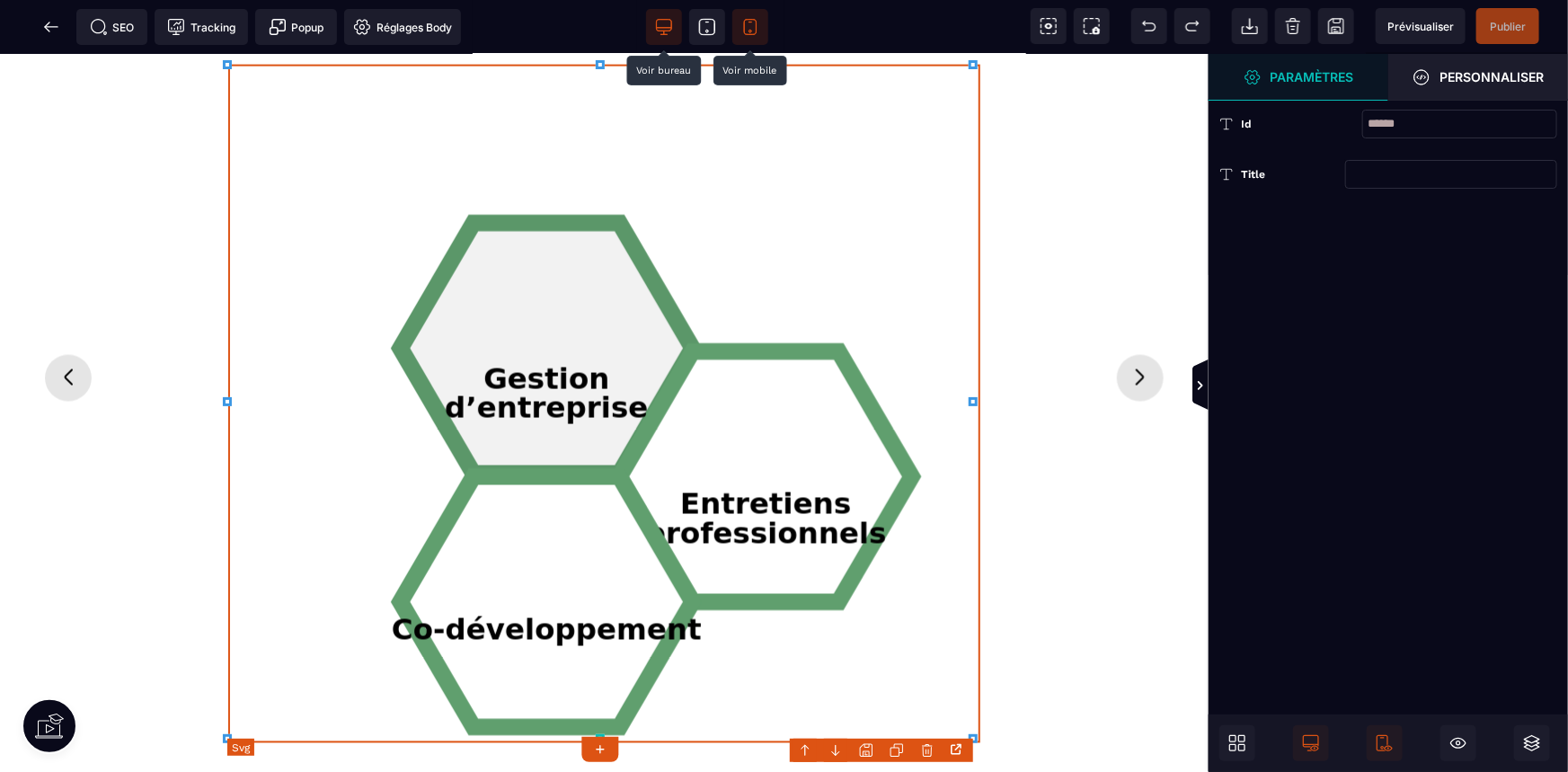
click at [633, 334] on polygon "Formations en hexagones" at bounding box center [546, 348] width 292 height 250
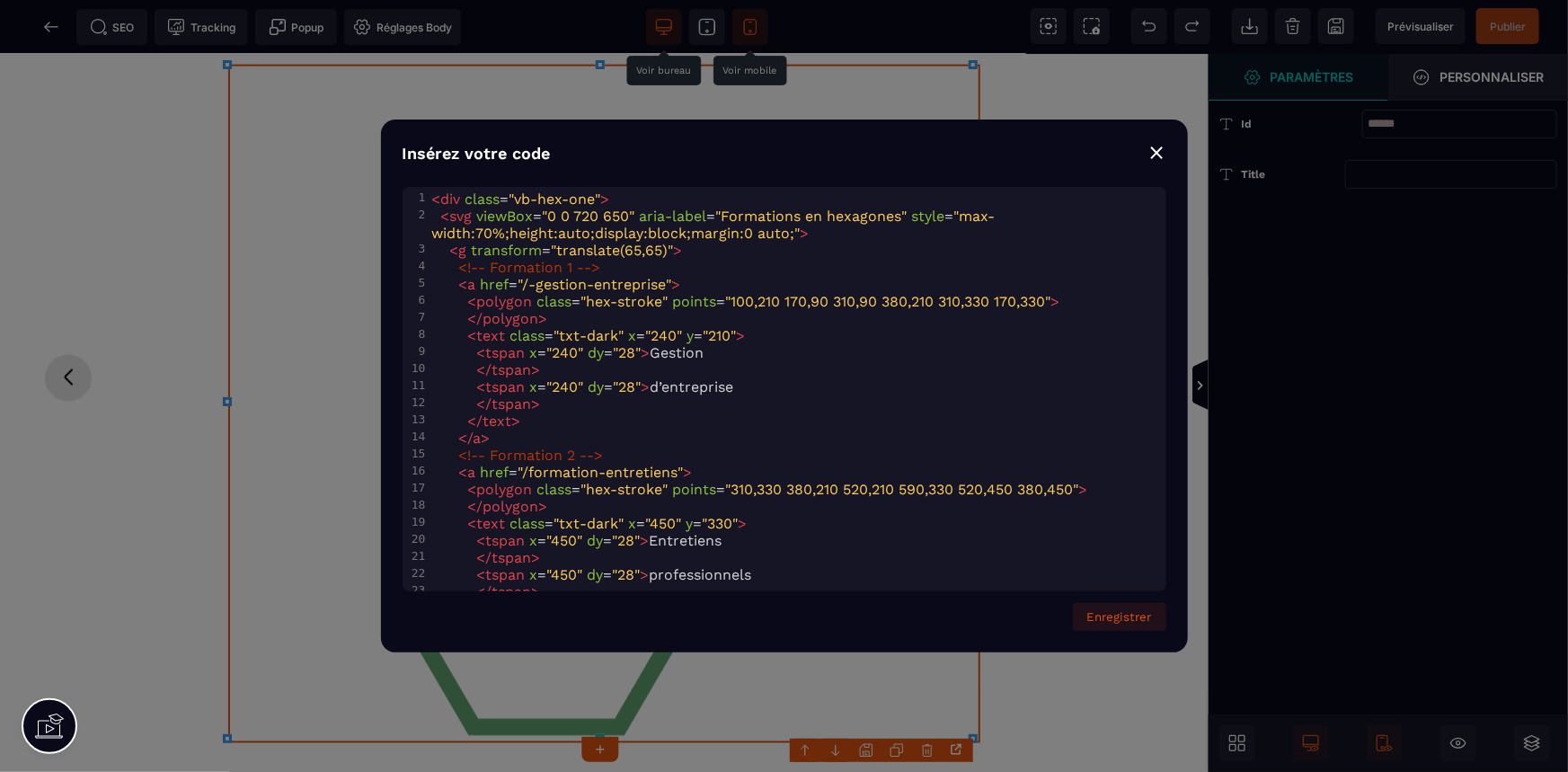
click at [441, 199] on span "div" at bounding box center [451, 199] width 20 height 17
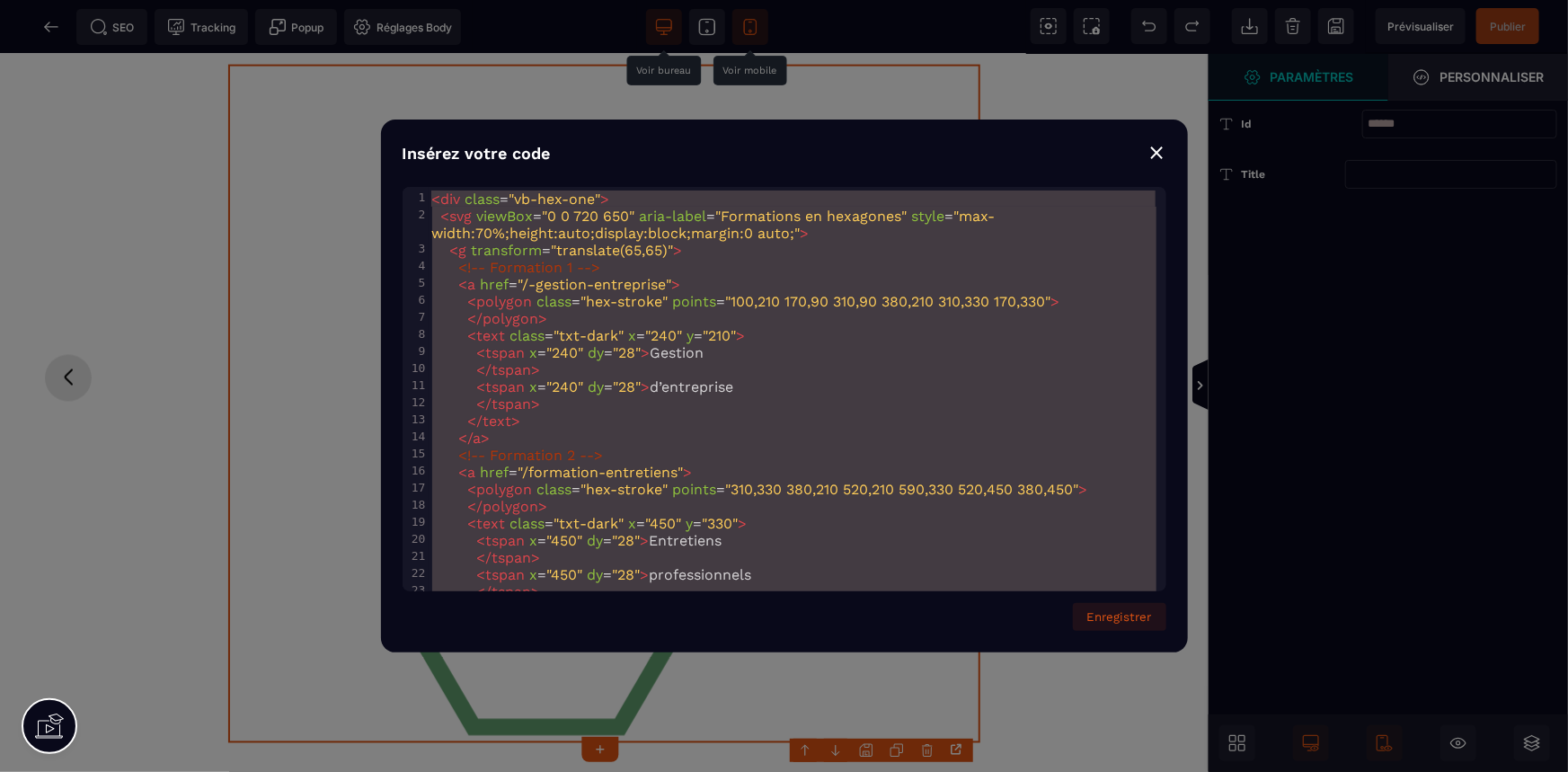
type textarea "**********"
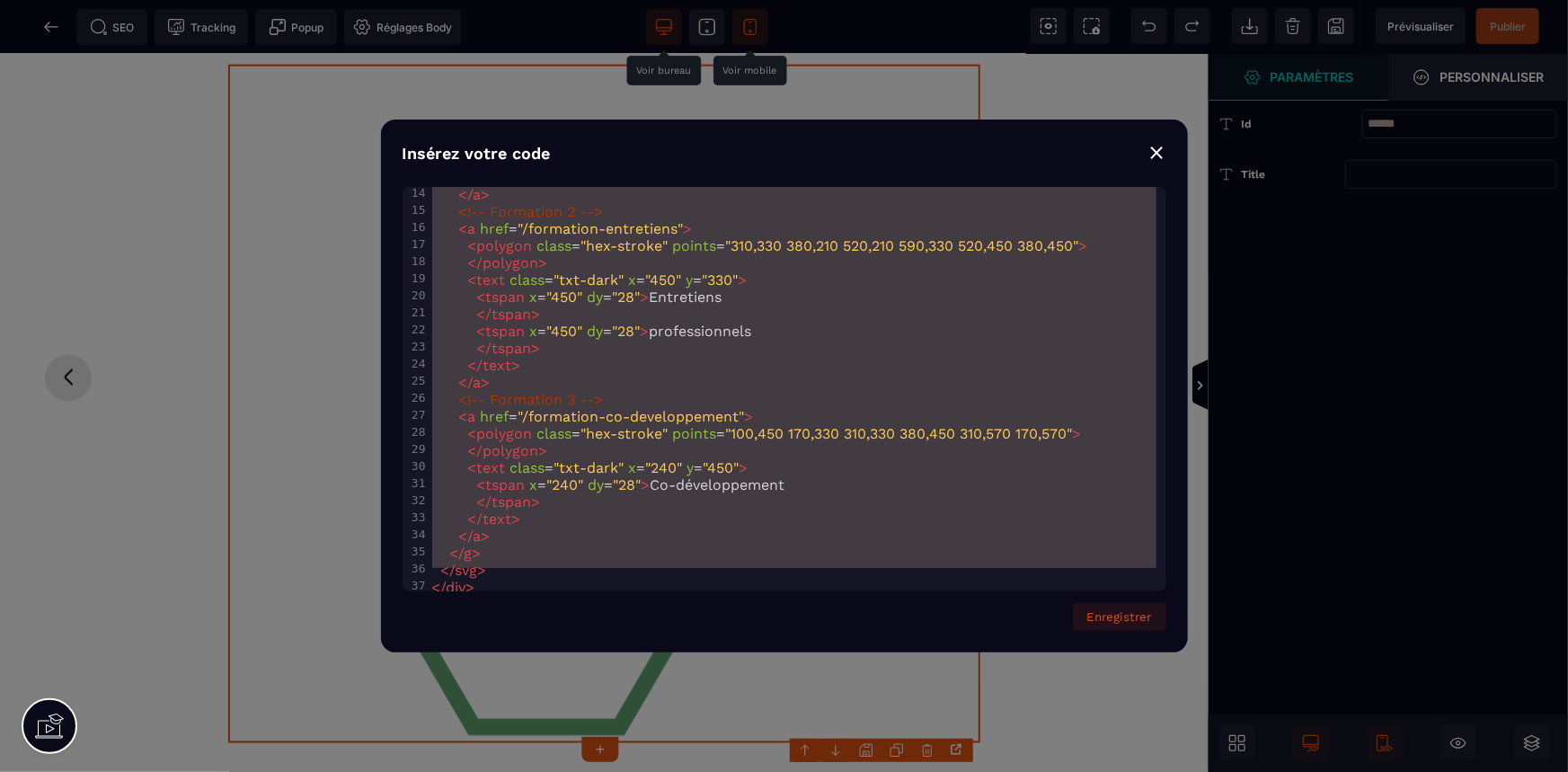
scroll to position [245, 0]
drag, startPoint x: 440, startPoint y: 199, endPoint x: 944, endPoint y: 732, distance: 733.6
click at [944, 732] on div "Insérez votre code ⨯ x 1 < div class = "vb-hex-one" > 2 < svg viewBox = "0 0 72…" at bounding box center [784, 386] width 1568 height 772
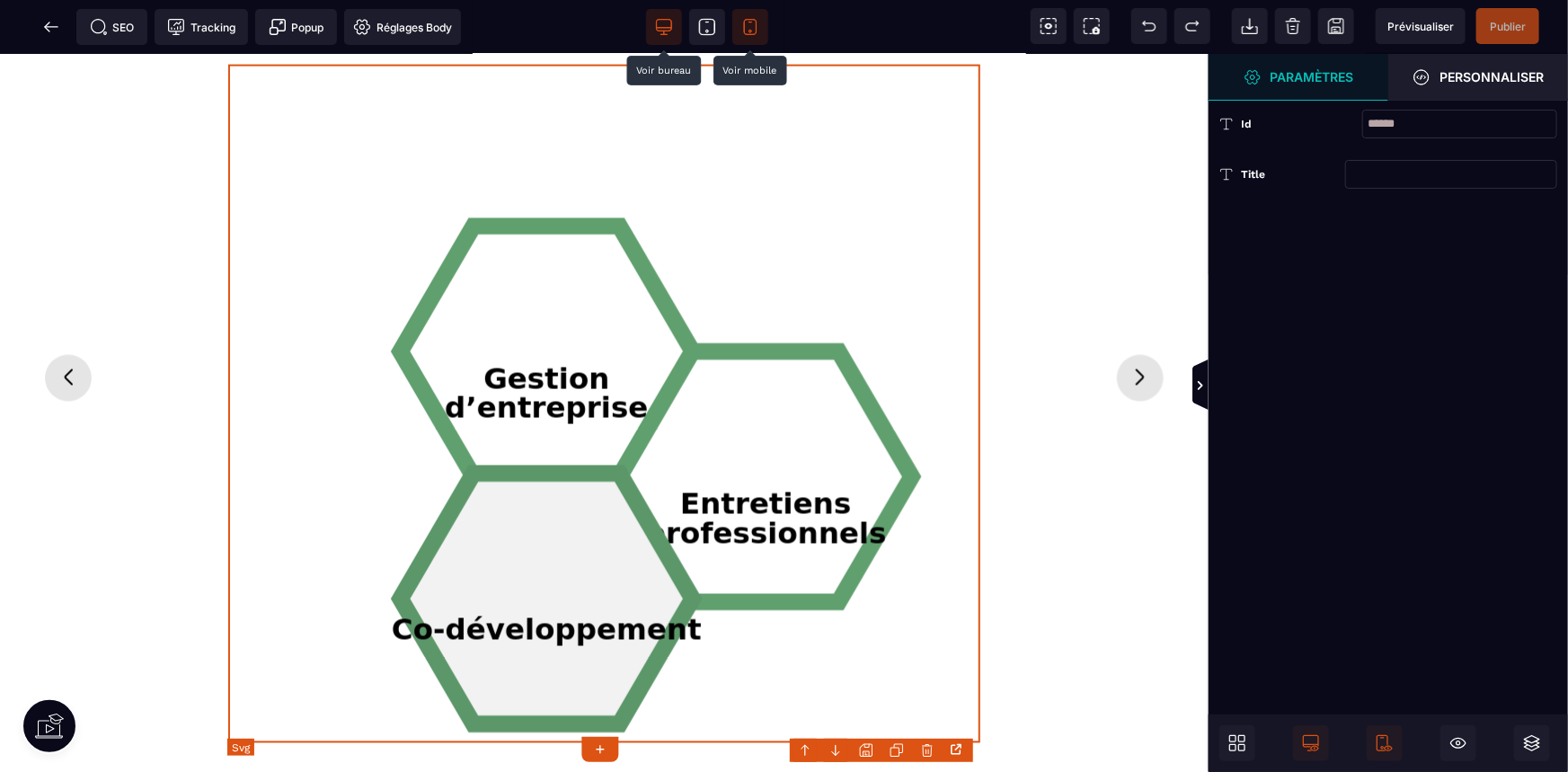
click at [606, 474] on polygon "Formations en hexagones" at bounding box center [546, 598] width 292 height 250
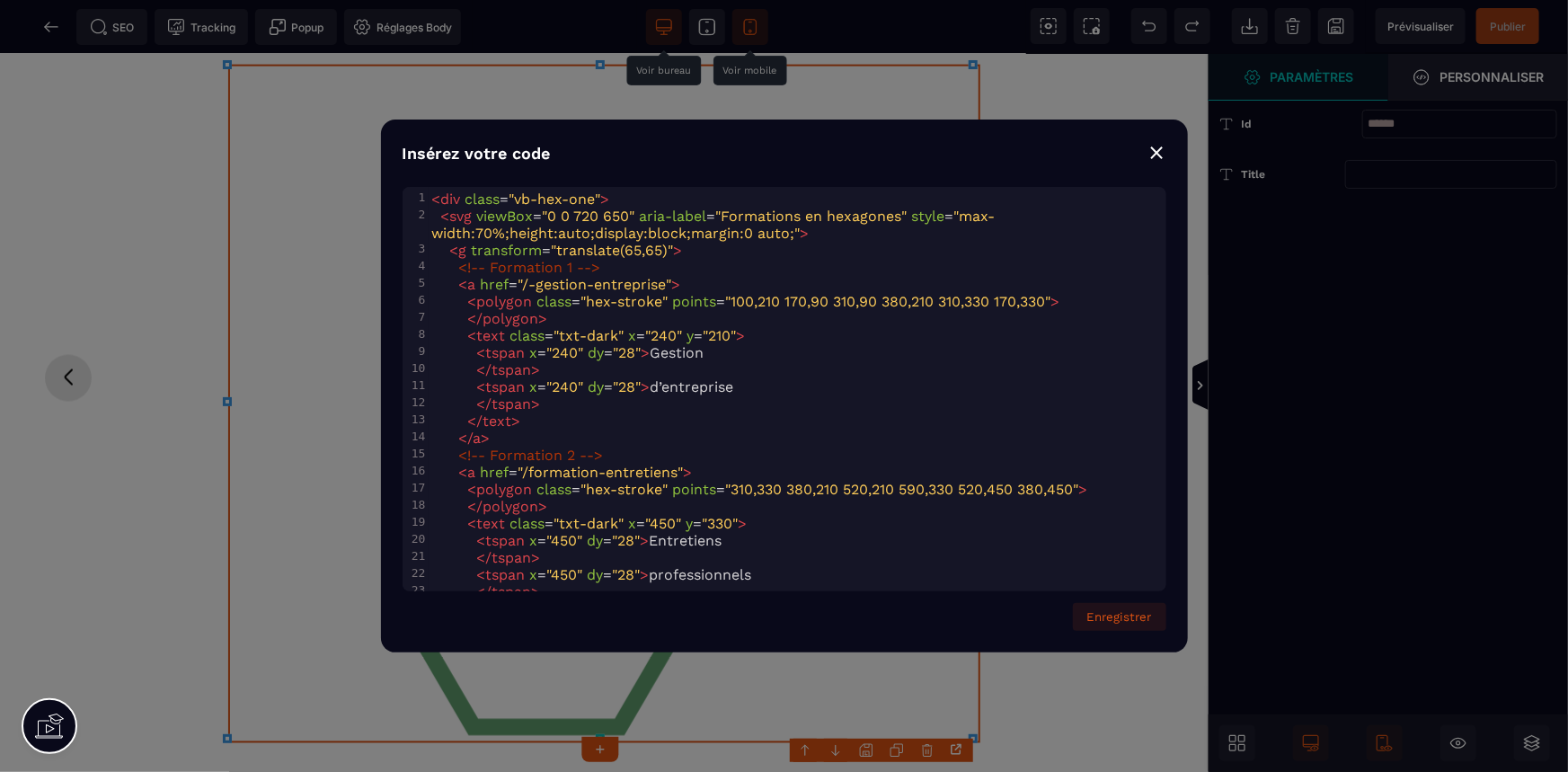
click at [441, 198] on span "div" at bounding box center [451, 199] width 20 height 17
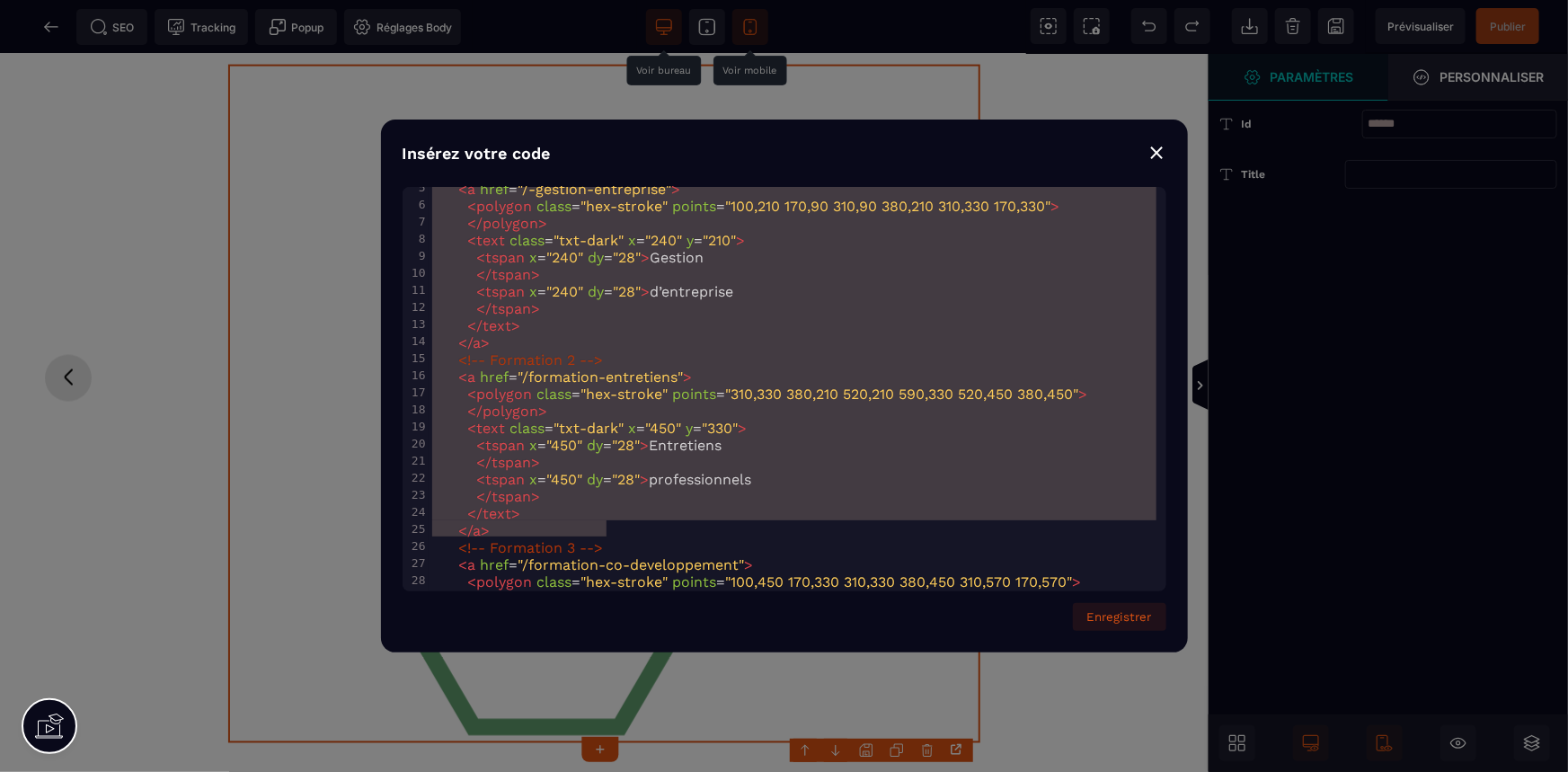
scroll to position [177, 0]
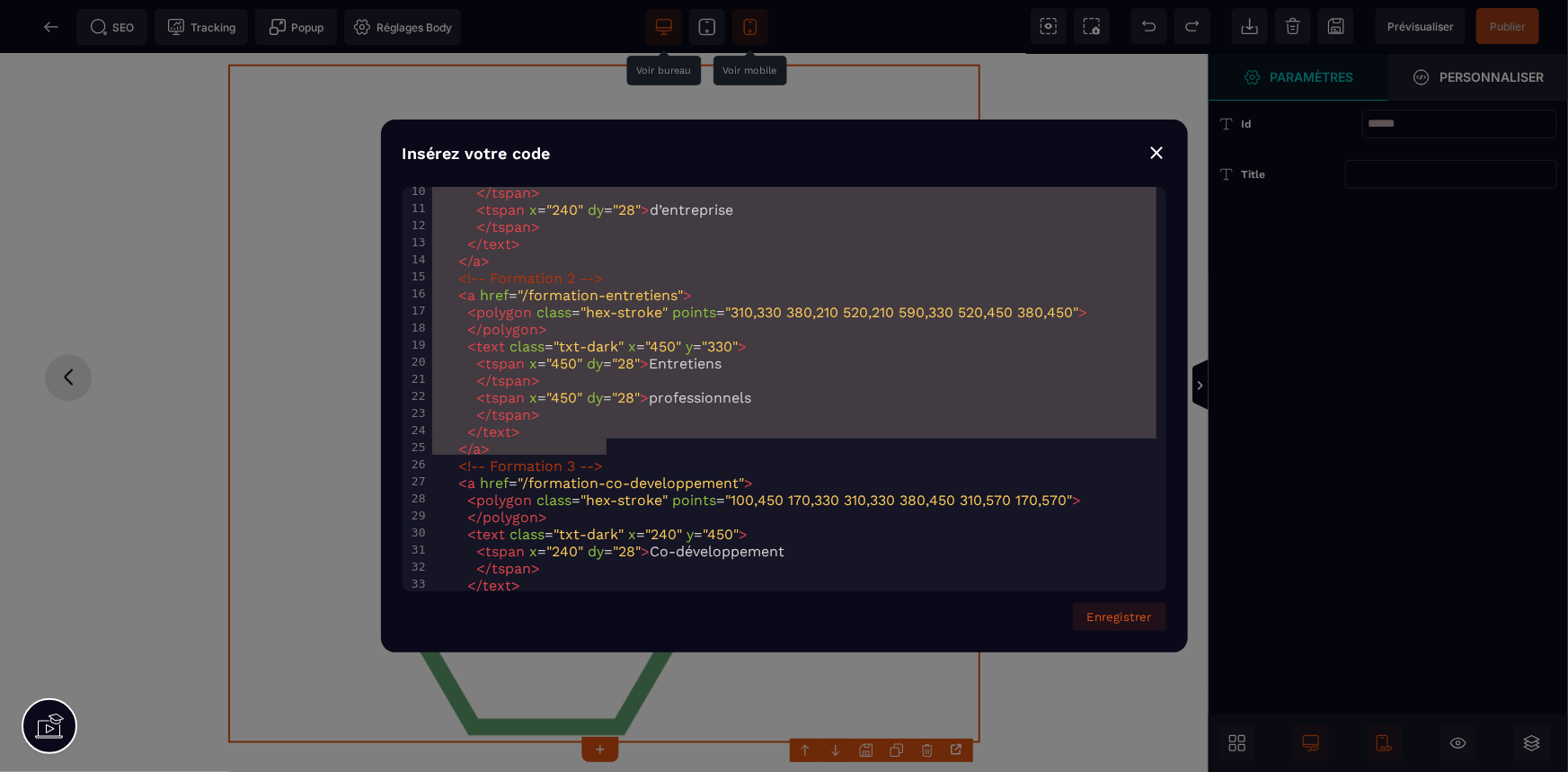
type textarea "**********"
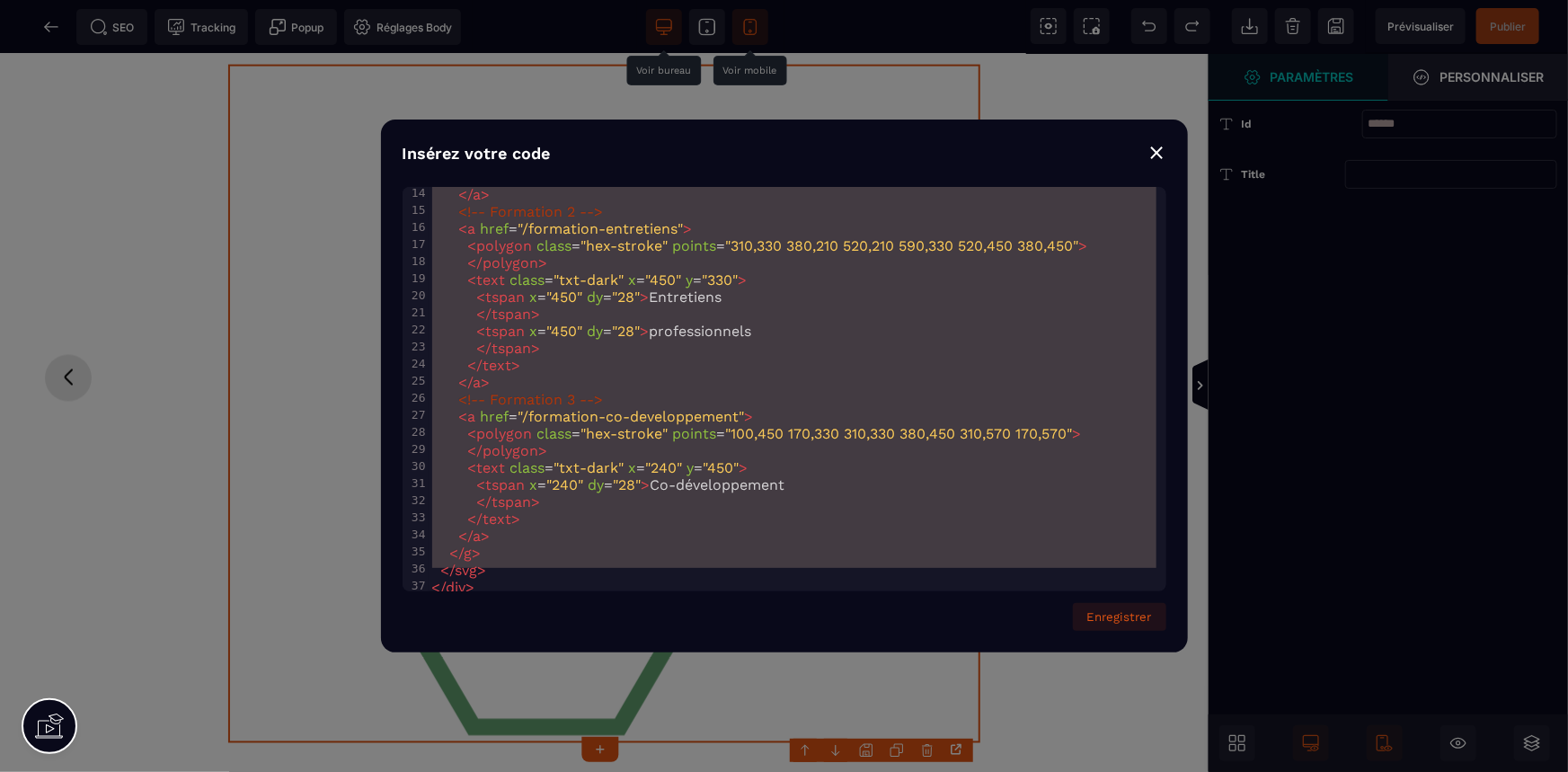
scroll to position [245, 0]
drag, startPoint x: 439, startPoint y: 198, endPoint x: 699, endPoint y: 602, distance: 480.4
click at [699, 602] on div "x 1 < div class = "vb-hex-one" > 2 < svg viewBox = "0 0 720 650" aria-label = "…" at bounding box center [784, 409] width 764 height 444
click at [563, 526] on pre "</ a >" at bounding box center [797, 534] width 737 height 17
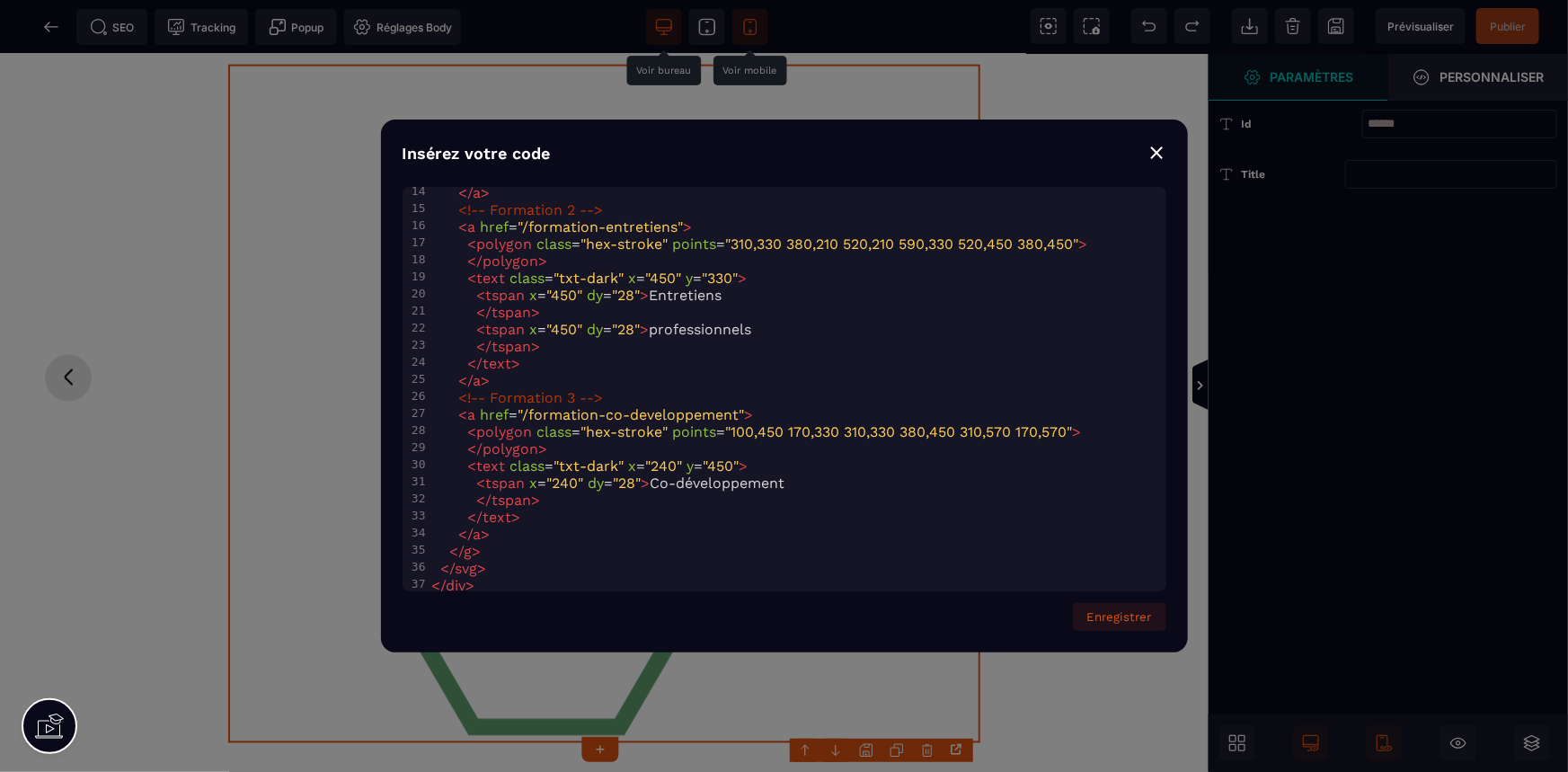
click at [523, 594] on pre "​" at bounding box center [797, 602] width 737 height 17
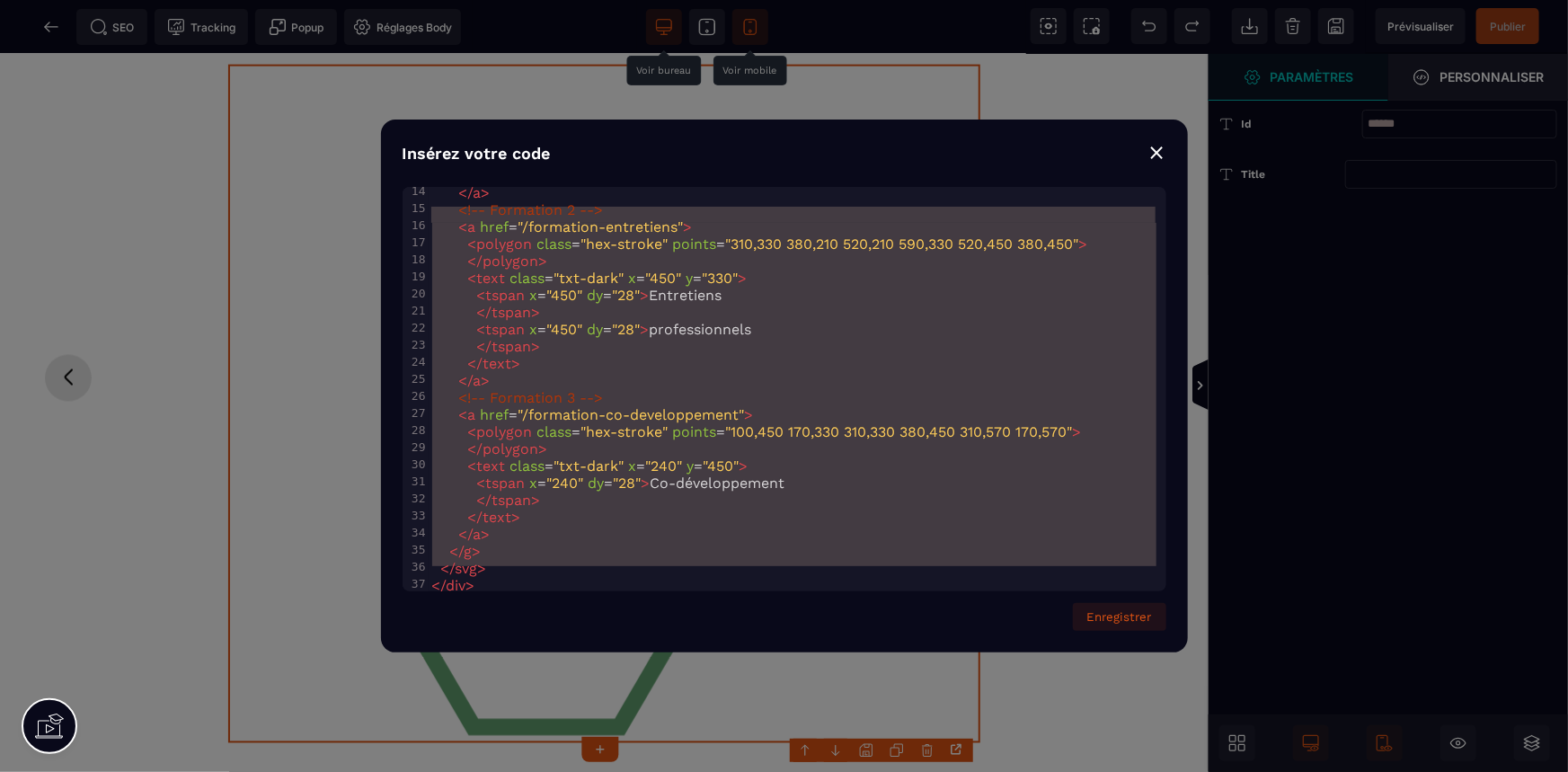
scroll to position [69, 0]
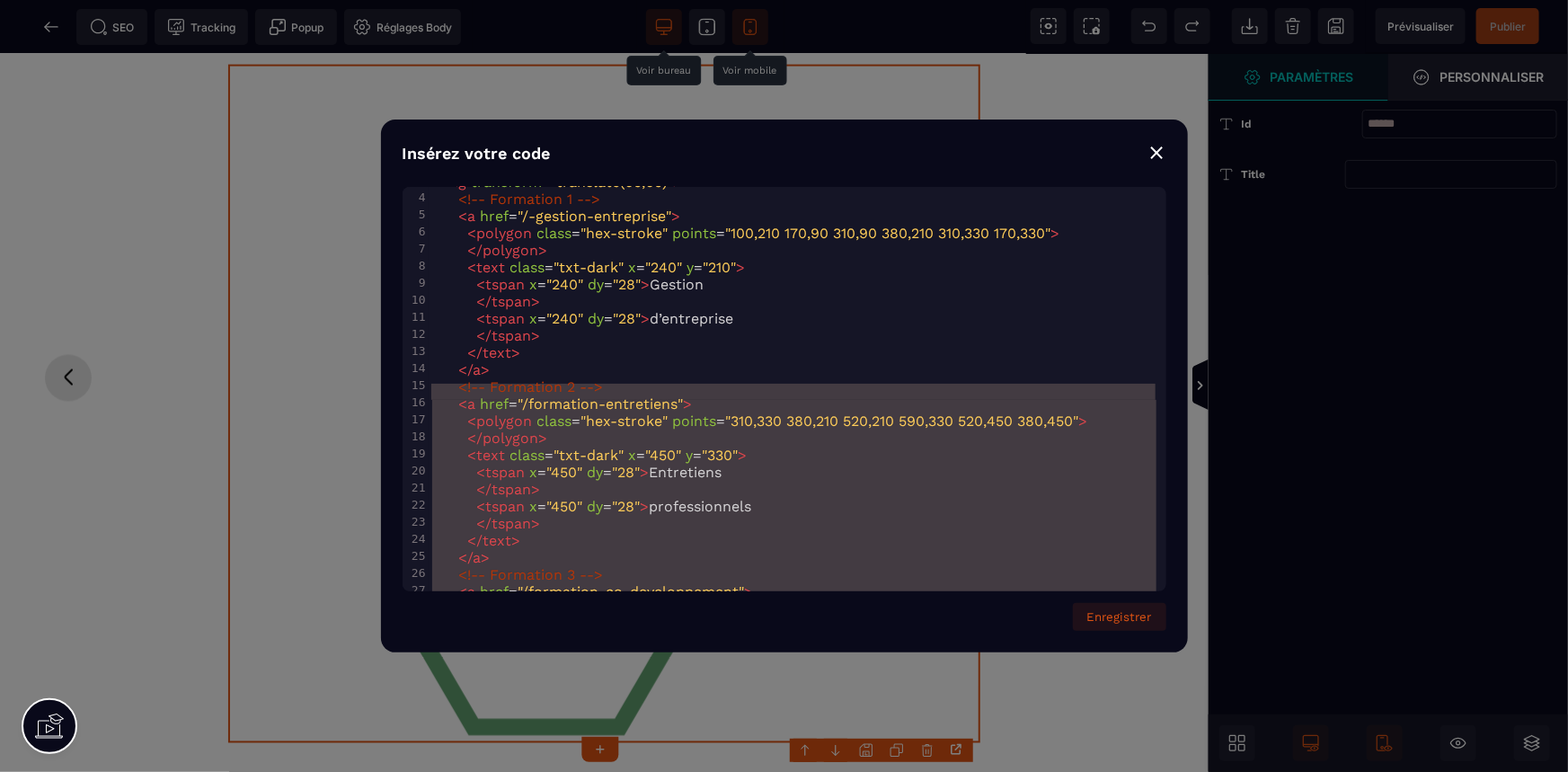
type textarea "**********"
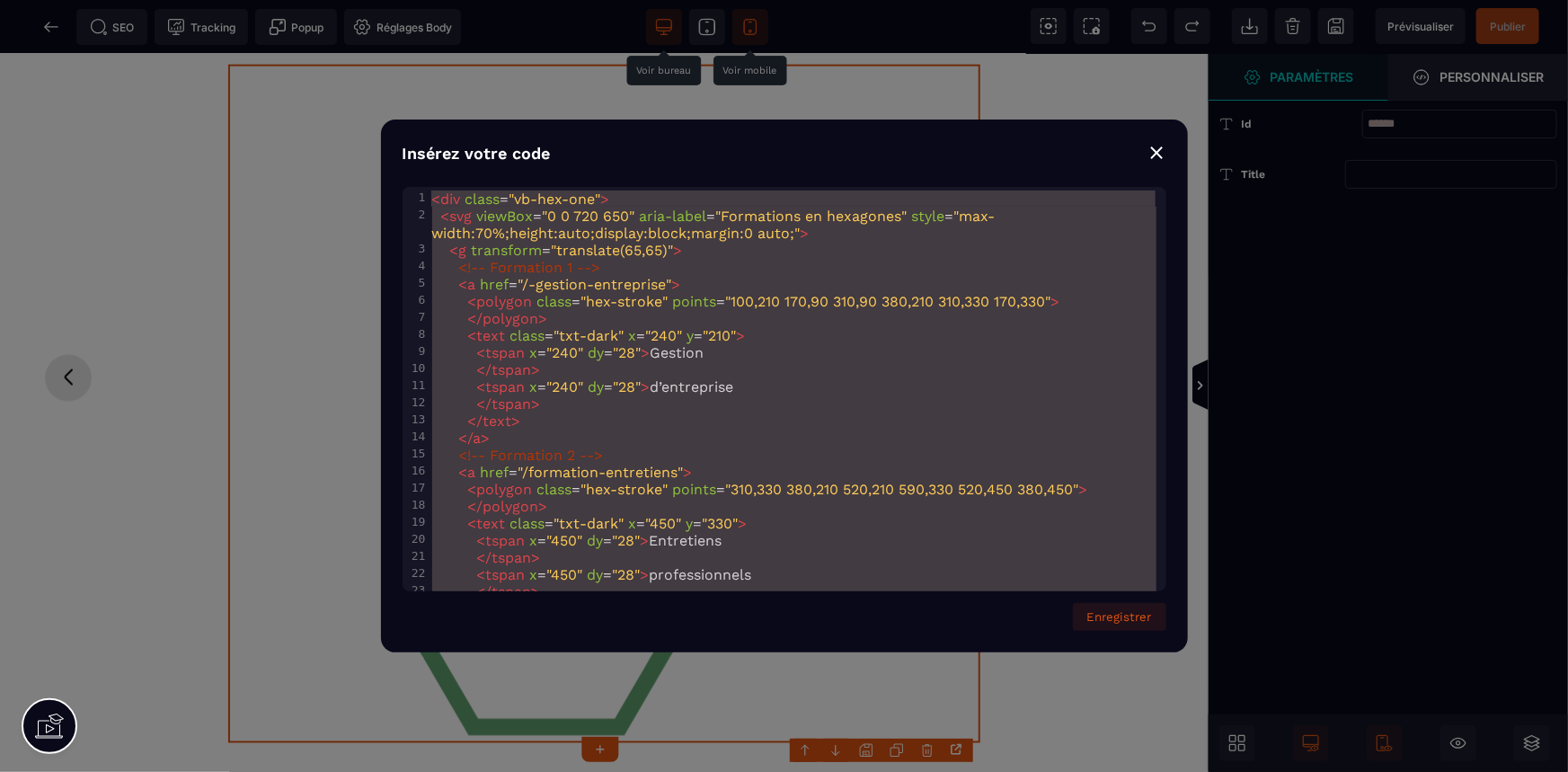
drag, startPoint x: 523, startPoint y: 568, endPoint x: 425, endPoint y: 133, distance: 445.9
click at [425, 133] on div "Insérez votre code ⨯ x 1 < div class = "vb-hex-one" > 2 < svg viewBox = "0 0 72…" at bounding box center [784, 386] width 807 height 533
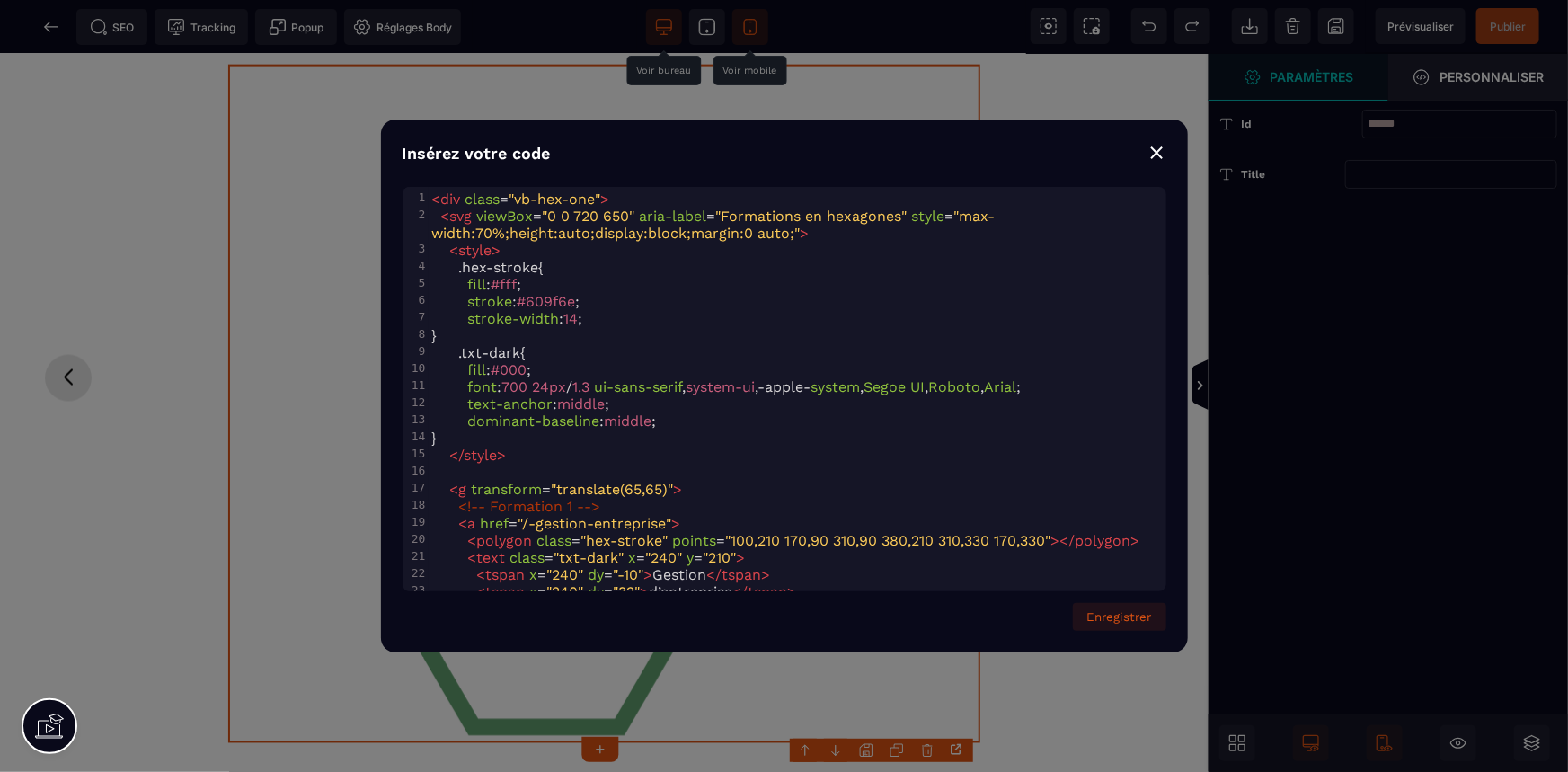
scroll to position [409, 0]
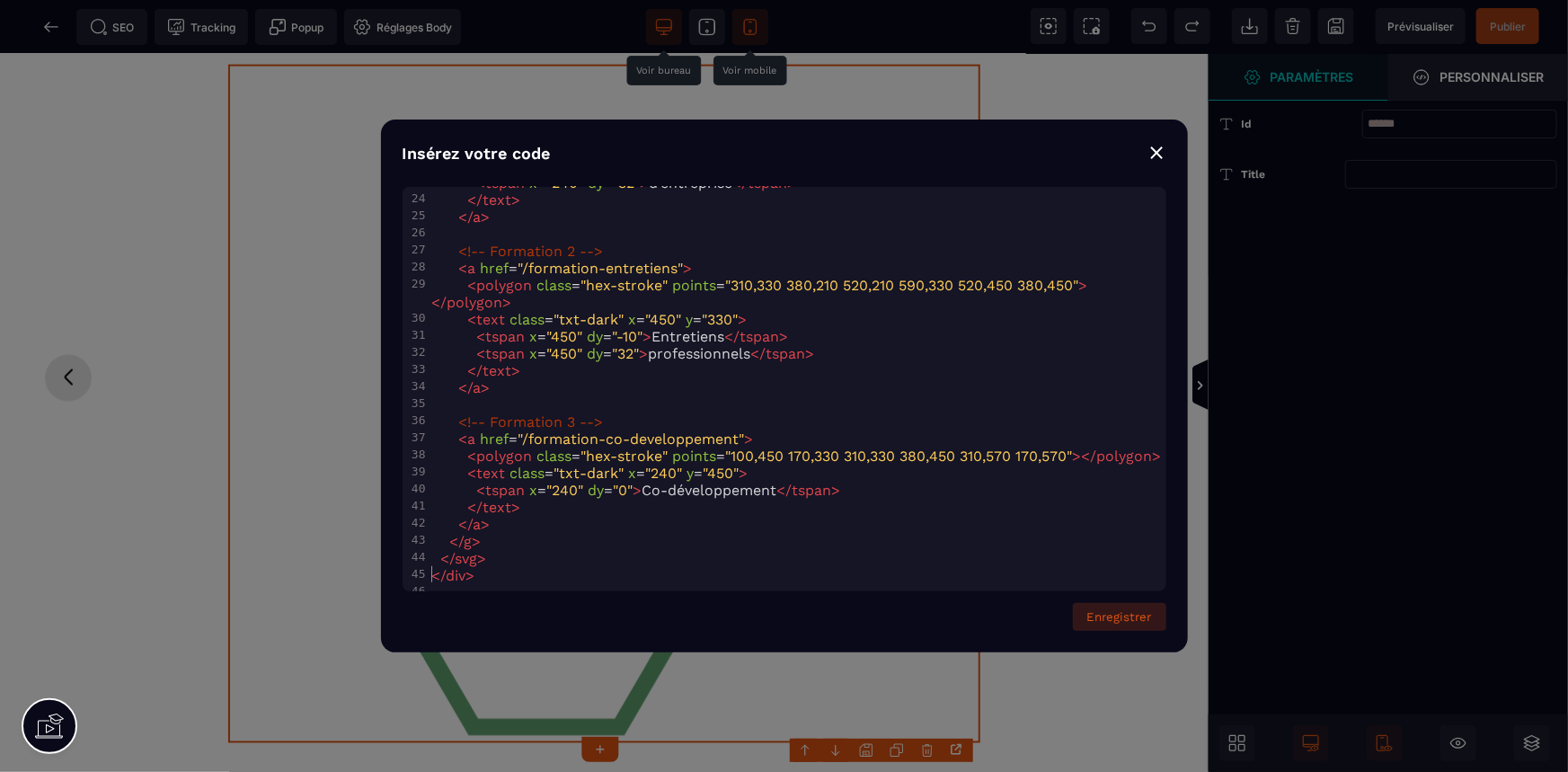
click at [1125, 609] on button "Enregistrer" at bounding box center [1119, 617] width 93 height 28
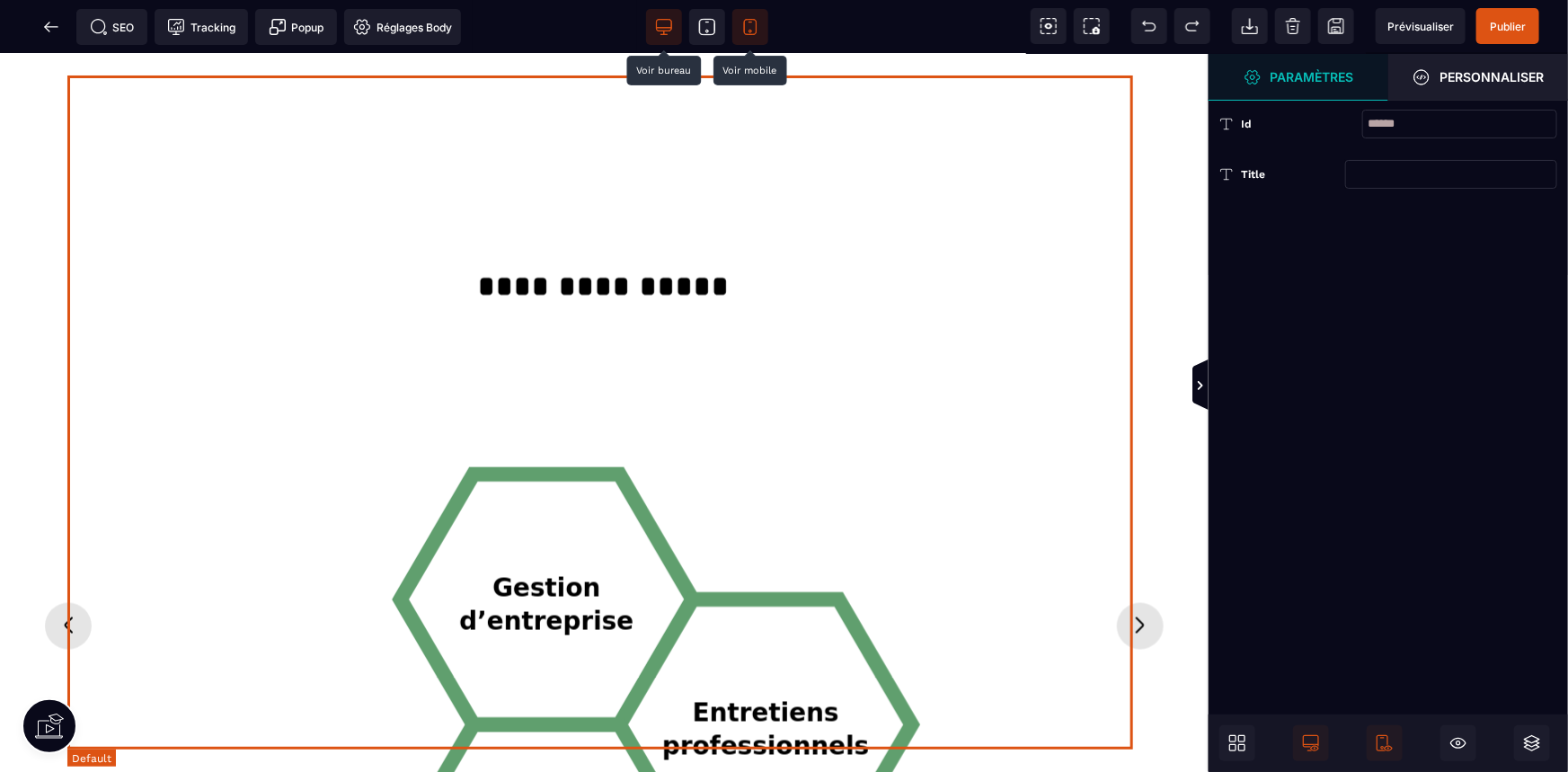
scroll to position [1335, 0]
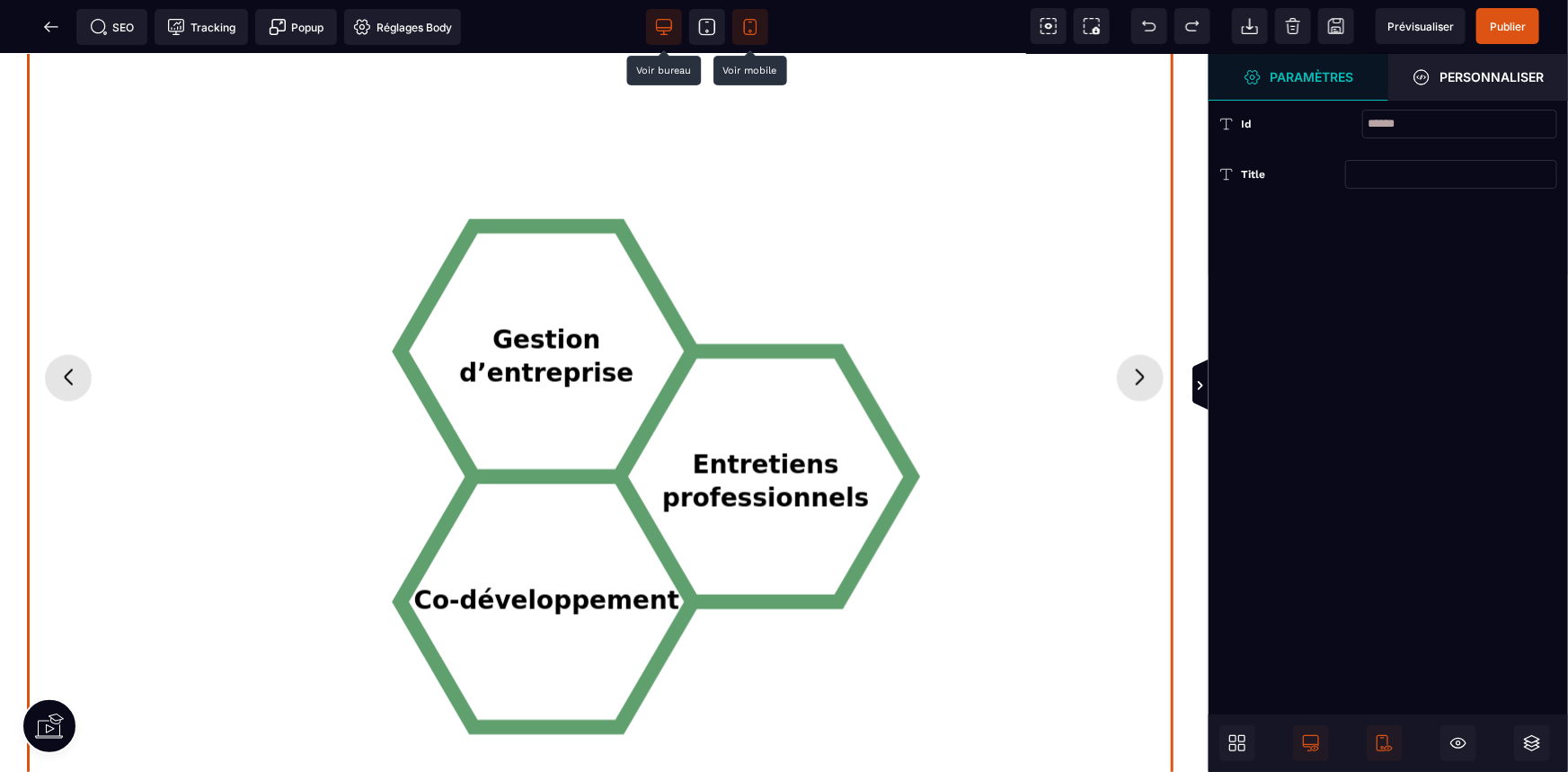
click at [1128, 377] on icon "Diapositive suivante" at bounding box center [1141, 377] width 29 height 29
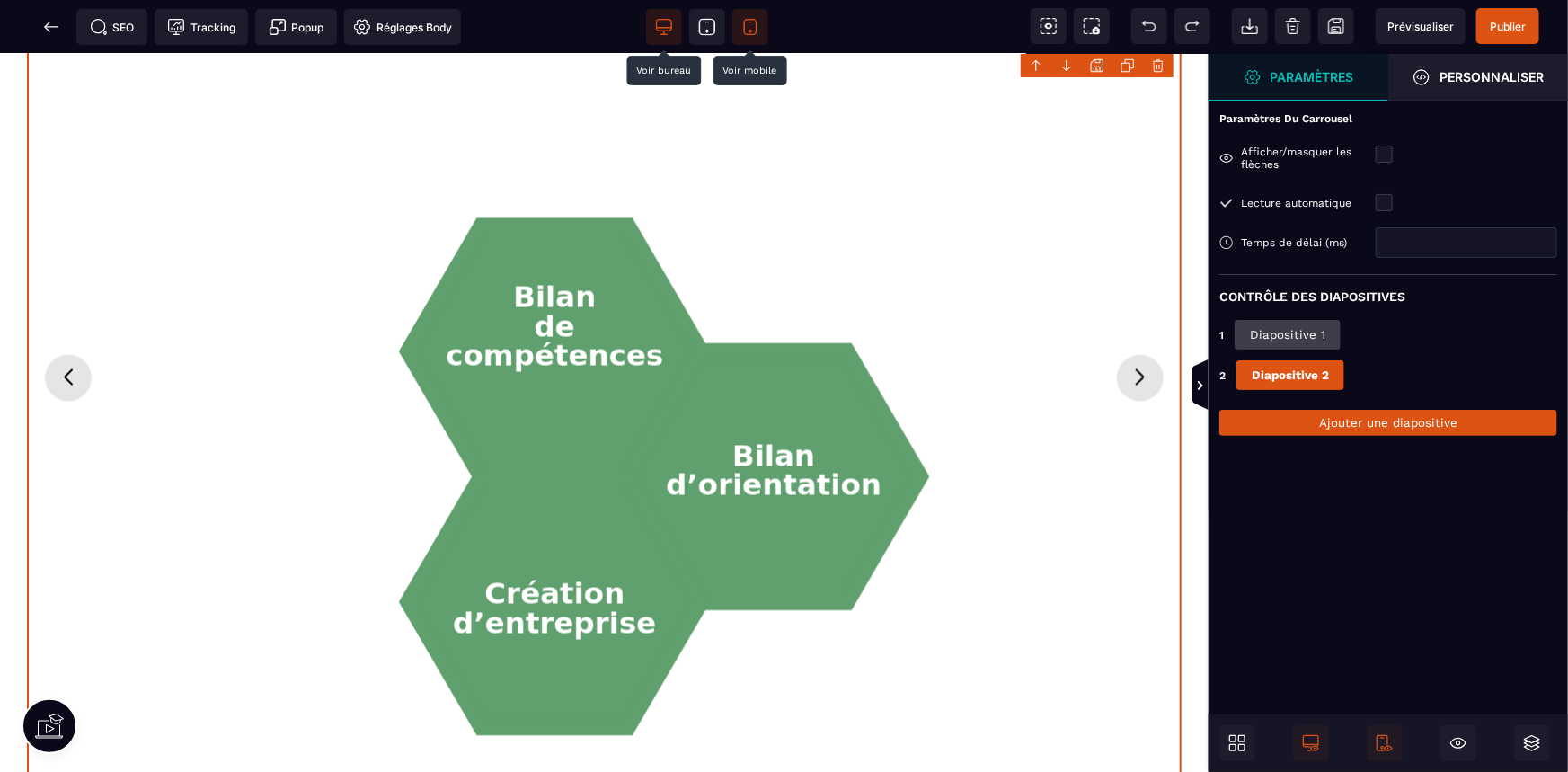
click at [45, 377] on button "Diapositive précédente" at bounding box center [69, 378] width 47 height 47
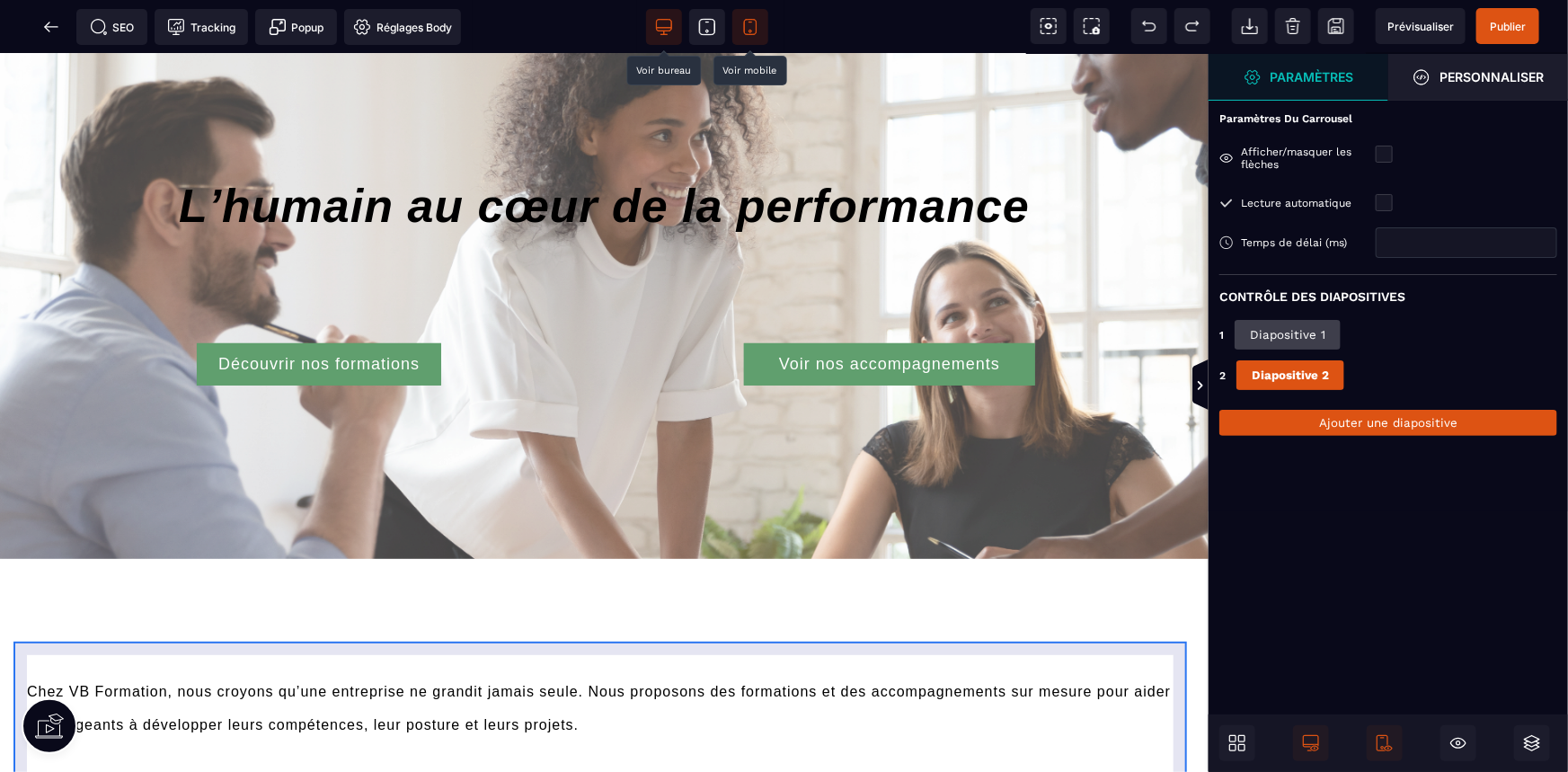
scroll to position [0, 0]
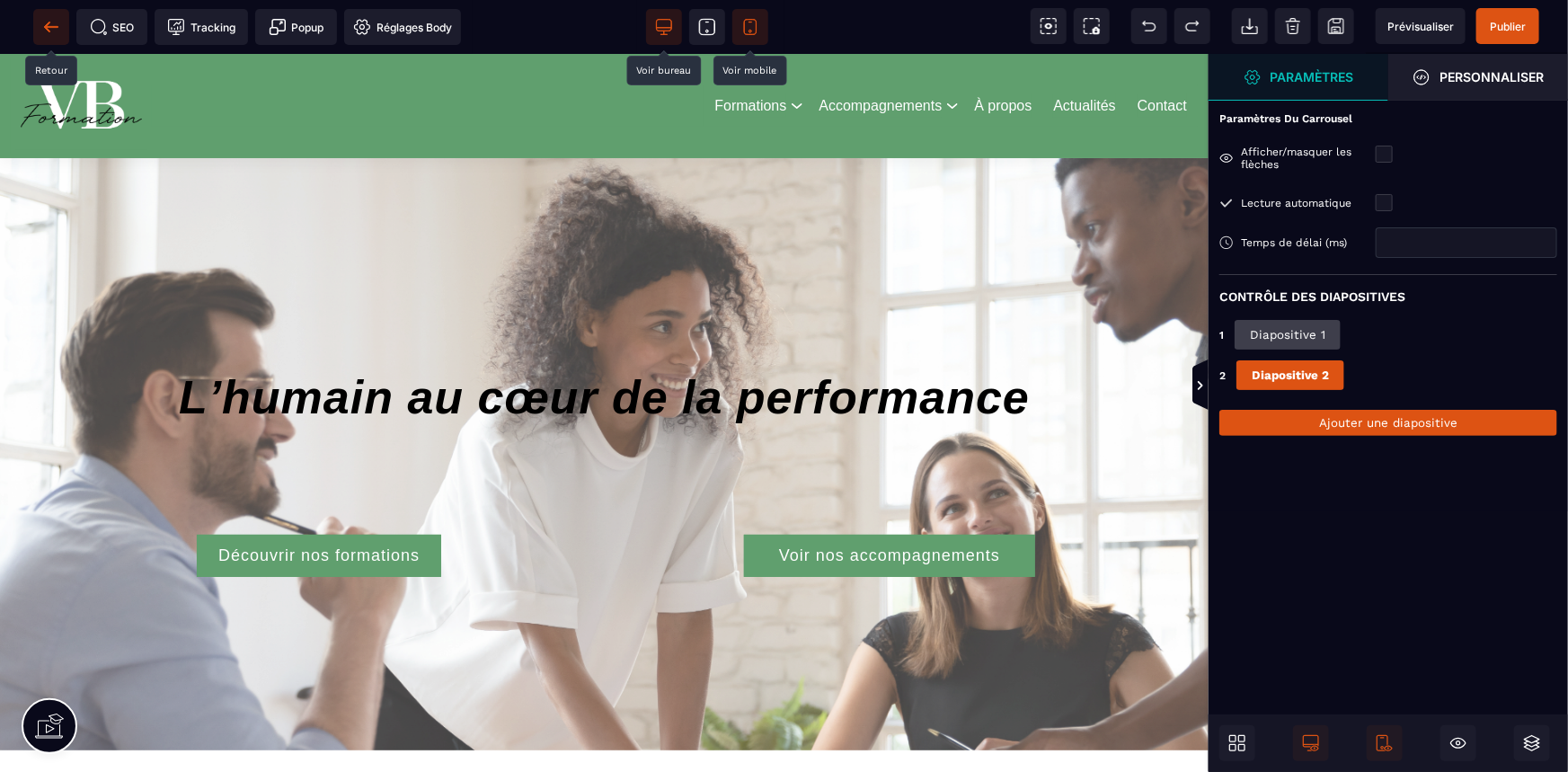
click at [55, 26] on icon at bounding box center [51, 26] width 14 height 1
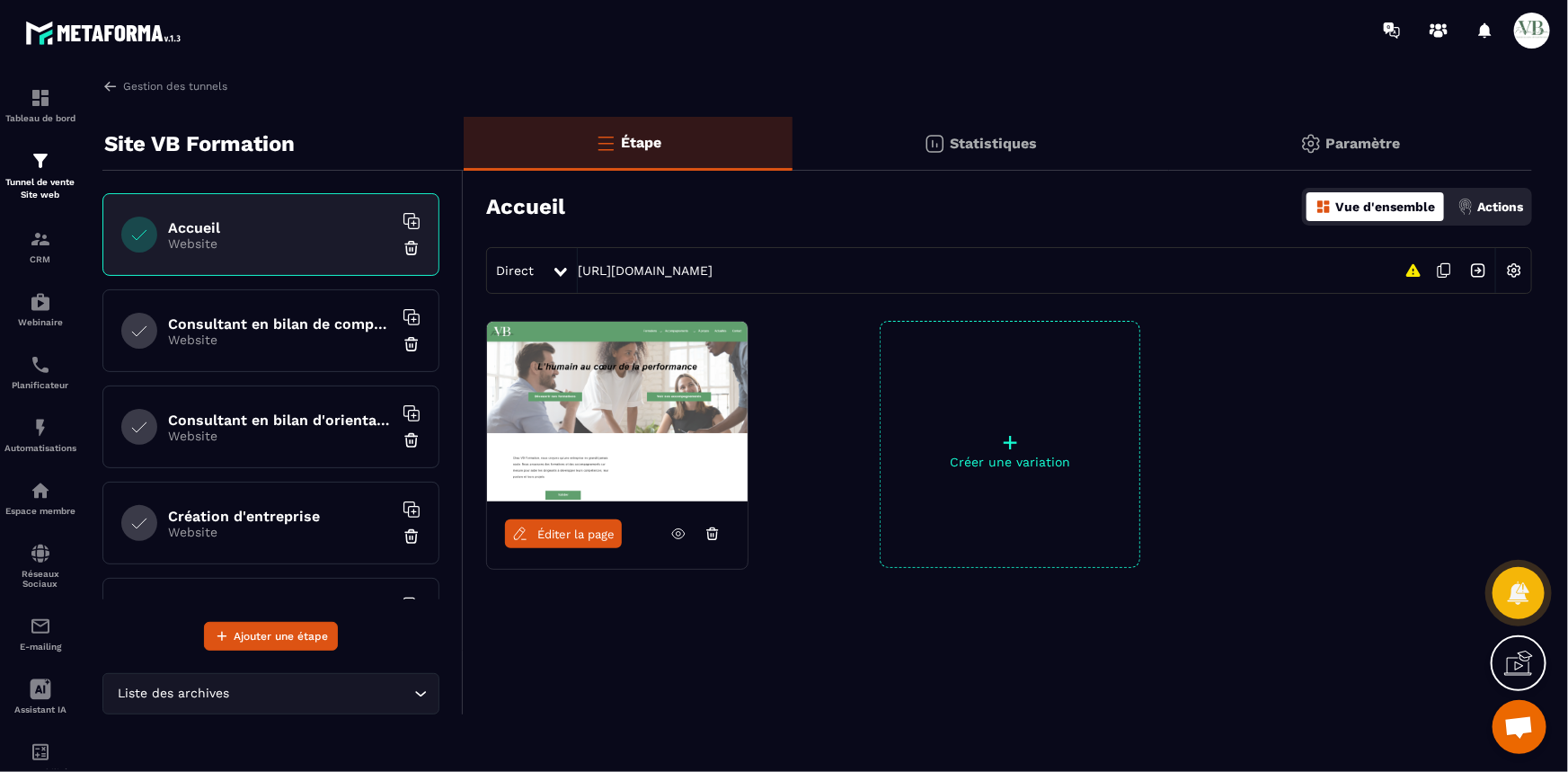
click at [540, 531] on span "Éditer la page" at bounding box center [577, 534] width 78 height 14
click at [249, 334] on p "Website" at bounding box center [280, 340] width 225 height 14
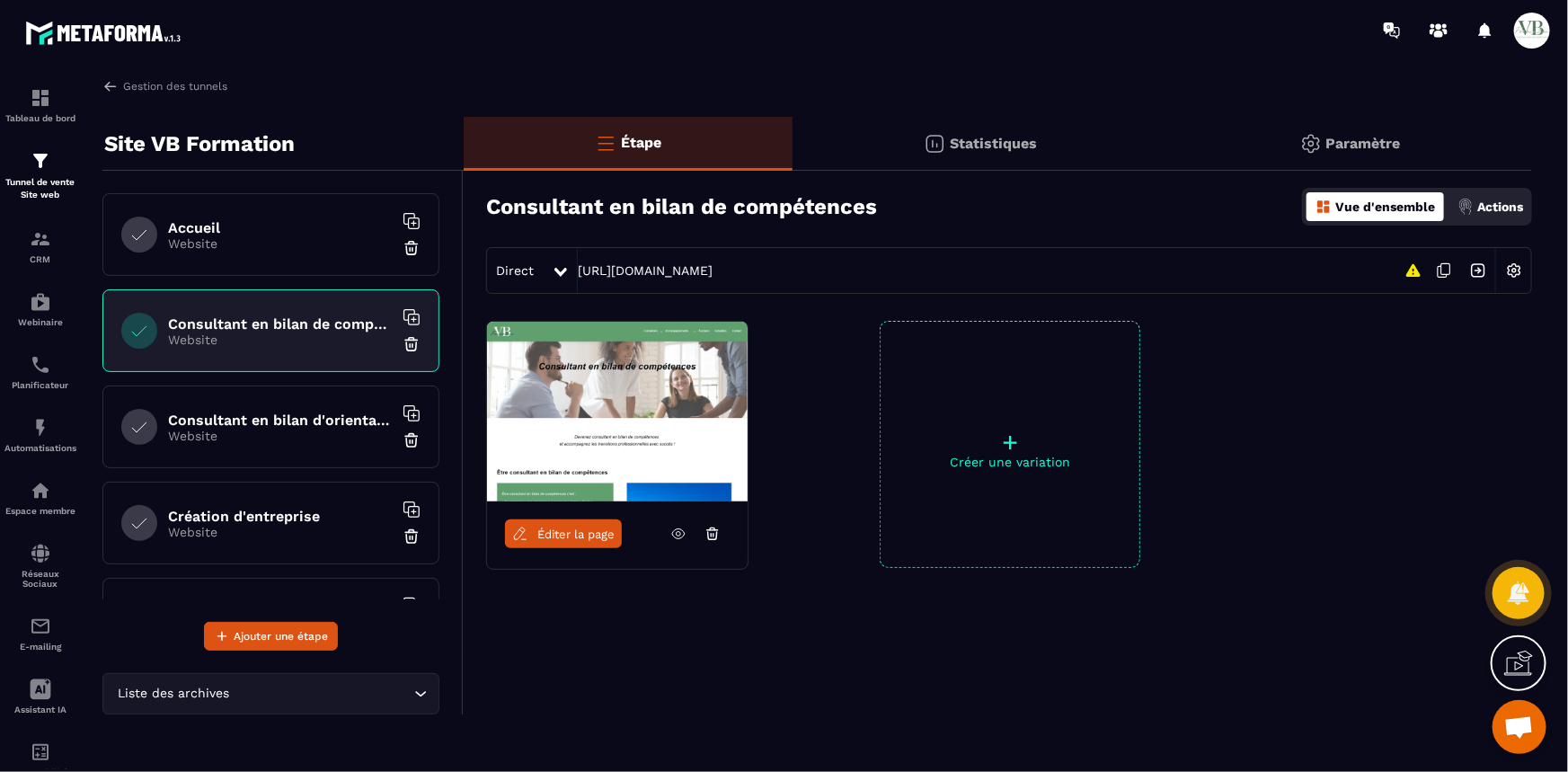
click at [551, 526] on link "Éditer la page" at bounding box center [563, 534] width 117 height 29
click at [271, 422] on h6 "Consultant en bilan d'orientation" at bounding box center [280, 419] width 225 height 17
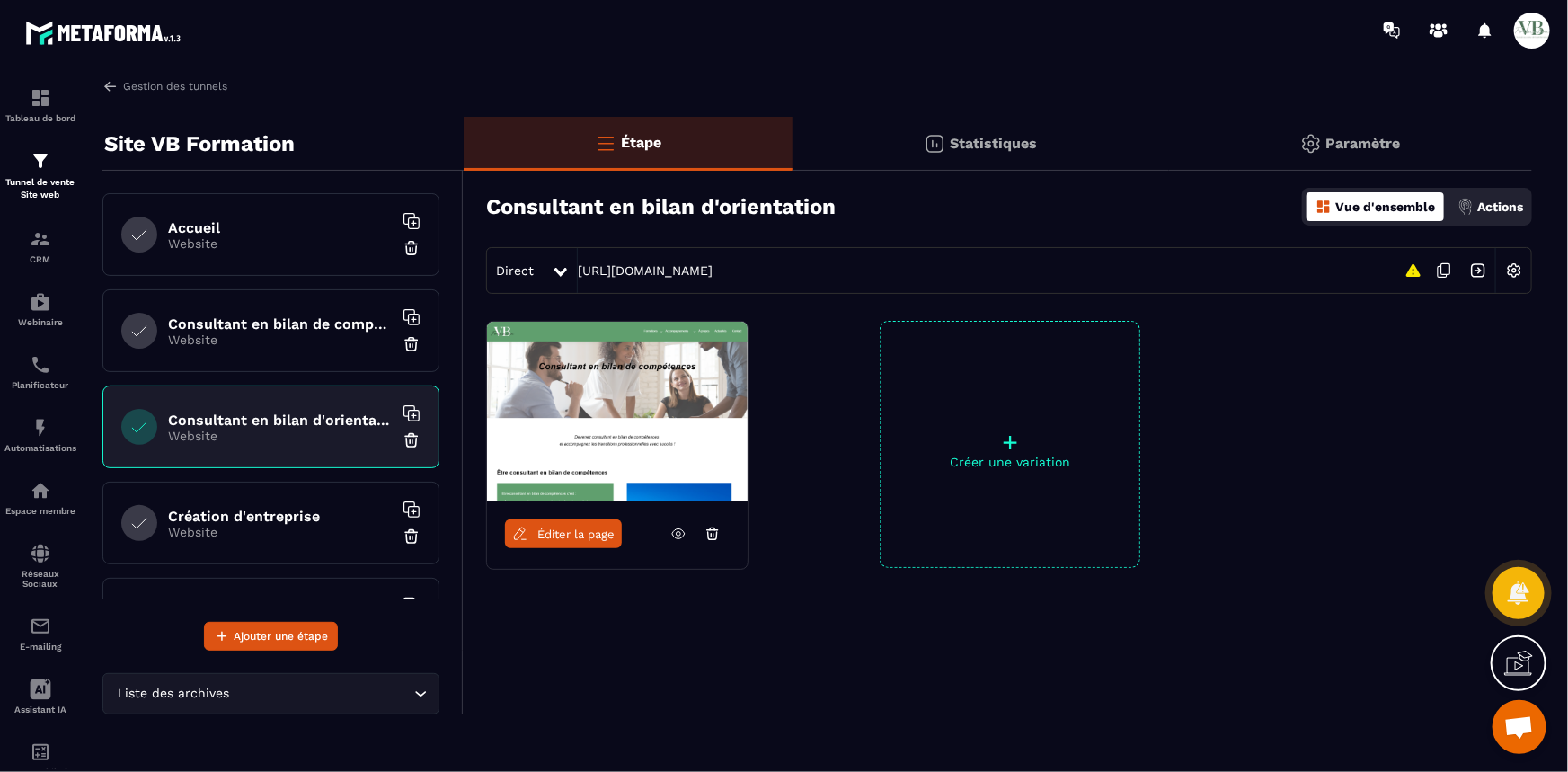
click at [530, 539] on link "Éditer la page" at bounding box center [563, 534] width 117 height 29
click at [239, 508] on h6 "Création d'entreprise" at bounding box center [280, 516] width 225 height 17
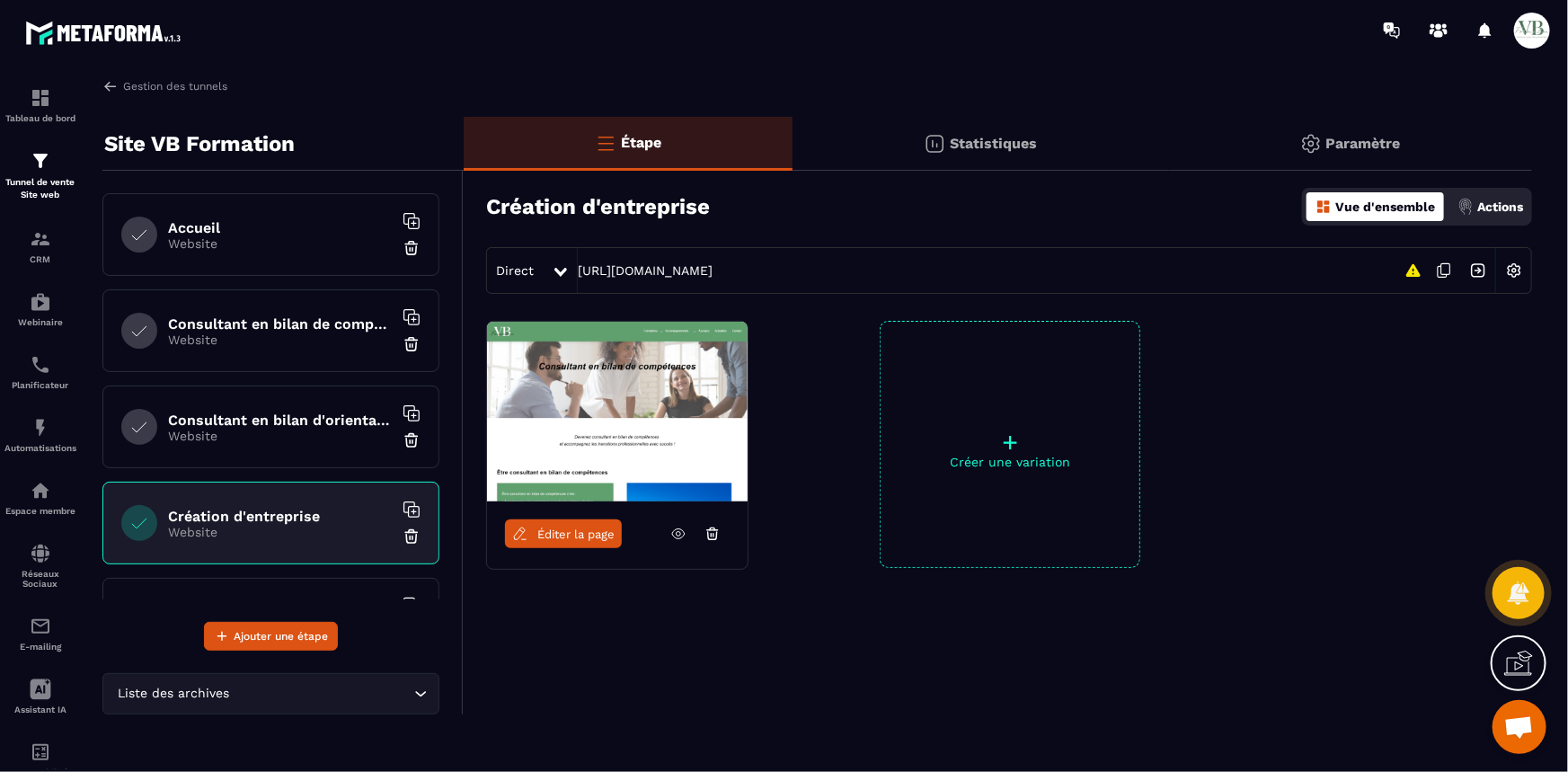
click at [588, 526] on link "Éditer la page" at bounding box center [563, 534] width 117 height 29
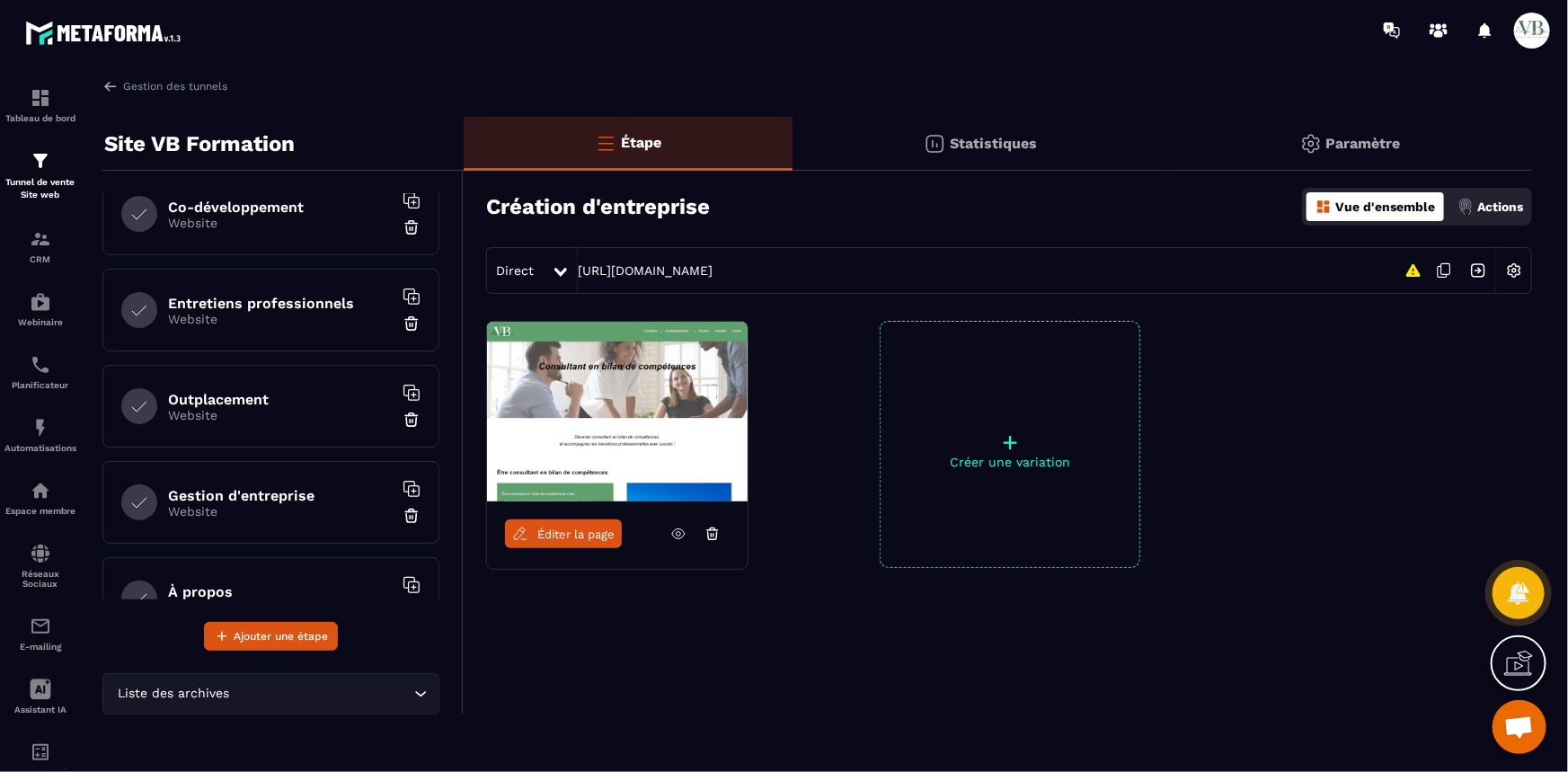
scroll to position [326, 0]
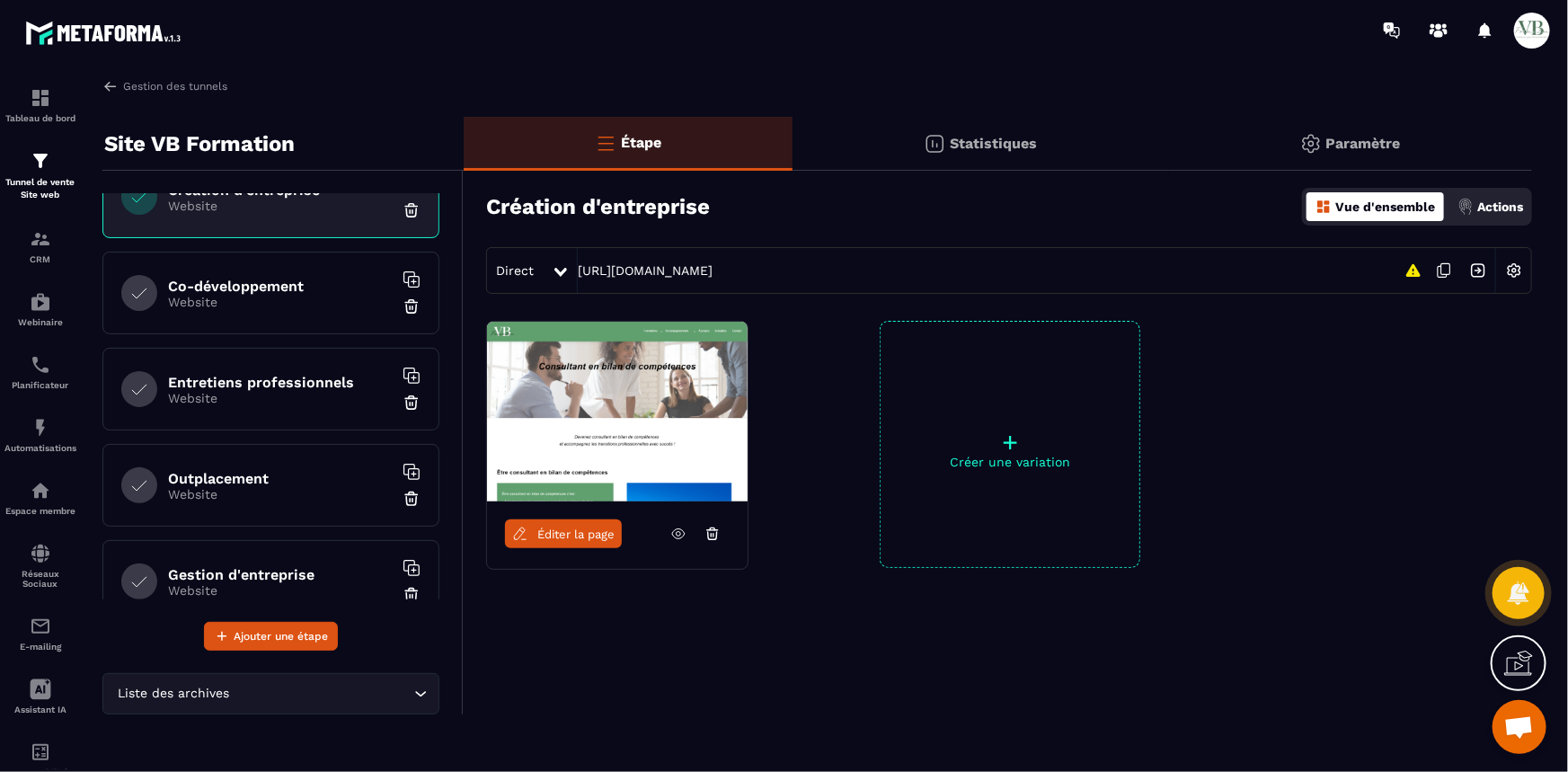
click at [305, 284] on h6 "Co-développement" at bounding box center [280, 286] width 225 height 17
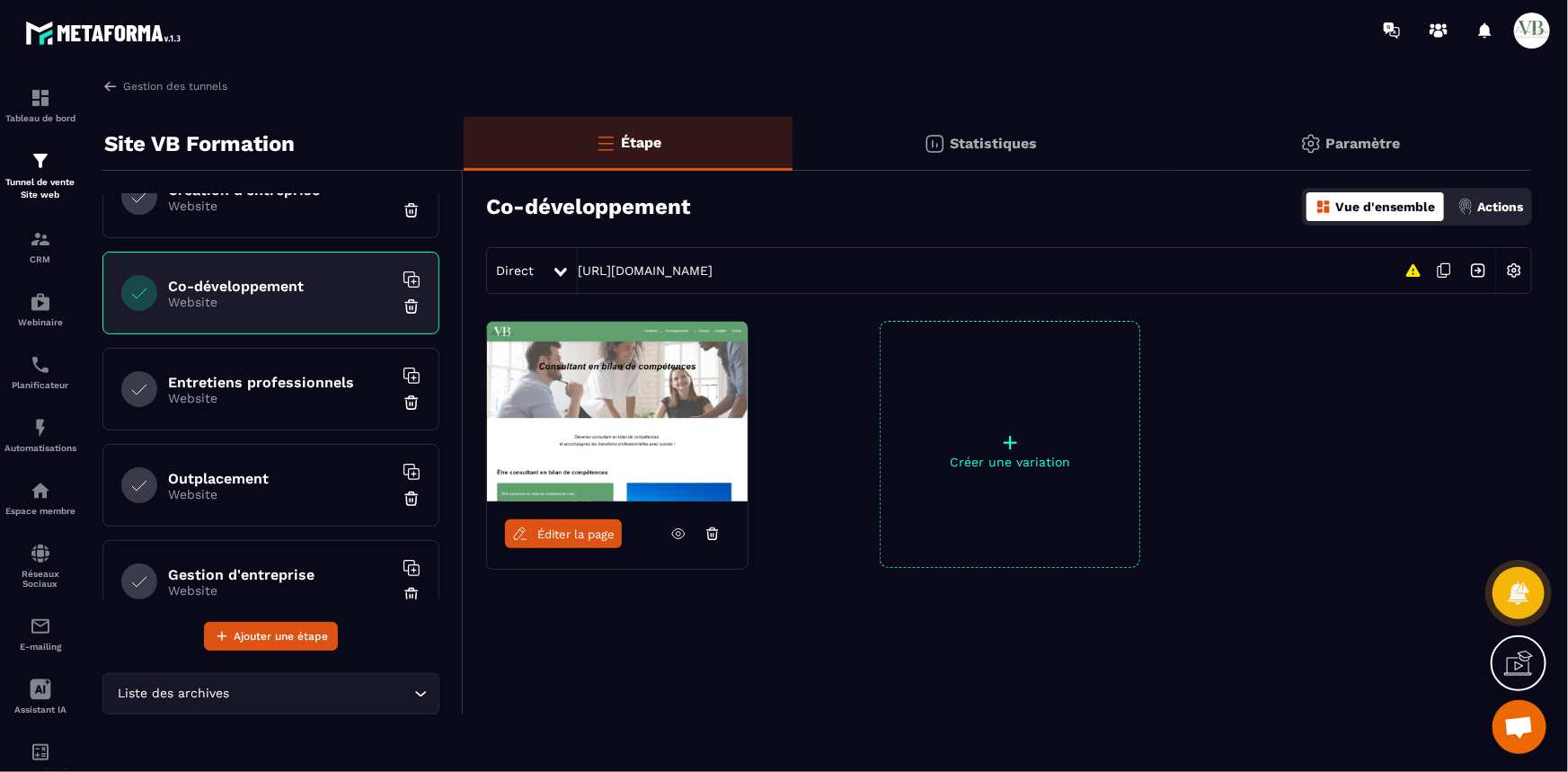
click at [557, 536] on span "Éditer la page" at bounding box center [577, 534] width 78 height 14
click at [305, 403] on div "Entretiens professionnels Website" at bounding box center [270, 389] width 337 height 82
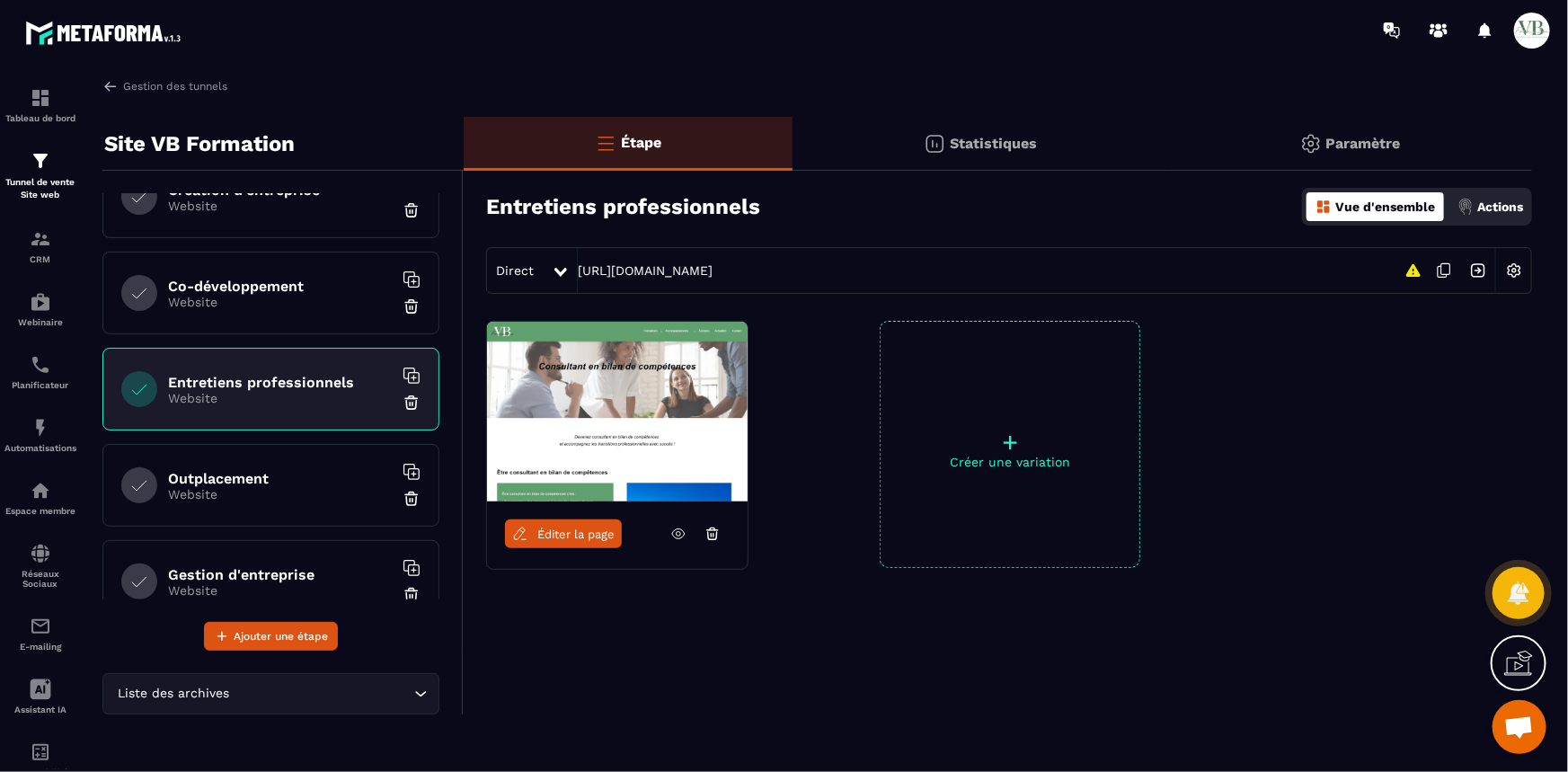
click at [539, 532] on span "Éditer la page" at bounding box center [577, 534] width 78 height 14
click at [303, 479] on h6 "Outplacement" at bounding box center [280, 478] width 225 height 17
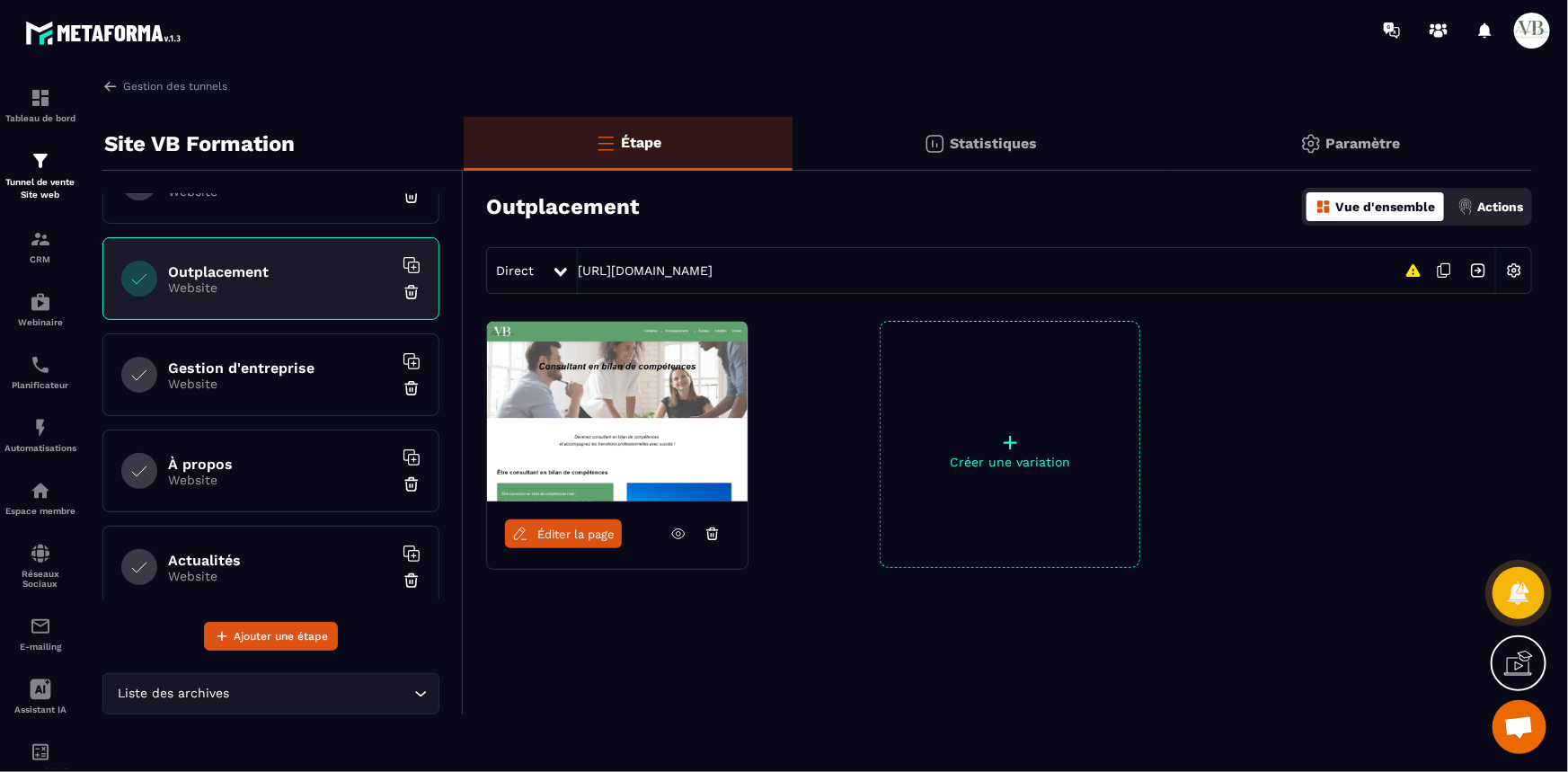
scroll to position [571, 0]
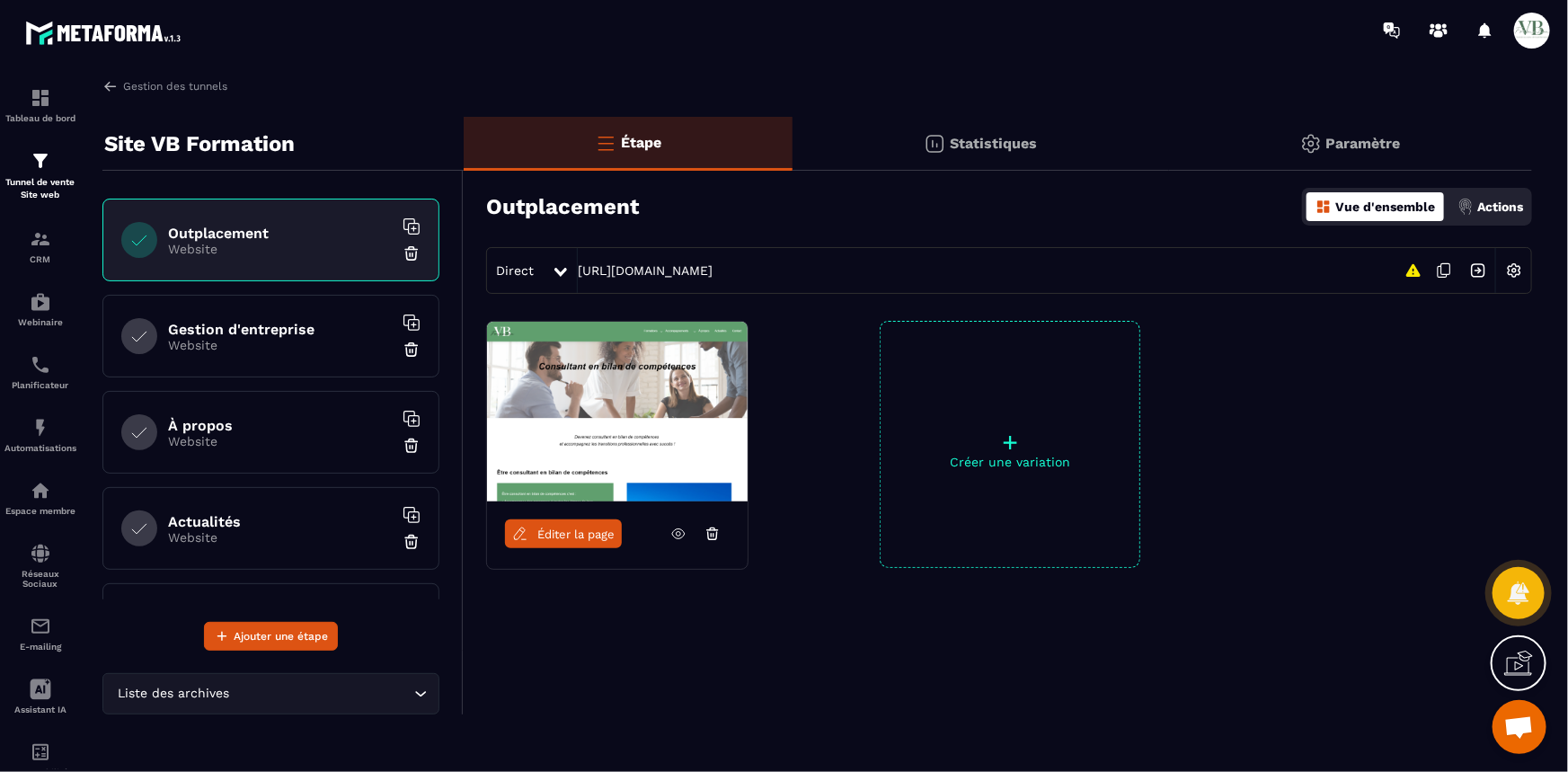
click at [558, 531] on span "Éditer la page" at bounding box center [577, 534] width 78 height 14
click at [258, 315] on div "Gestion d'entreprise Website" at bounding box center [270, 335] width 337 height 82
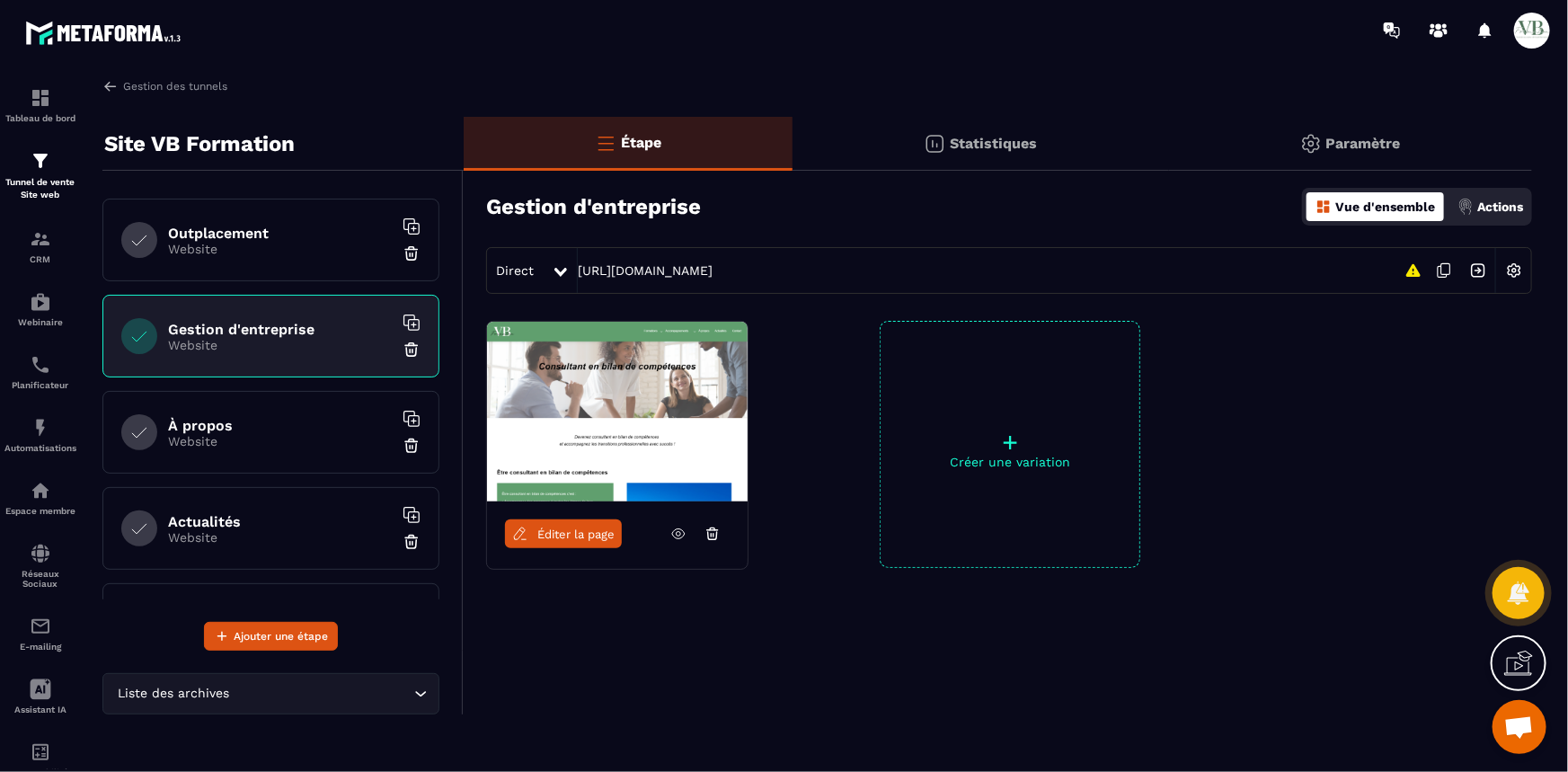
click at [547, 528] on span "Éditer la page" at bounding box center [577, 534] width 78 height 14
click at [206, 417] on h6 "À propos" at bounding box center [280, 425] width 225 height 17
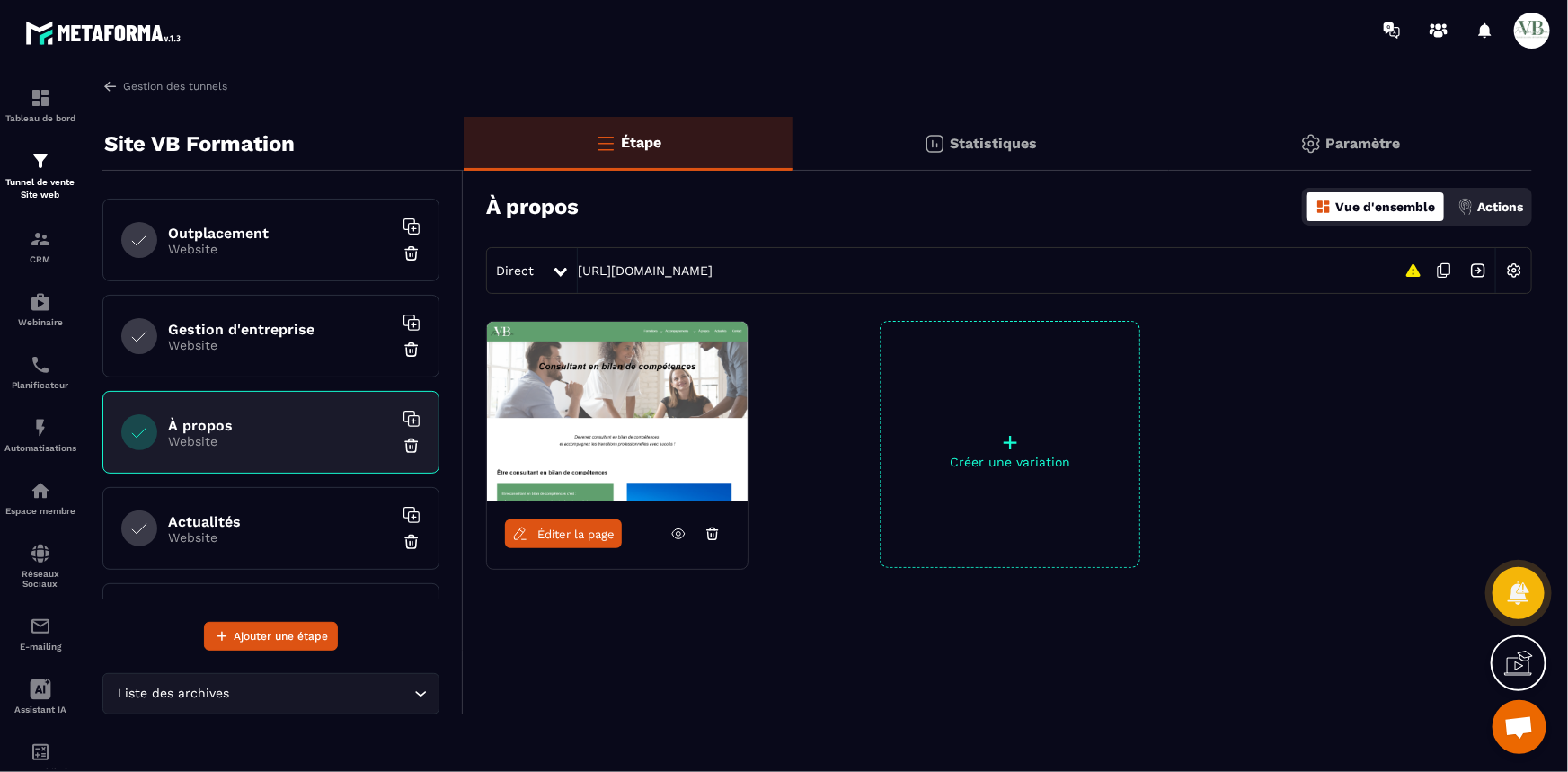
click at [570, 537] on span "Éditer la page" at bounding box center [577, 534] width 78 height 14
click at [188, 504] on div "Actualités Website" at bounding box center [270, 528] width 337 height 82
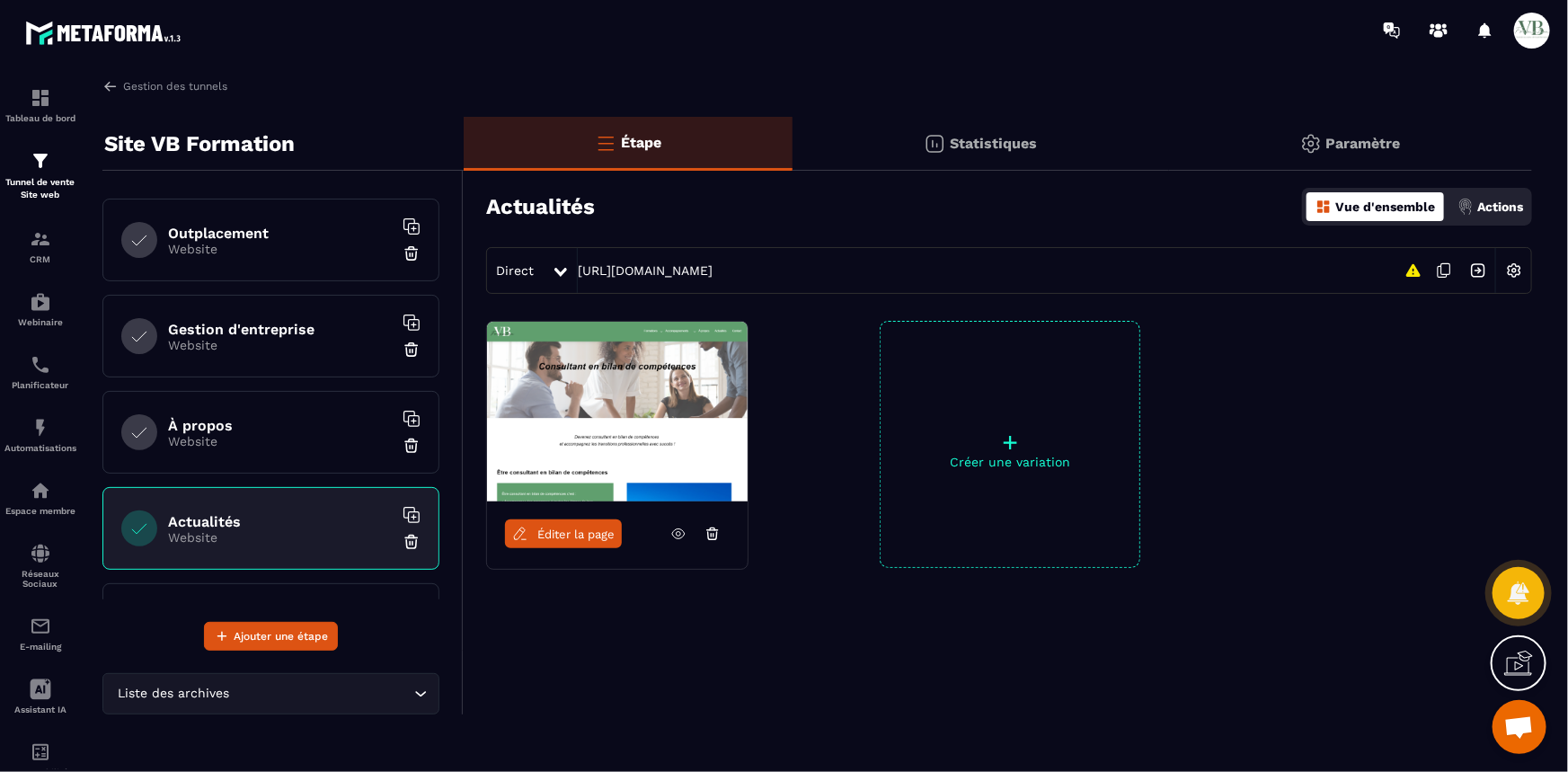
click at [557, 529] on span "Éditer la page" at bounding box center [577, 534] width 78 height 14
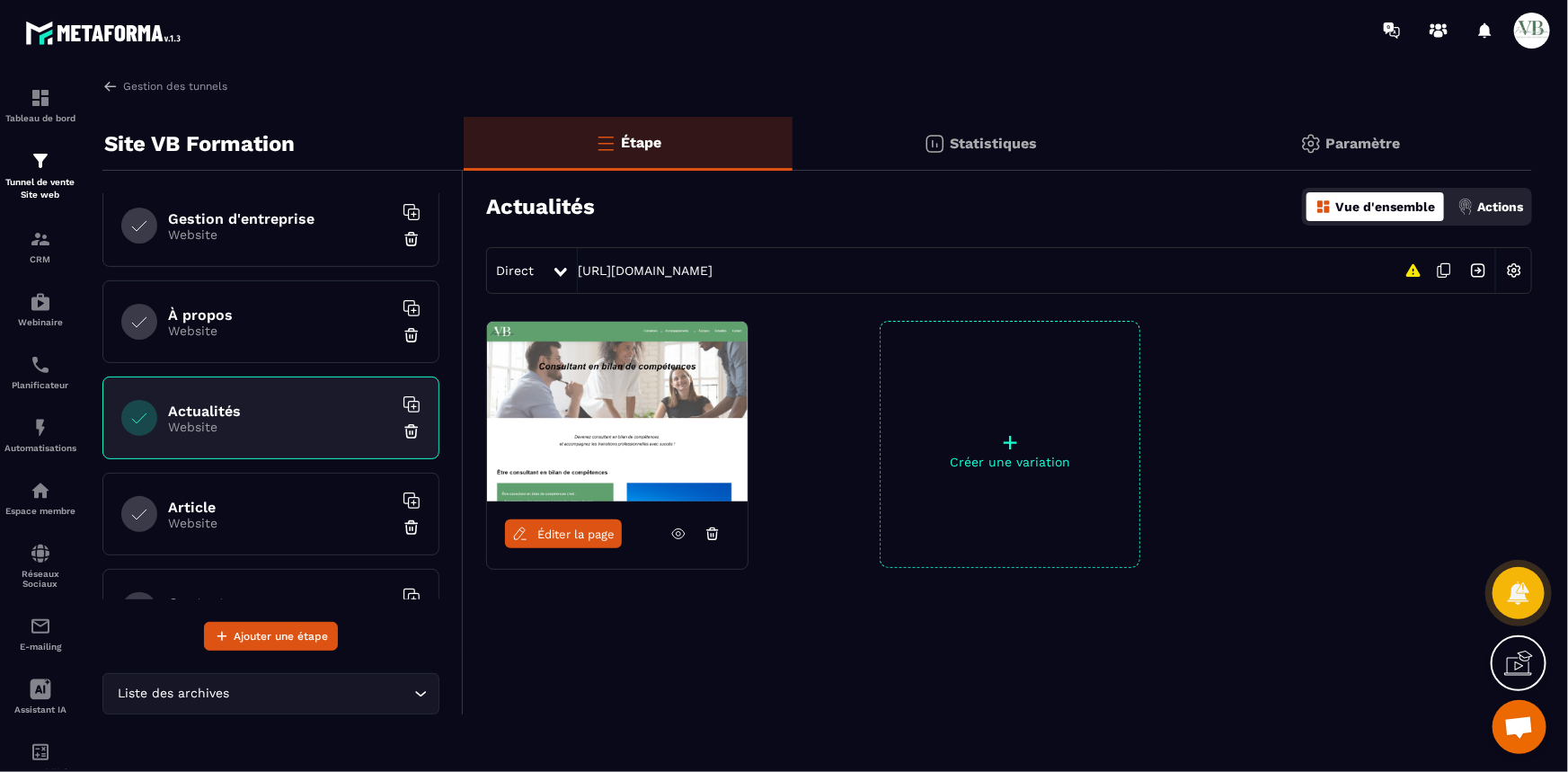
scroll to position [817, 0]
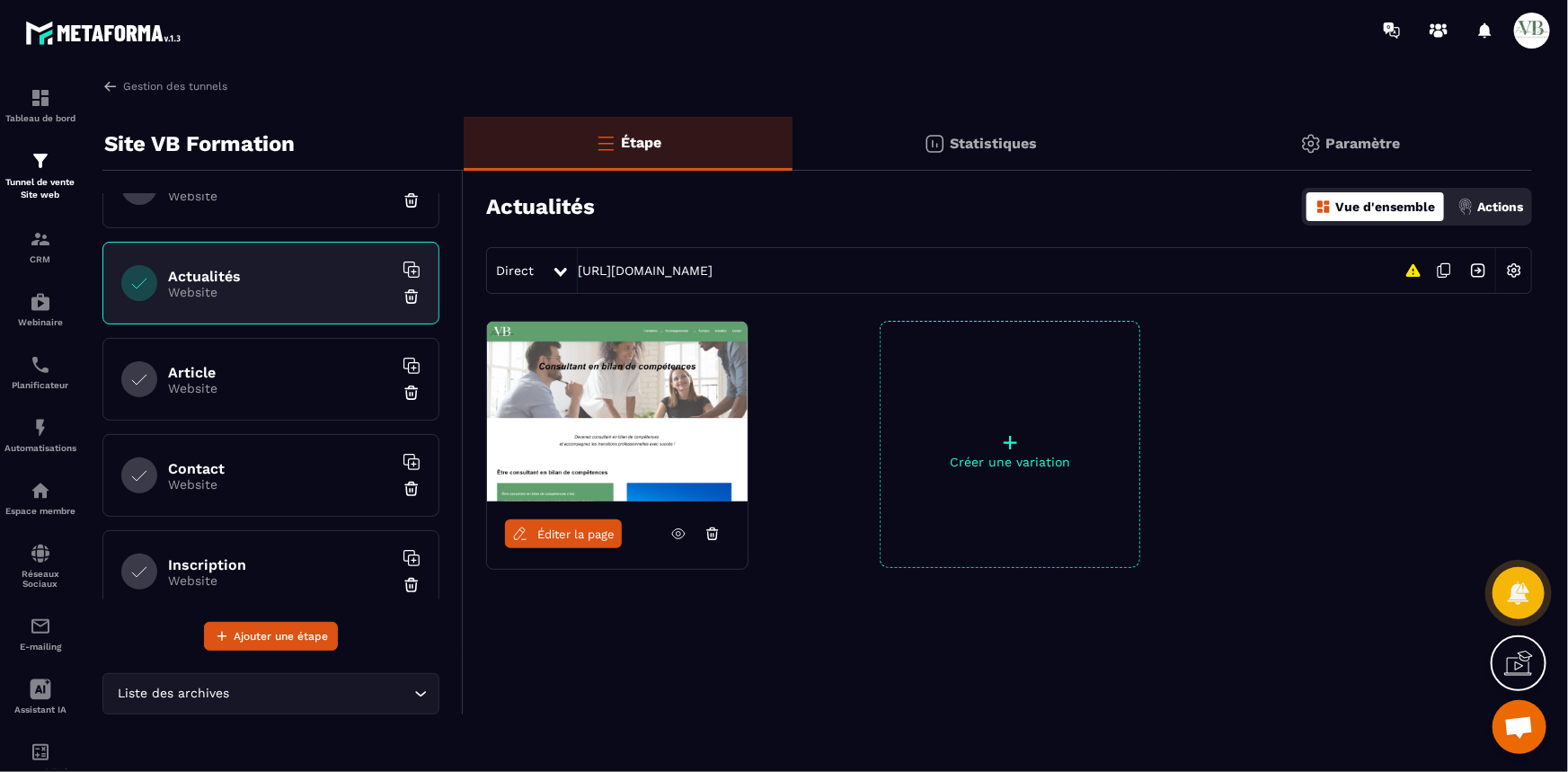
click at [268, 372] on h6 "Article" at bounding box center [280, 372] width 225 height 17
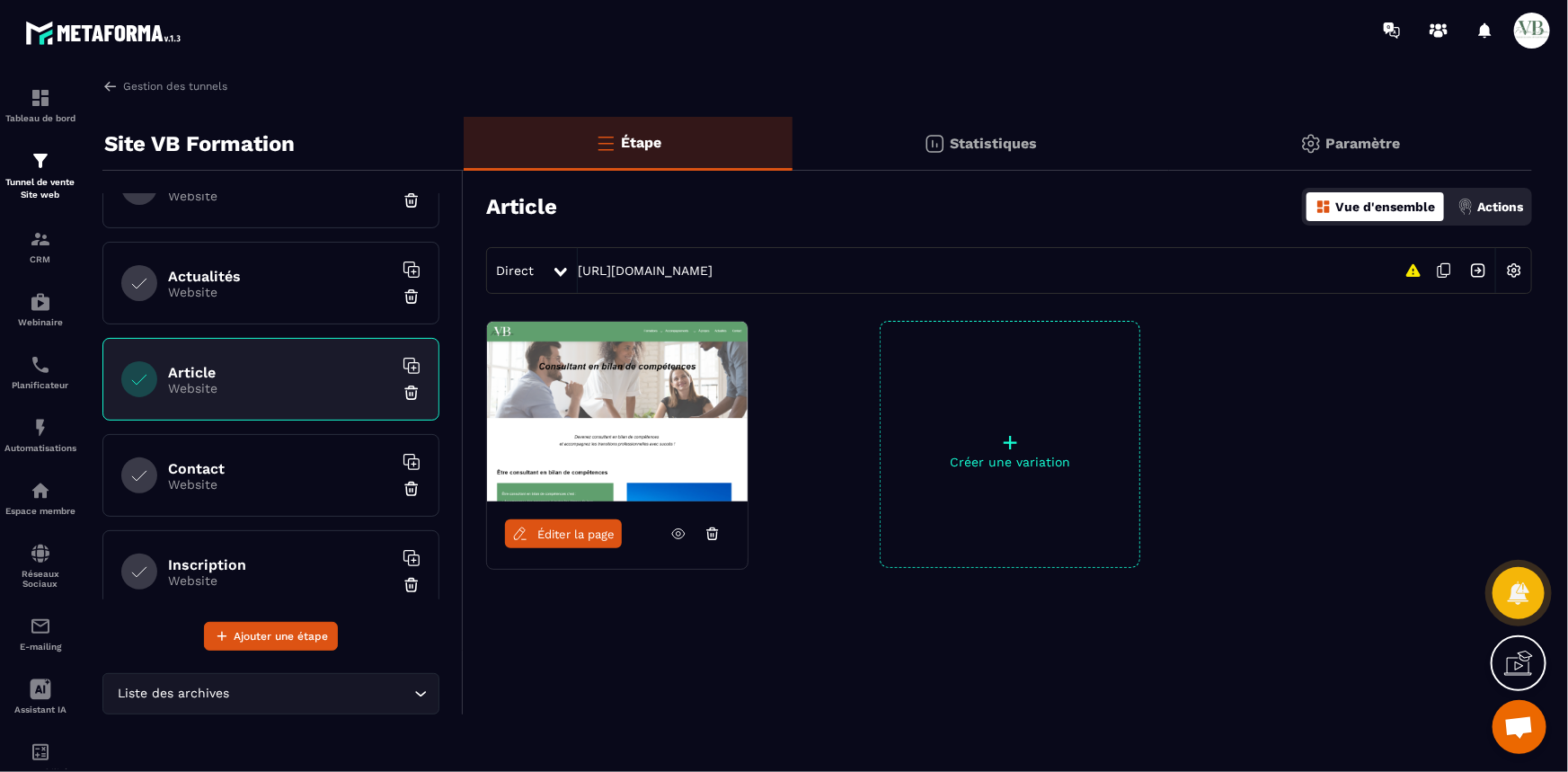
click at [568, 531] on span "Éditer la page" at bounding box center [577, 534] width 78 height 14
click at [276, 466] on h6 "Contact" at bounding box center [280, 468] width 225 height 17
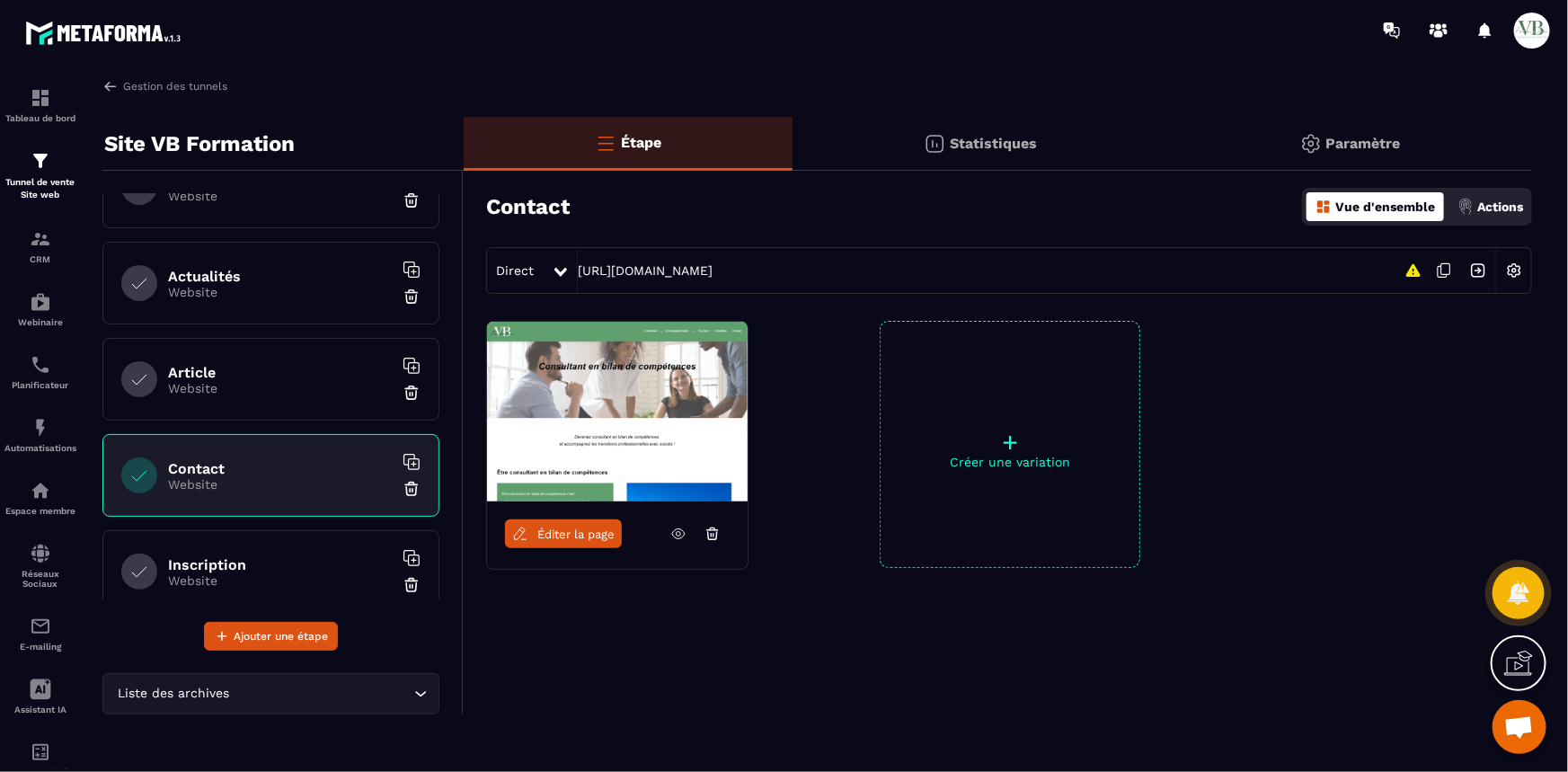
click at [540, 536] on span "Éditer la page" at bounding box center [577, 534] width 78 height 14
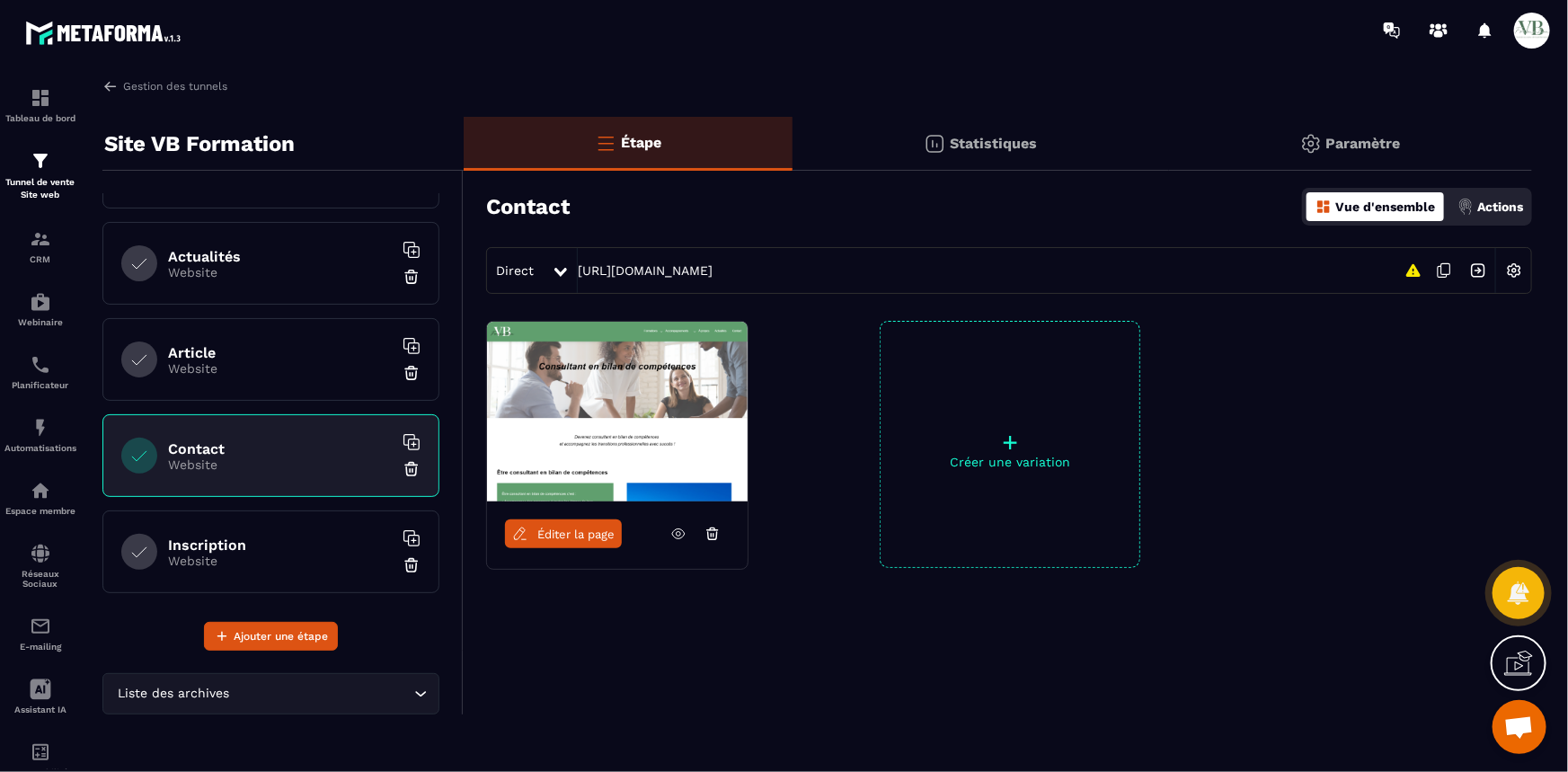
scroll to position [842, 0]
click at [286, 575] on div "Inscription Website" at bounding box center [270, 547] width 337 height 82
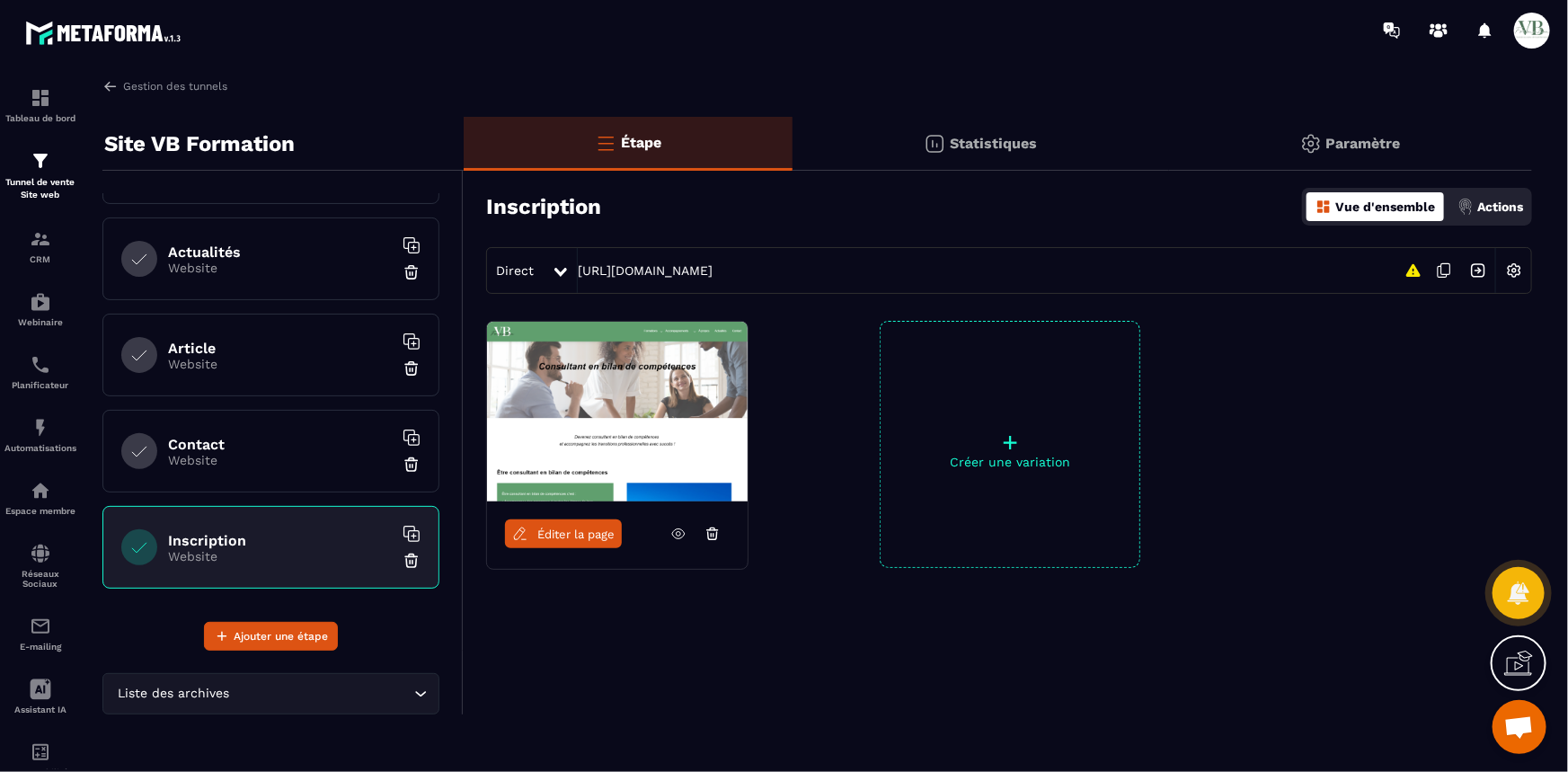
click at [559, 531] on span "Éditer la page" at bounding box center [577, 534] width 78 height 14
